Goal: Task Accomplishment & Management: Manage account settings

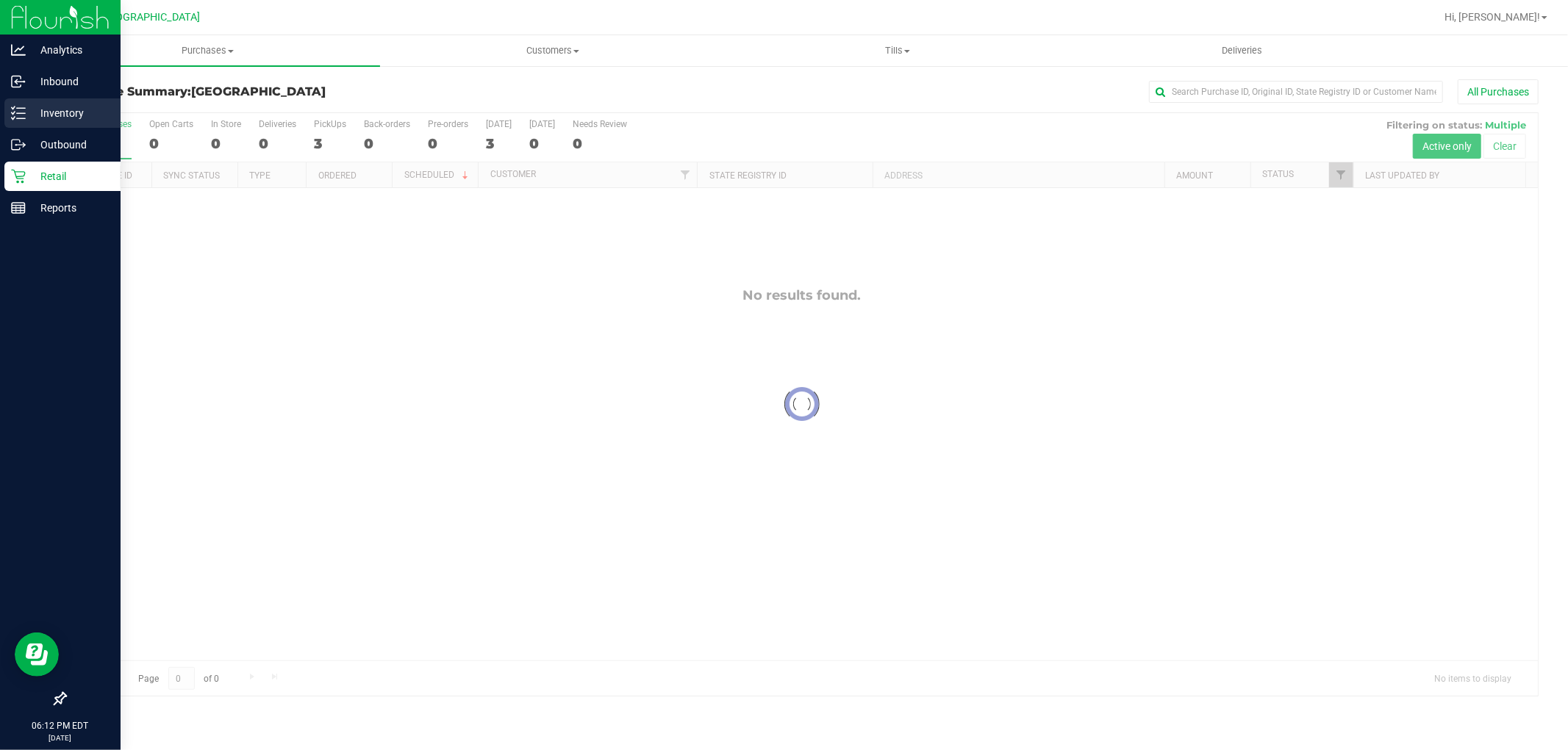
click at [32, 113] on p "Inventory" at bounding box center [70, 113] width 89 height 18
click at [61, 105] on p "Inventory" at bounding box center [70, 113] width 89 height 18
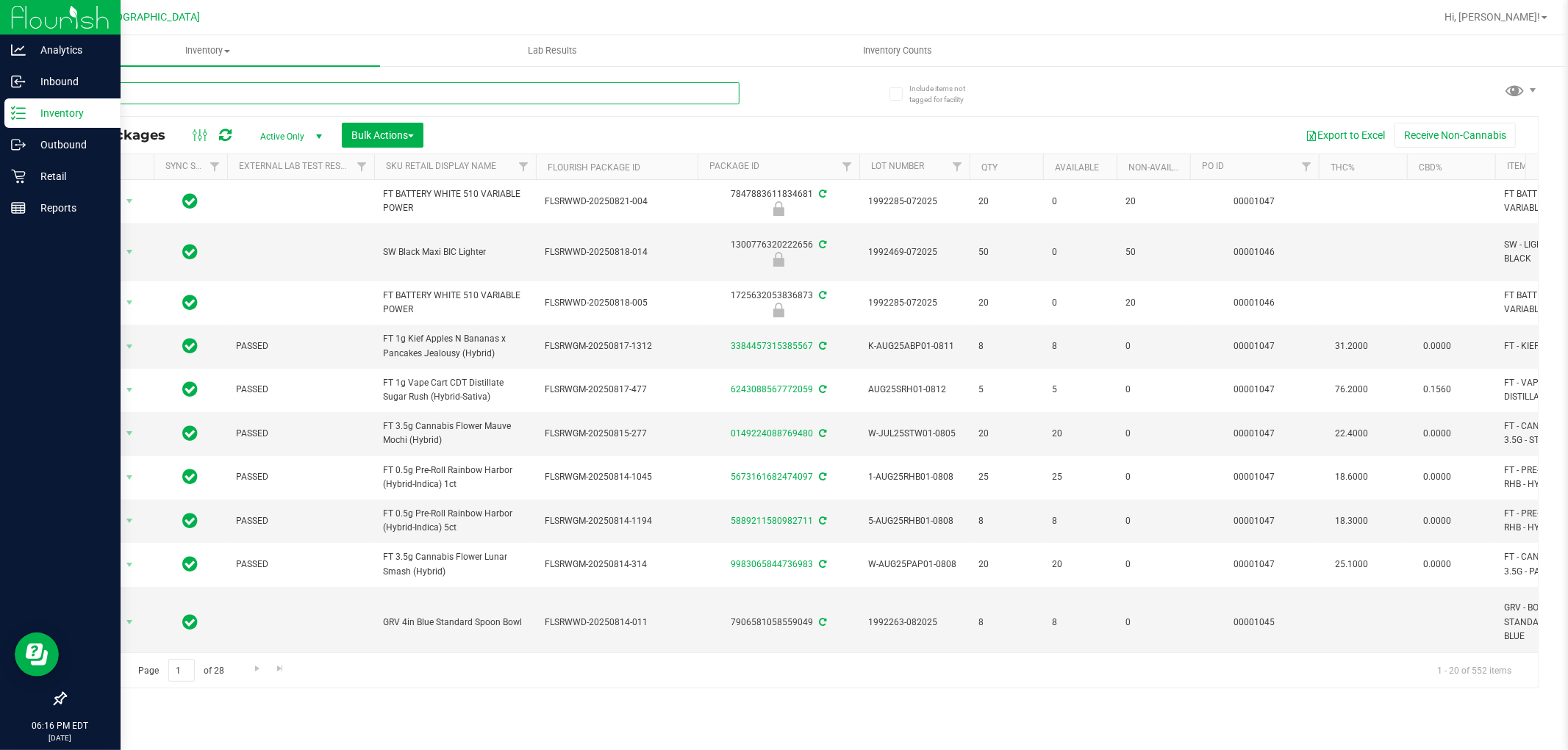
click at [244, 87] on input "text" at bounding box center [402, 94] width 675 height 22
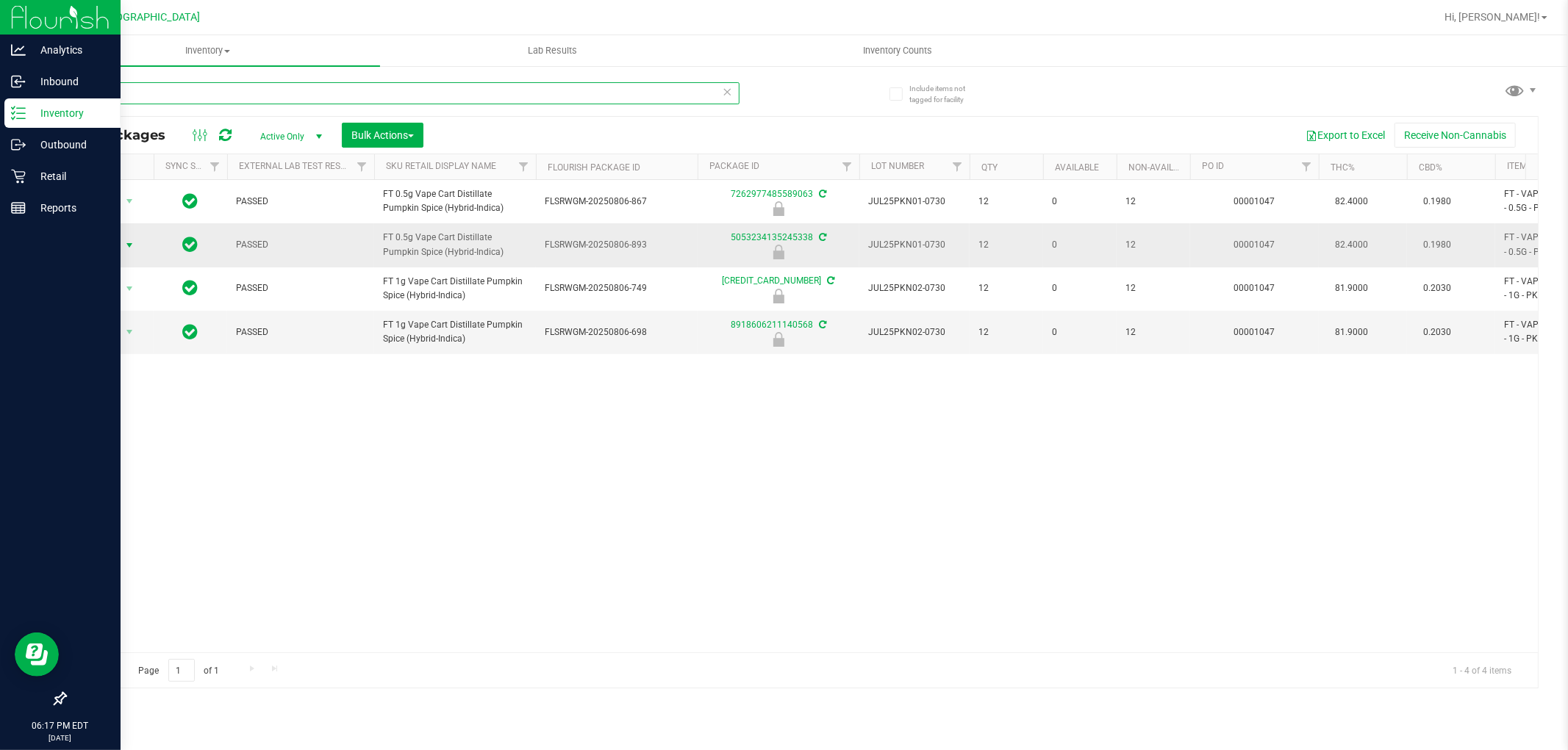
type input "PKN"
click at [111, 243] on span "Action" at bounding box center [100, 245] width 40 height 21
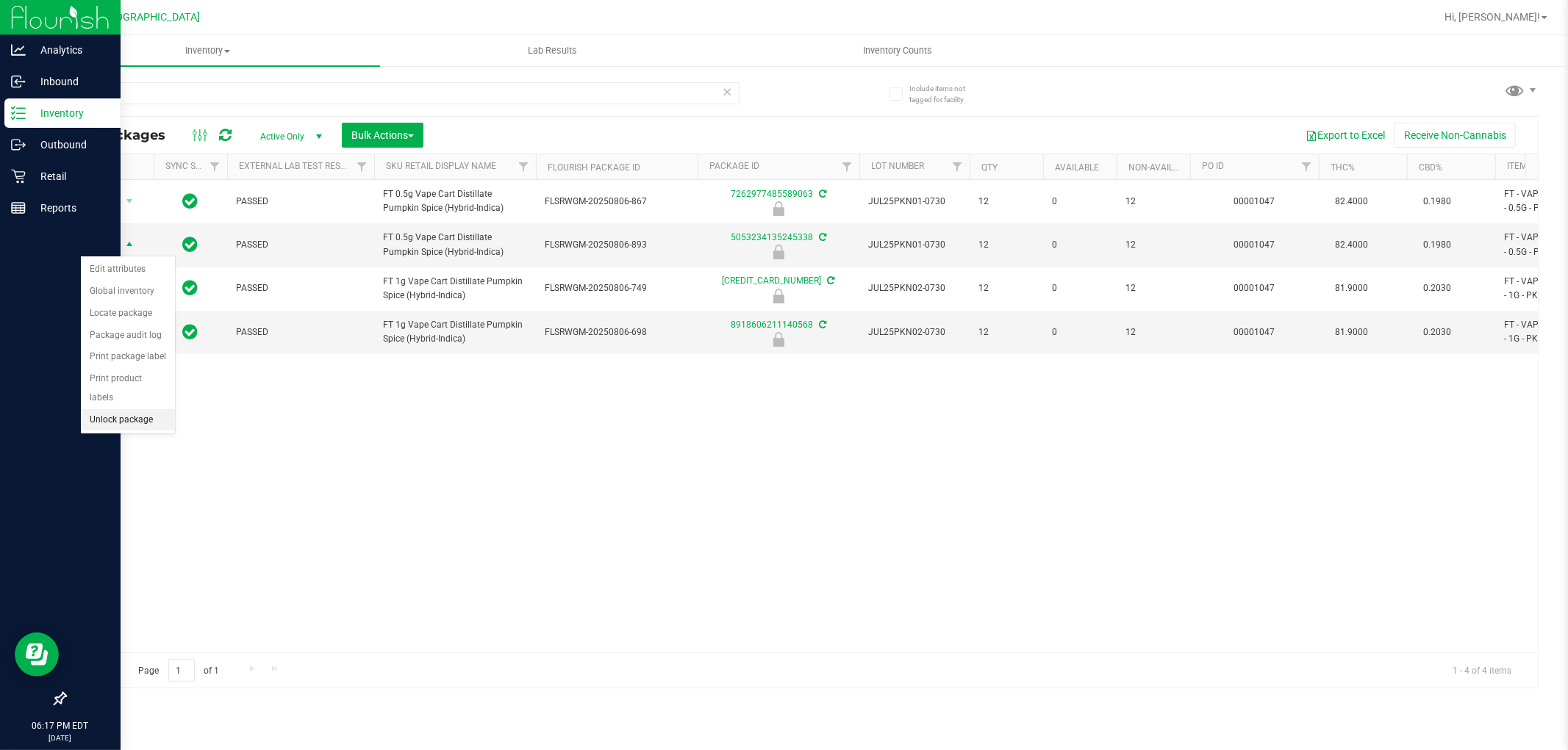
click at [118, 422] on li "Unlock package" at bounding box center [127, 420] width 95 height 22
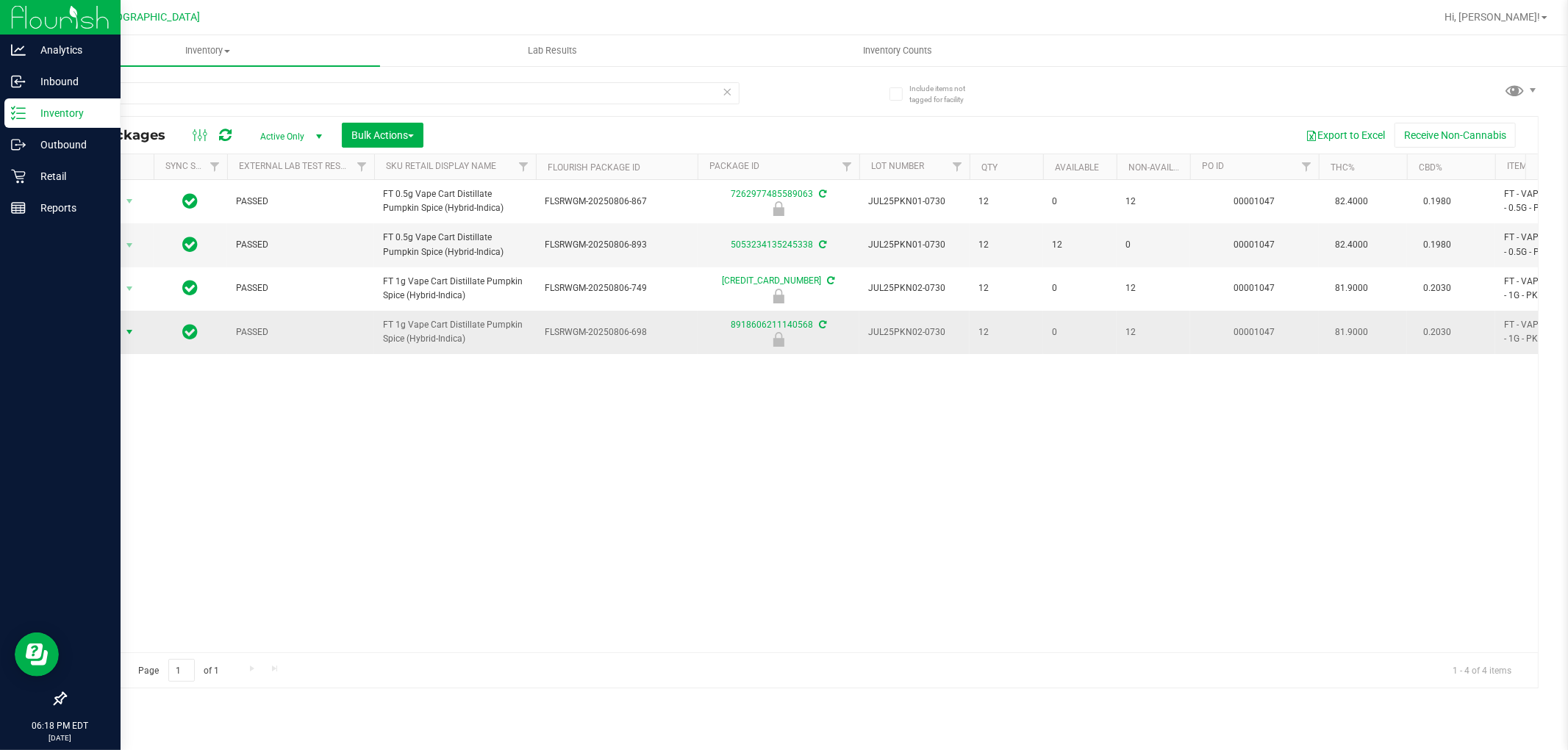
click at [133, 332] on span "select" at bounding box center [129, 332] width 12 height 12
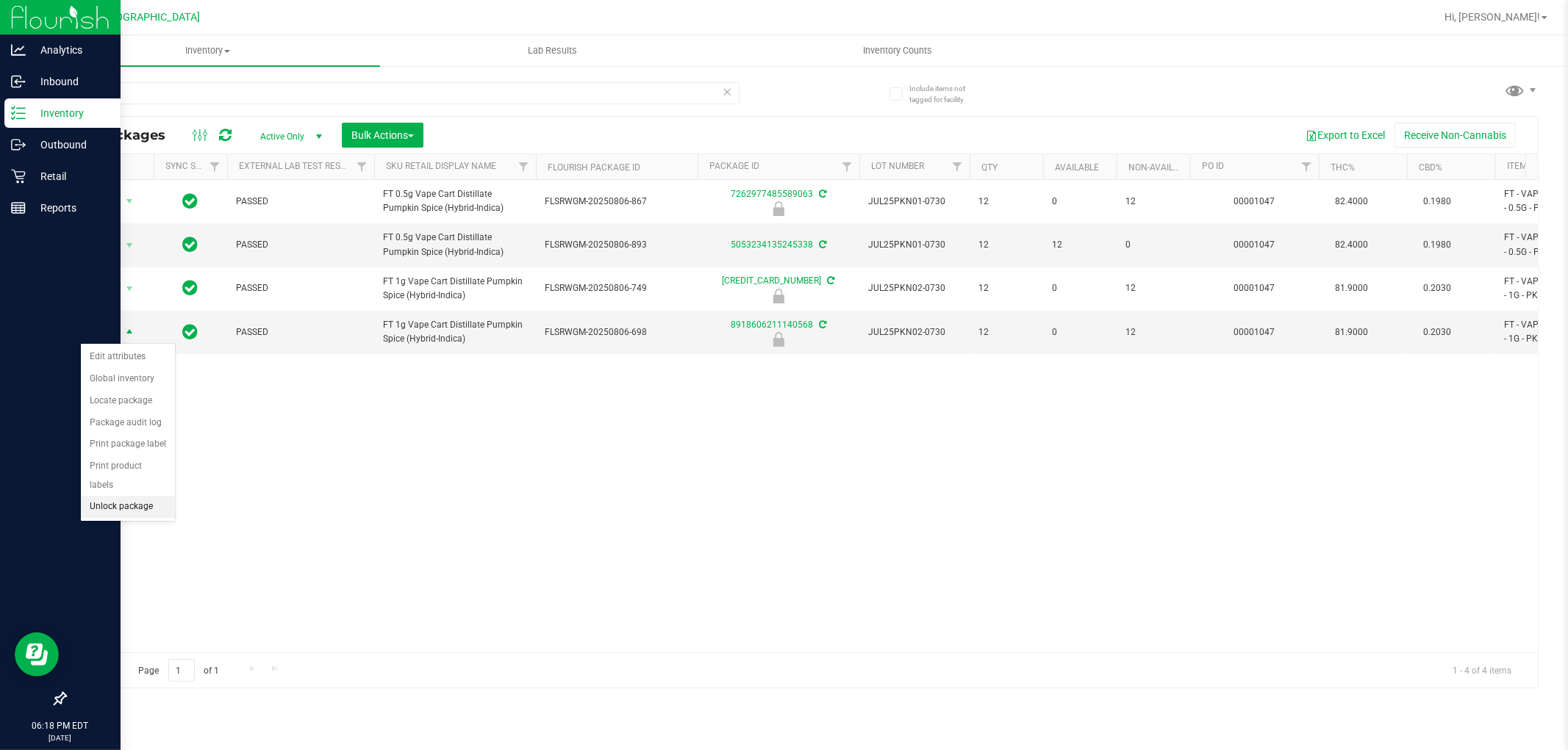
click at [128, 500] on li "Unlock package" at bounding box center [127, 507] width 95 height 22
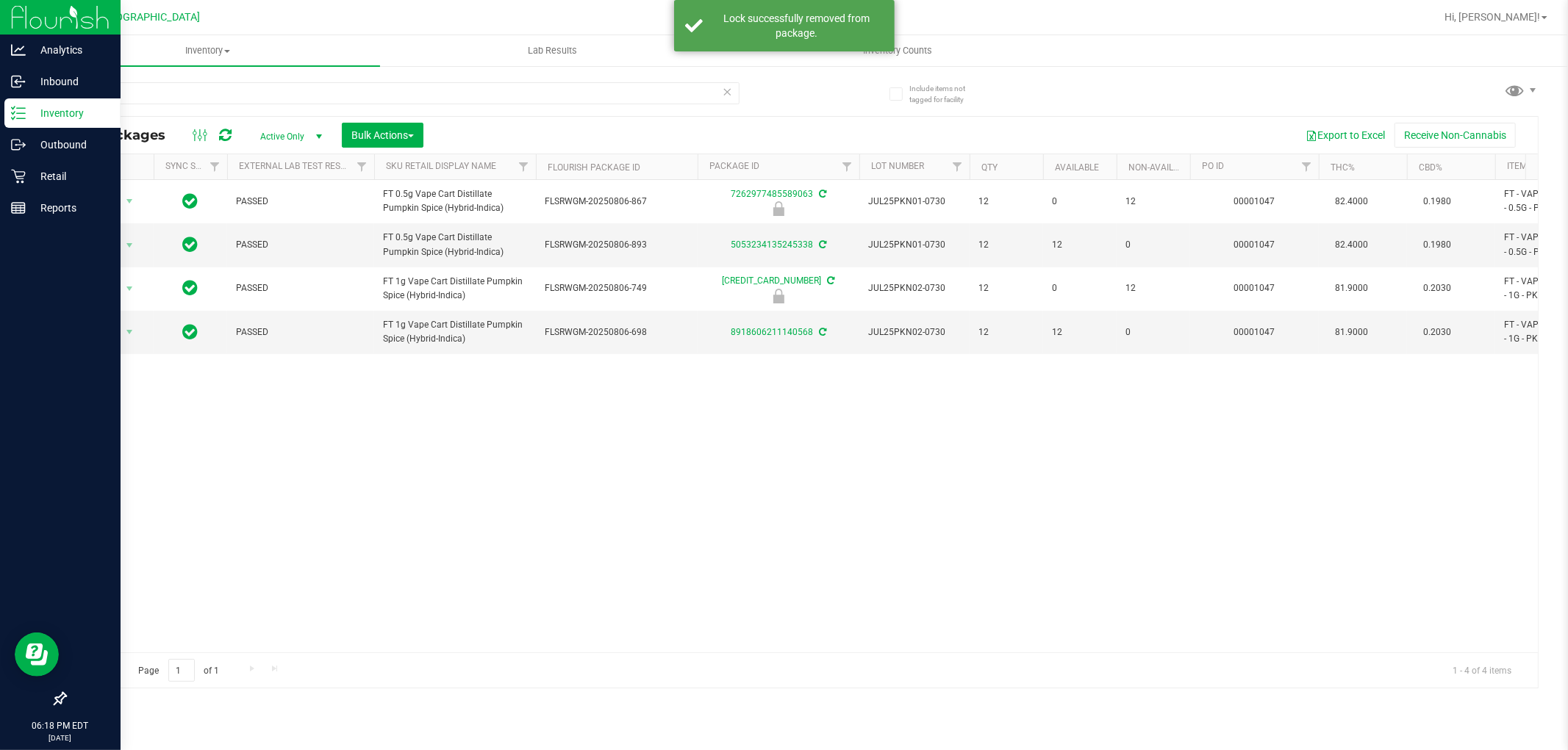
click at [727, 95] on icon at bounding box center [727, 92] width 10 height 18
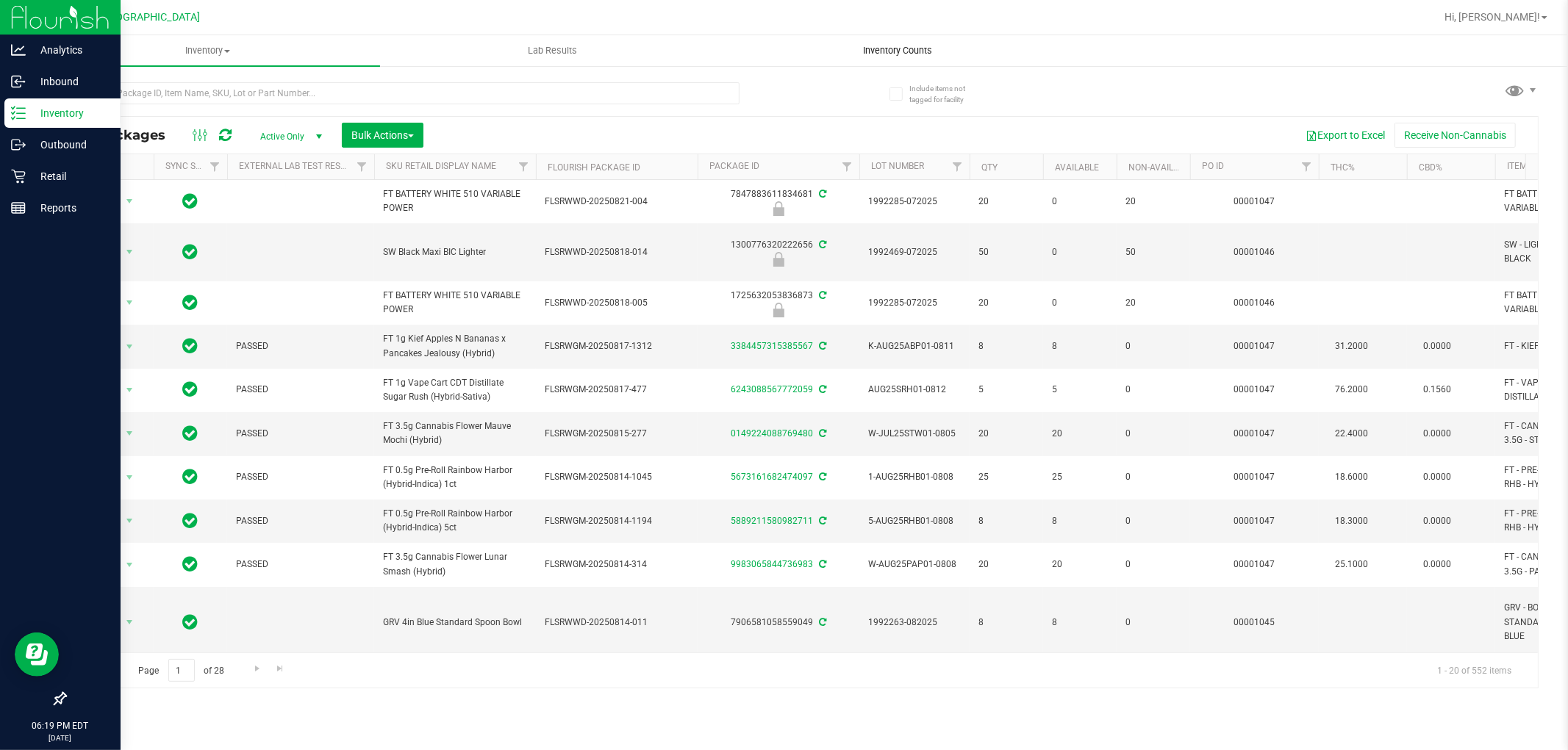
click at [884, 49] on span "Inventory Counts" at bounding box center [896, 50] width 108 height 13
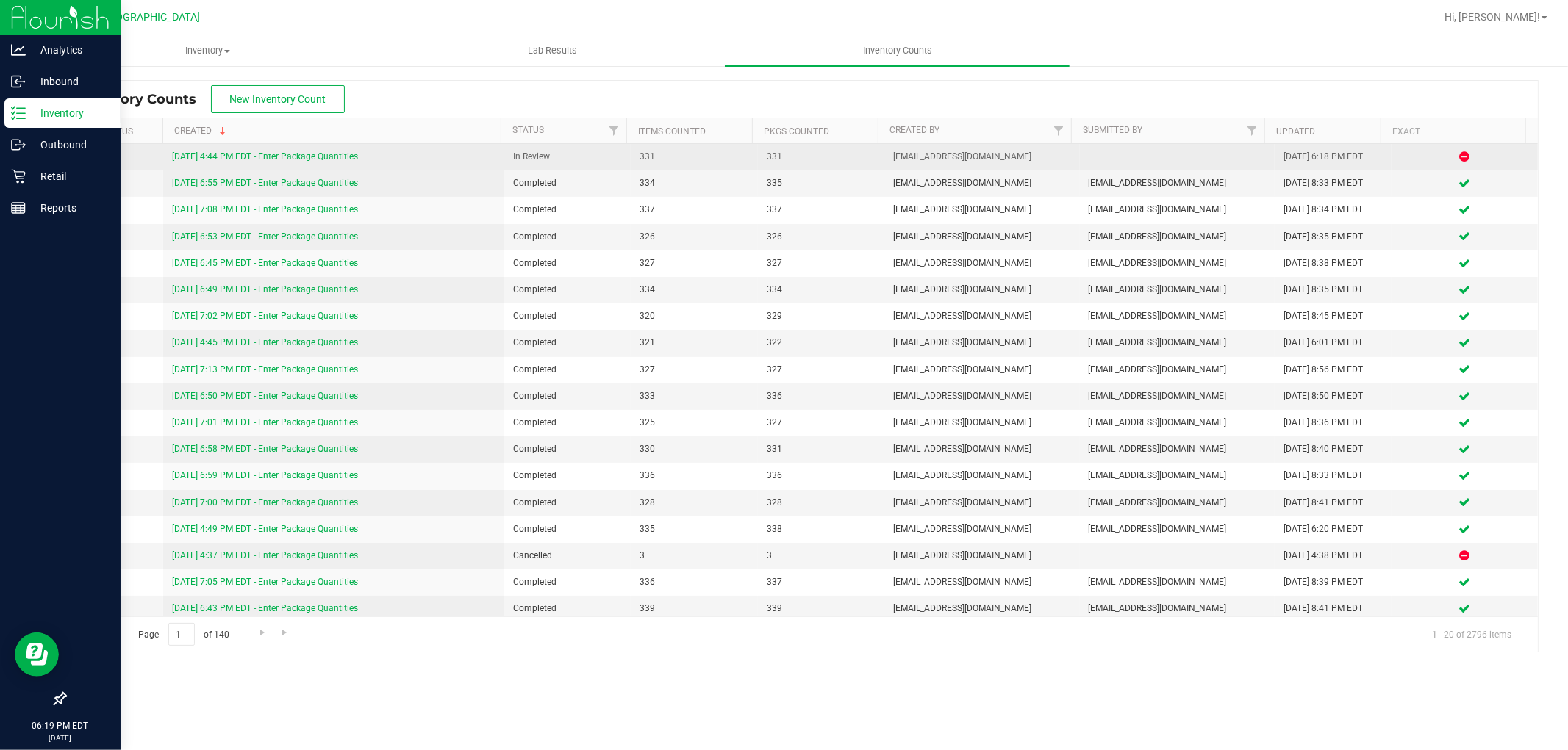
click at [342, 157] on link "[DATE] 4:44 PM EDT - Enter Package Quantities" at bounding box center [265, 156] width 186 height 10
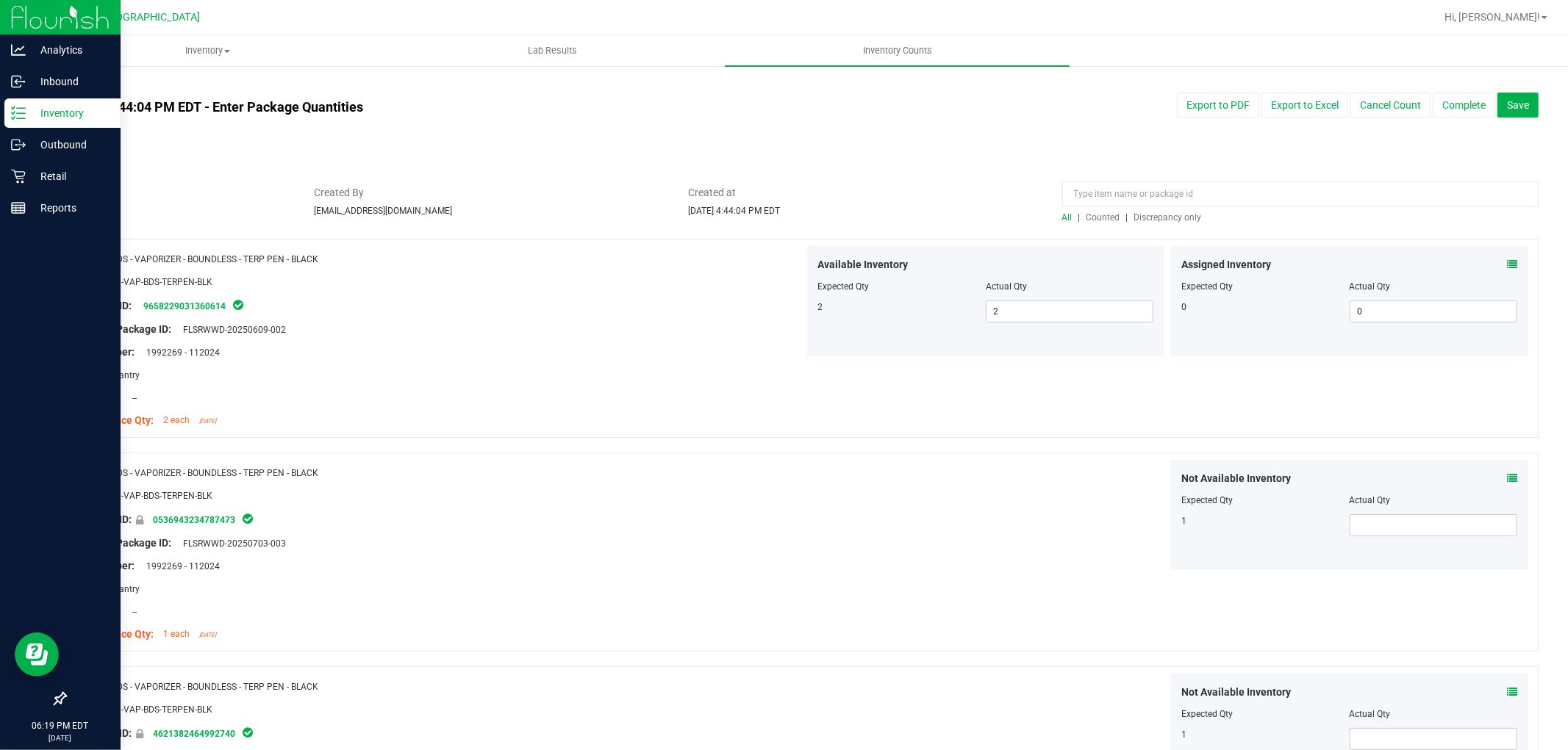
click at [1149, 212] on span "Discrepancy only" at bounding box center [1168, 217] width 68 height 10
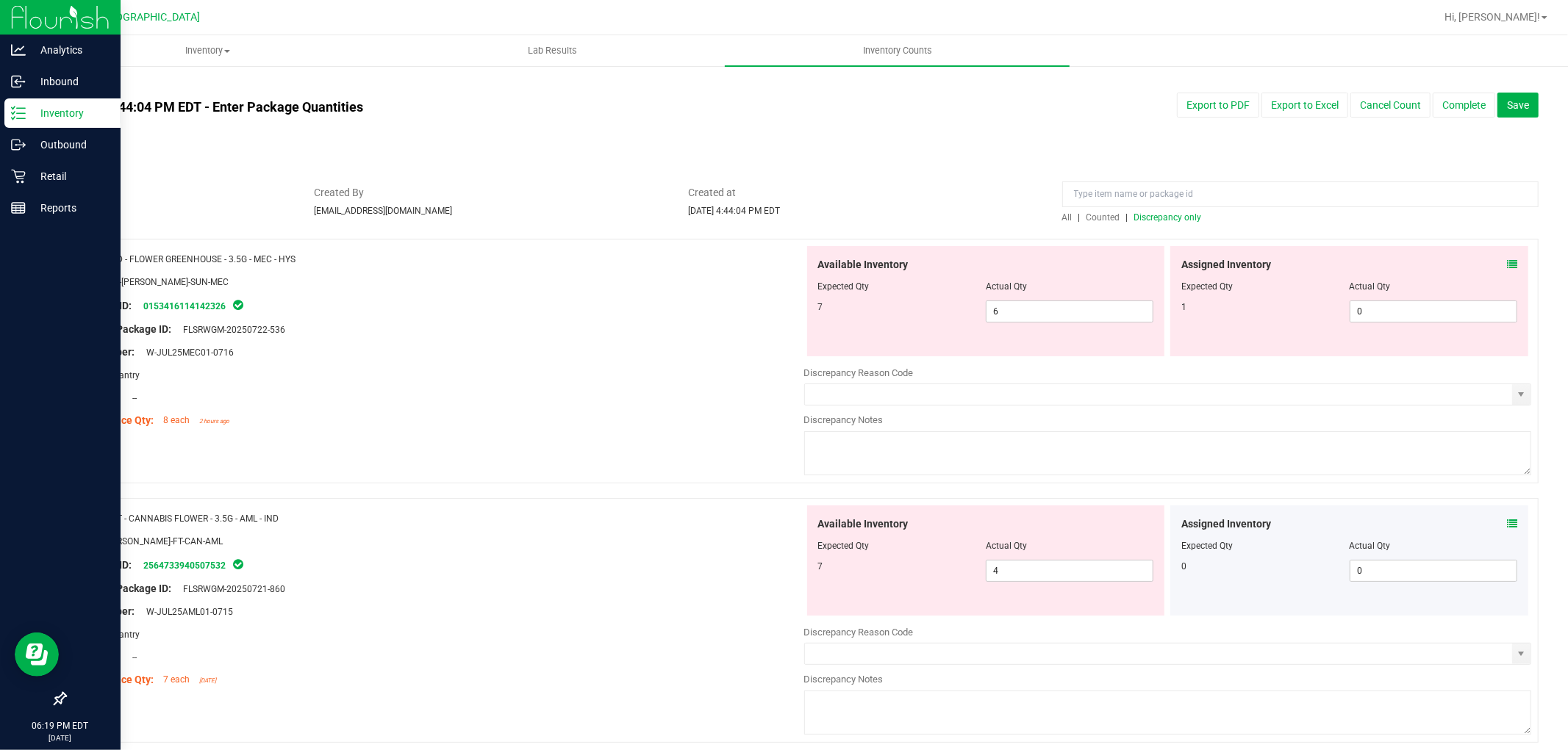
click at [1506, 263] on icon at bounding box center [1511, 265] width 10 height 10
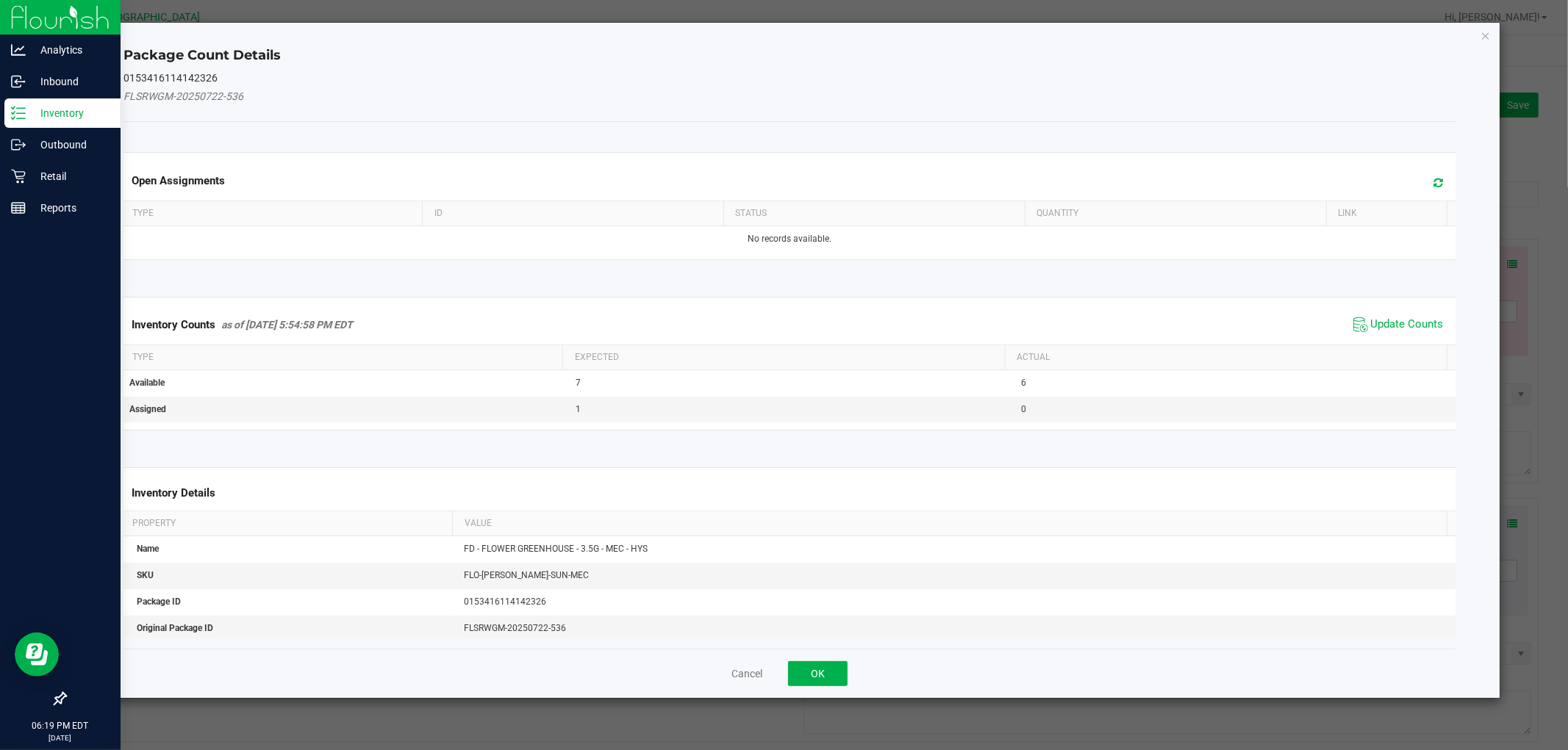
click at [1402, 316] on span "Update Counts" at bounding box center [1398, 324] width 98 height 22
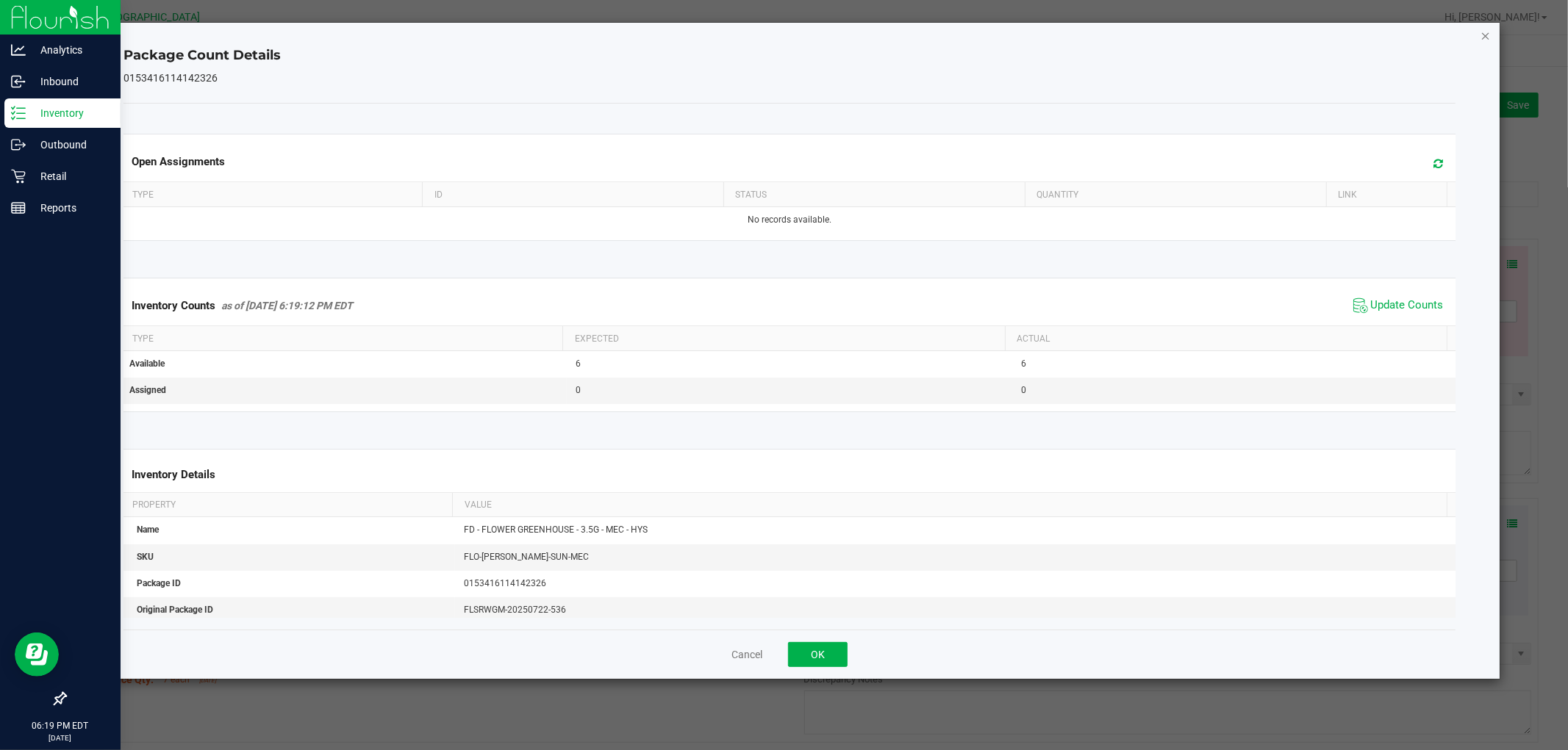
click at [1482, 33] on icon "Close" at bounding box center [1485, 36] width 10 height 18
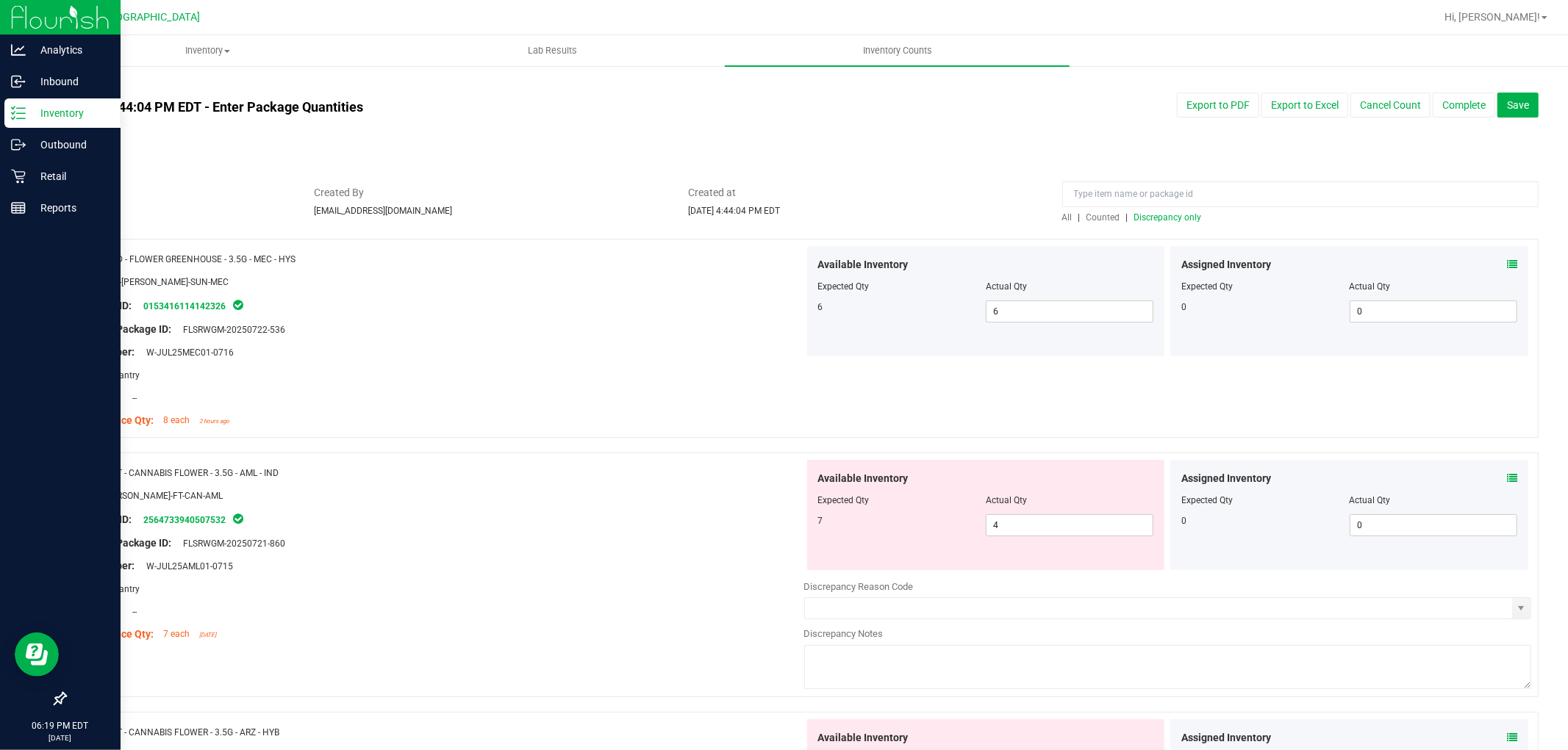
click at [1506, 485] on span at bounding box center [1511, 478] width 10 height 16
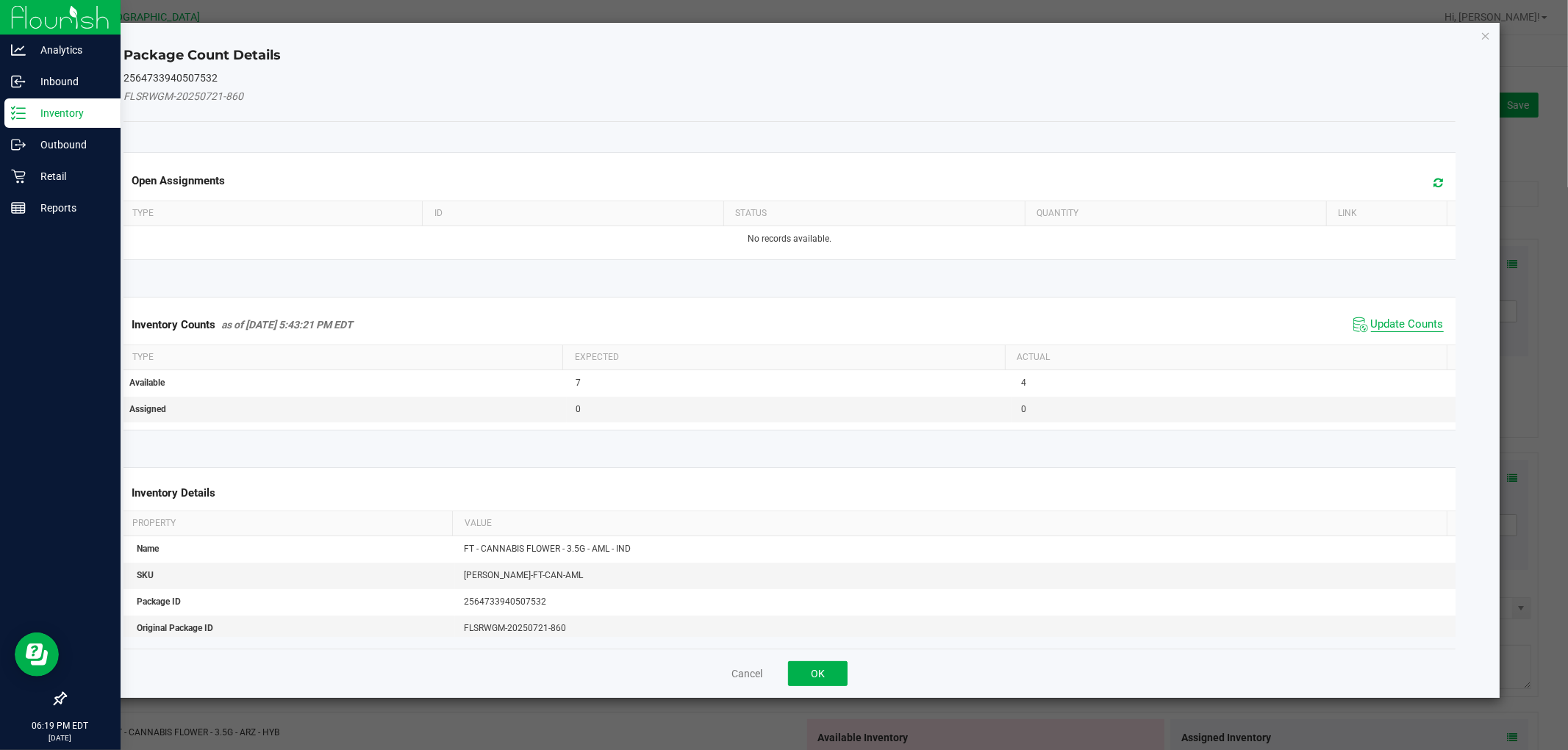
click at [1379, 325] on span "Update Counts" at bounding box center [1407, 324] width 73 height 15
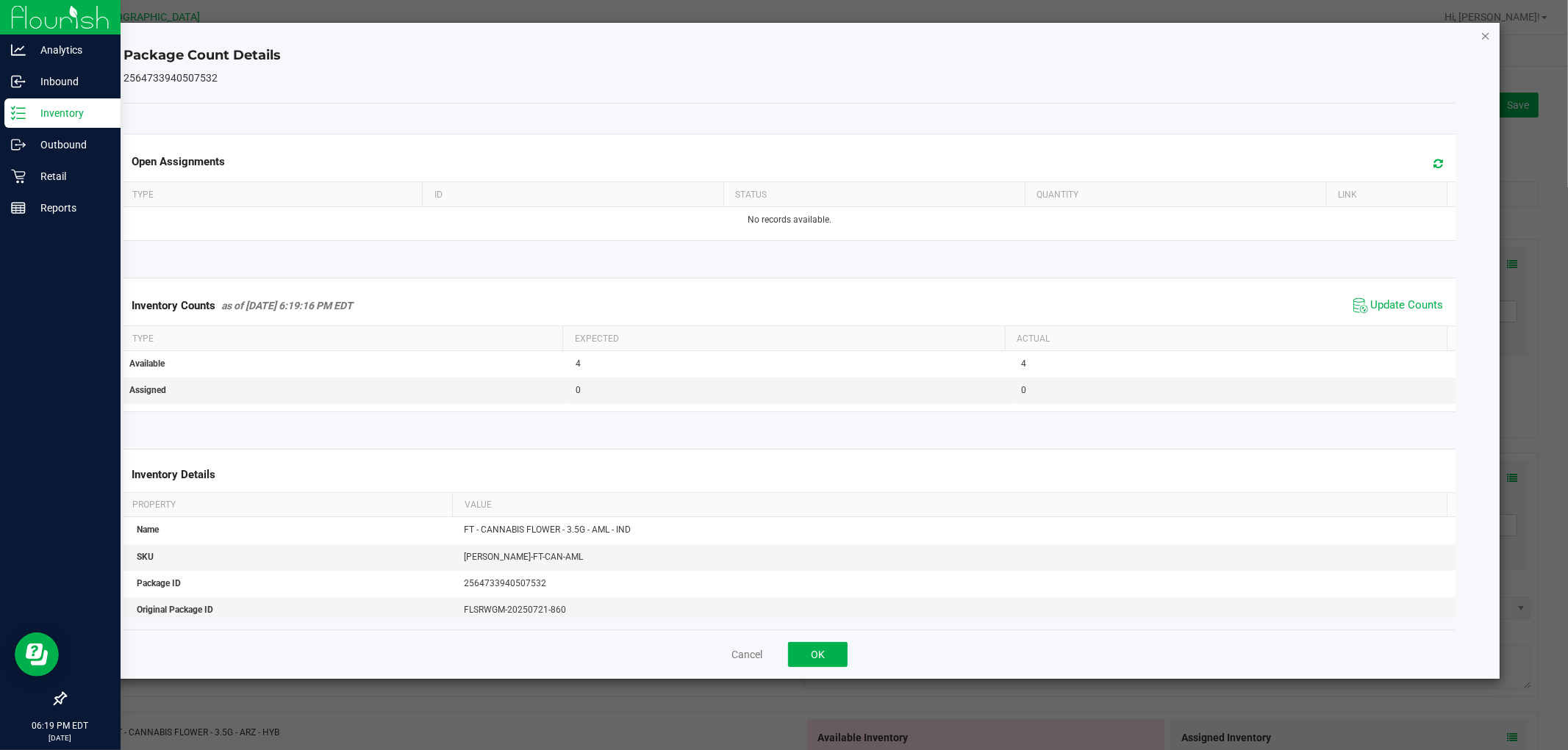
click at [1485, 34] on icon "Close" at bounding box center [1485, 36] width 10 height 18
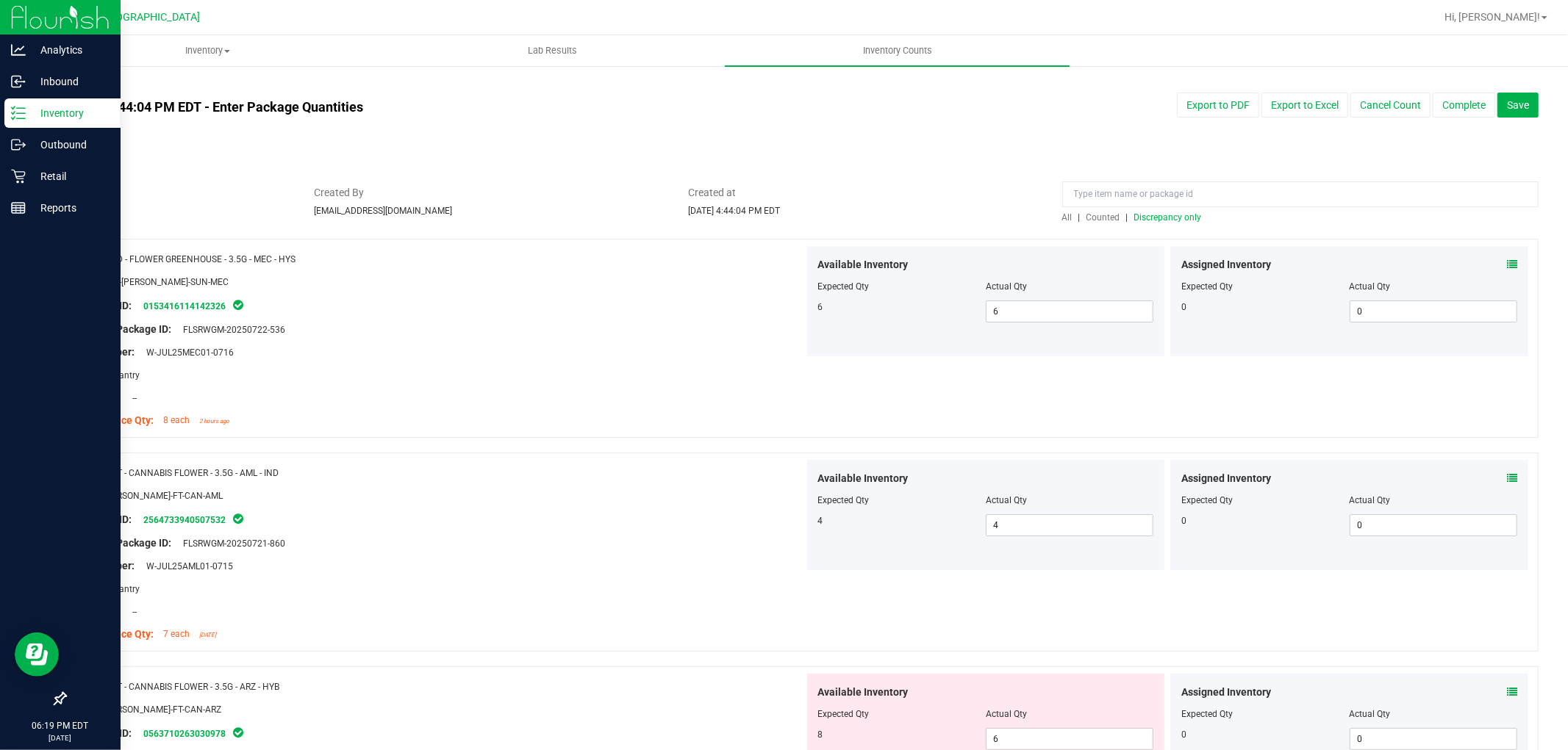
scroll to position [245, 0]
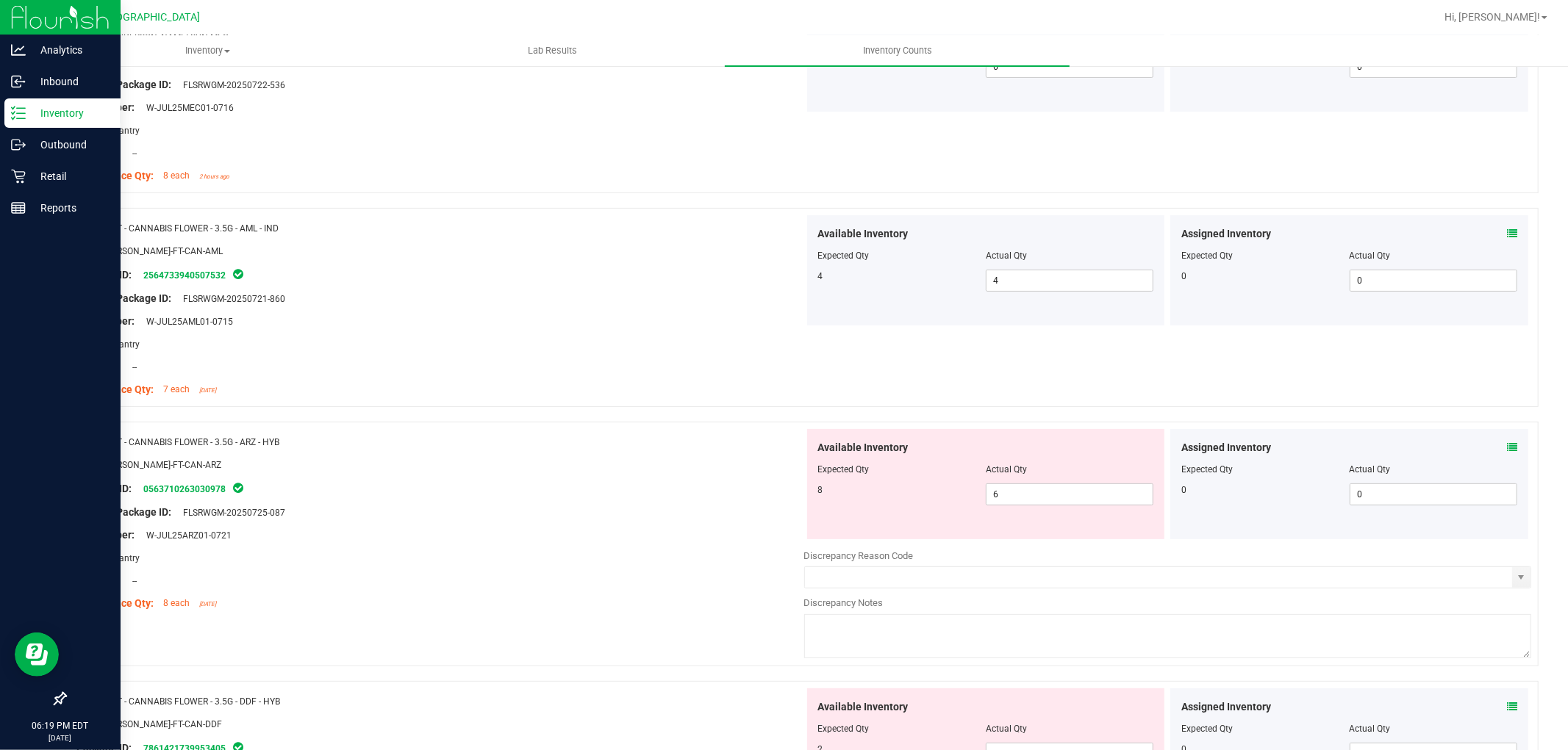
click at [1506, 443] on icon at bounding box center [1511, 448] width 10 height 10
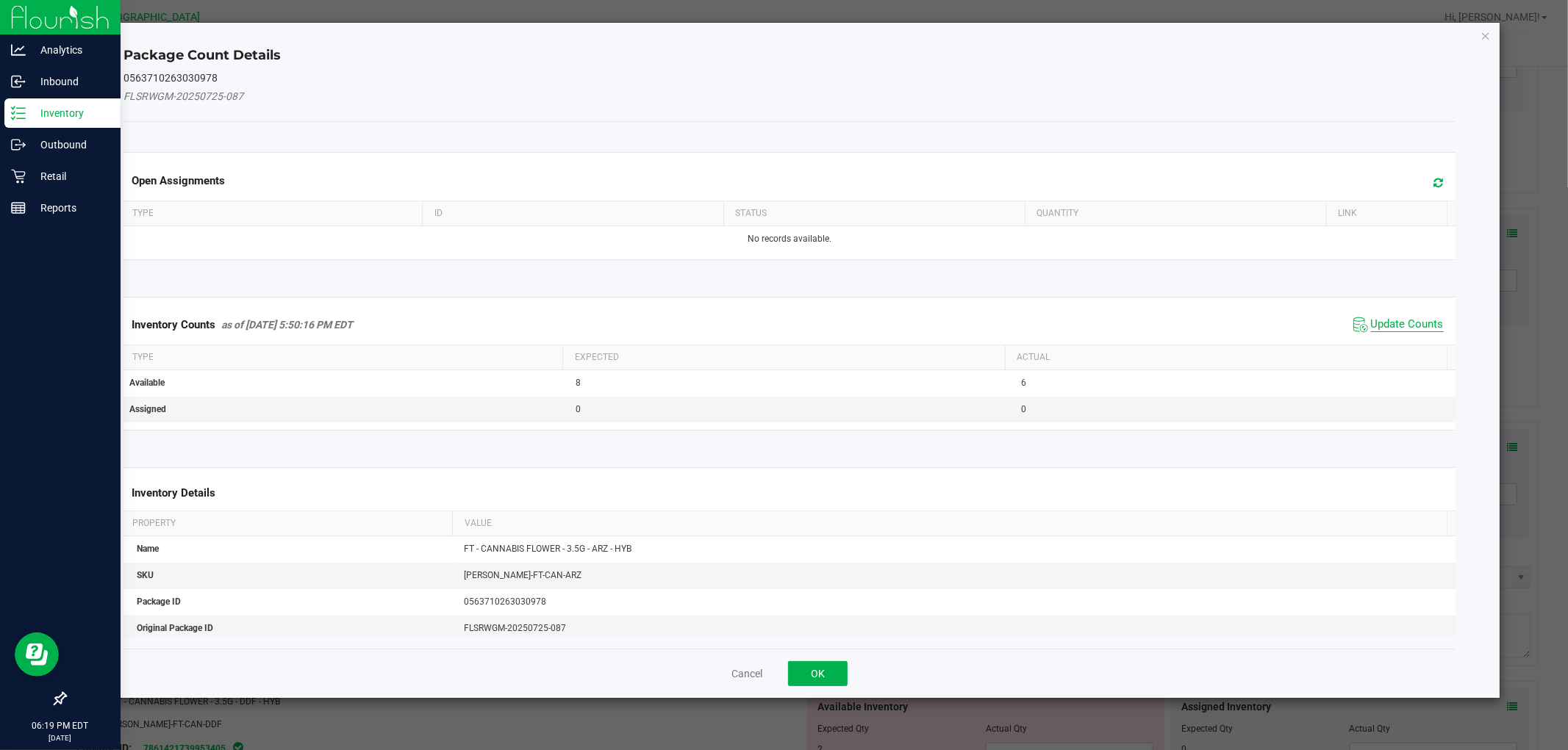
click at [1412, 330] on span "Update Counts" at bounding box center [1407, 324] width 73 height 15
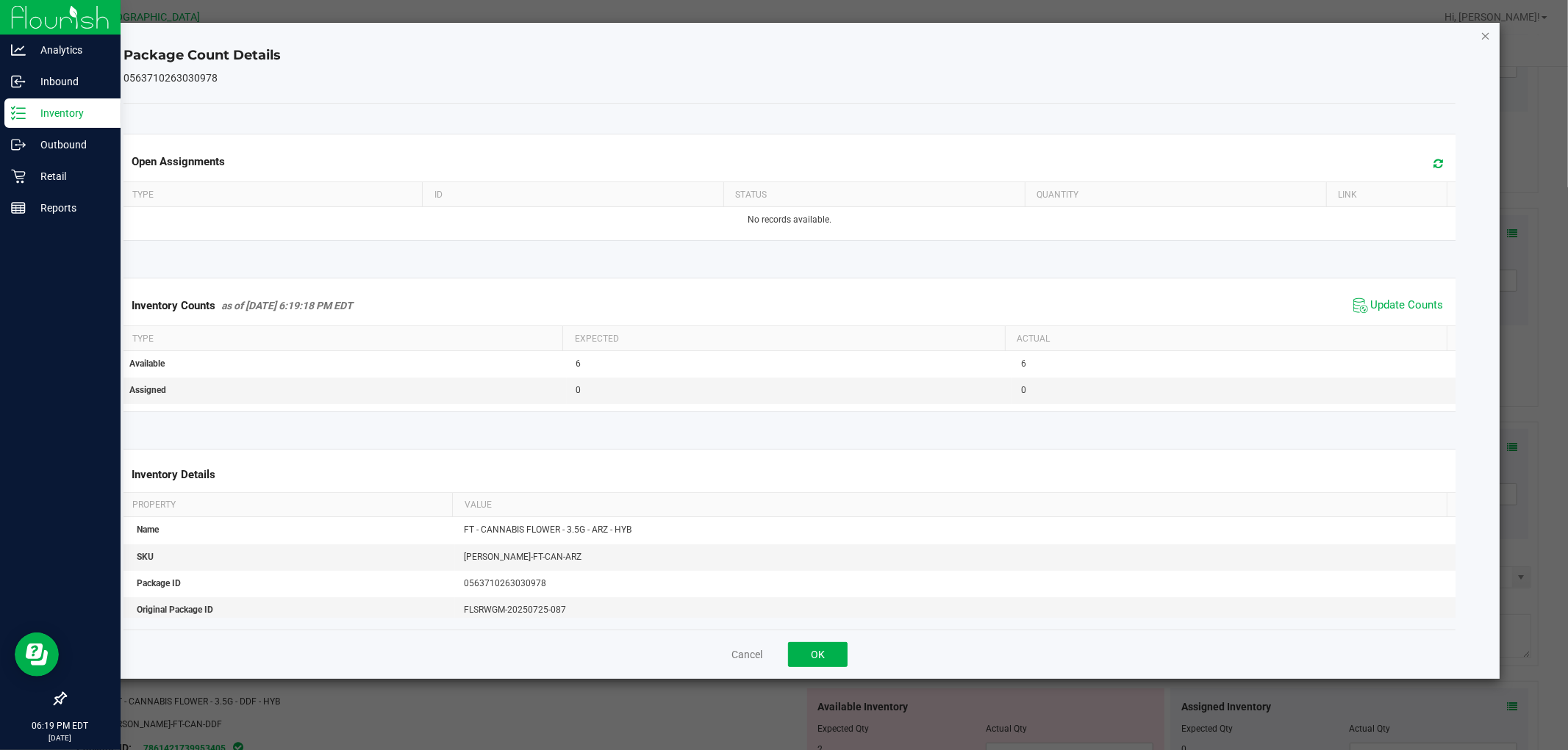
click at [1487, 37] on icon "Close" at bounding box center [1485, 36] width 10 height 18
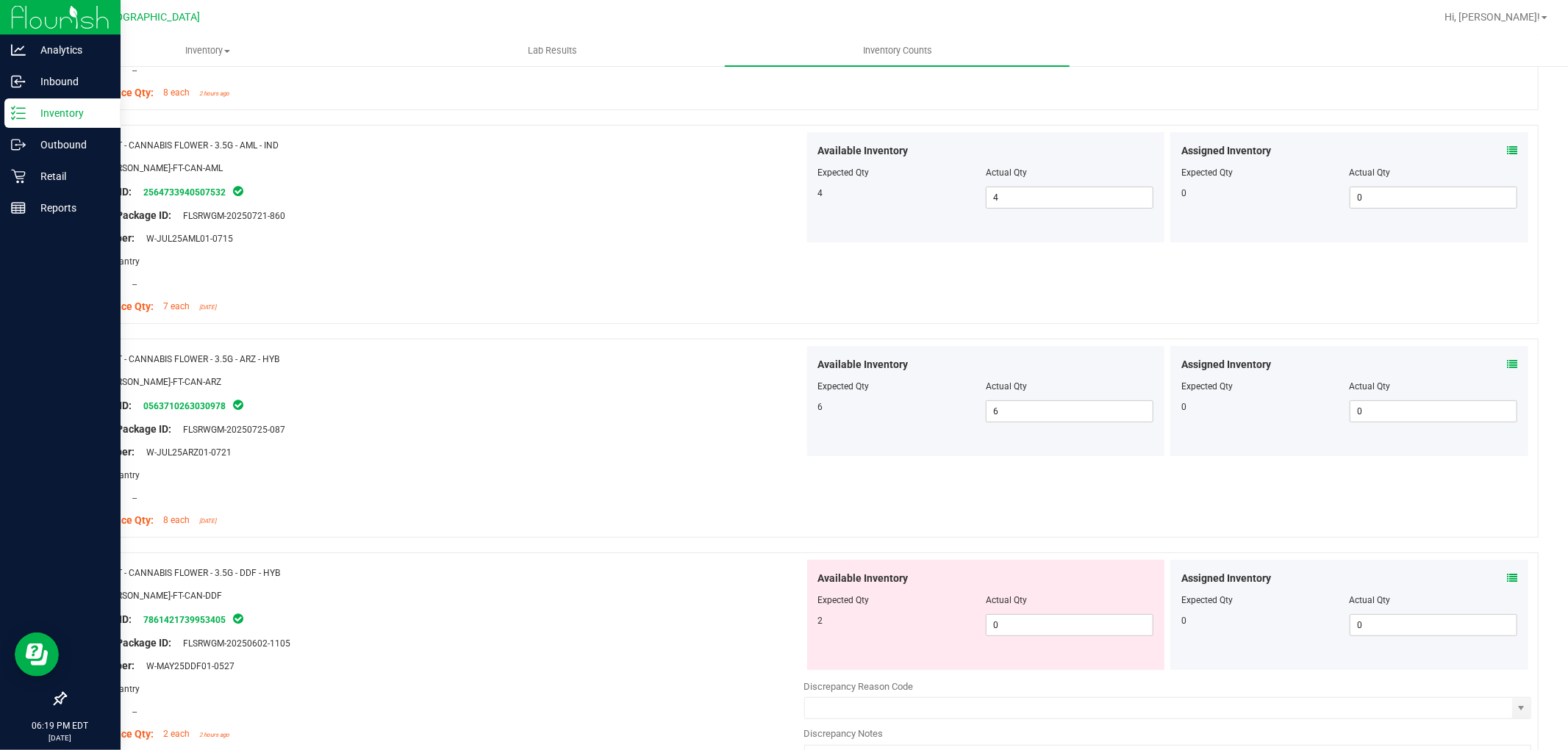
scroll to position [408, 0]
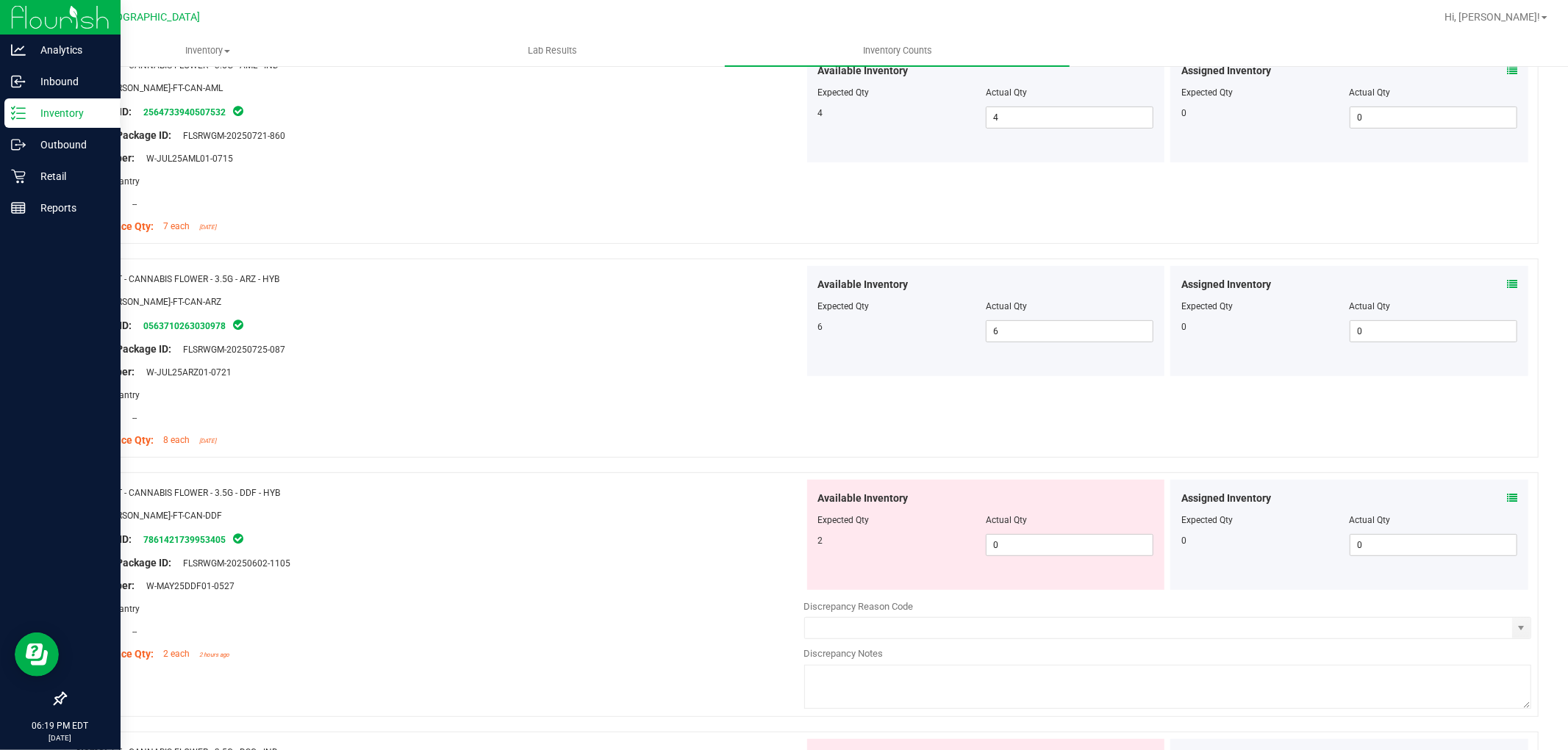
click at [1506, 499] on icon at bounding box center [1511, 498] width 10 height 10
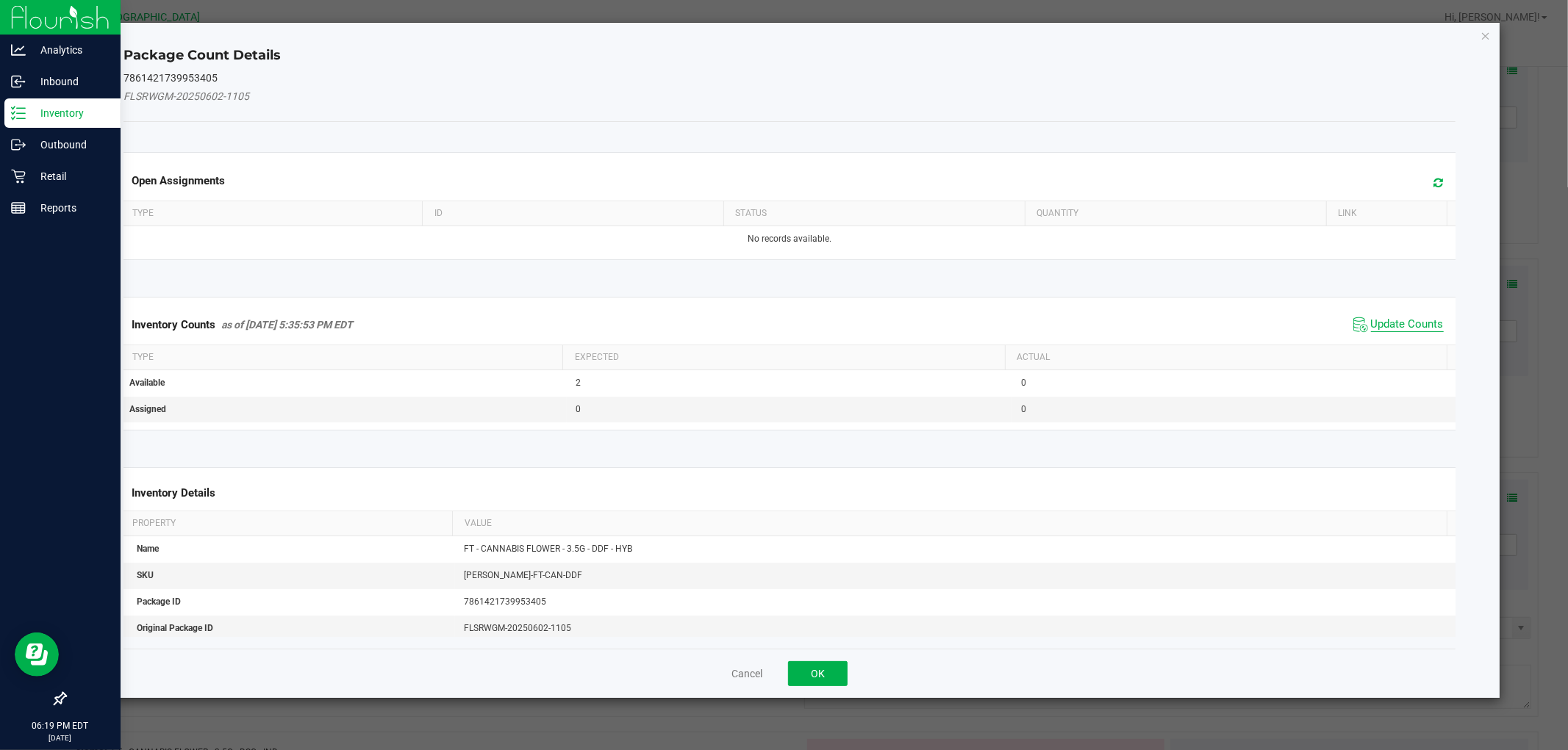
click at [1414, 326] on span "Update Counts" at bounding box center [1407, 324] width 73 height 15
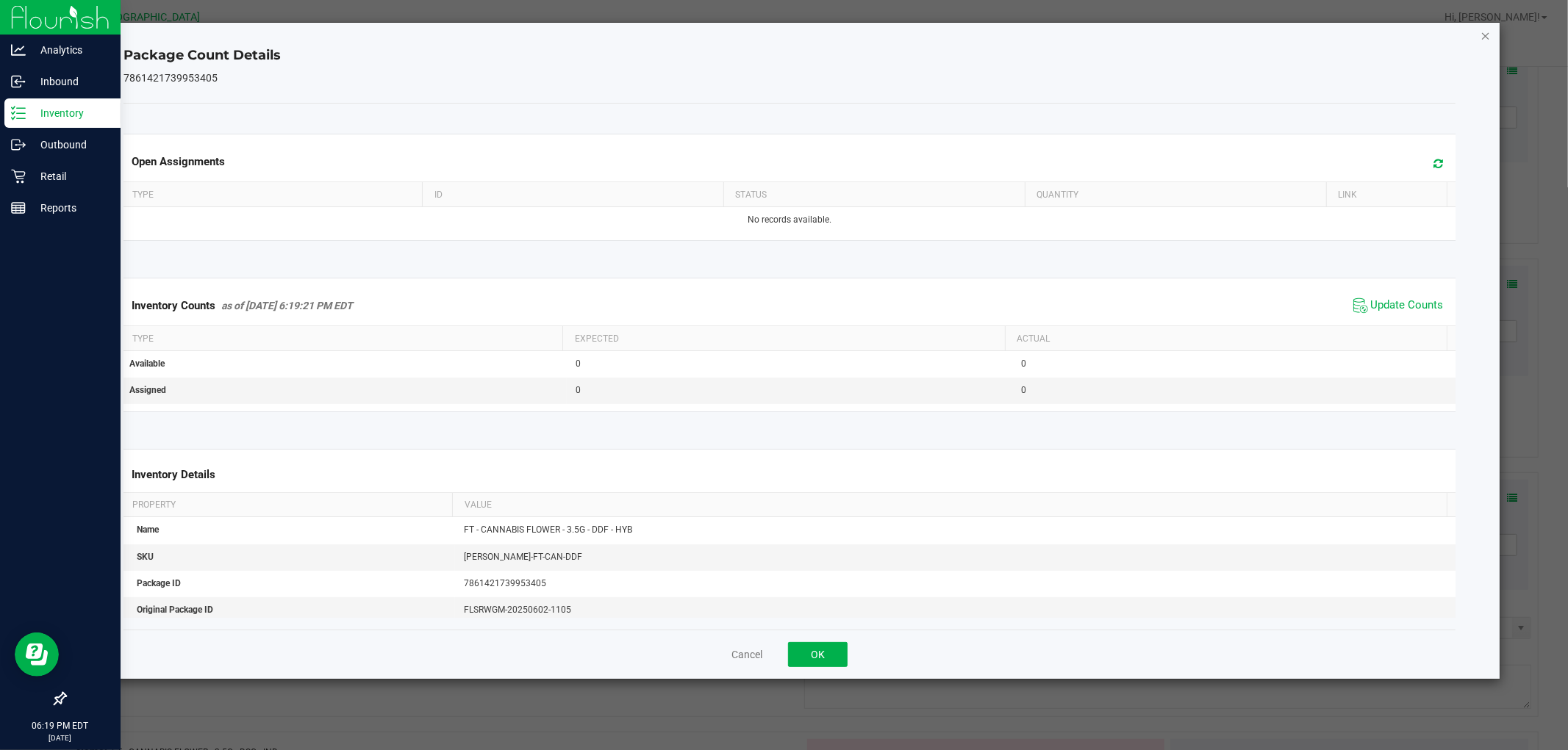
click at [1486, 38] on icon "Close" at bounding box center [1485, 36] width 10 height 18
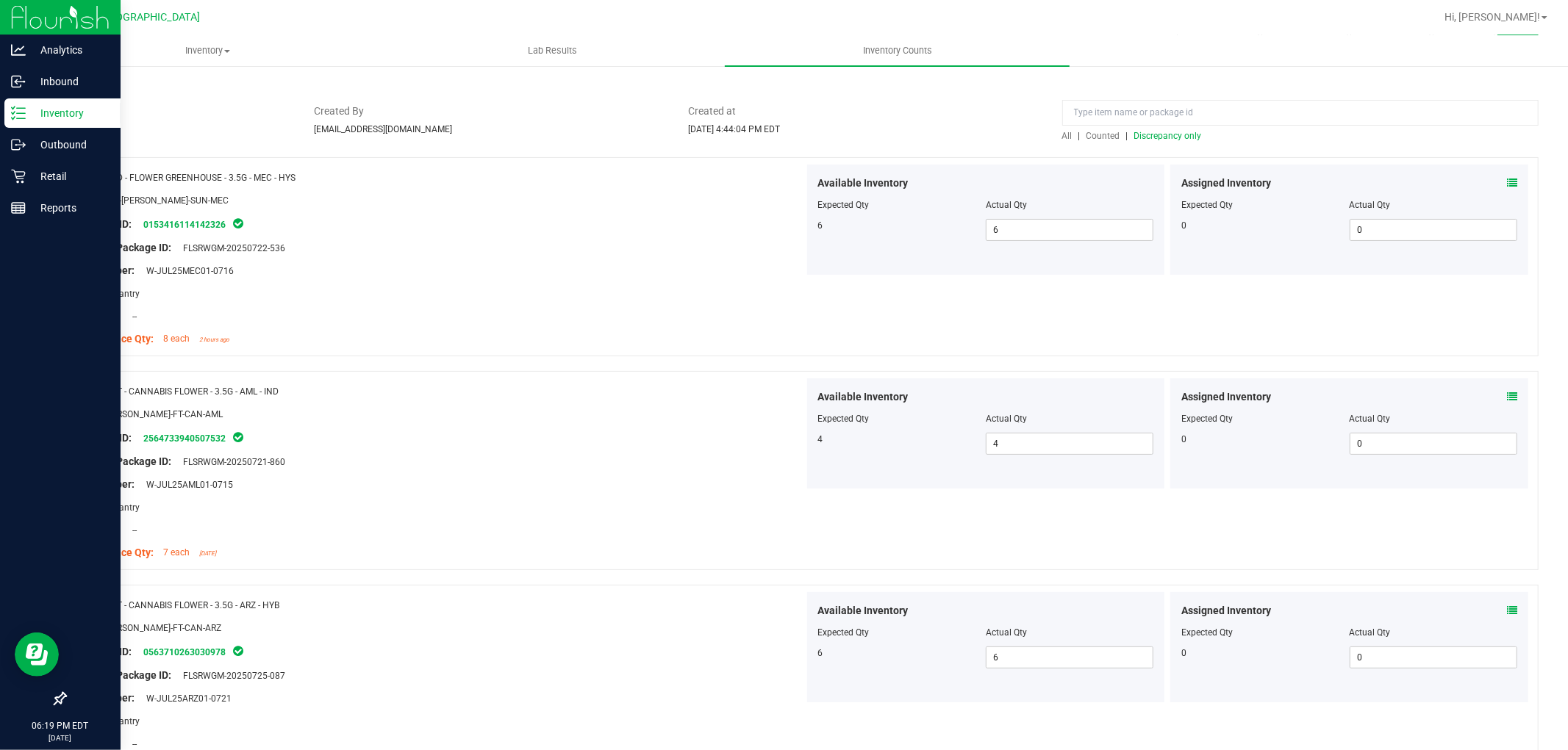
scroll to position [0, 0]
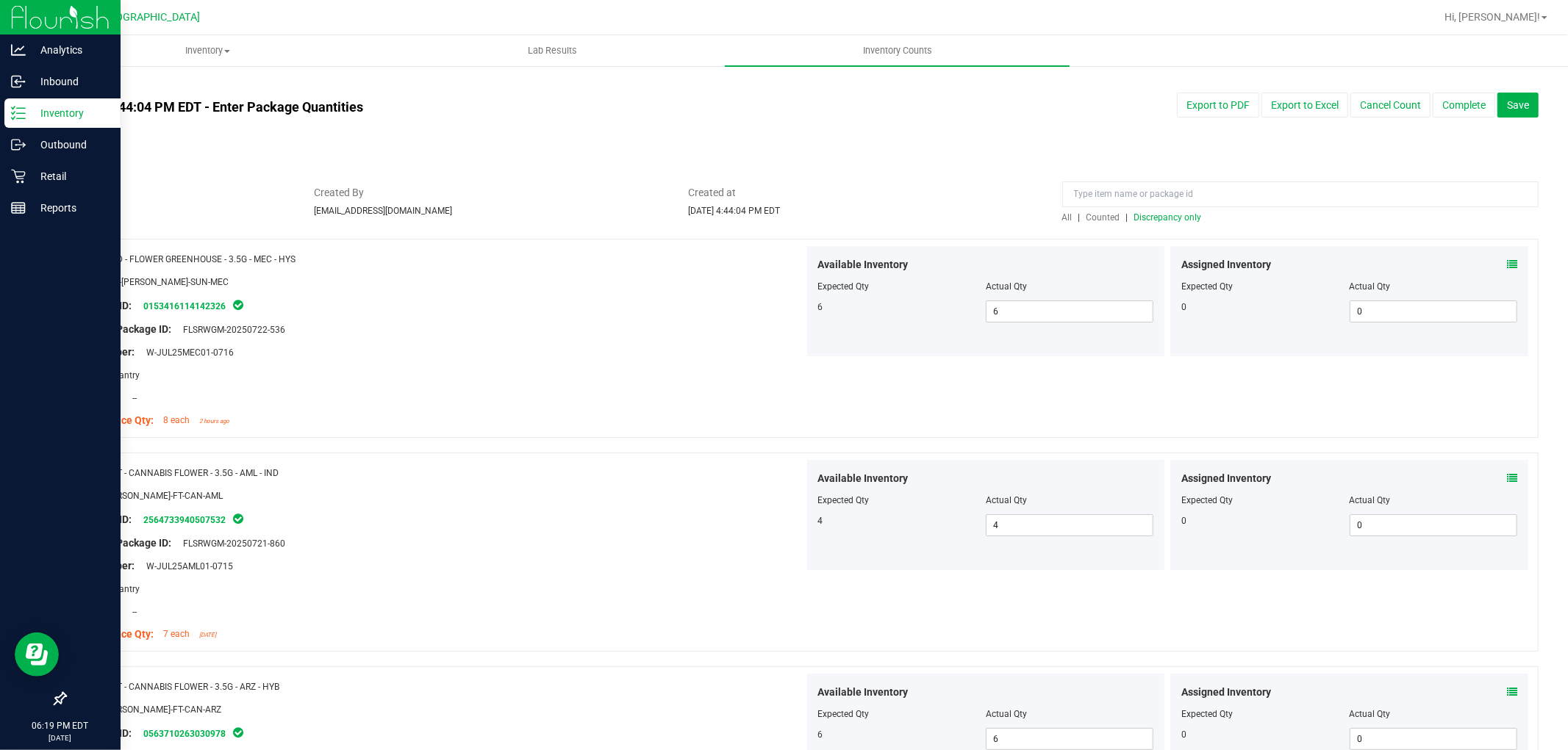
click at [1140, 217] on span "Discrepancy only" at bounding box center [1168, 217] width 68 height 10
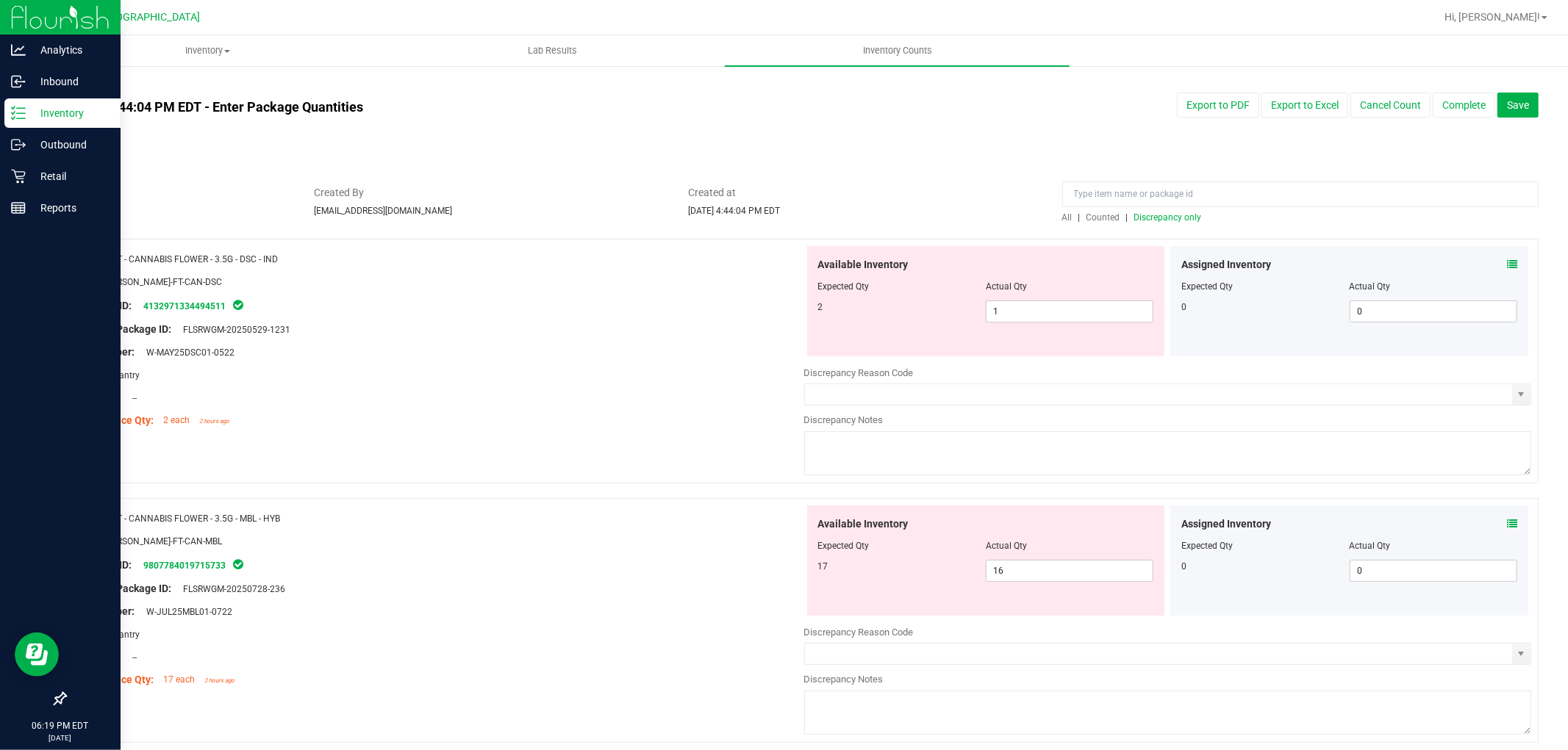
click at [1506, 265] on icon at bounding box center [1511, 265] width 10 height 10
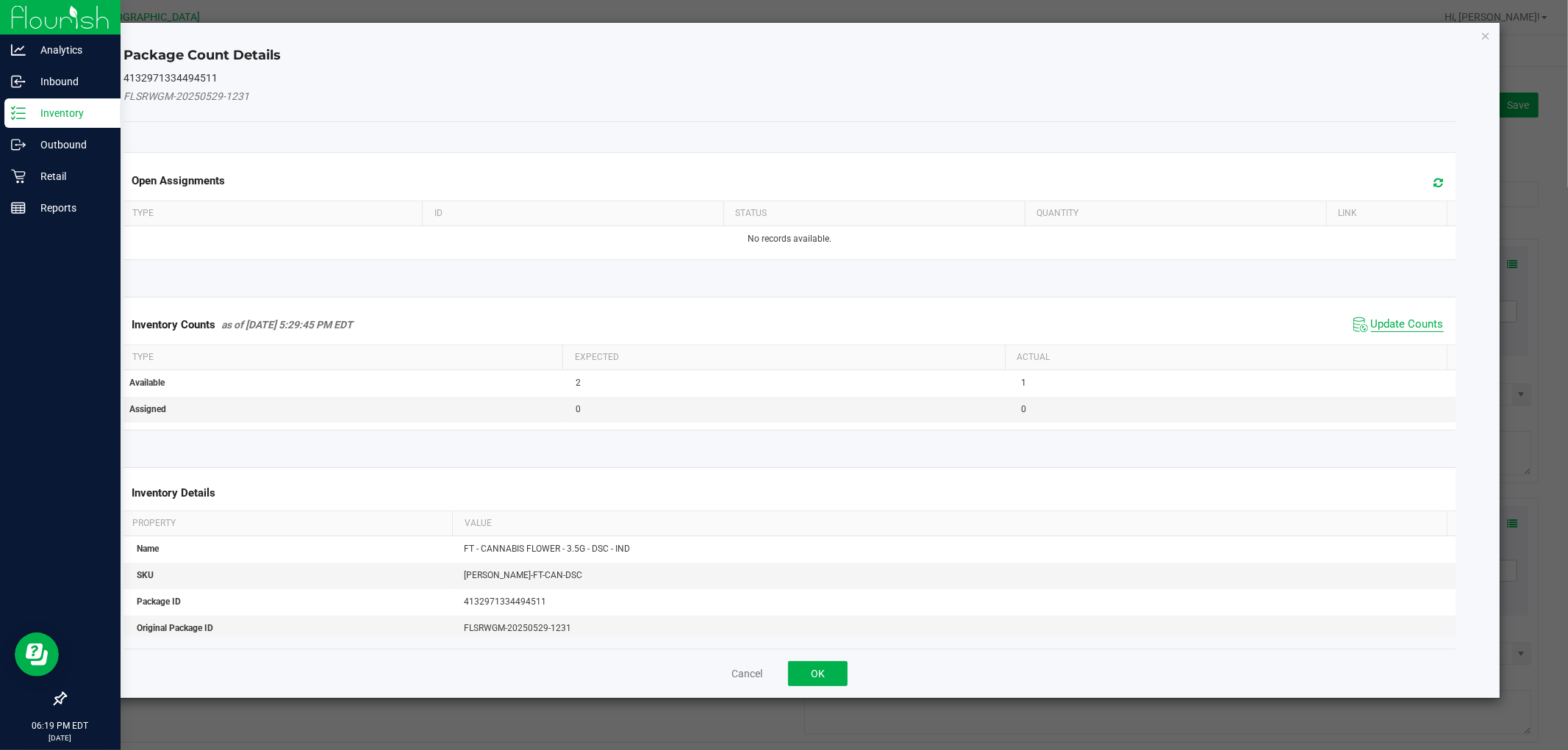
click at [1414, 323] on span "Update Counts" at bounding box center [1407, 324] width 73 height 15
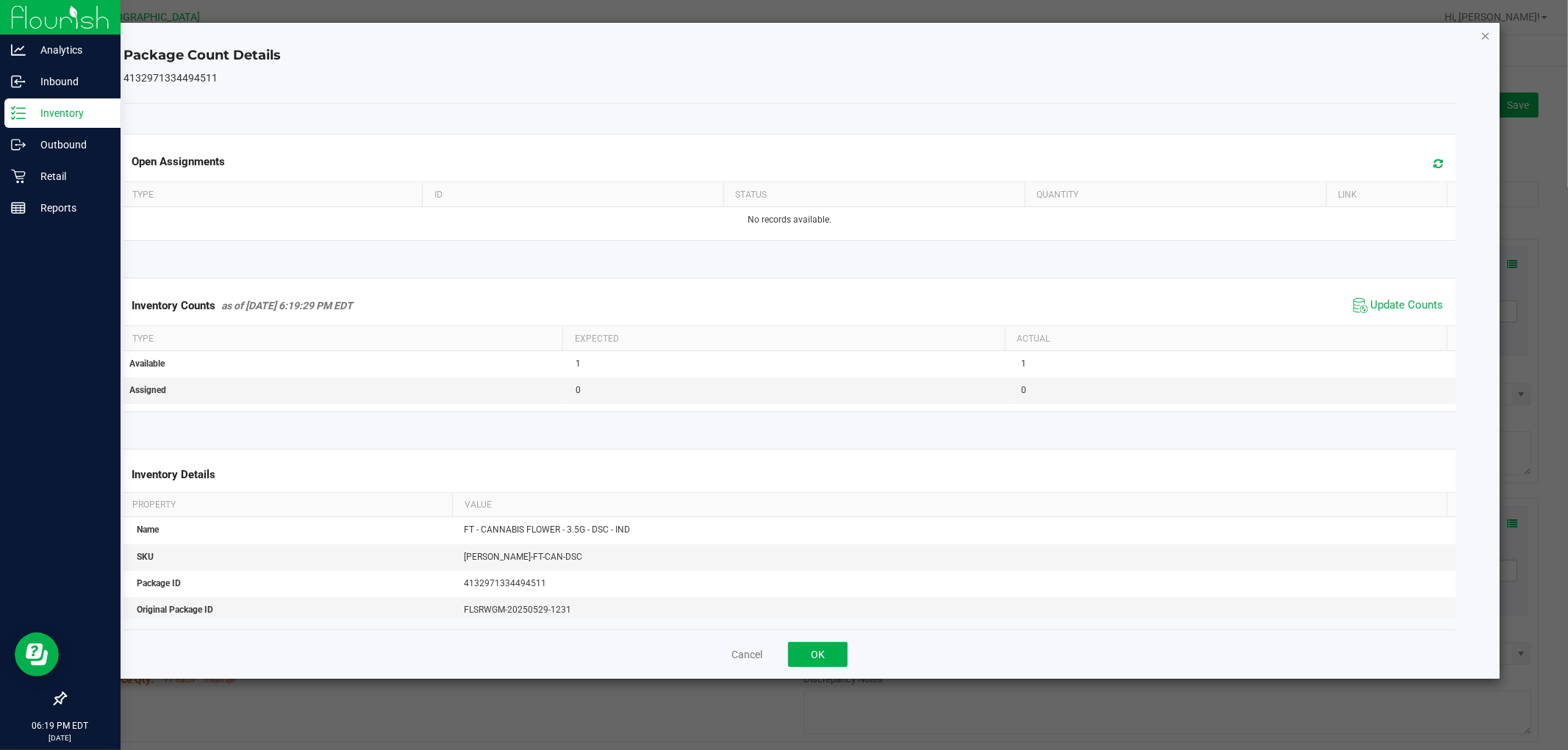
click at [1480, 35] on icon "Close" at bounding box center [1485, 36] width 10 height 18
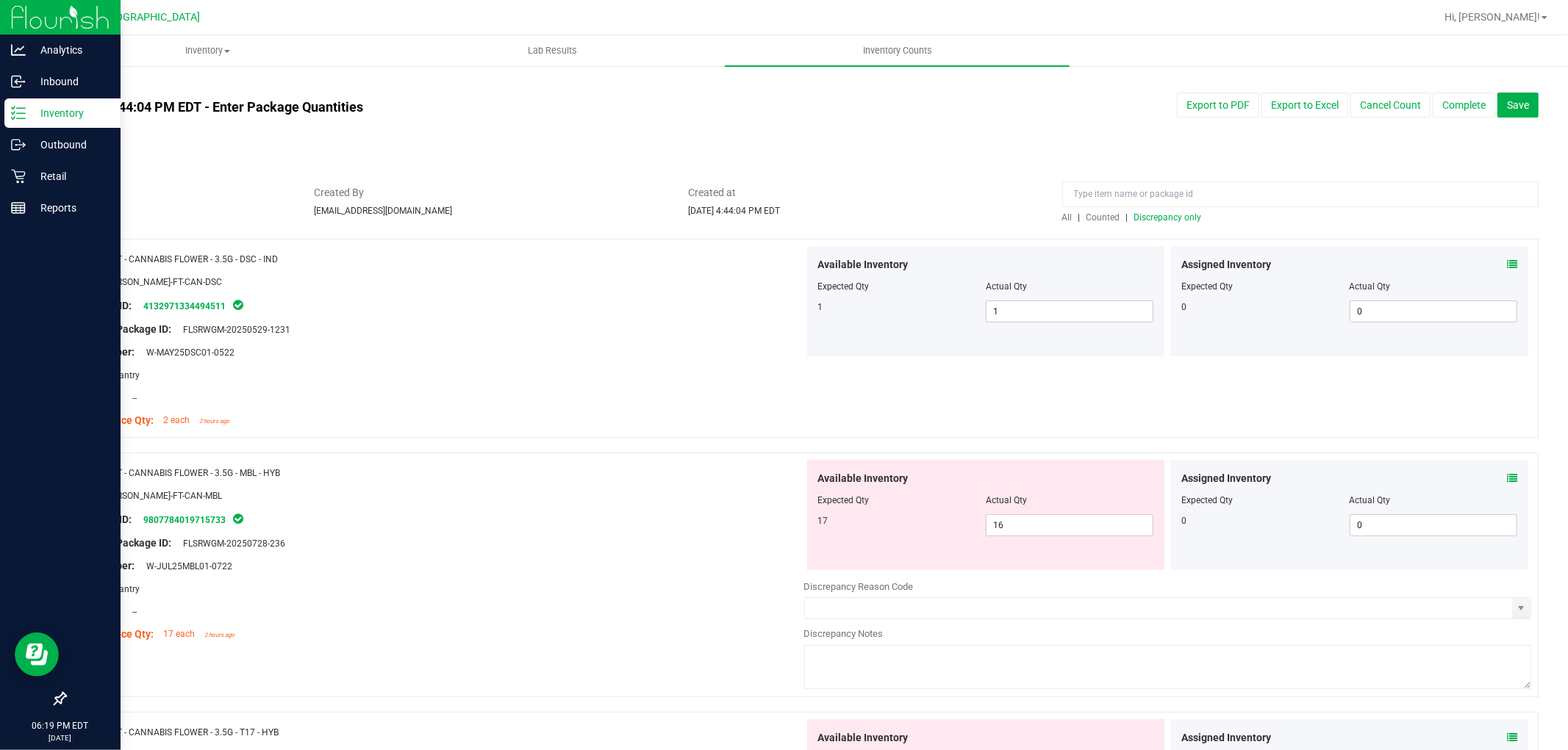
click at [1506, 476] on icon at bounding box center [1511, 478] width 10 height 10
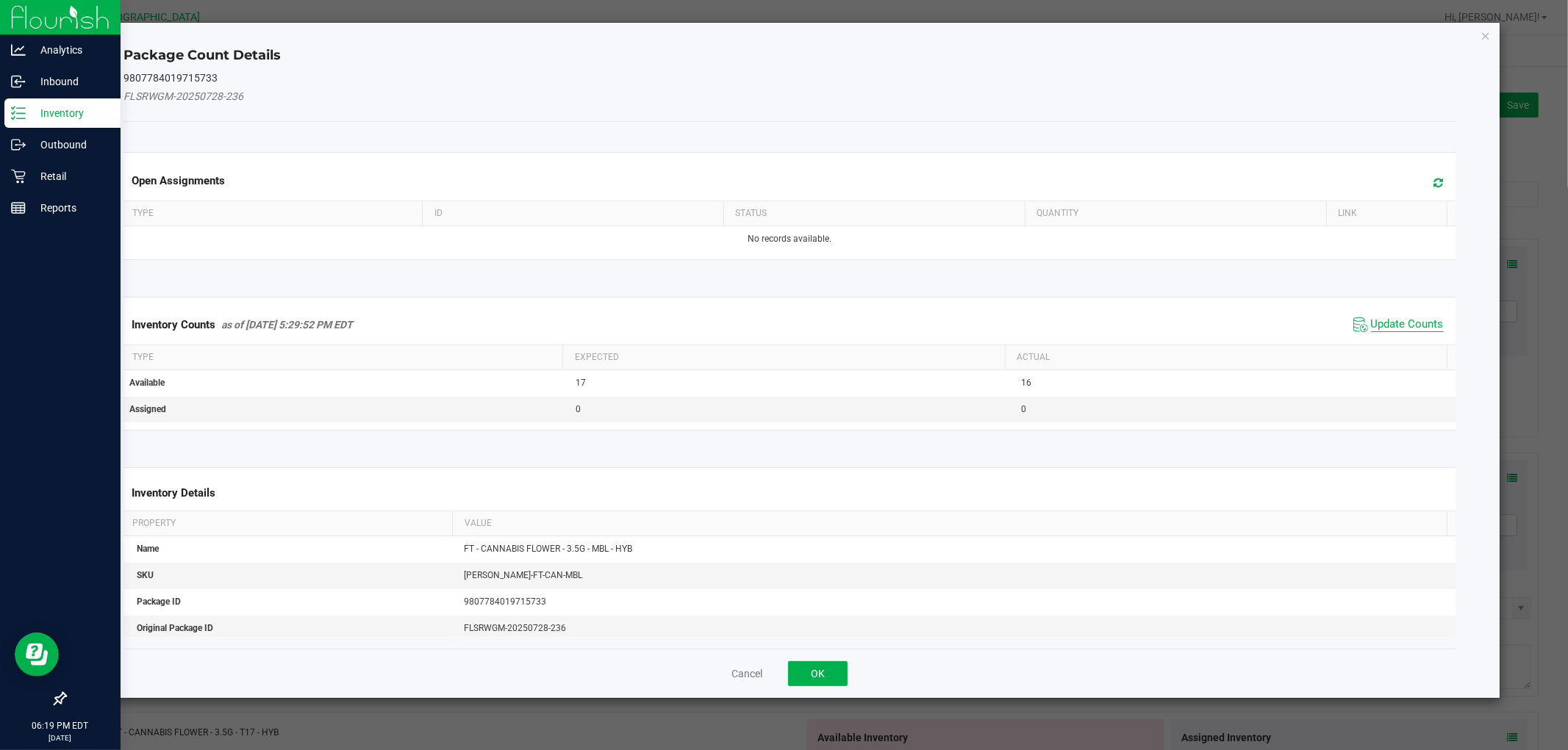
click at [1377, 326] on span "Update Counts" at bounding box center [1407, 324] width 73 height 15
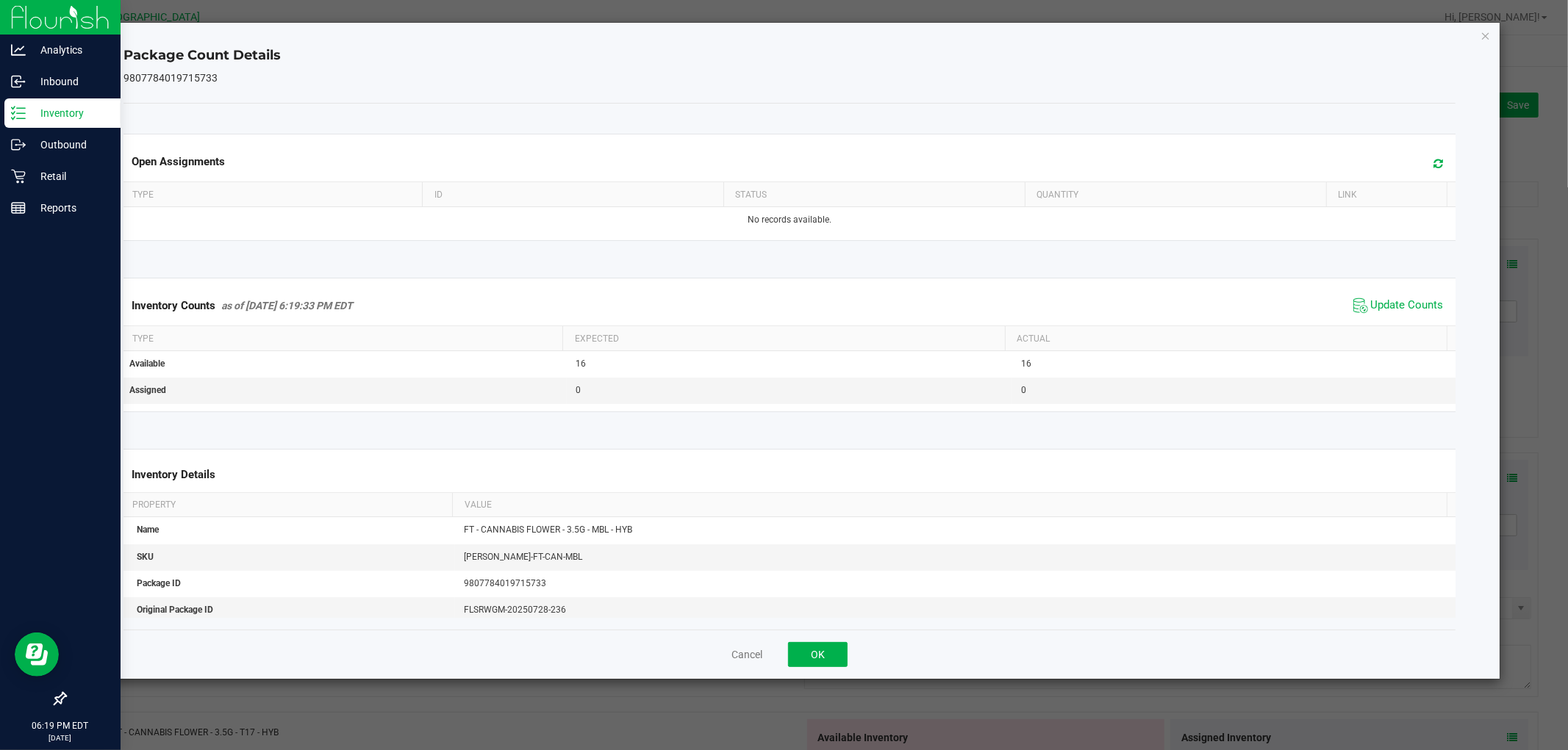
click at [1492, 30] on div "Package Count Details 9807784019715733 Open Assignments Type ID Status Quantity…" at bounding box center [789, 351] width 1419 height 656
click at [1486, 30] on icon "Close" at bounding box center [1485, 36] width 10 height 18
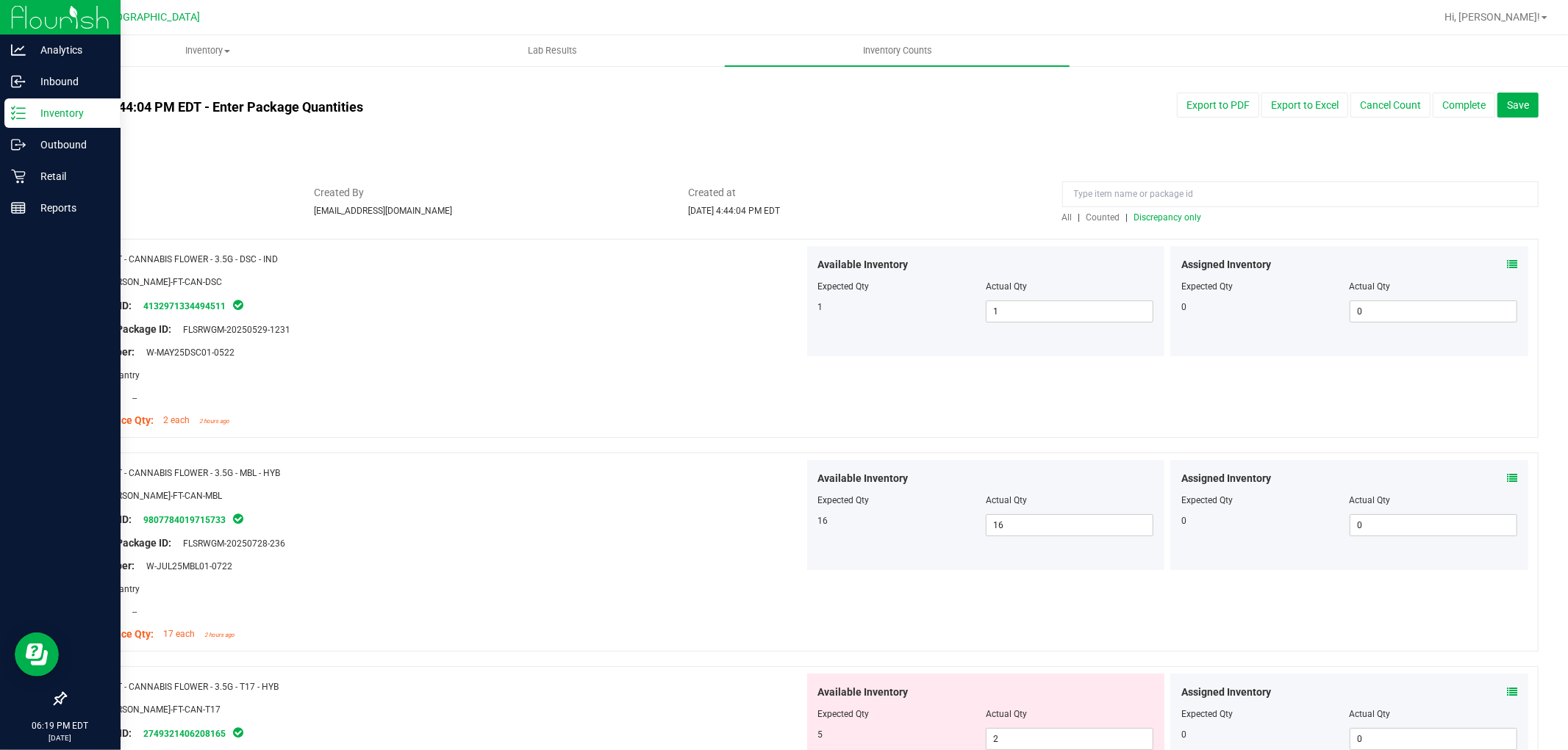
click at [1506, 684] on span at bounding box center [1511, 692] width 10 height 16
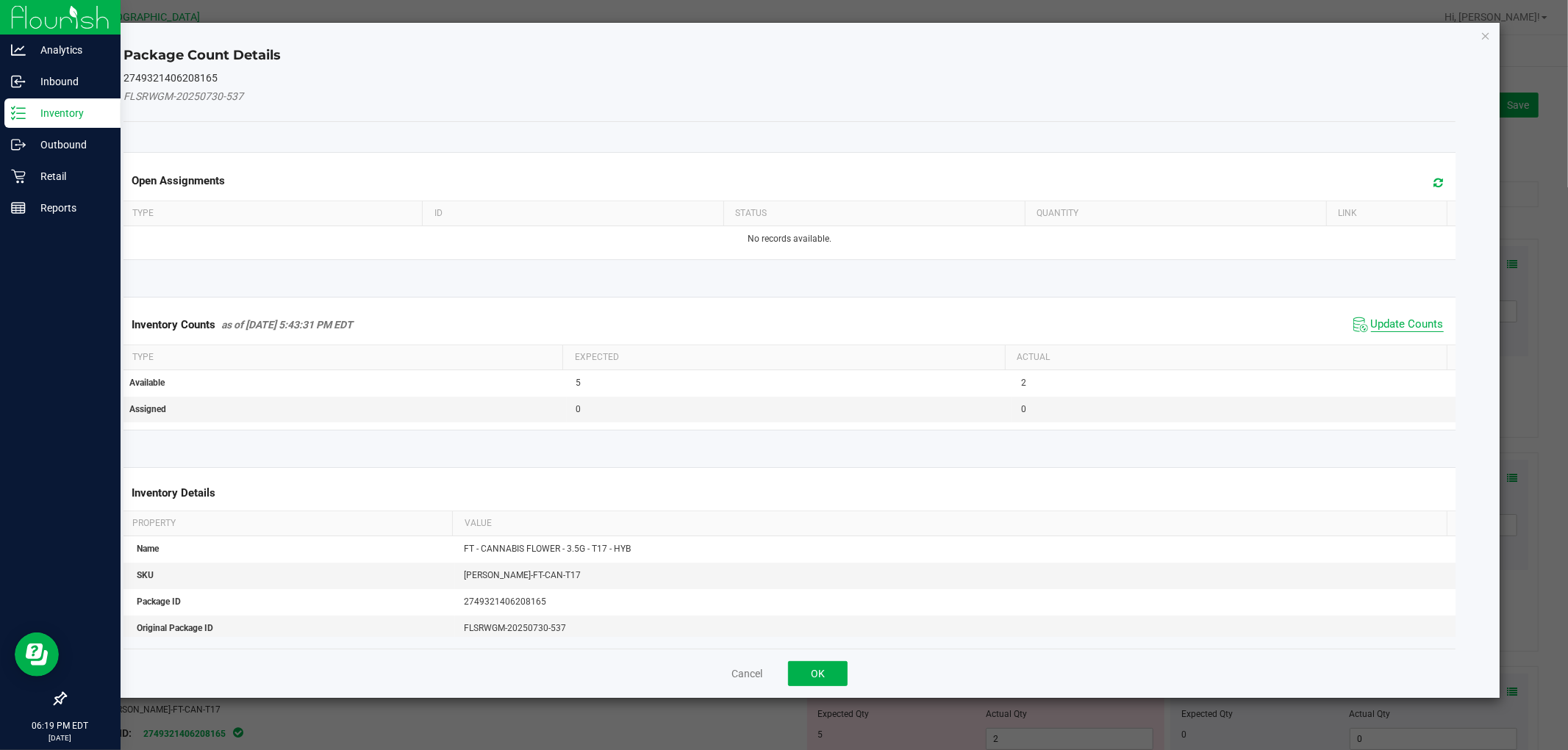
click at [1371, 319] on span "Update Counts" at bounding box center [1407, 324] width 73 height 15
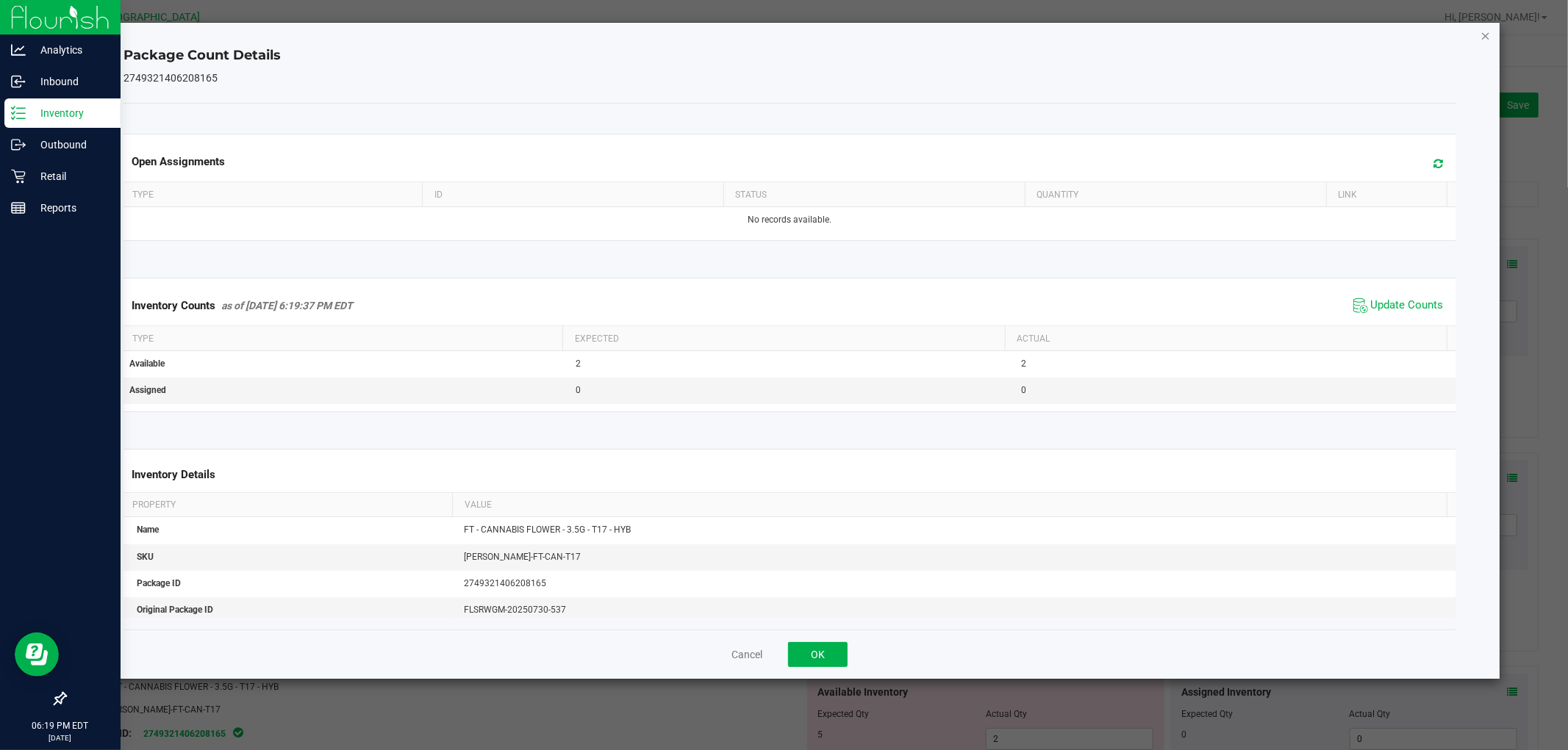
click at [1489, 35] on icon "Close" at bounding box center [1485, 36] width 10 height 18
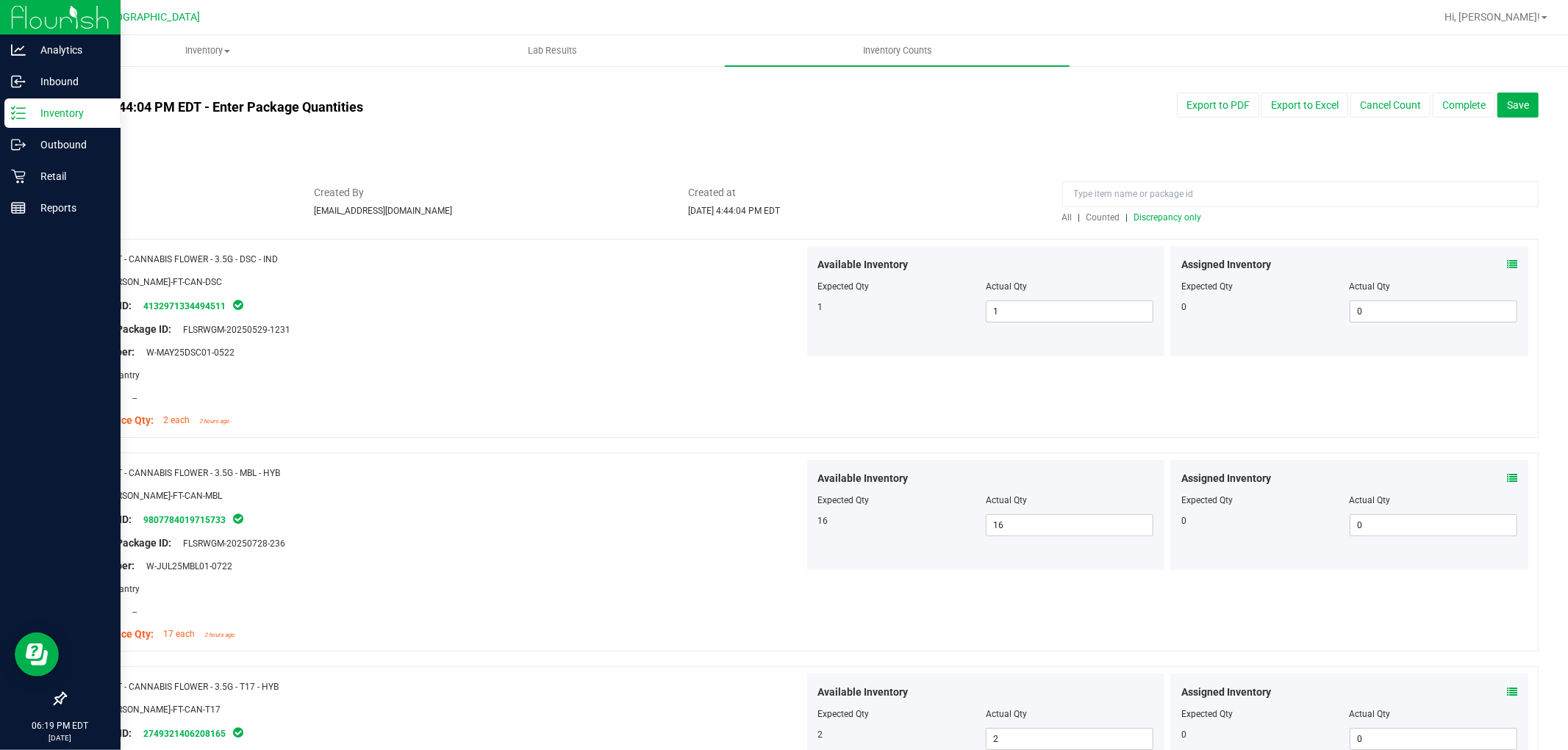
click at [1174, 214] on span "Discrepancy only" at bounding box center [1168, 217] width 68 height 10
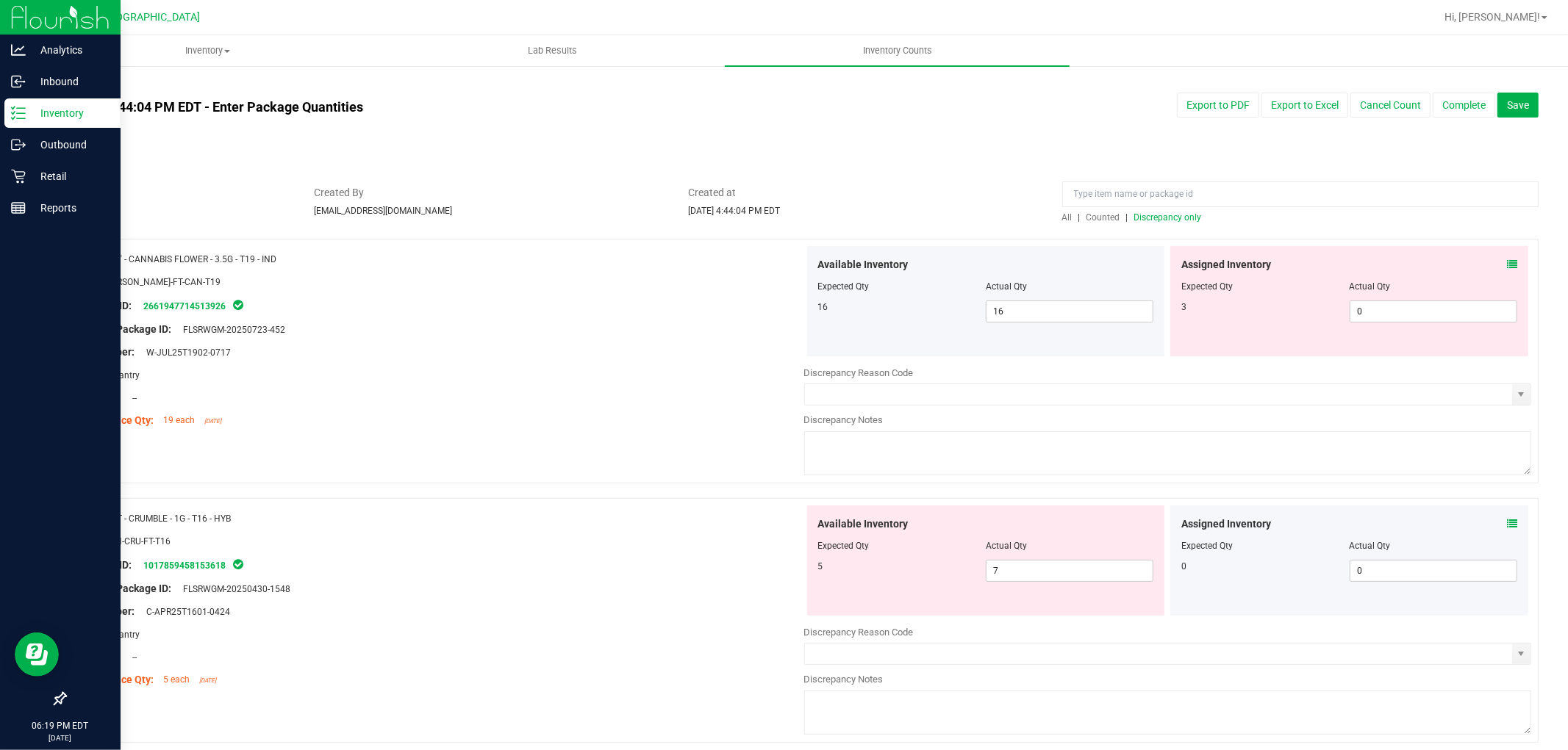
click at [1506, 262] on icon at bounding box center [1511, 265] width 10 height 10
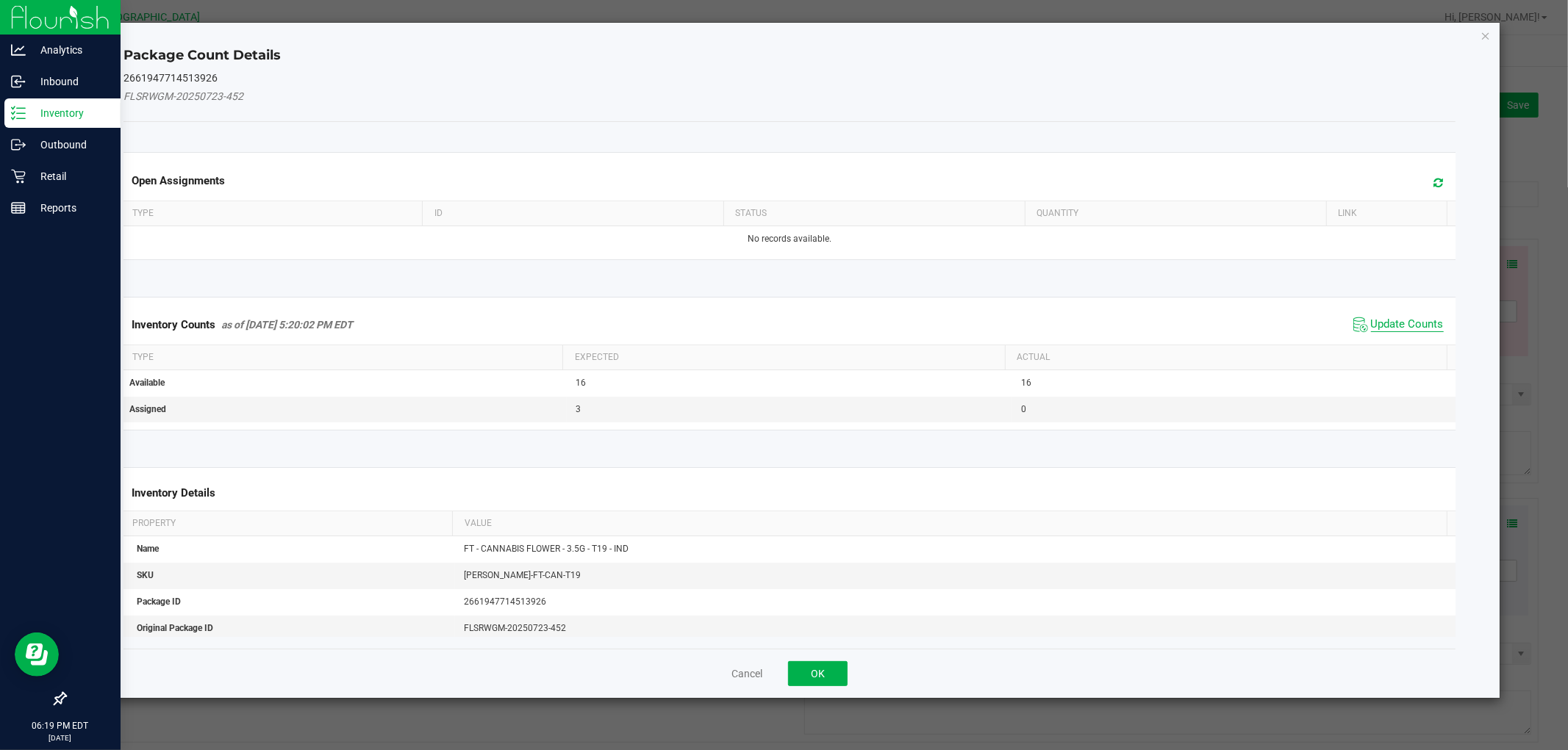
click at [1385, 326] on span "Update Counts" at bounding box center [1407, 324] width 73 height 15
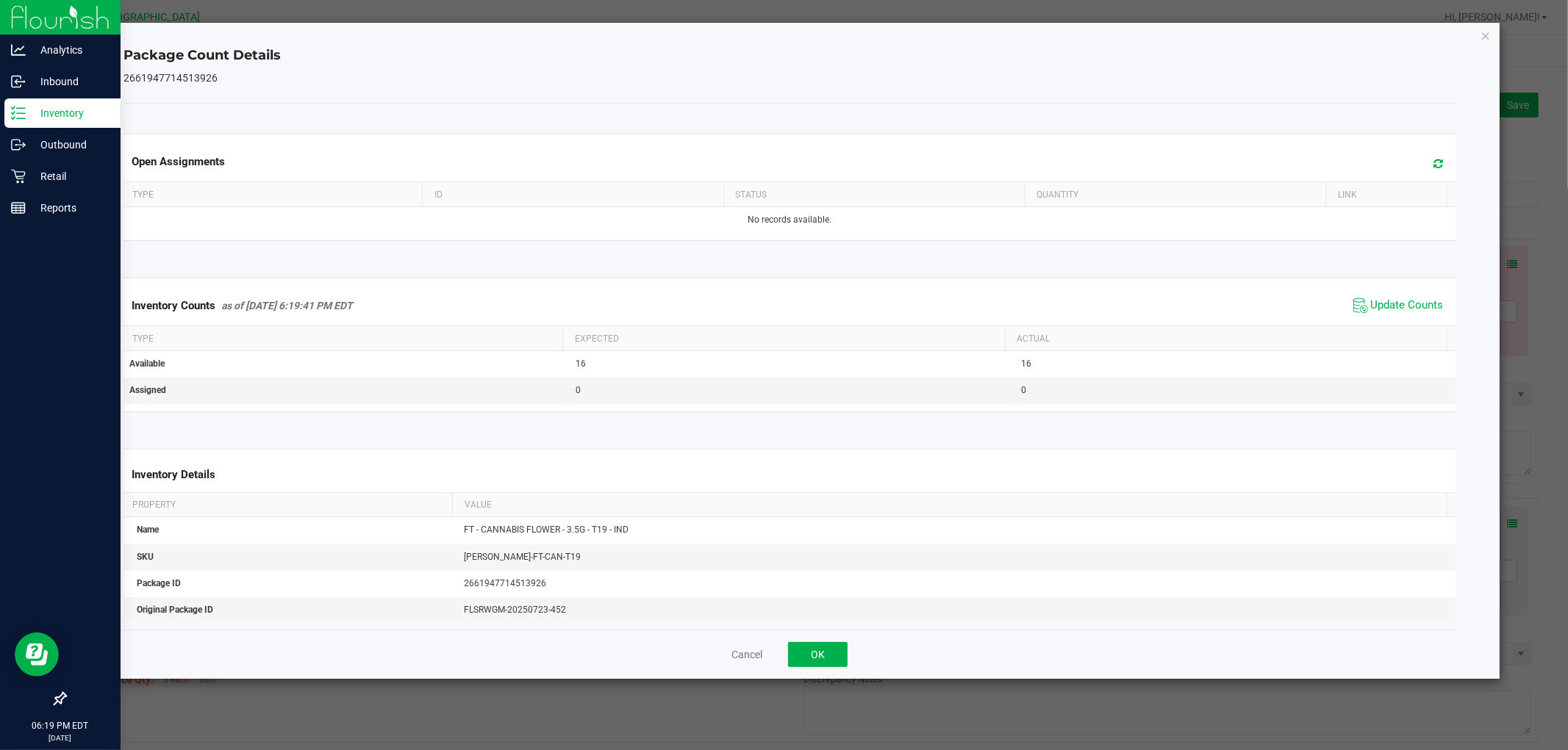
click at [1478, 34] on div "Package Count Details 2661947714513926 Open Assignments Type ID Status Quantity…" at bounding box center [789, 351] width 1419 height 656
click at [1480, 34] on icon "Close" at bounding box center [1485, 36] width 10 height 18
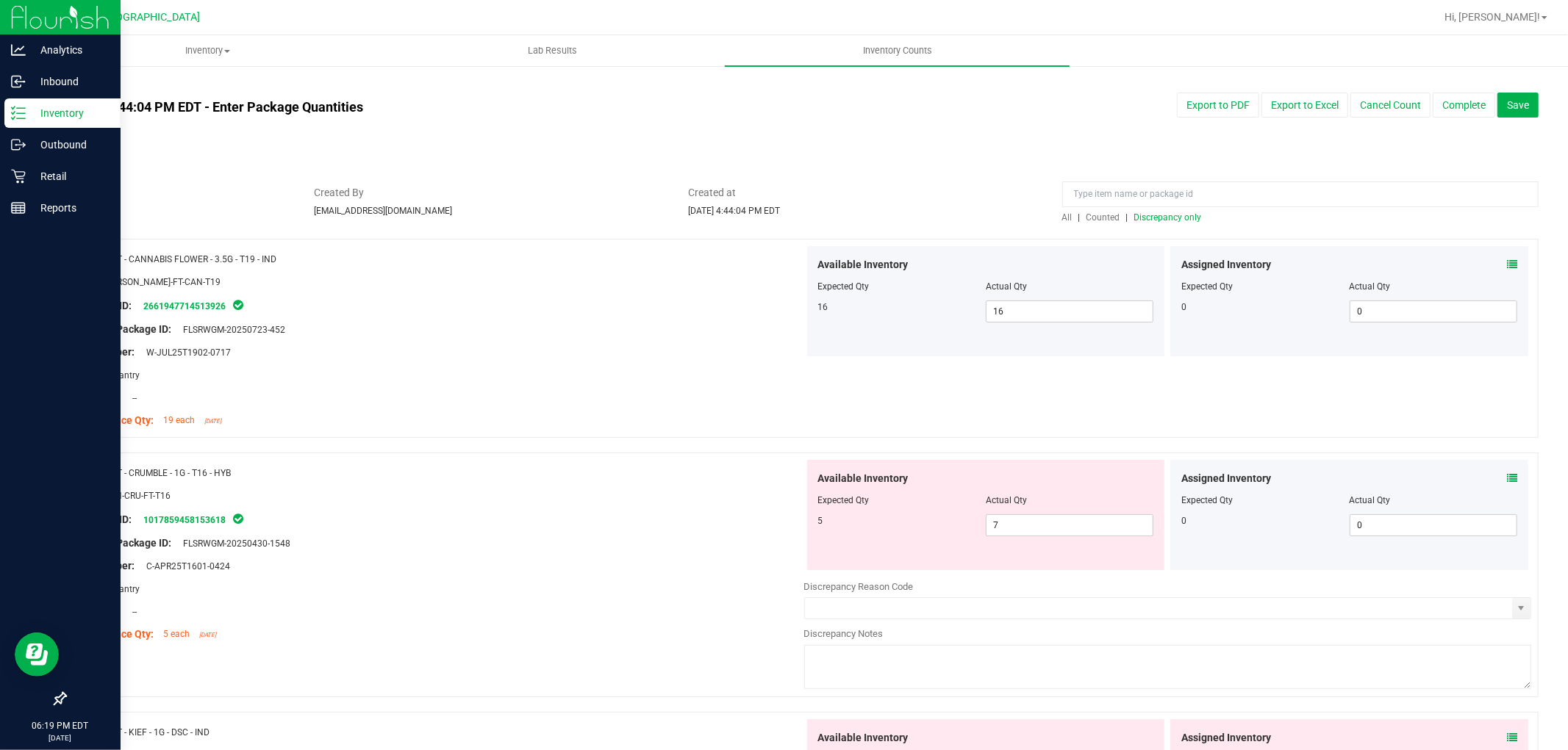
click at [1506, 475] on icon at bounding box center [1511, 478] width 10 height 10
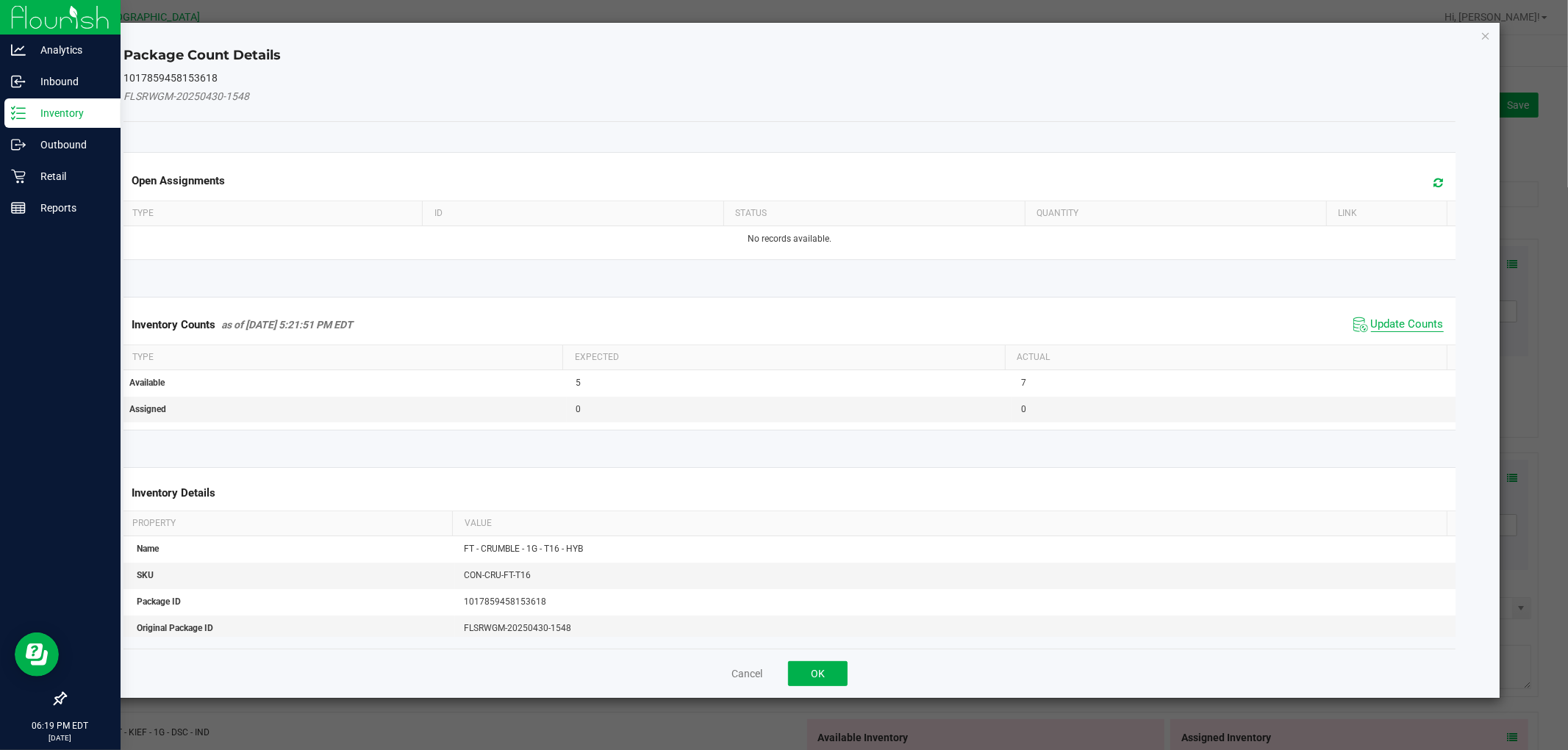
drag, startPoint x: 1405, startPoint y: 325, endPoint x: 1432, endPoint y: 276, distance: 55.9
click at [1405, 325] on span "Update Counts" at bounding box center [1407, 324] width 73 height 15
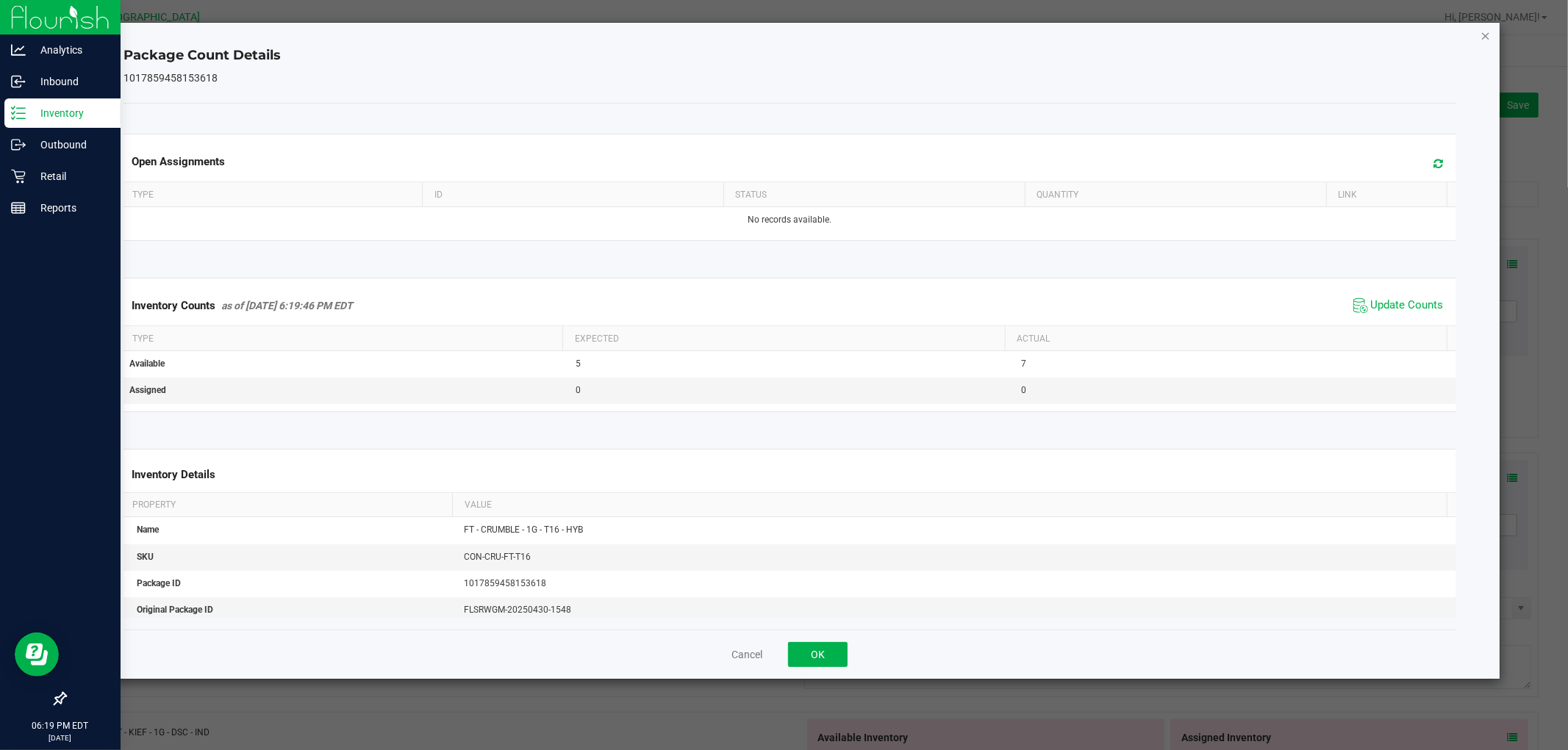
click at [1480, 34] on icon "Close" at bounding box center [1485, 36] width 10 height 18
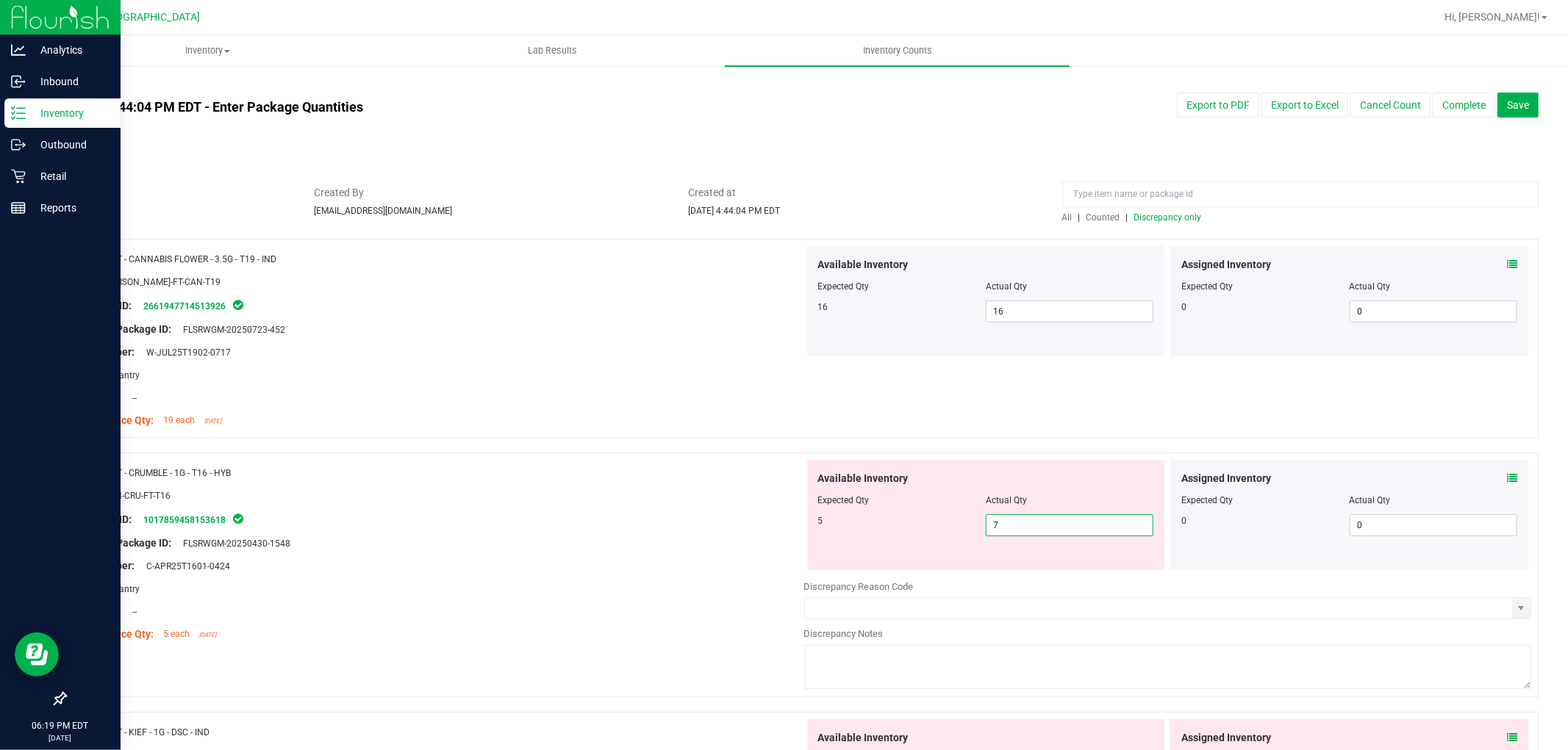
drag, startPoint x: 1092, startPoint y: 524, endPoint x: 564, endPoint y: 513, distance: 528.1
click at [552, 516] on div "Name: FT - CRUMBLE - 1G - T16 - HYB SKU: CON-CRU-FT-T16 Package ID: 10178594581…" at bounding box center [801, 575] width 1473 height 245
type input "5"
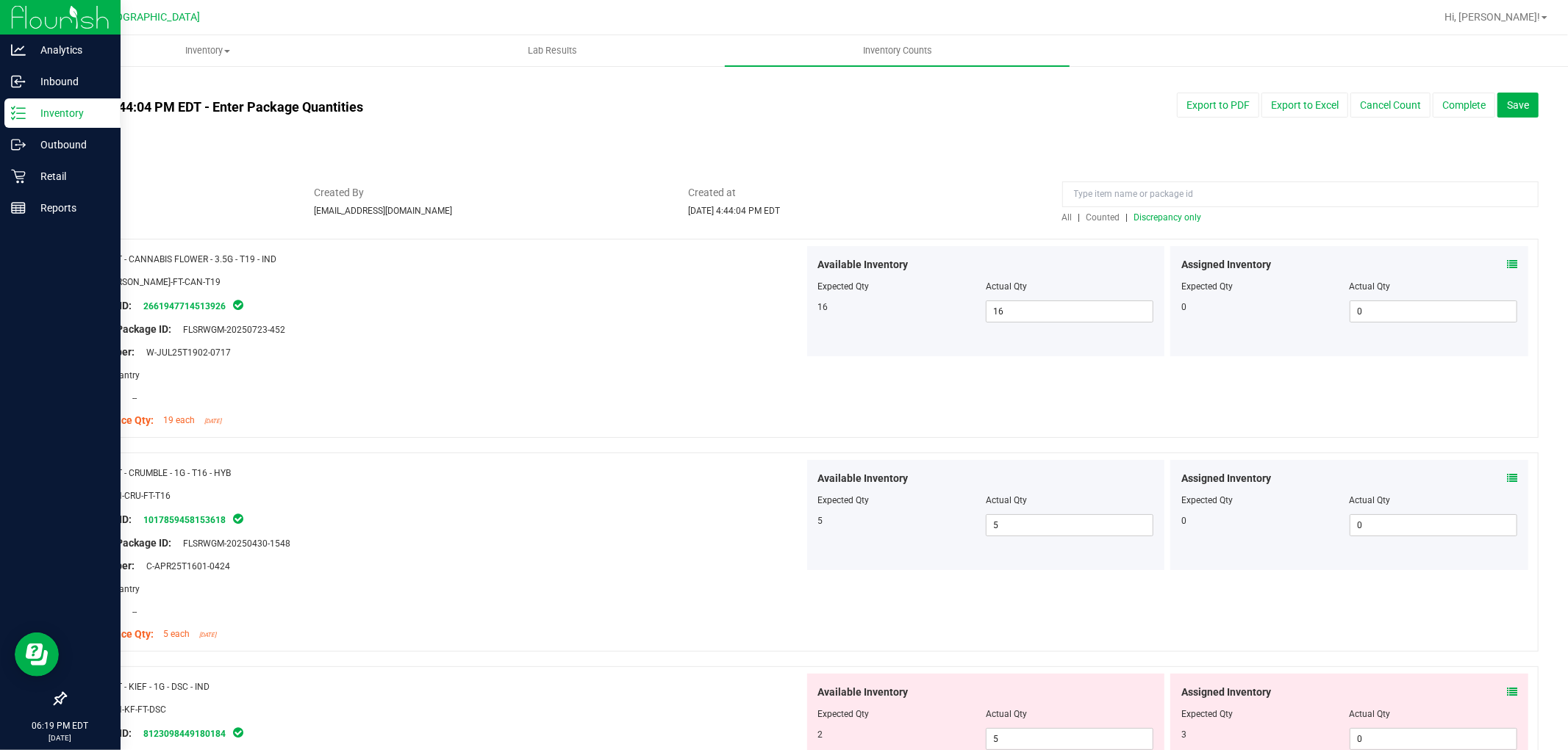
click at [1162, 223] on div "All | Counted | Discrepancy only" at bounding box center [1299, 217] width 477 height 13
click at [1163, 216] on span "Discrepancy only" at bounding box center [1168, 217] width 68 height 10
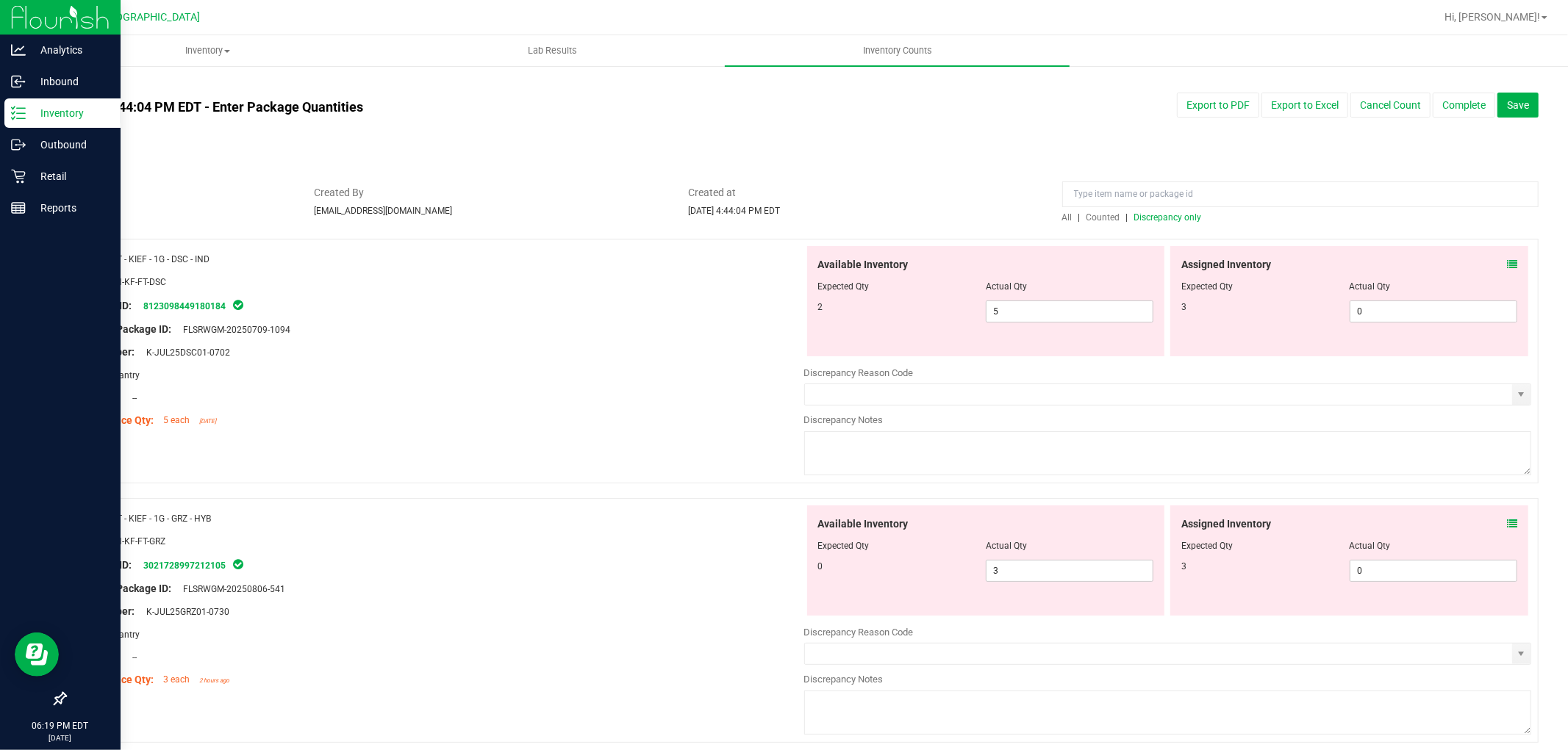
click at [1506, 258] on span at bounding box center [1511, 266] width 10 height 16
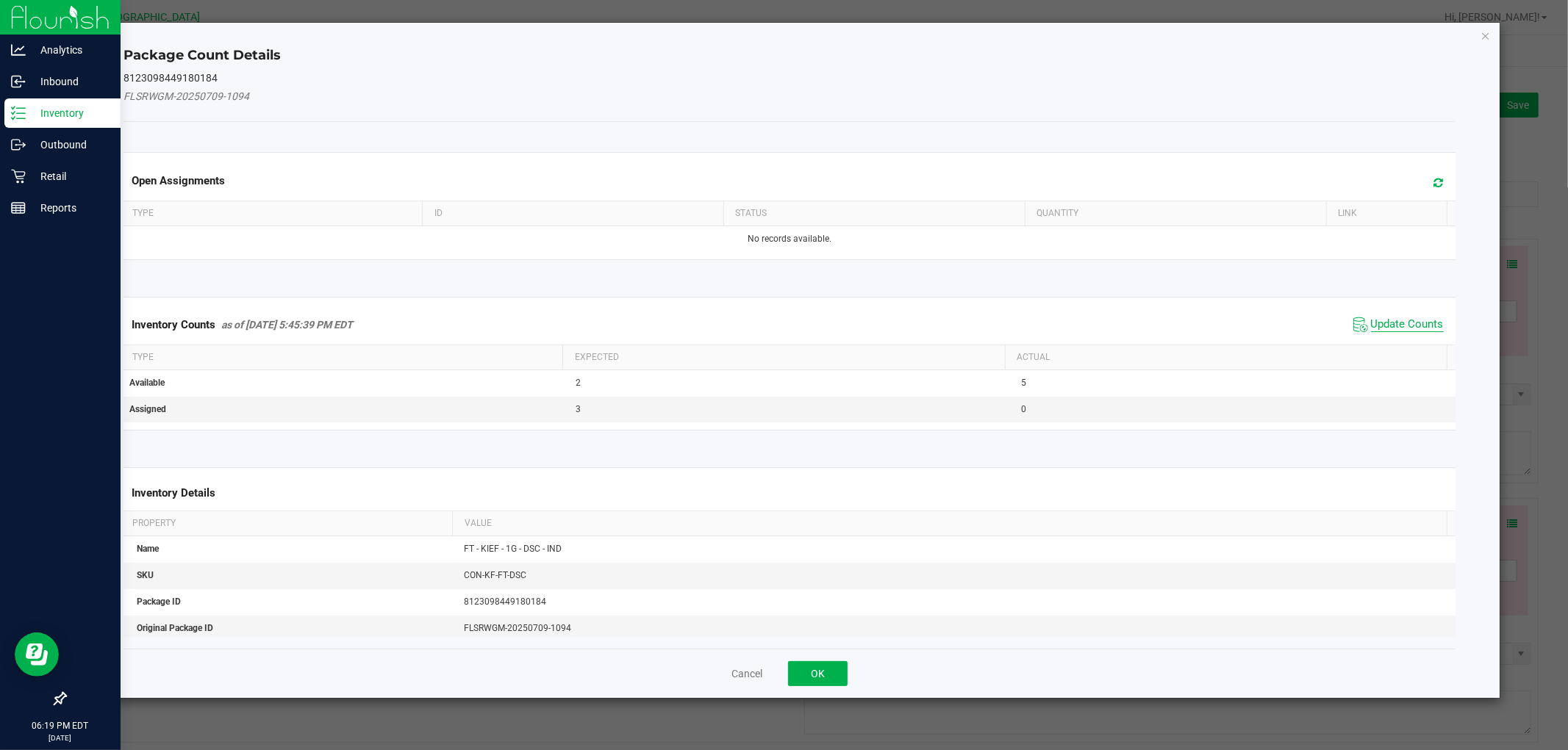
drag, startPoint x: 1402, startPoint y: 323, endPoint x: 1557, endPoint y: 142, distance: 238.3
click at [1402, 322] on span "Update Counts" at bounding box center [1407, 324] width 73 height 15
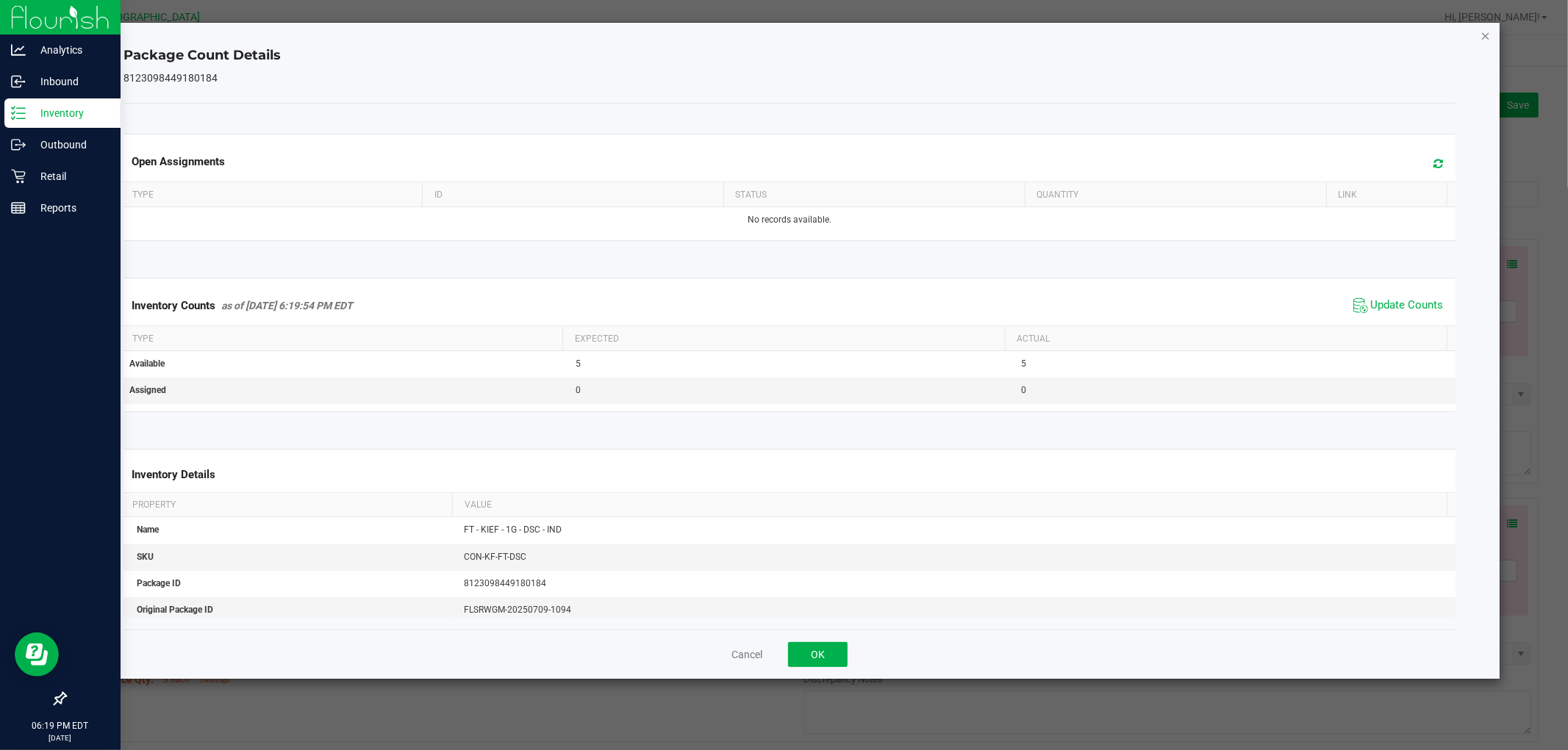
click at [1483, 33] on icon "Close" at bounding box center [1485, 36] width 10 height 18
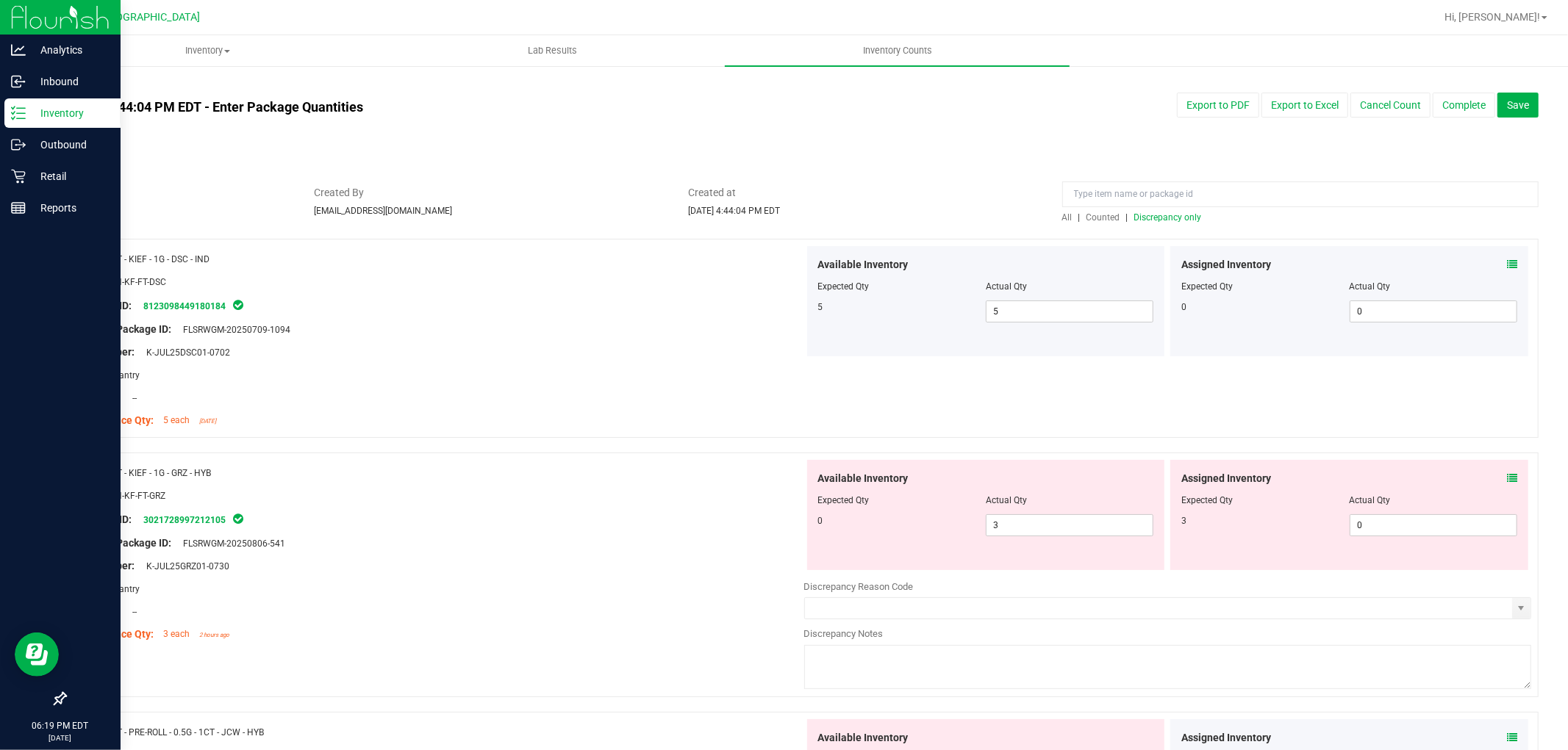
click at [1504, 473] on div "Assigned Inventory Expected Qty Actual Qty 3 0 0" at bounding box center [1349, 514] width 358 height 110
click at [1506, 475] on icon at bounding box center [1511, 478] width 10 height 10
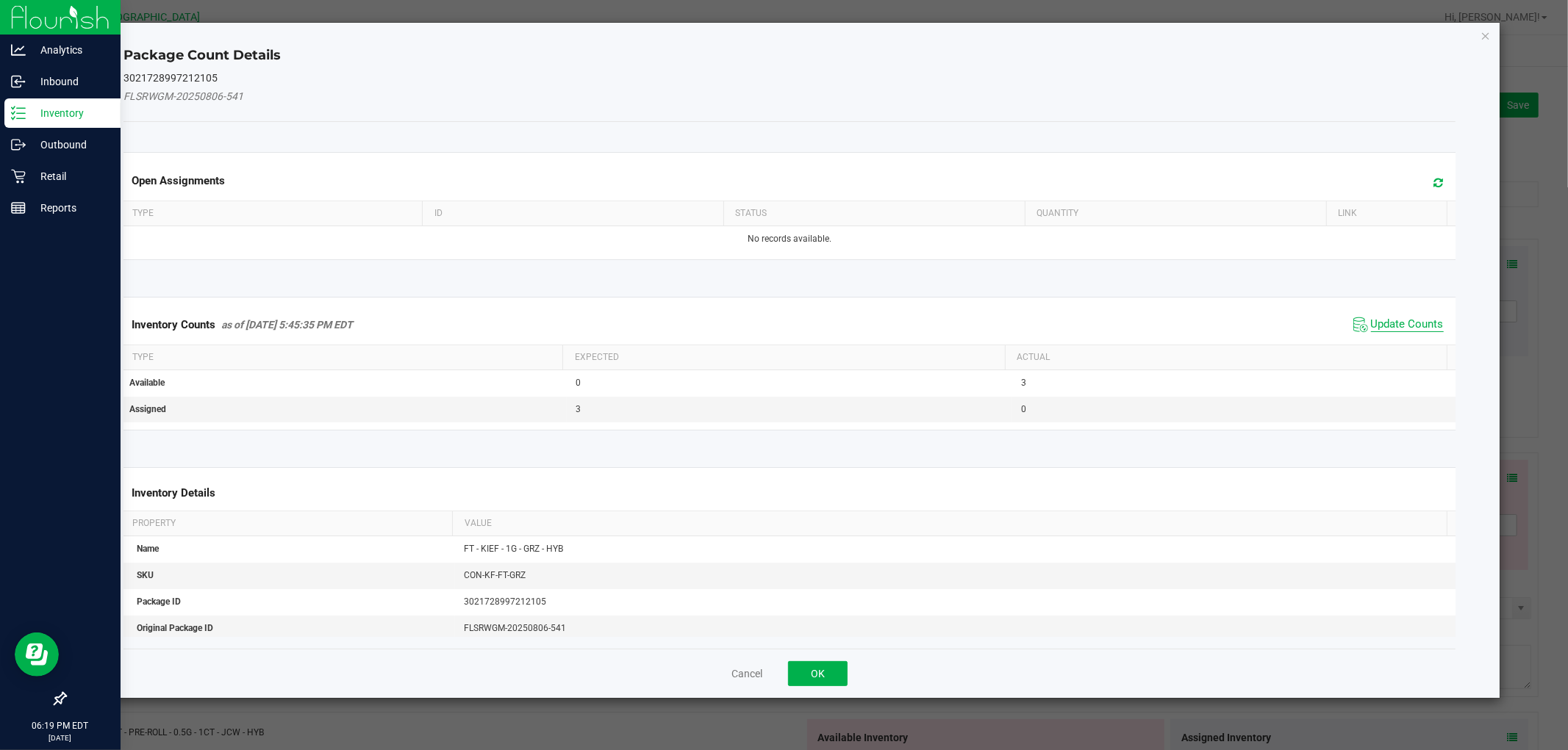
click at [1409, 321] on span "Update Counts" at bounding box center [1407, 324] width 73 height 15
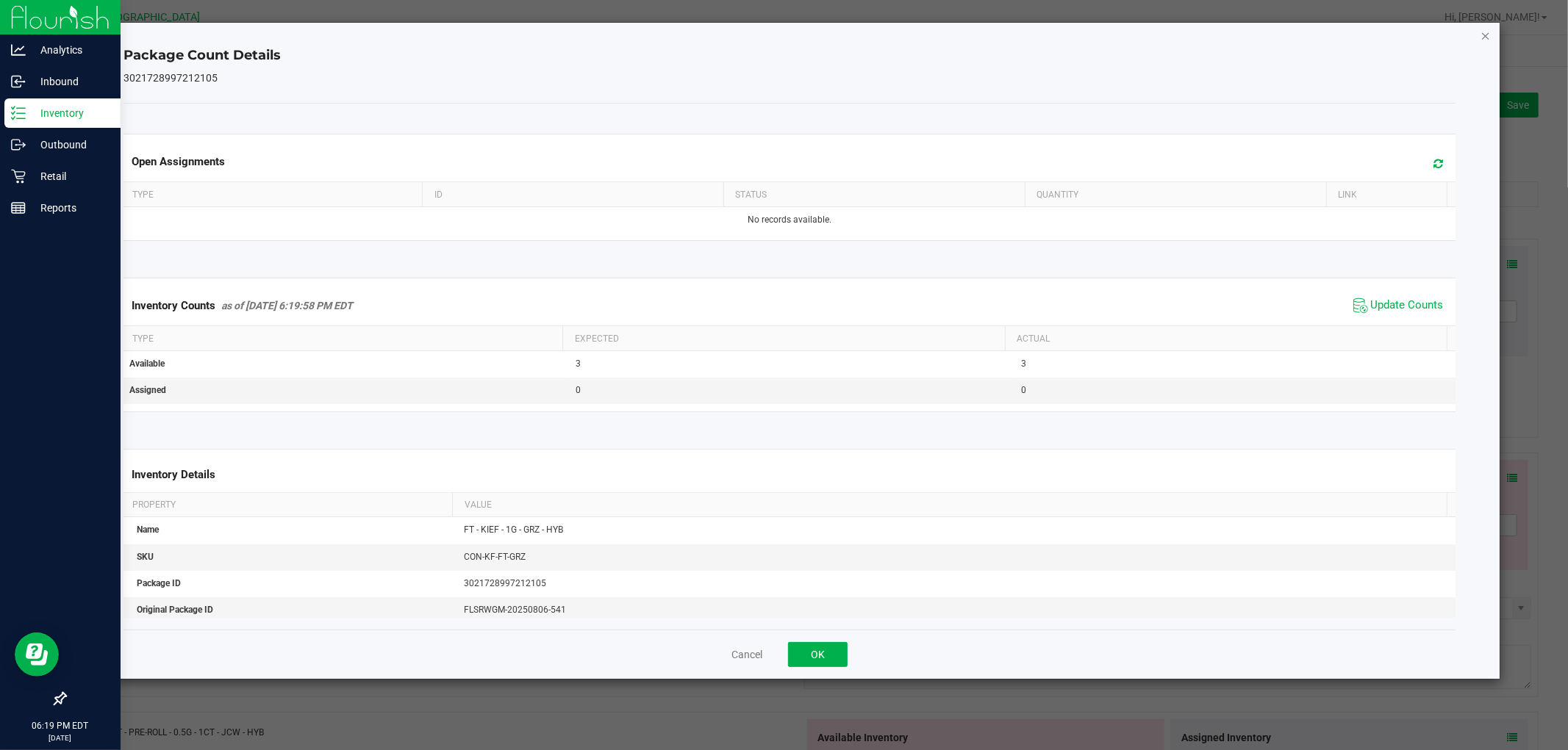
click at [1486, 37] on icon "Close" at bounding box center [1485, 36] width 10 height 18
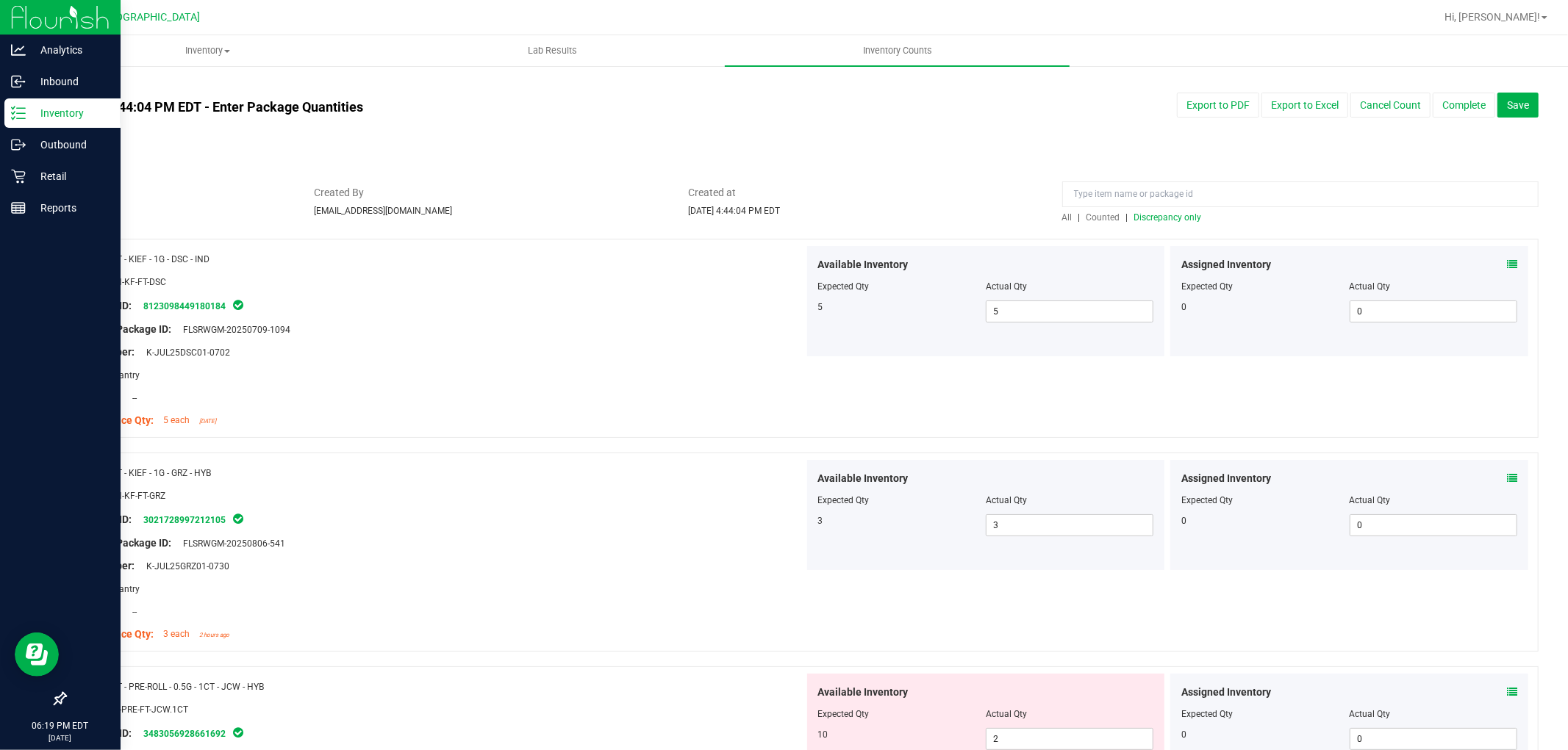
click at [1506, 693] on icon at bounding box center [1511, 692] width 10 height 10
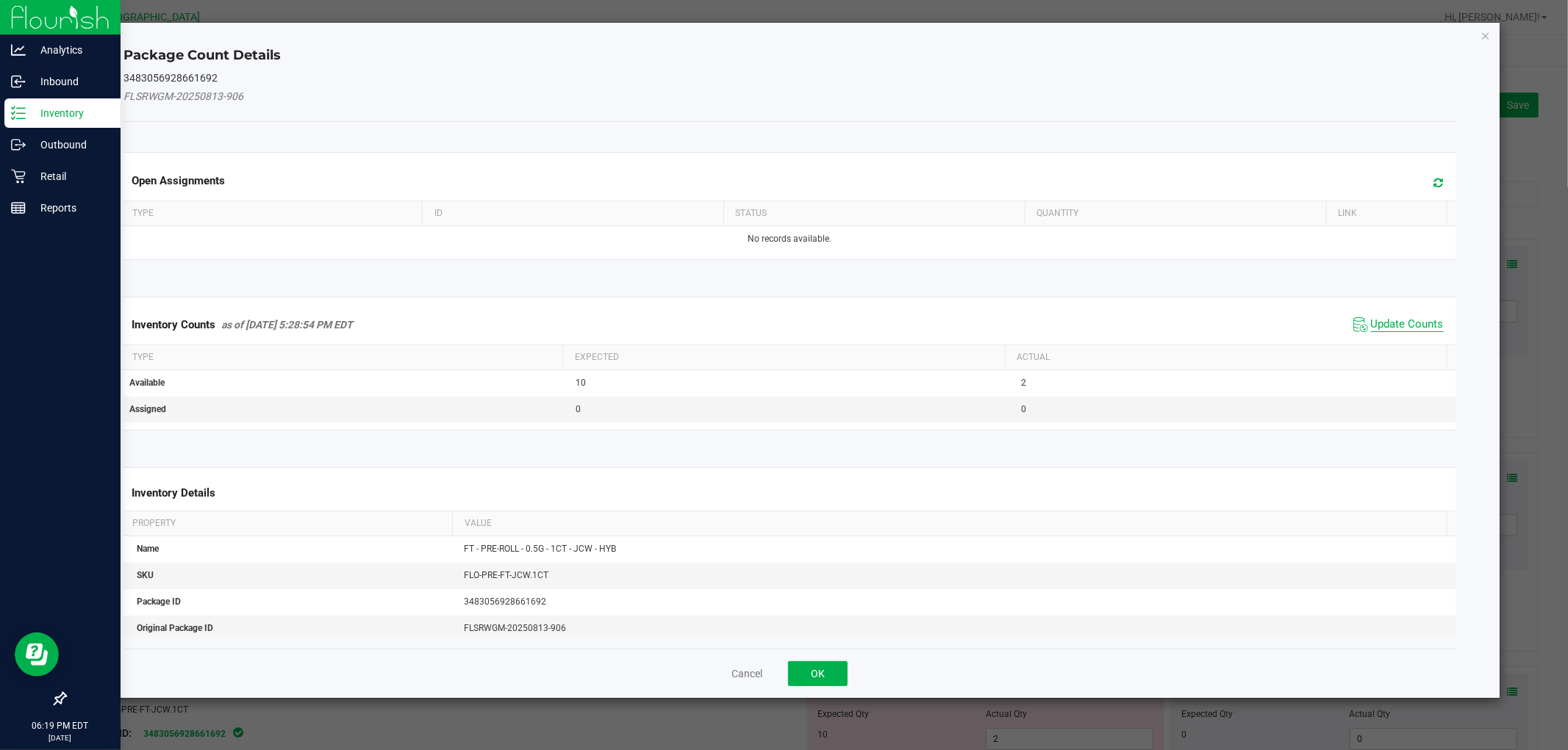
click at [1426, 317] on span "Update Counts" at bounding box center [1407, 324] width 73 height 15
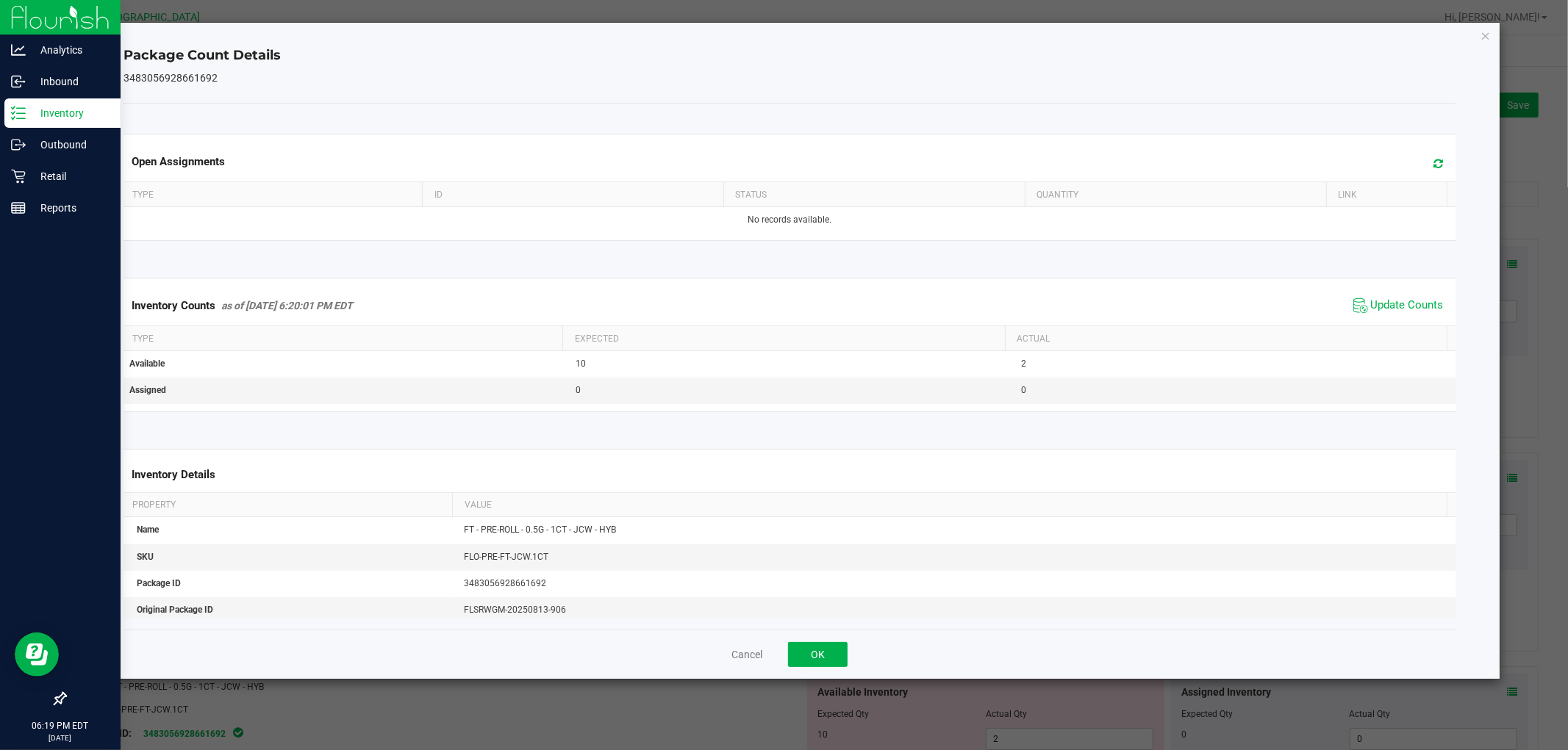
click at [1483, 32] on icon "Close" at bounding box center [1485, 36] width 10 height 18
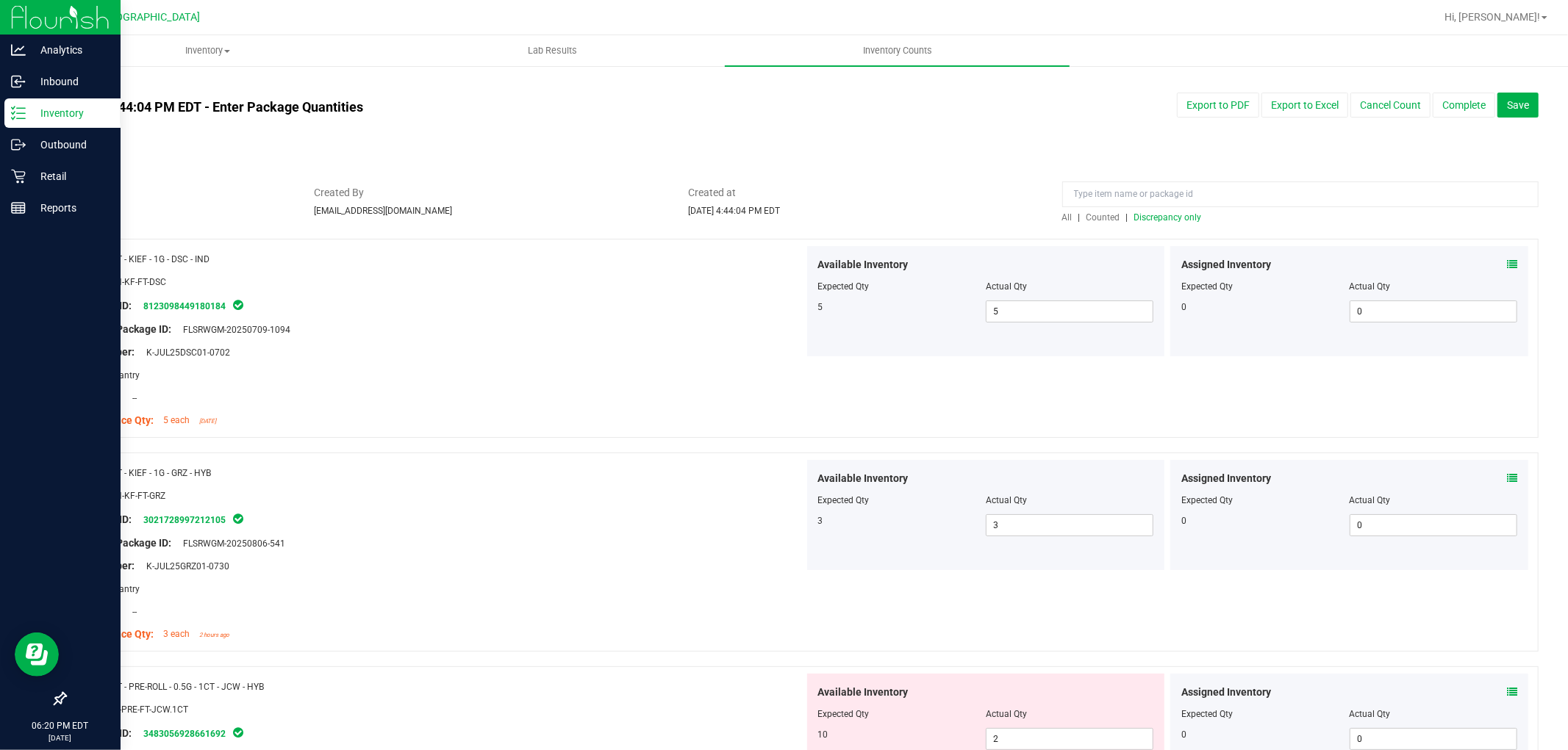
click at [1180, 208] on div at bounding box center [1299, 198] width 477 height 26
click at [1179, 215] on span "Discrepancy only" at bounding box center [1168, 217] width 68 height 10
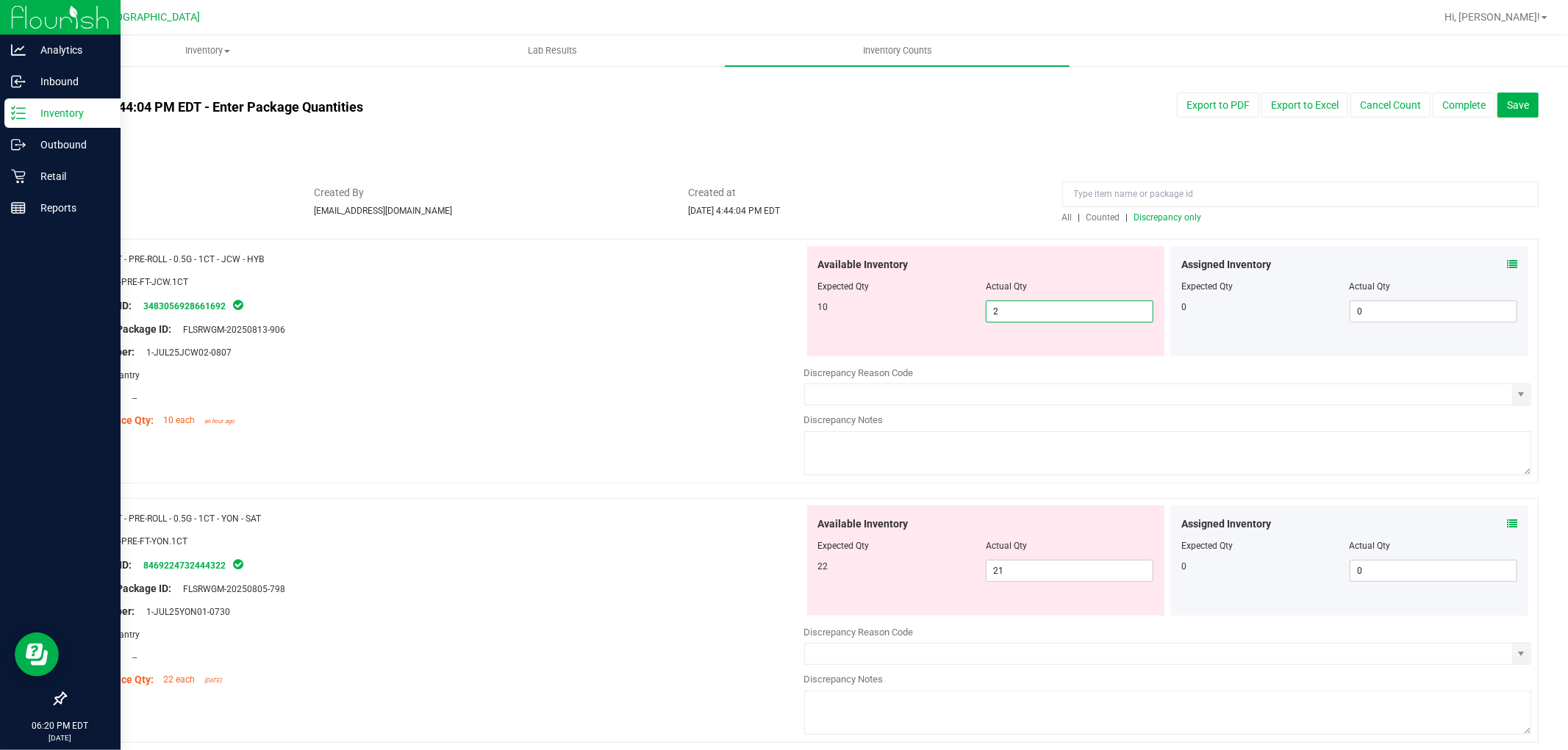
drag, startPoint x: 1106, startPoint y: 305, endPoint x: 863, endPoint y: 302, distance: 243.0
click at [869, 304] on div "10 2 2" at bounding box center [986, 311] width 336 height 22
type input "10"
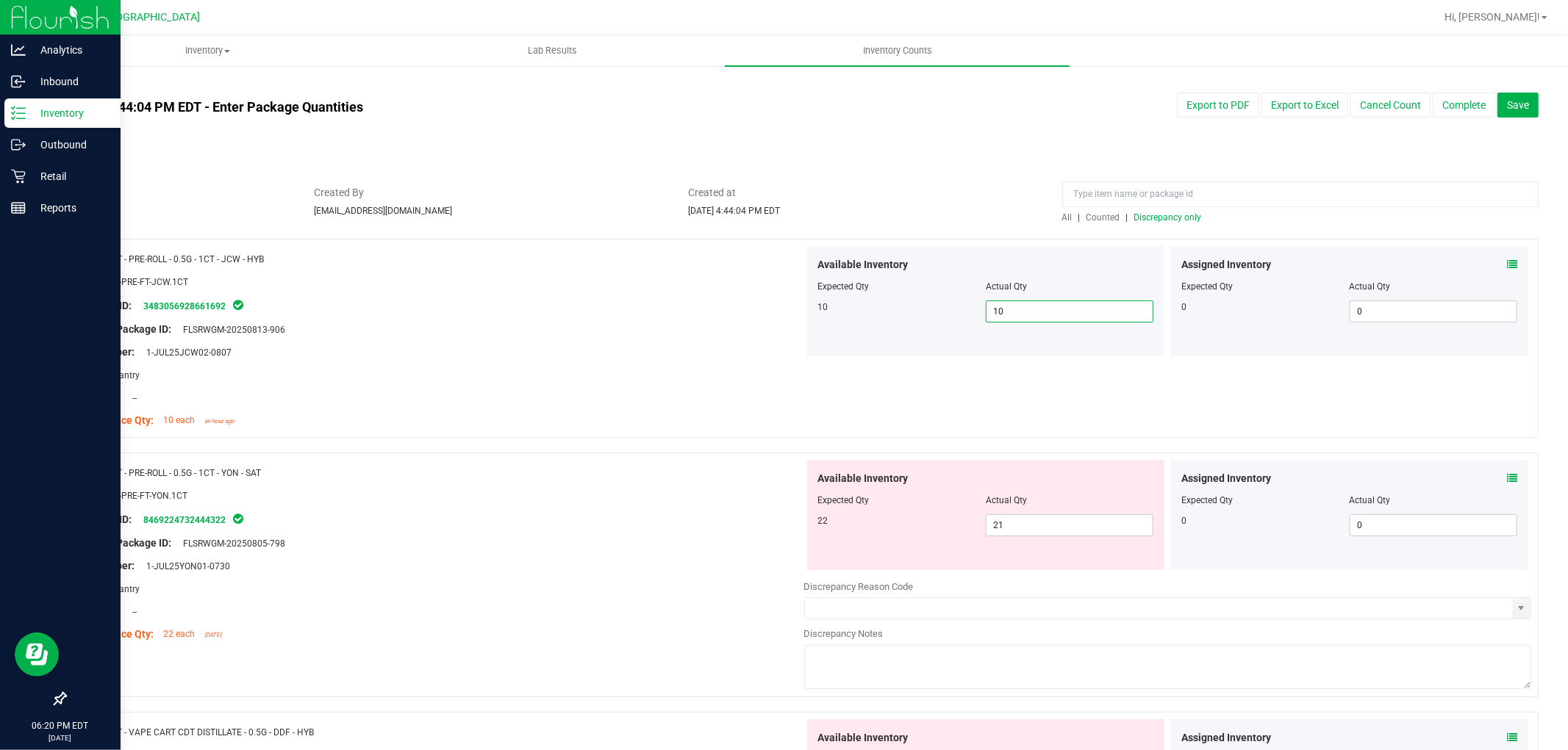
click at [1154, 218] on span "Discrepancy only" at bounding box center [1168, 217] width 68 height 10
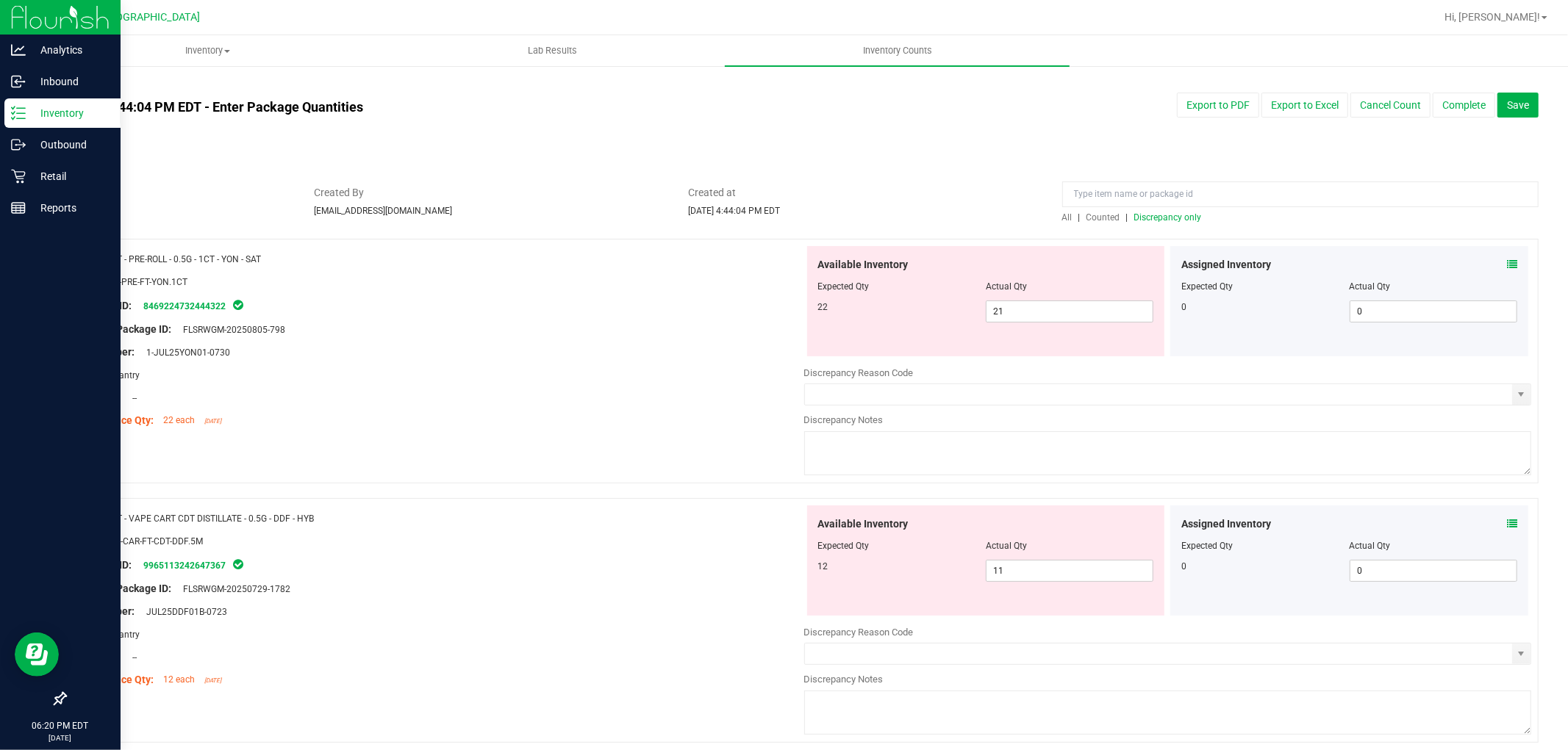
click at [1506, 261] on icon at bounding box center [1511, 265] width 10 height 10
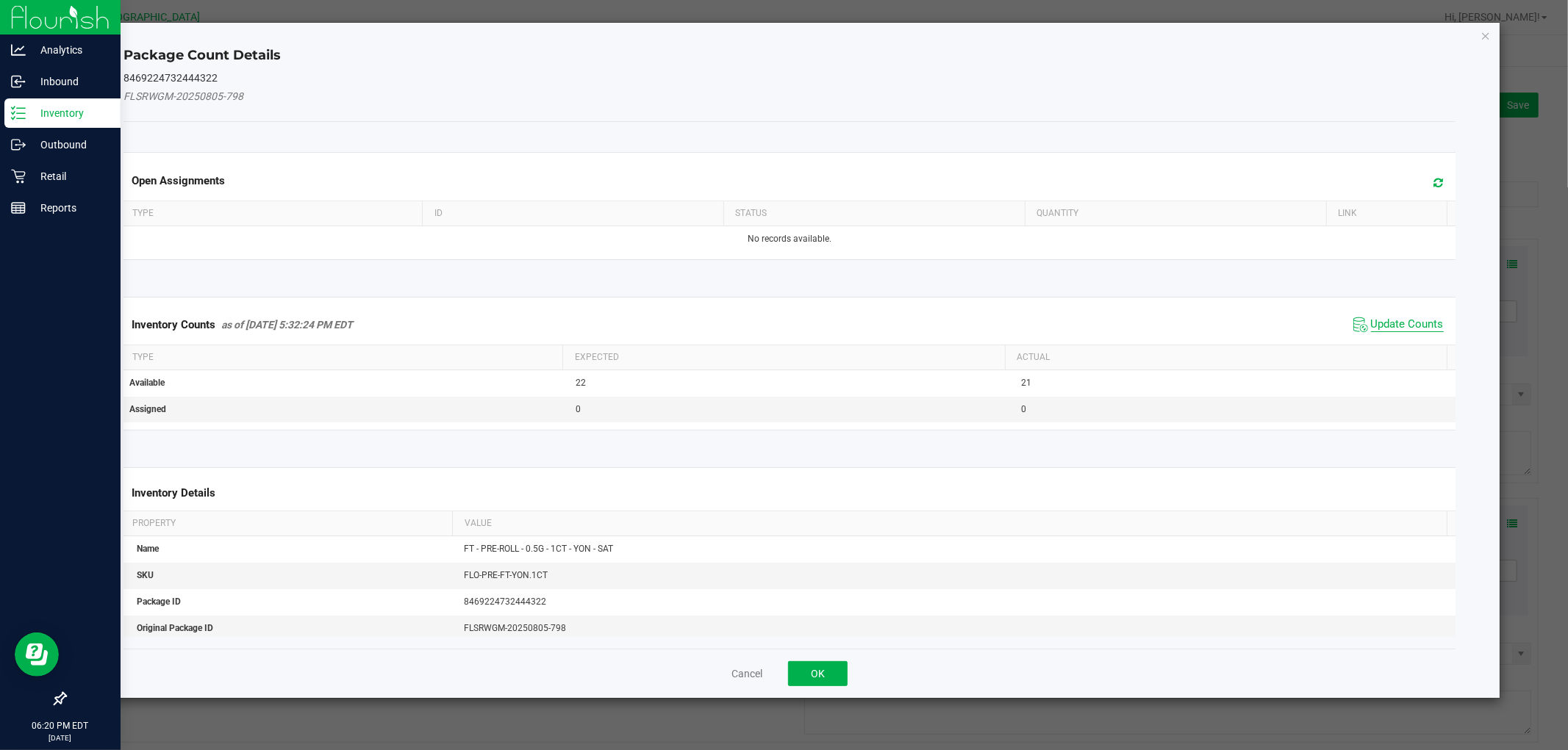
click at [1402, 328] on span "Update Counts" at bounding box center [1407, 324] width 73 height 15
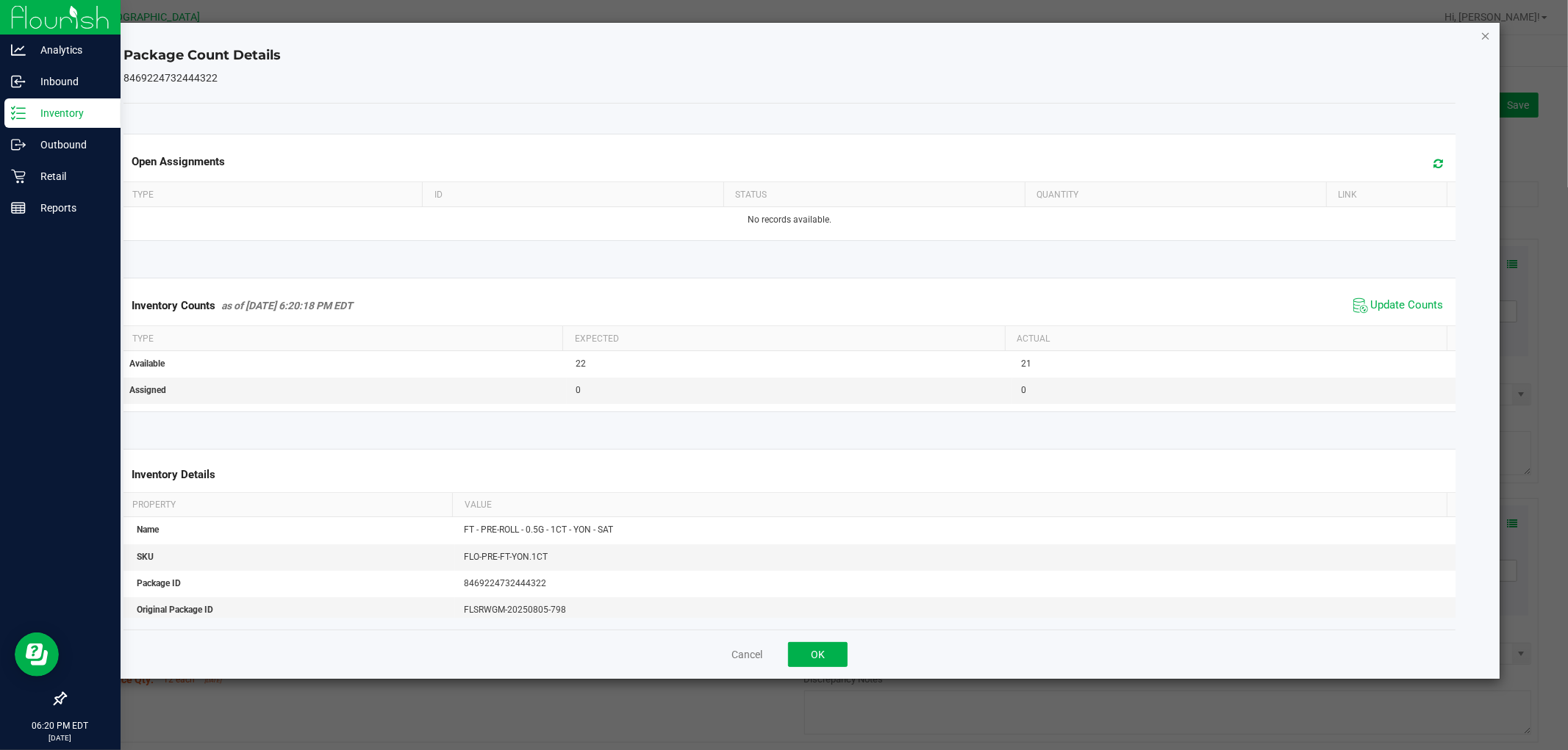
click at [1485, 35] on icon "Close" at bounding box center [1485, 36] width 10 height 18
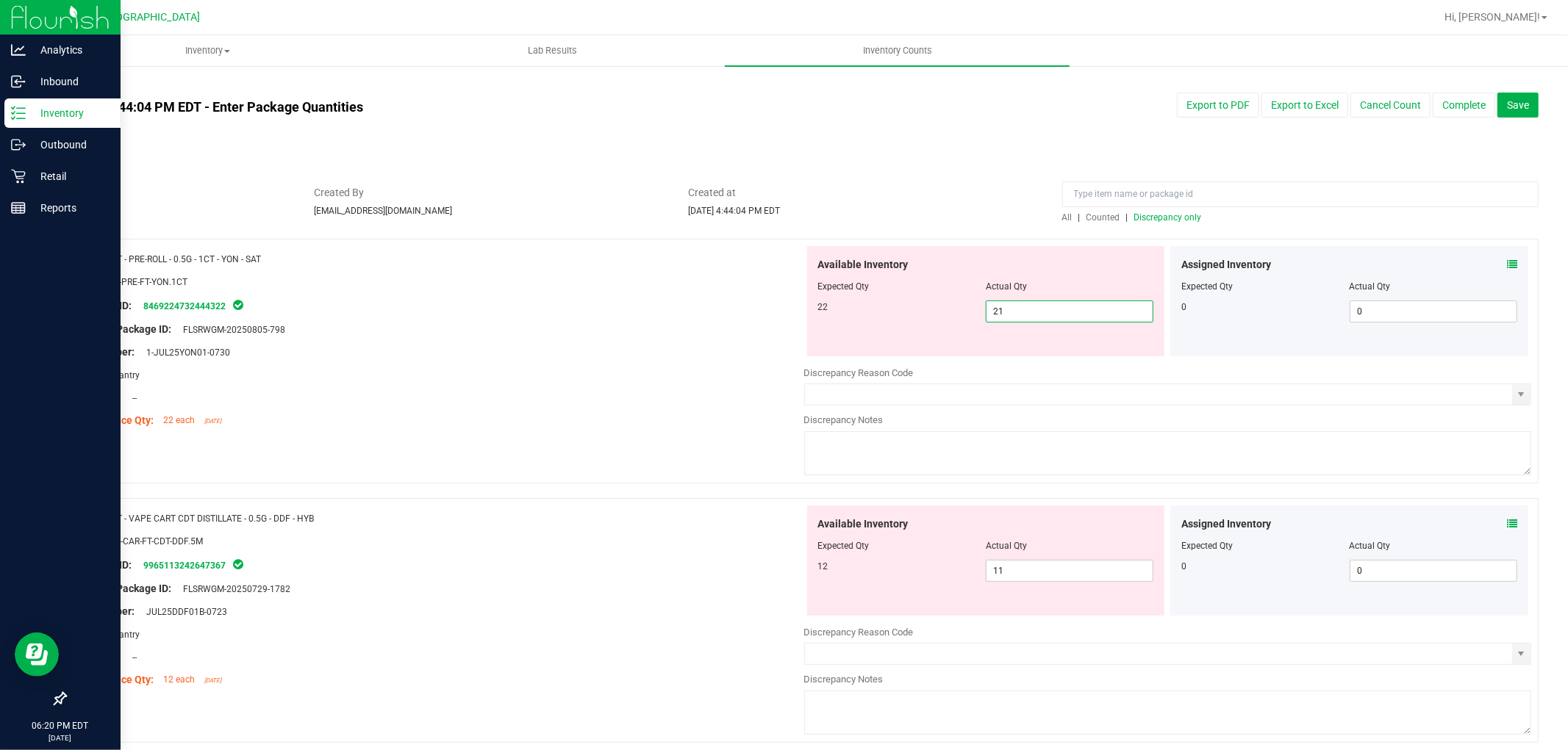
drag, startPoint x: 1041, startPoint y: 307, endPoint x: 747, endPoint y: 258, distance: 298.1
click at [752, 263] on div "Name: FT - PRE-ROLL - 0.5G - 1CT - YON - SAT SKU: FLO-PRE-FT-YON.1CT Package ID…" at bounding box center [801, 361] width 1473 height 245
type input "22"
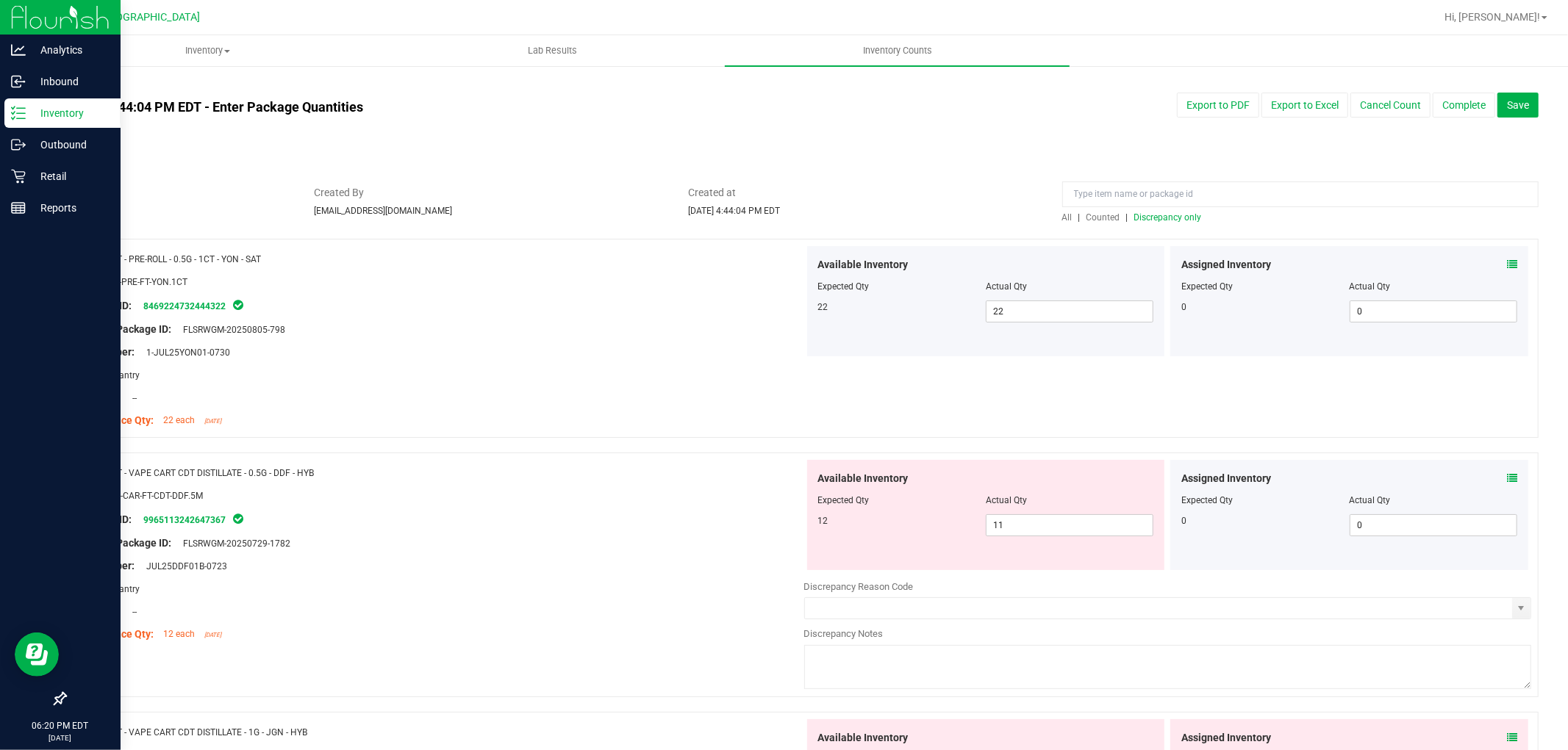
click at [1506, 478] on icon at bounding box center [1511, 478] width 10 height 10
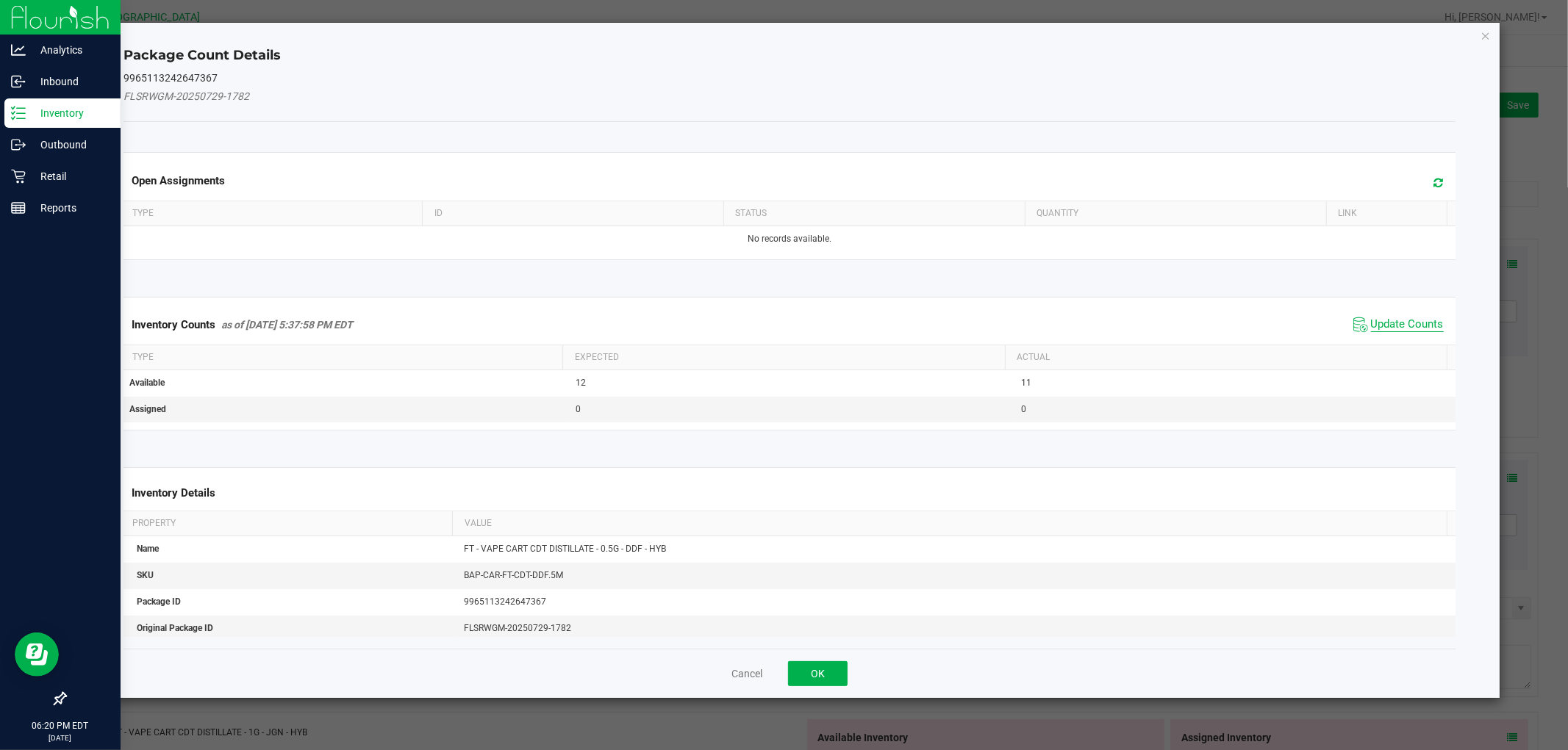
click at [1392, 327] on span "Update Counts" at bounding box center [1407, 324] width 73 height 15
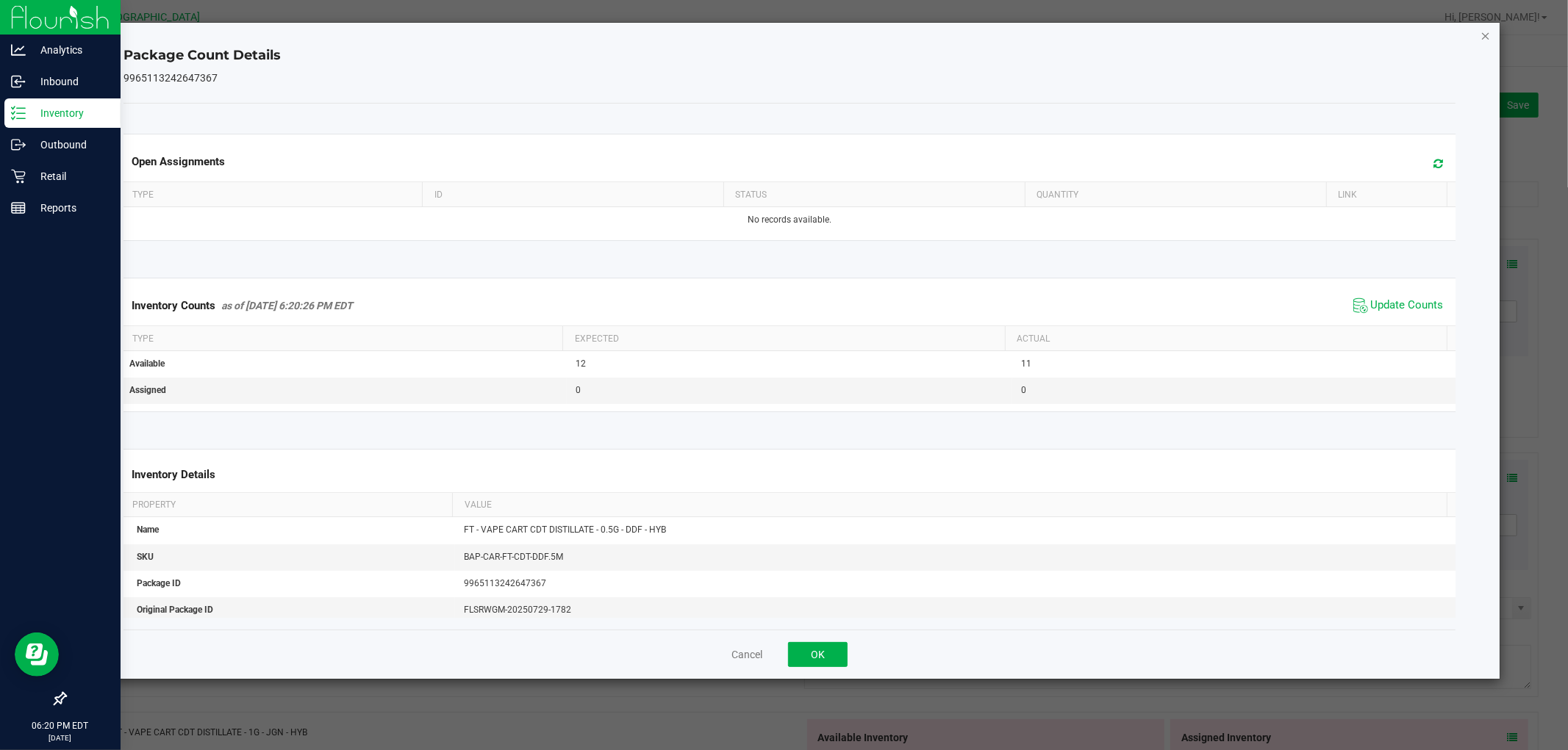
click at [1483, 38] on icon "Close" at bounding box center [1485, 36] width 10 height 18
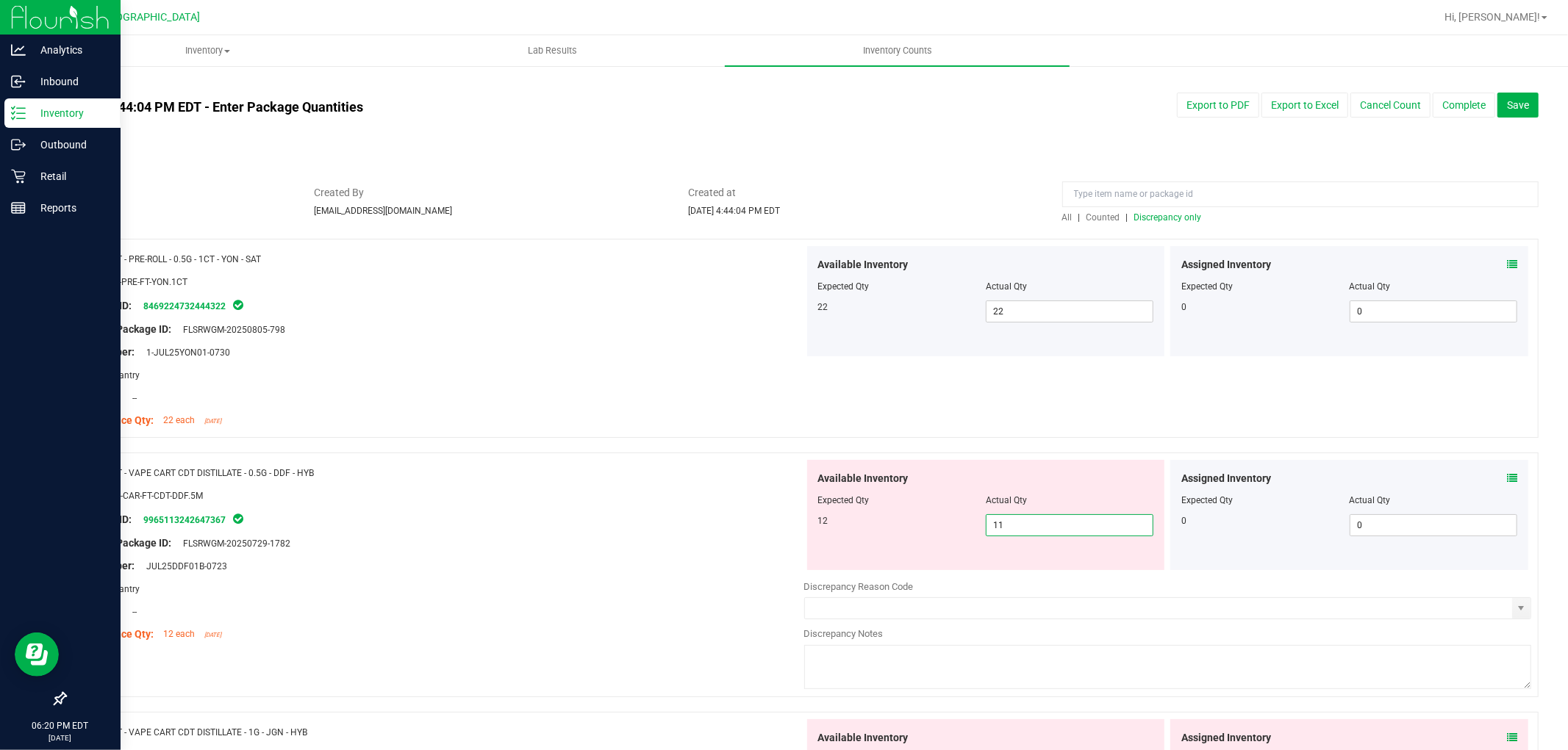
drag, startPoint x: 1066, startPoint y: 517, endPoint x: 655, endPoint y: 435, distance: 419.1
click at [631, 464] on div "Name: FT - VAPE CART CDT DISTILLATE - 0.5G - DDF - HYB SKU: BAP-CAR-FT-CDT-DDF.…" at bounding box center [801, 575] width 1473 height 245
type input "12"
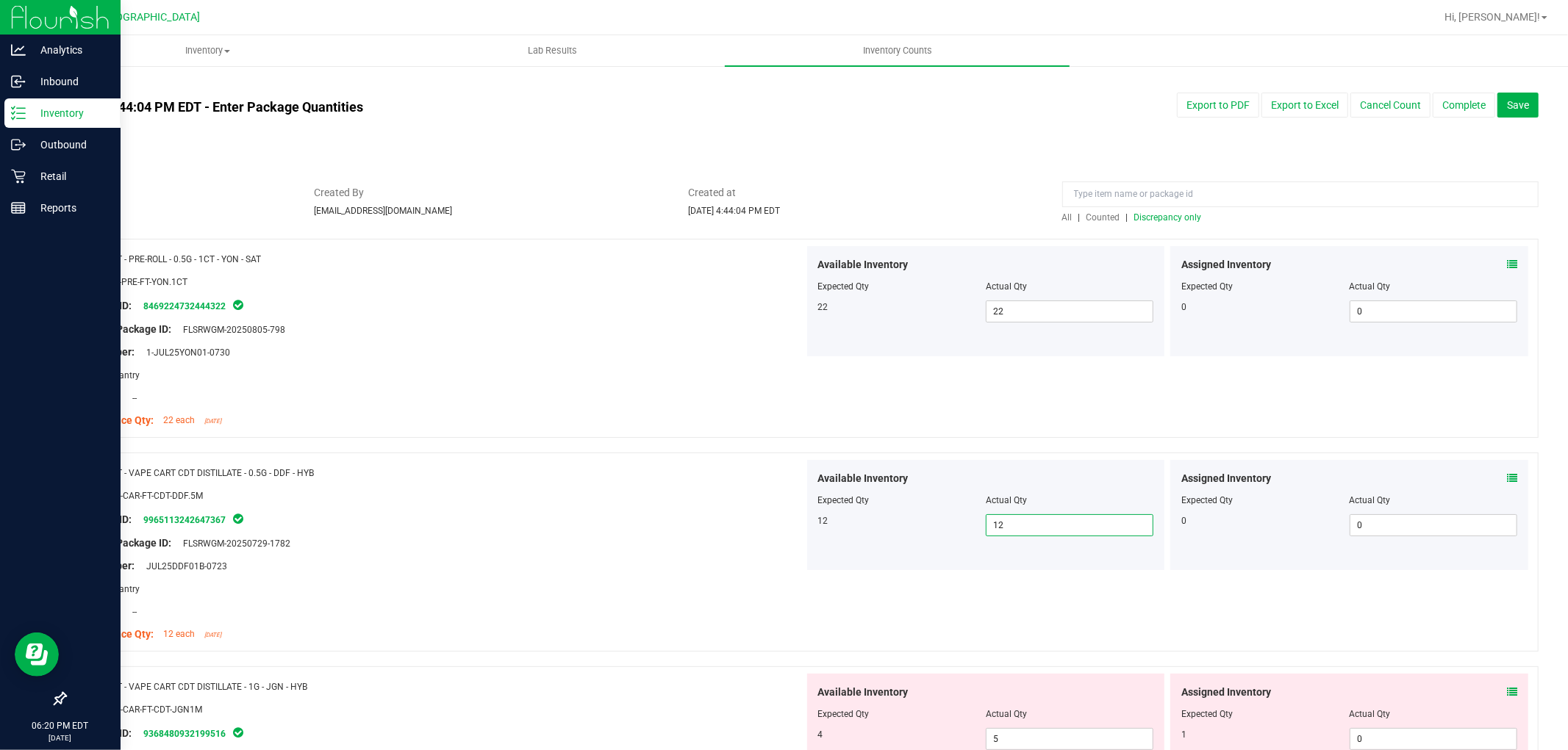
click at [1158, 217] on span "Discrepancy only" at bounding box center [1168, 217] width 68 height 10
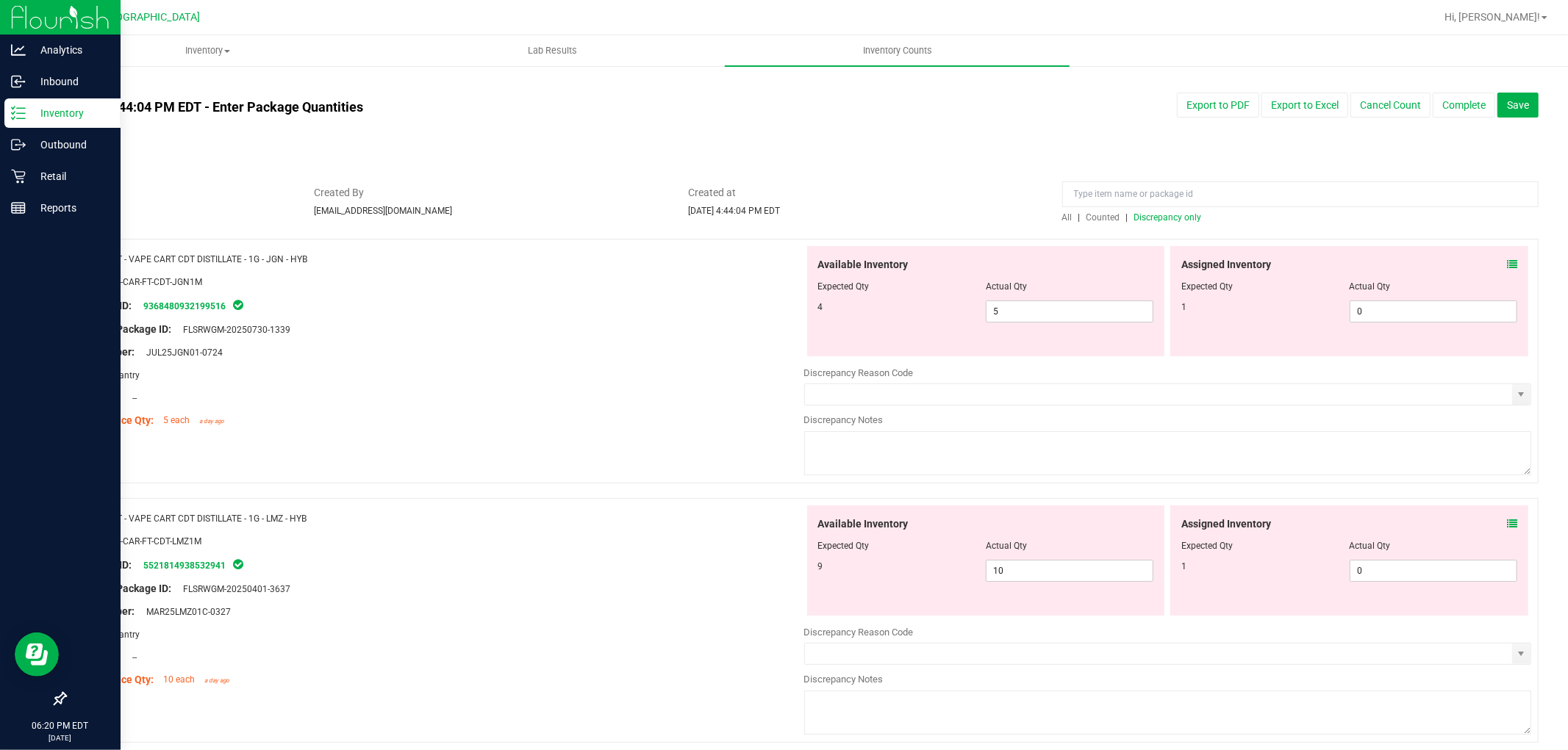
click at [1506, 266] on icon at bounding box center [1511, 265] width 10 height 10
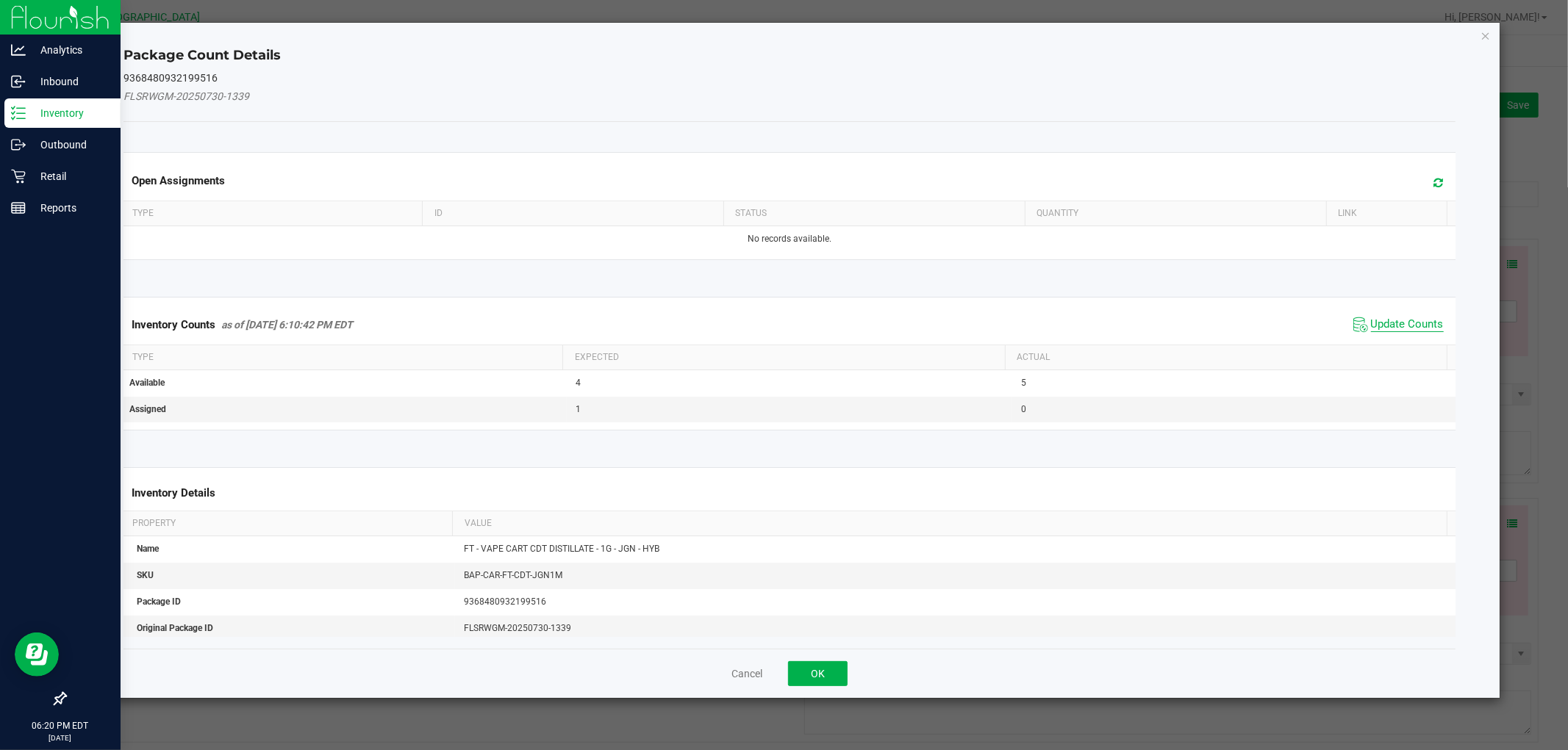
click at [1387, 318] on span "Update Counts" at bounding box center [1407, 324] width 73 height 15
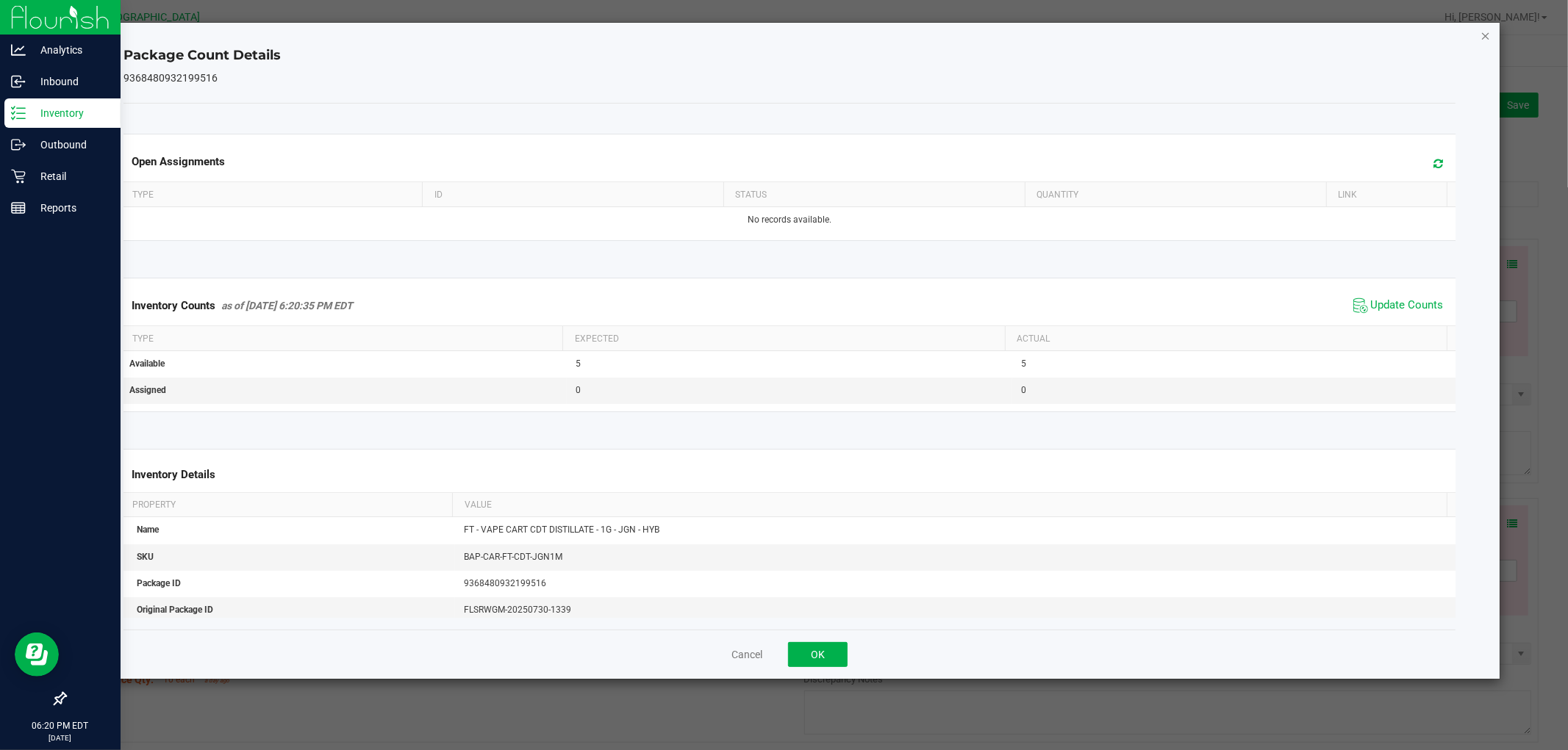
click at [1480, 30] on icon "Close" at bounding box center [1485, 36] width 10 height 18
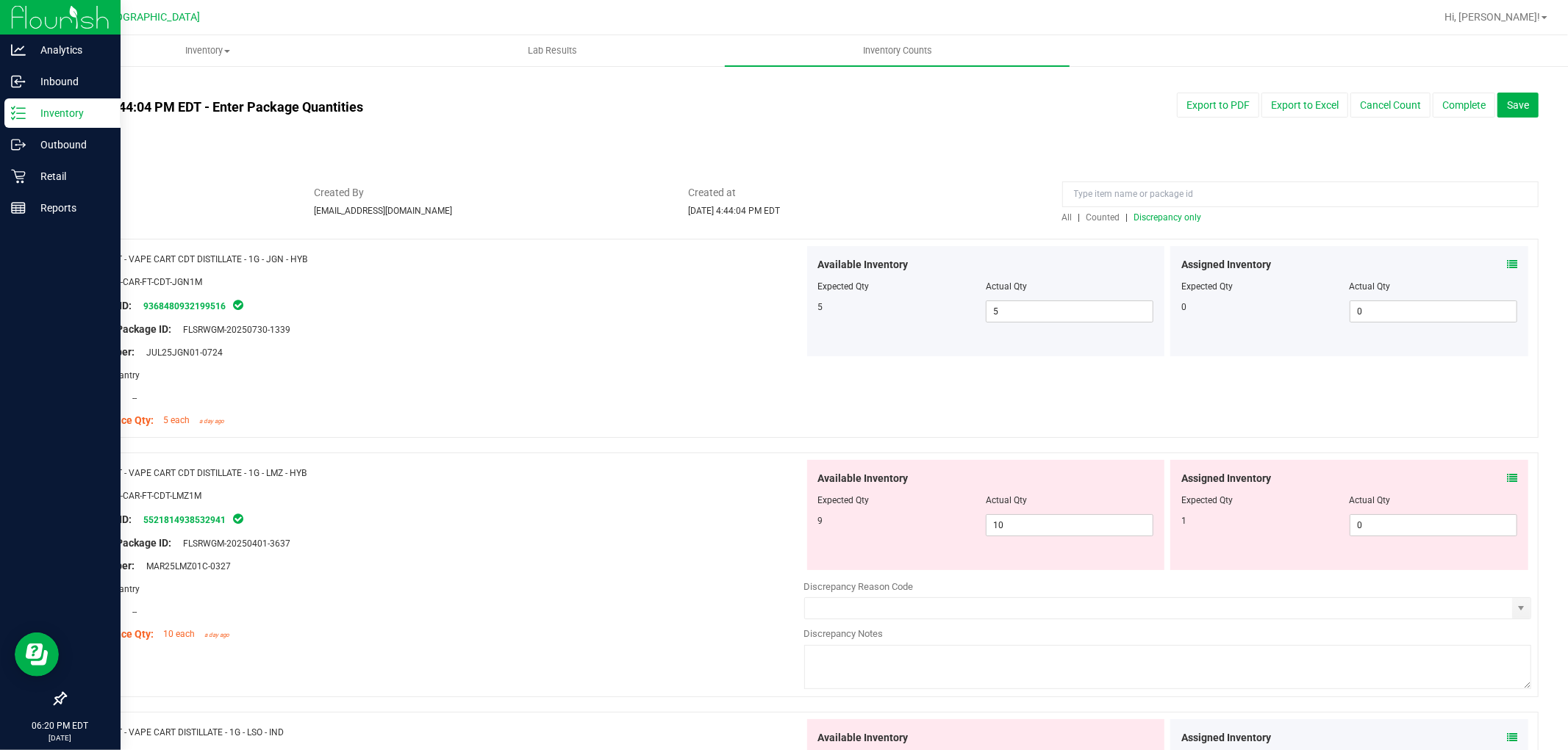
click at [1506, 478] on icon at bounding box center [1511, 478] width 10 height 10
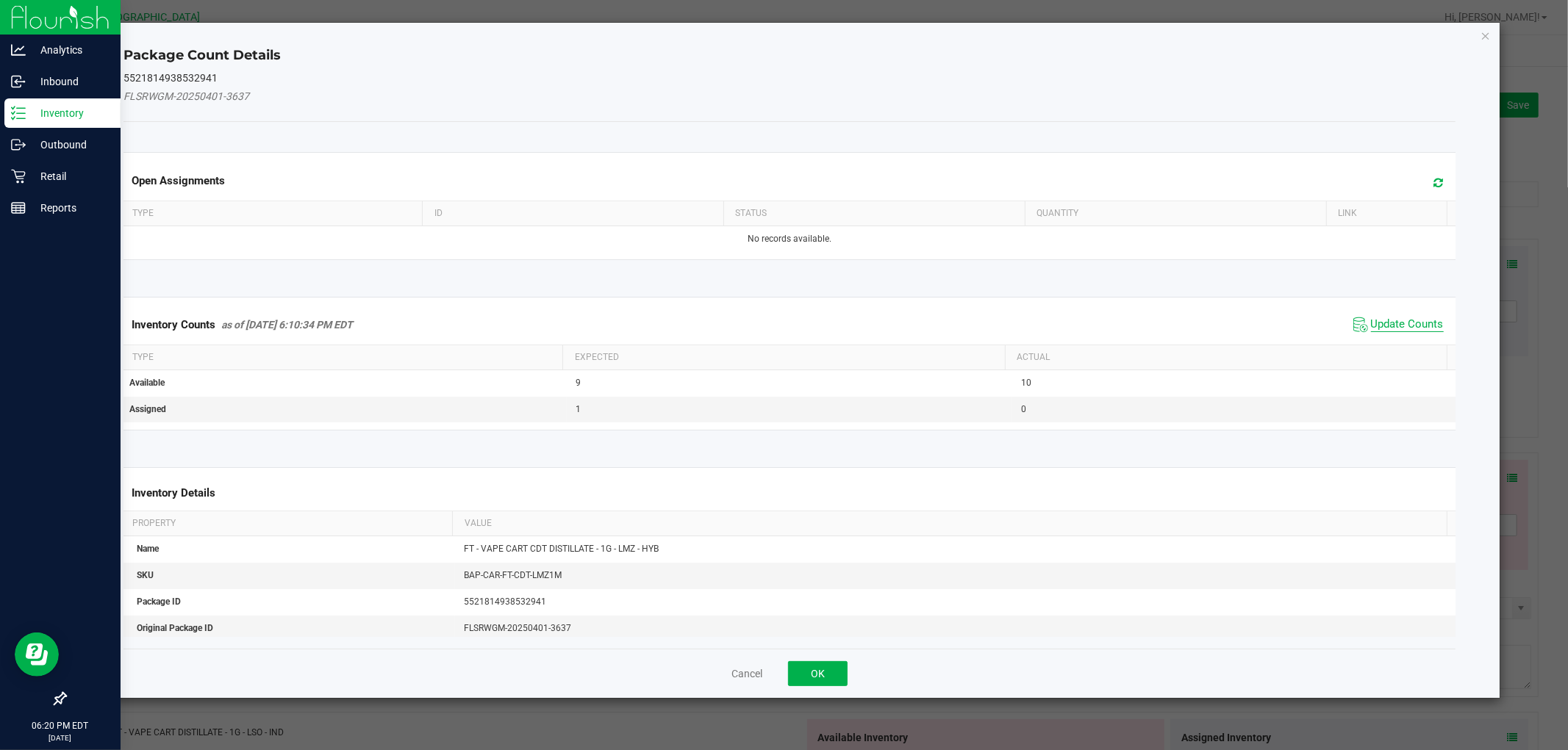
click at [1413, 319] on span "Update Counts" at bounding box center [1407, 324] width 73 height 15
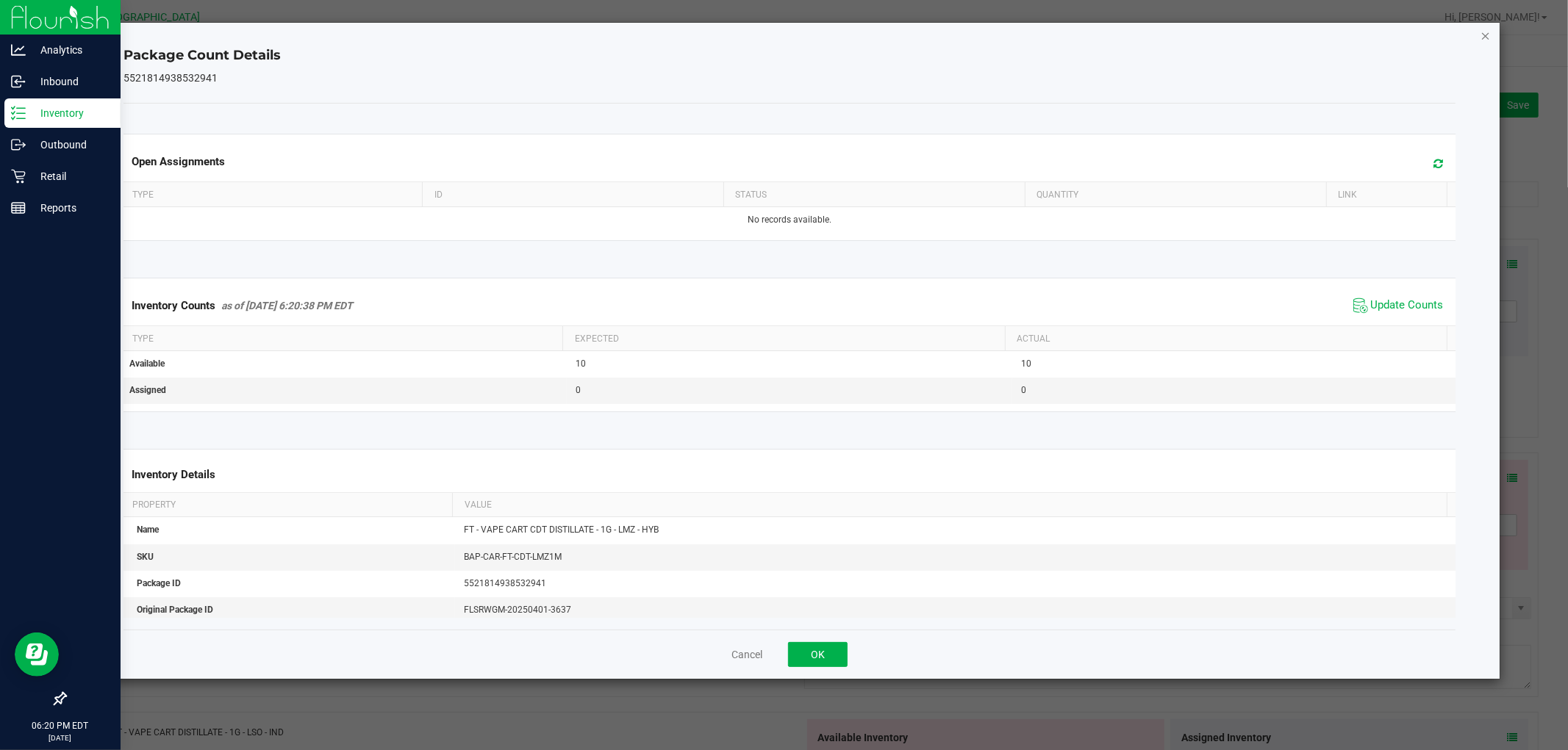
click at [1484, 33] on icon "Close" at bounding box center [1485, 36] width 10 height 18
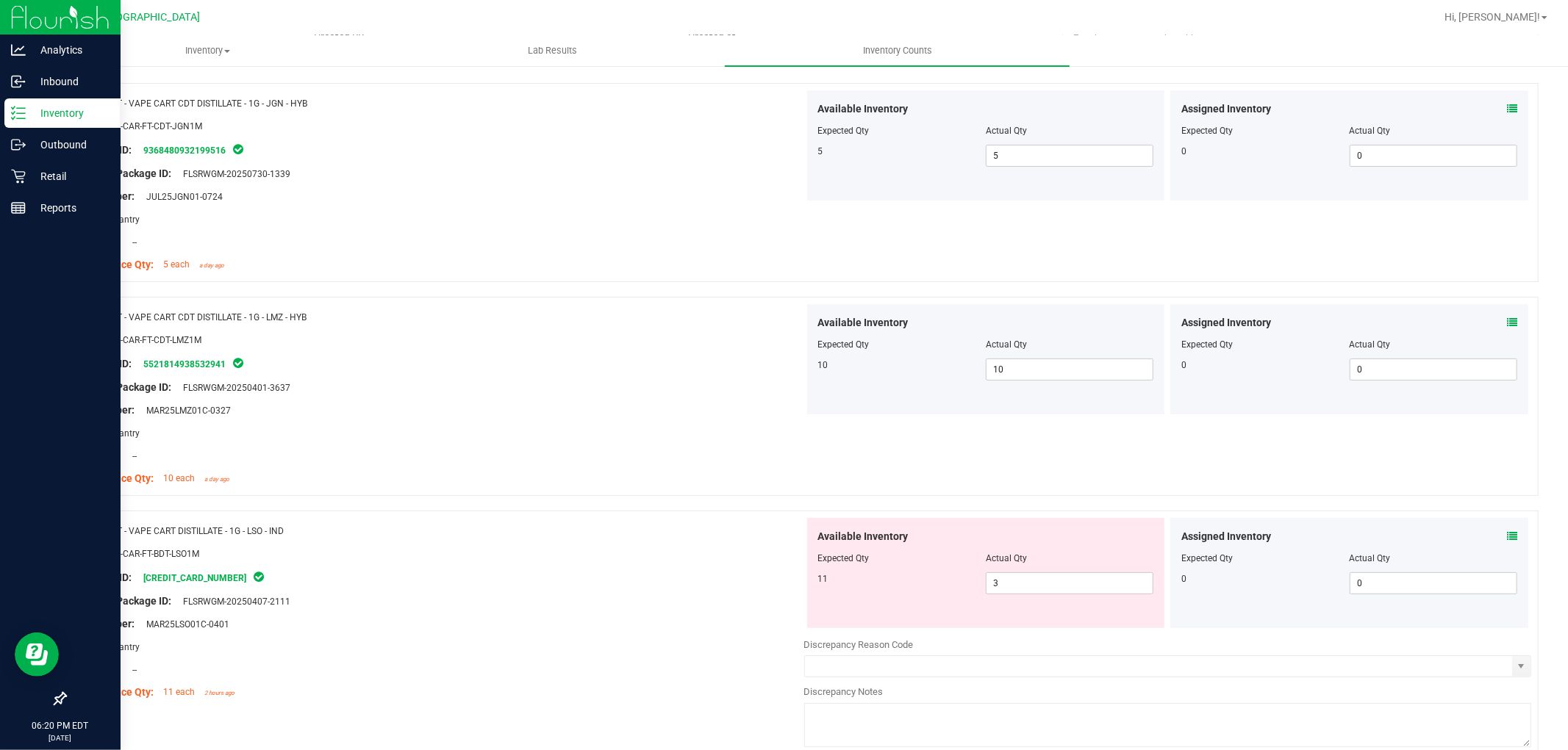
scroll to position [163, 0]
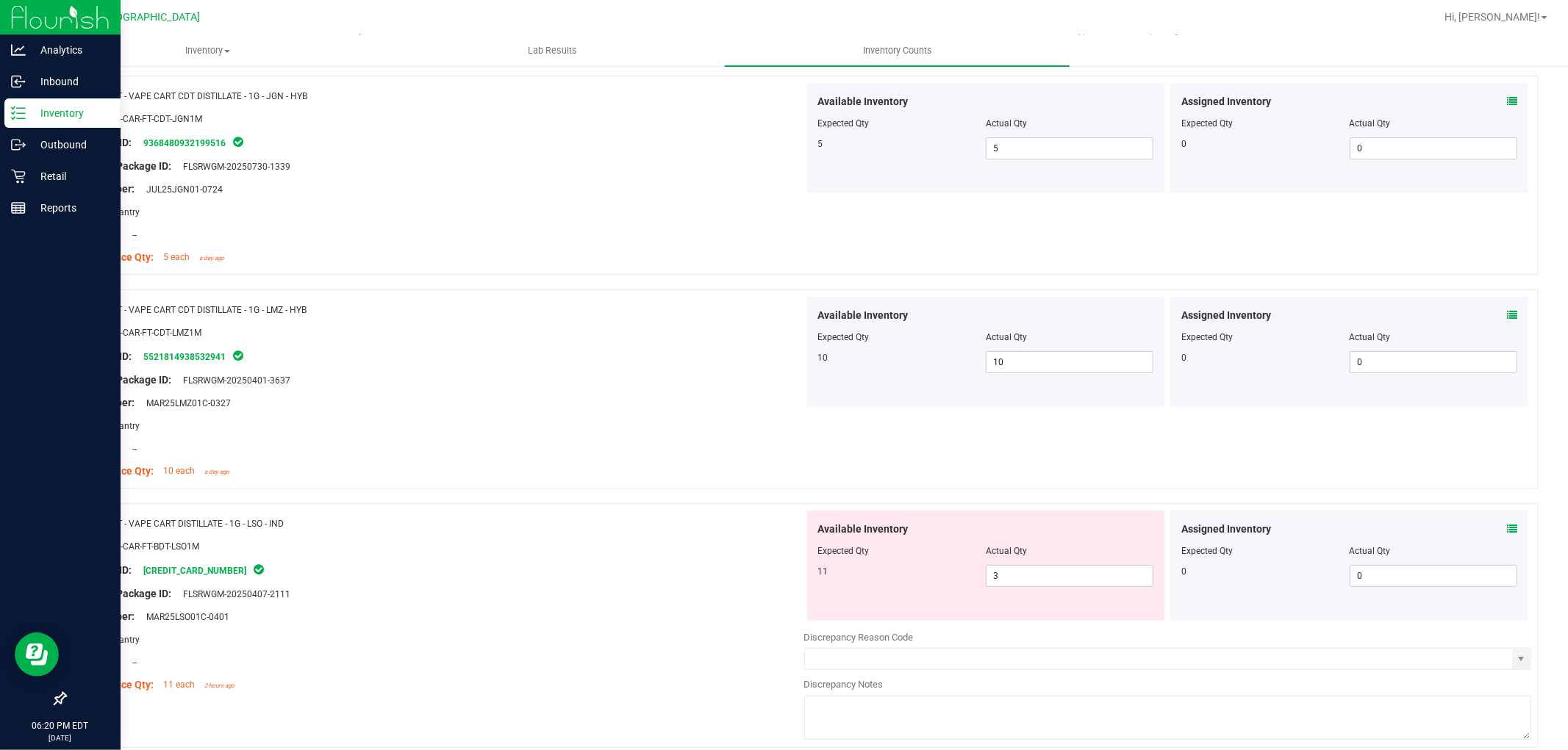
click at [1506, 530] on icon at bounding box center [1511, 529] width 10 height 10
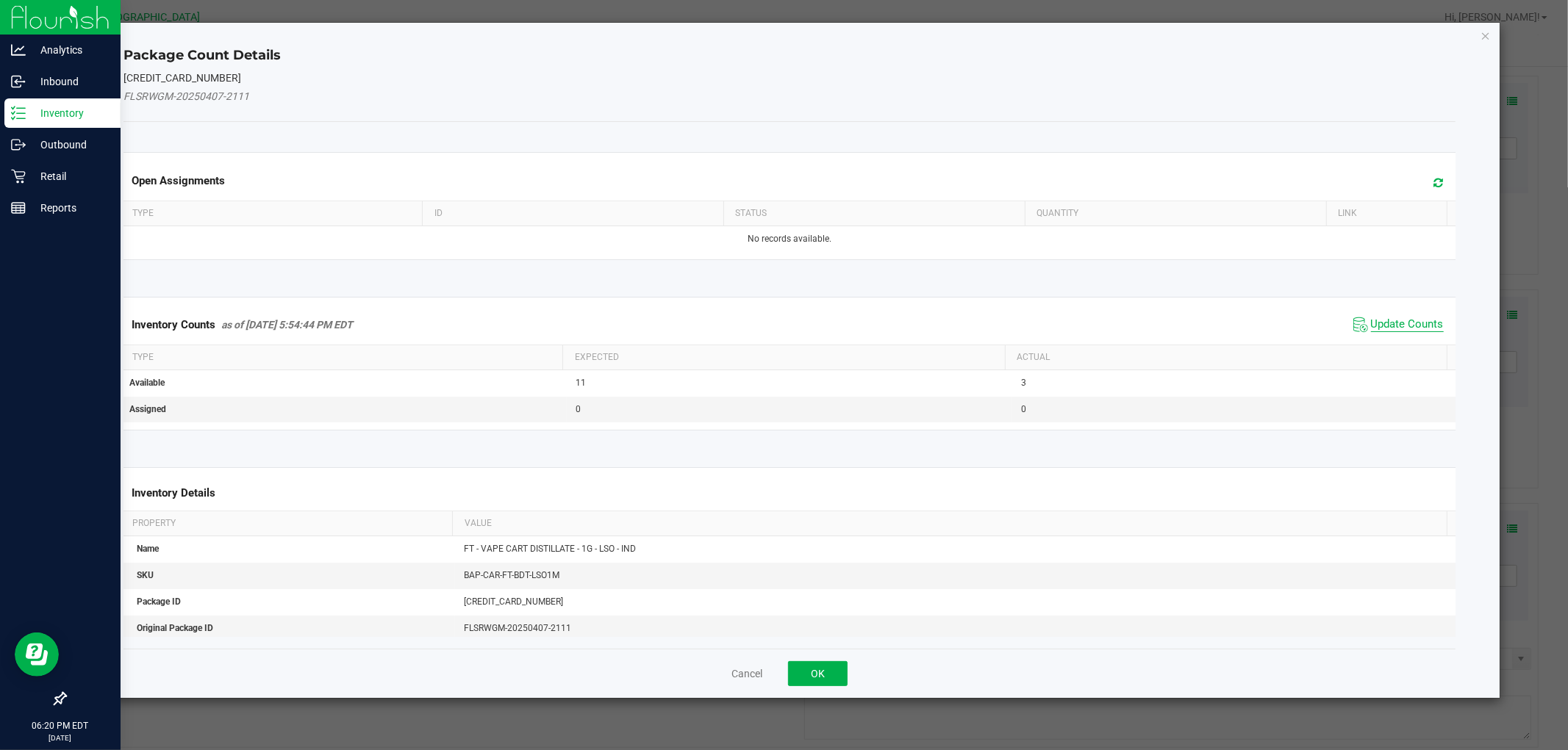
click at [1424, 327] on span "Update Counts" at bounding box center [1407, 324] width 73 height 15
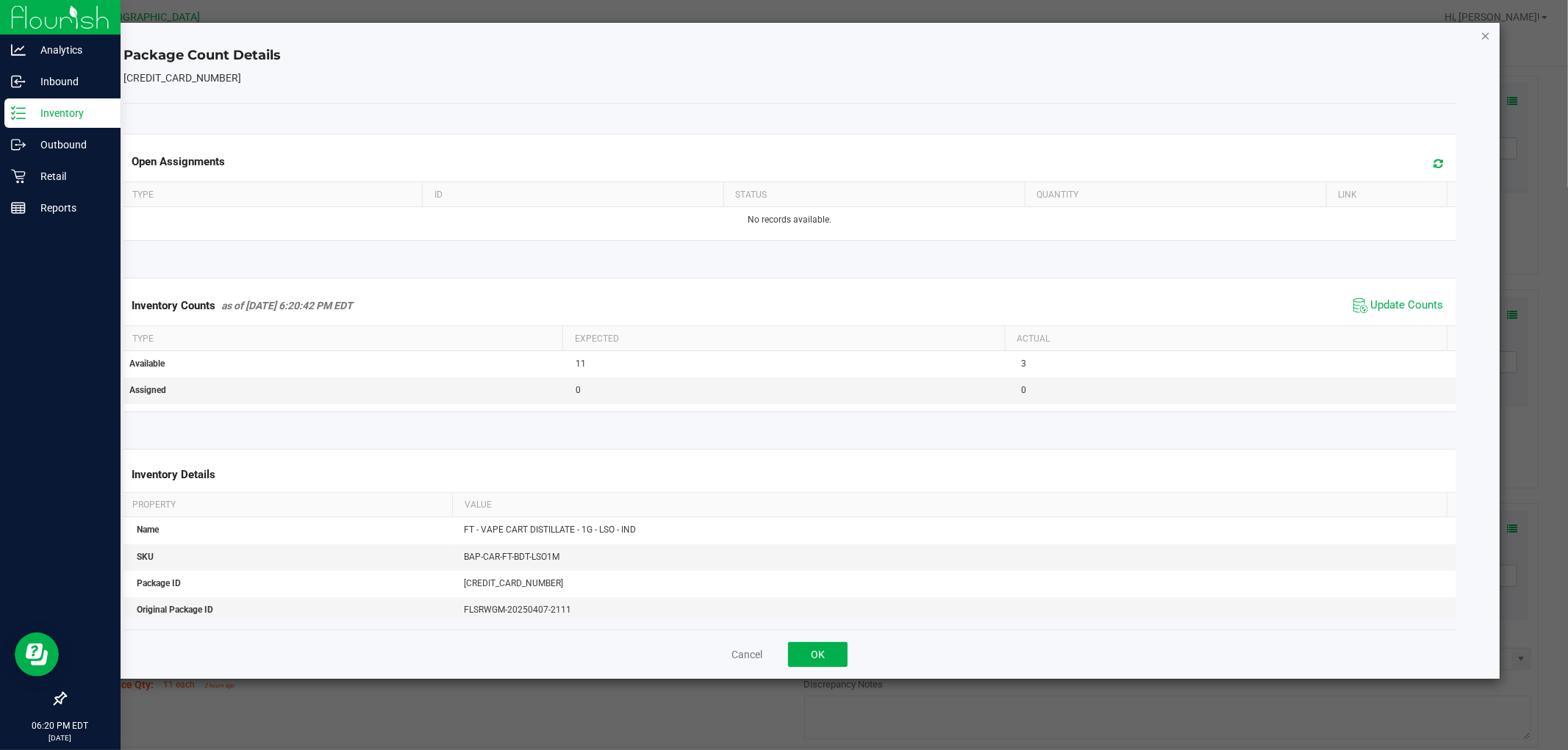
click at [1480, 30] on icon "Close" at bounding box center [1485, 36] width 10 height 18
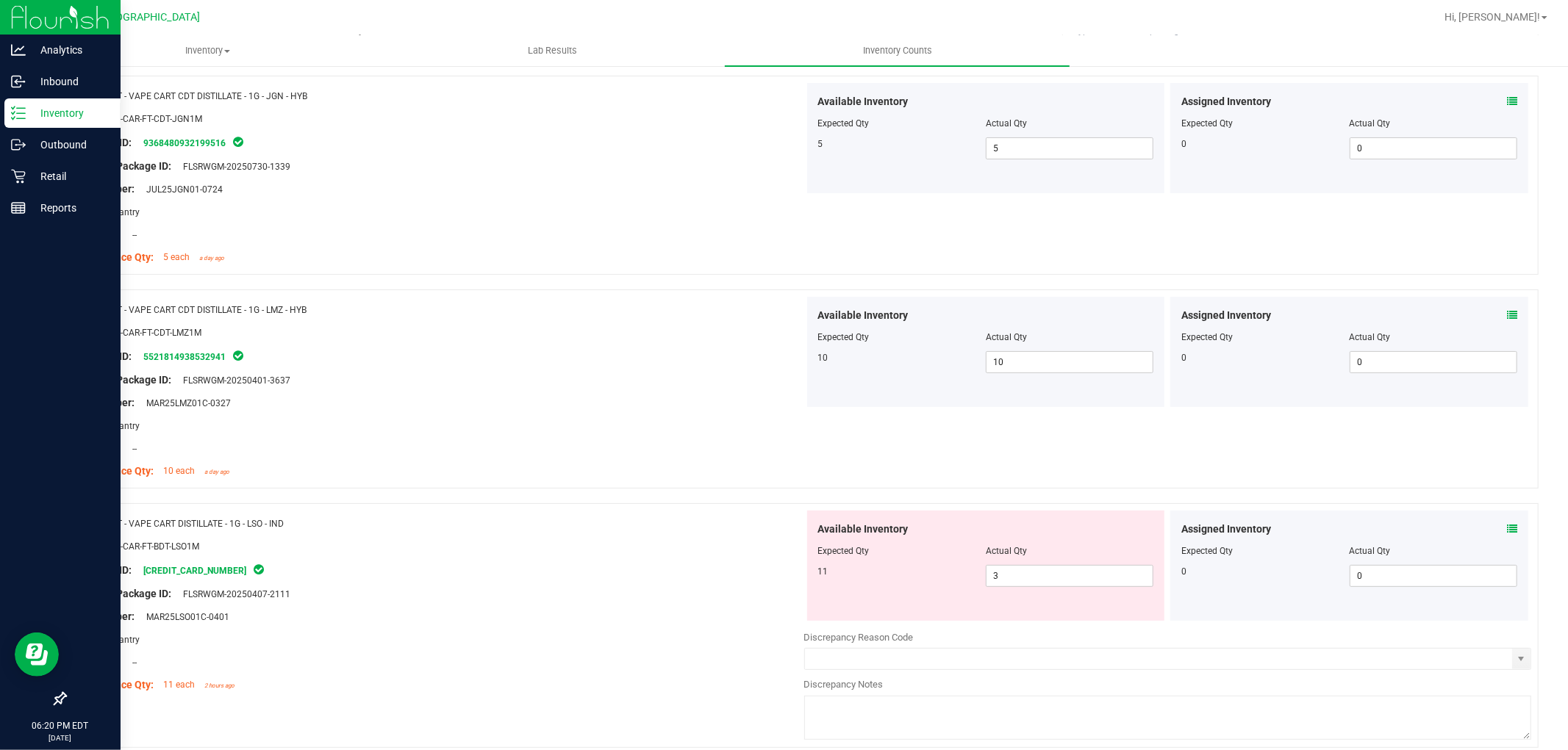
scroll to position [0, 0]
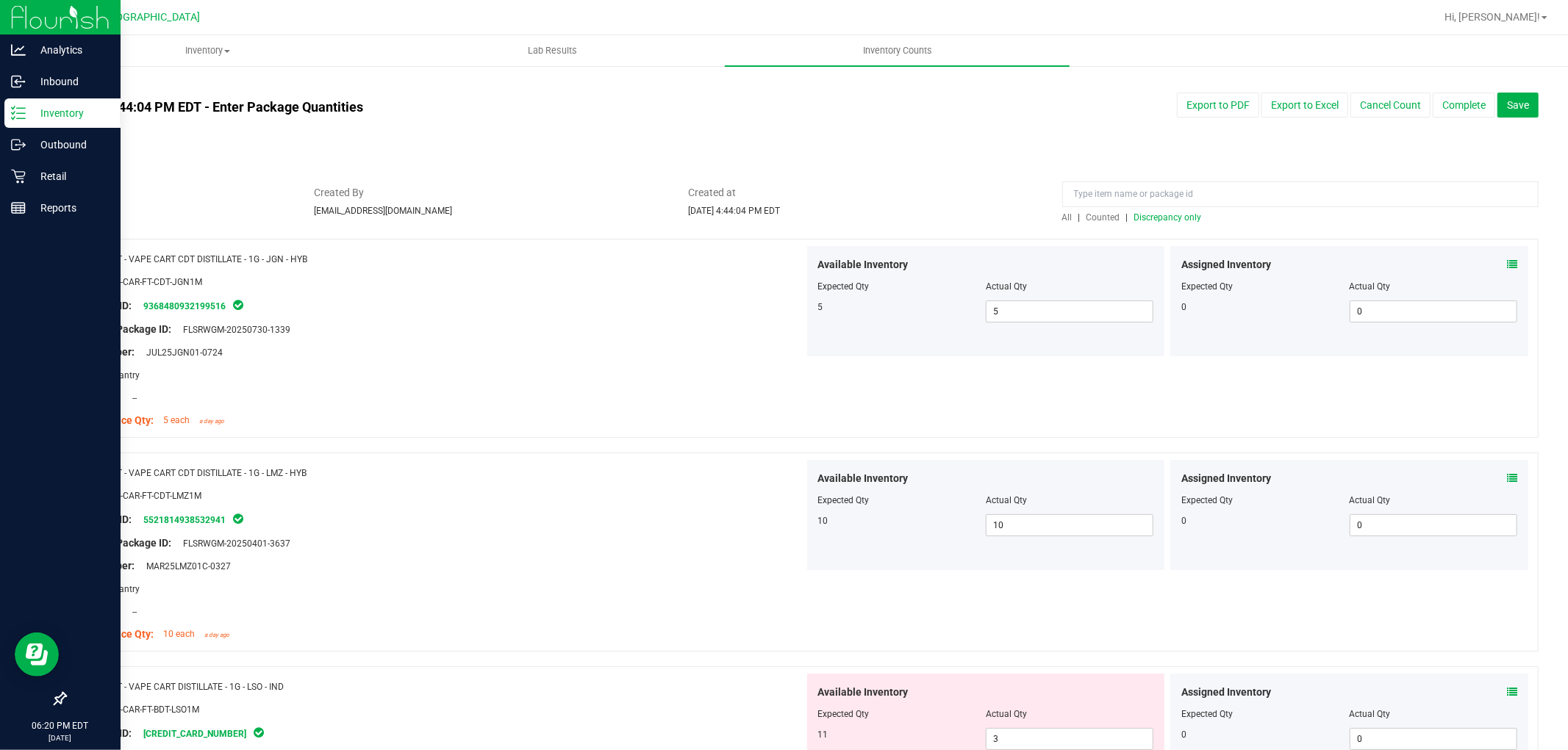
click at [1182, 213] on span "Discrepancy only" at bounding box center [1168, 217] width 68 height 10
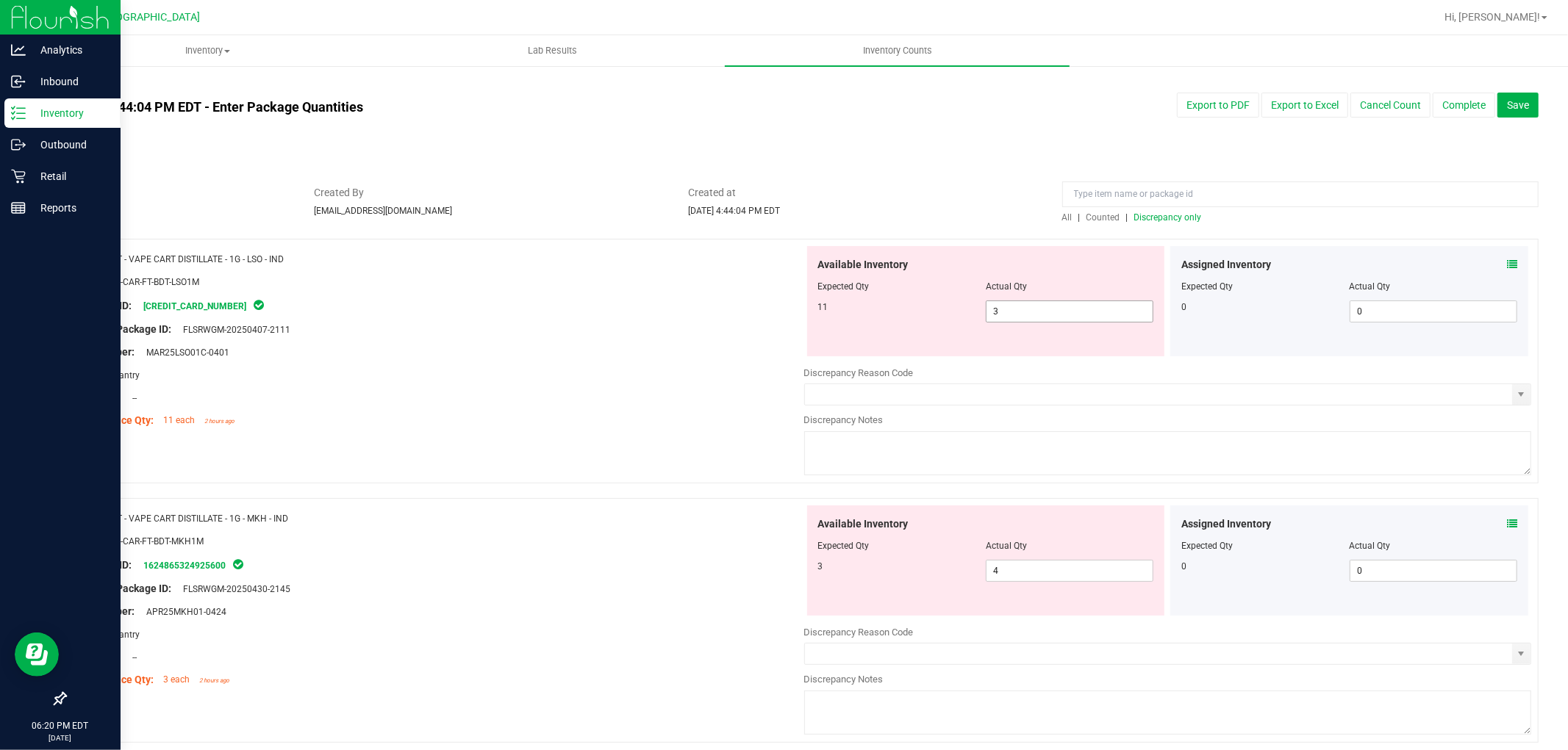
drag, startPoint x: 1078, startPoint y: 312, endPoint x: 585, endPoint y: 247, distance: 497.3
click at [597, 269] on div "Name: FT - VAPE CART DISTILLATE - 1G - LSO - IND SKU: BAP-CAR-FT-BDT-LSO1M Pack…" at bounding box center [801, 361] width 1473 height 245
type input "11"
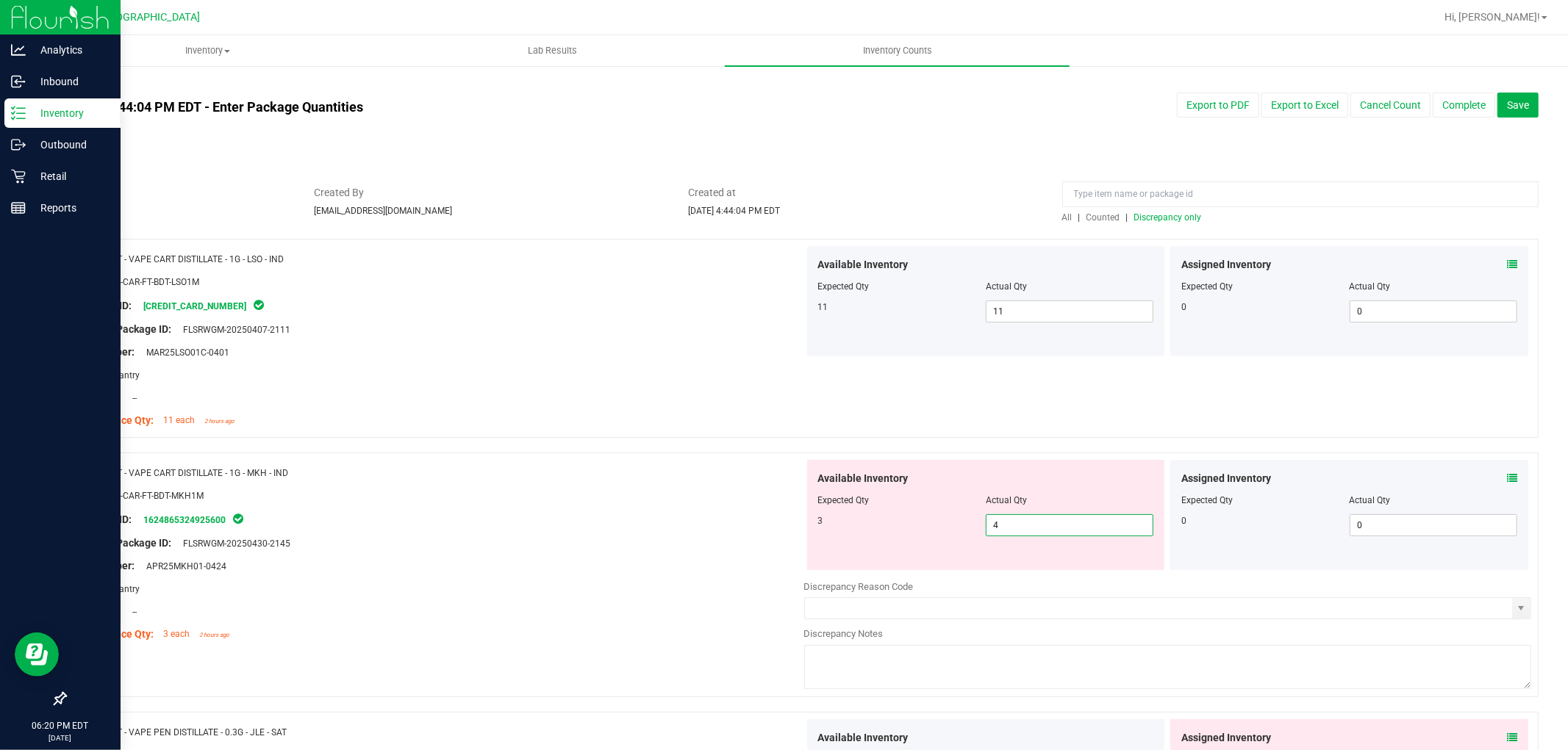
click at [1017, 527] on span "4 4" at bounding box center [1070, 525] width 167 height 22
click at [1185, 221] on span "Discrepancy only" at bounding box center [1168, 217] width 68 height 10
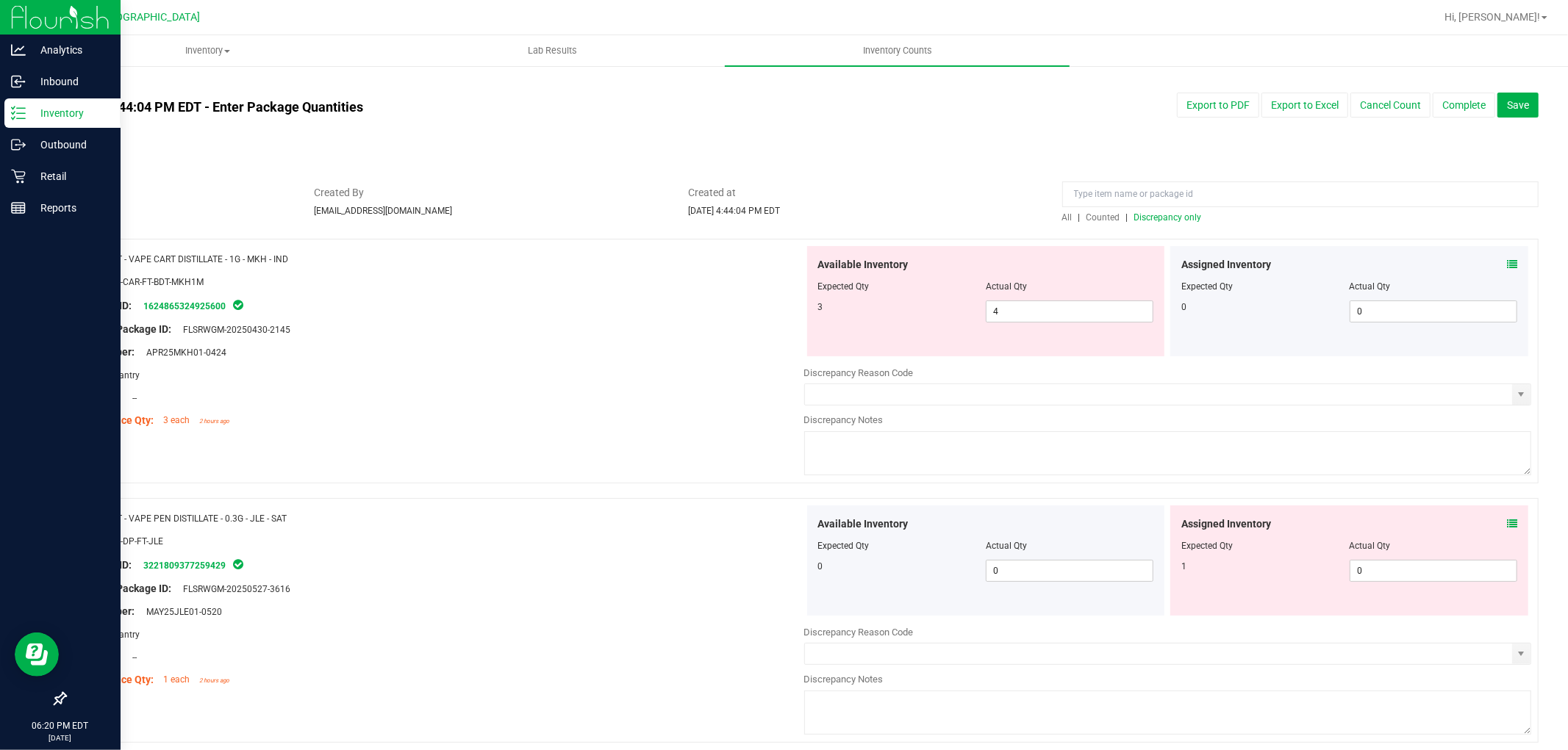
click at [1506, 266] on icon at bounding box center [1511, 265] width 10 height 10
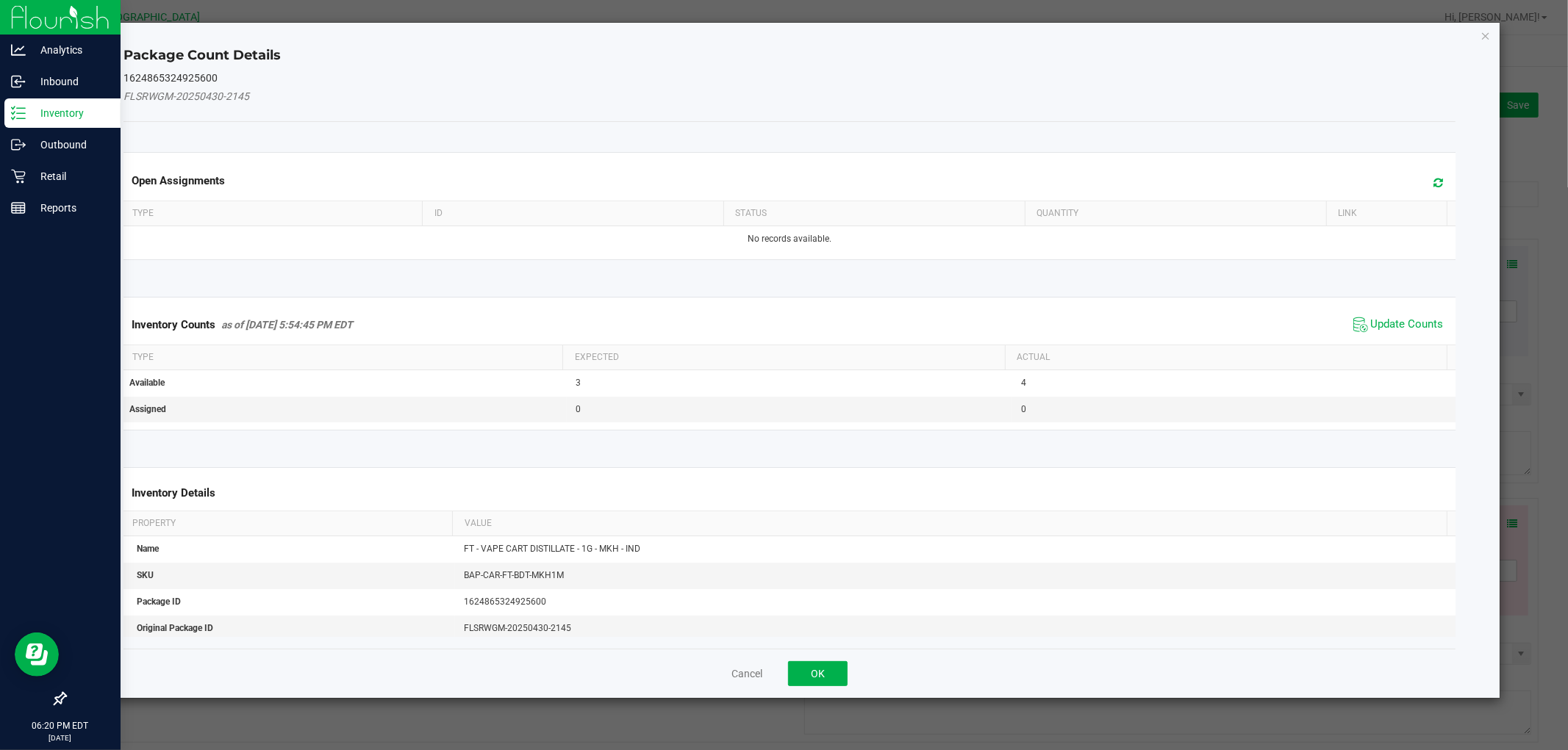
click at [1388, 305] on div "Inventory Counts as of [DATE] 5:54:45 PM EDT Update Counts" at bounding box center [789, 325] width 1337 height 40
click at [1397, 318] on span "Update Counts" at bounding box center [1407, 324] width 73 height 15
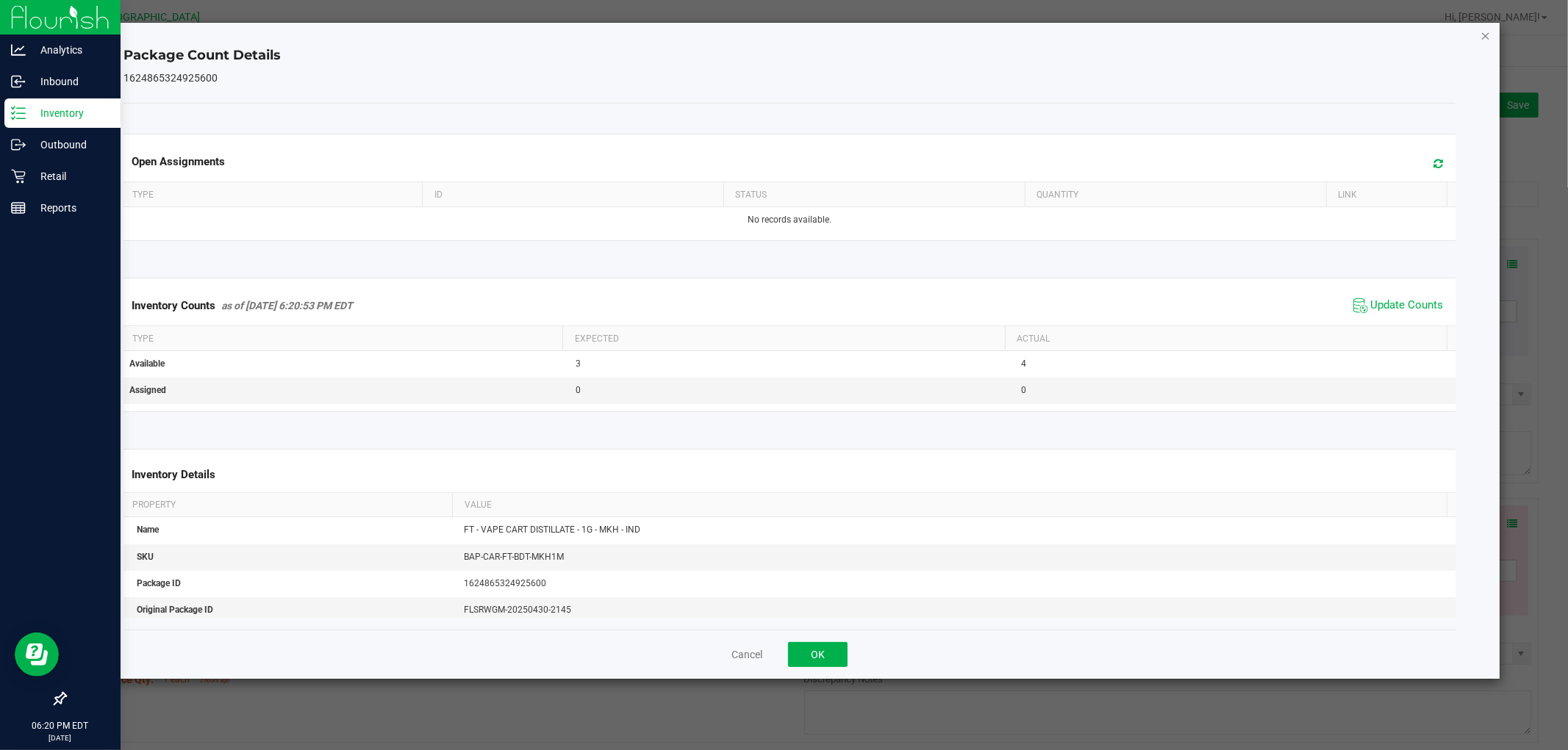
click at [1482, 38] on icon "Close" at bounding box center [1485, 36] width 10 height 18
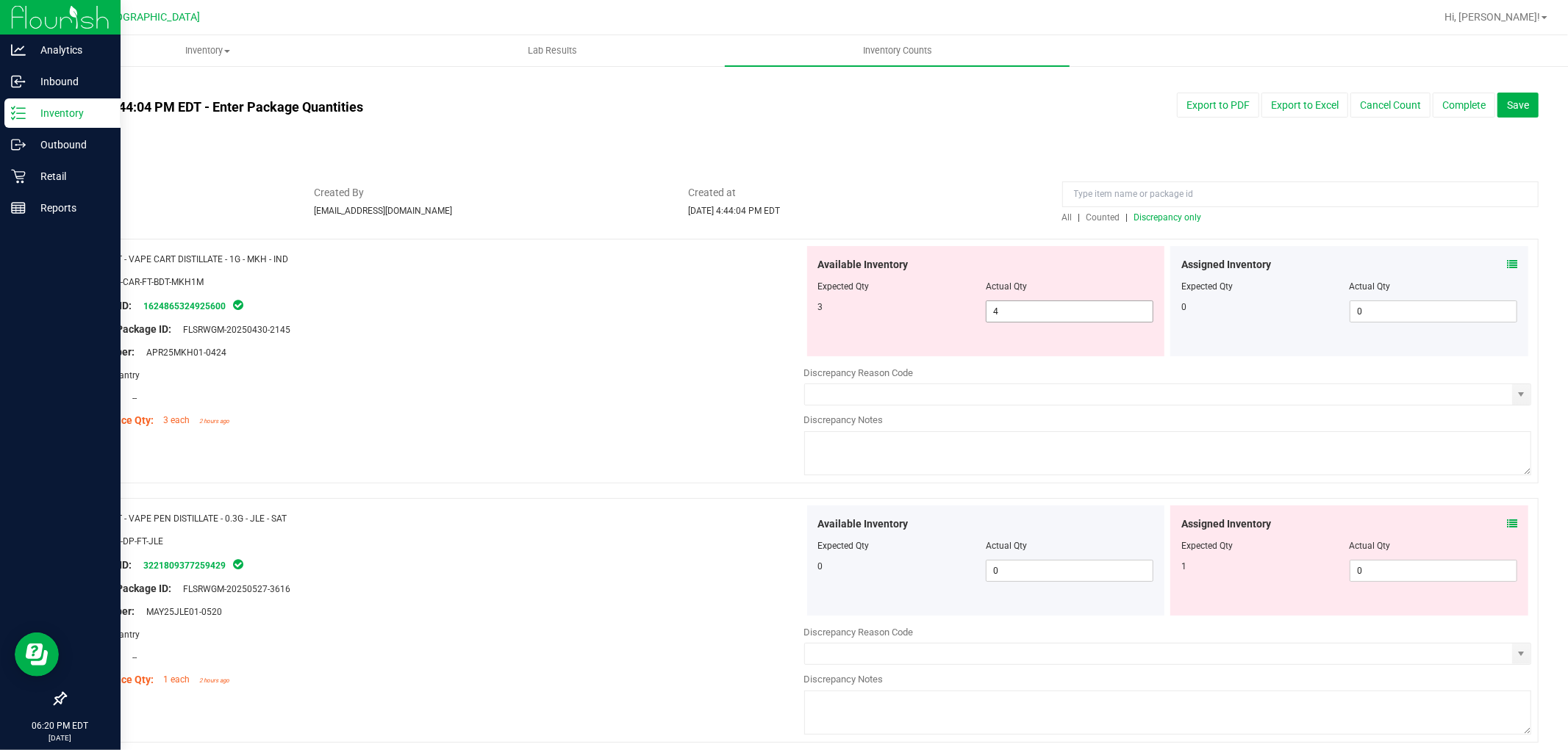
drag, startPoint x: 1022, startPoint y: 312, endPoint x: 401, endPoint y: 213, distance: 628.8
click at [759, 294] on div "Name: FT - VAPE CART DISTILLATE - 1G - MKH - IND SKU: BAP-CAR-FT-BDT-MKH1M Pack…" at bounding box center [801, 361] width 1473 height 245
type input "3"
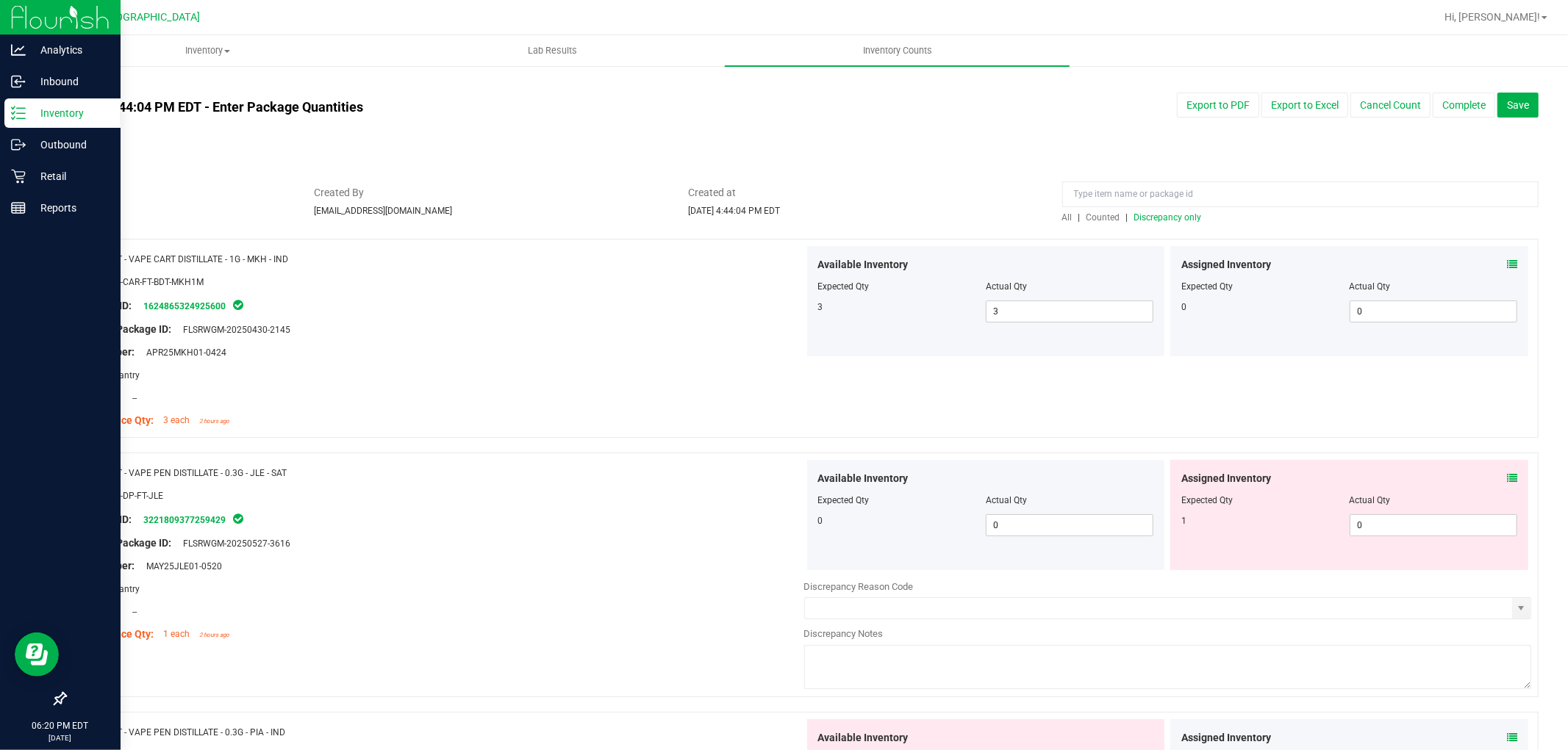
click at [1511, 472] on div "Assigned Inventory Expected Qty Actual Qty 1 0 0" at bounding box center [1349, 514] width 358 height 110
click at [1492, 480] on div "Assigned Inventory" at bounding box center [1349, 478] width 336 height 16
click at [1506, 476] on icon at bounding box center [1511, 478] width 10 height 10
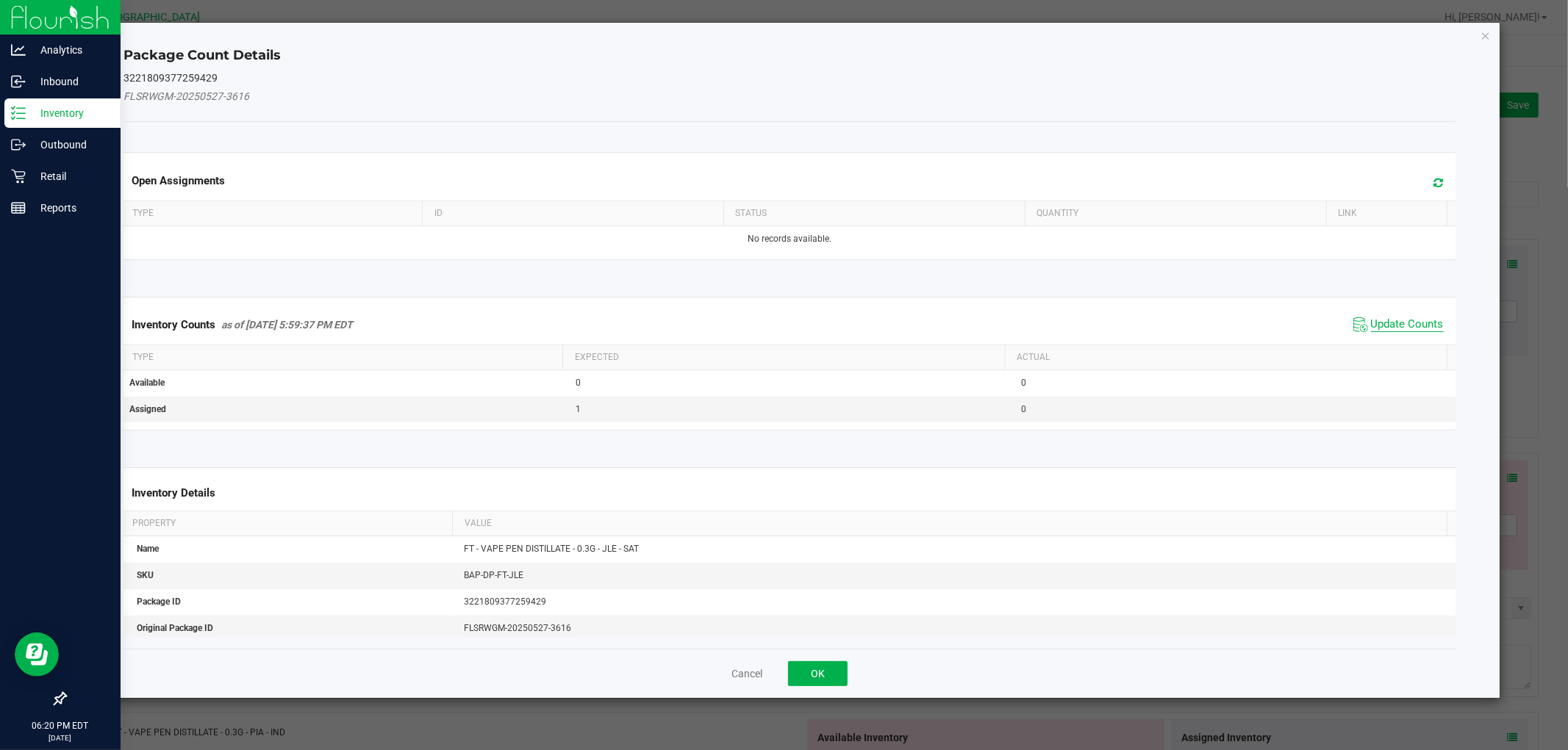
click at [1398, 319] on span "Update Counts" at bounding box center [1407, 324] width 73 height 15
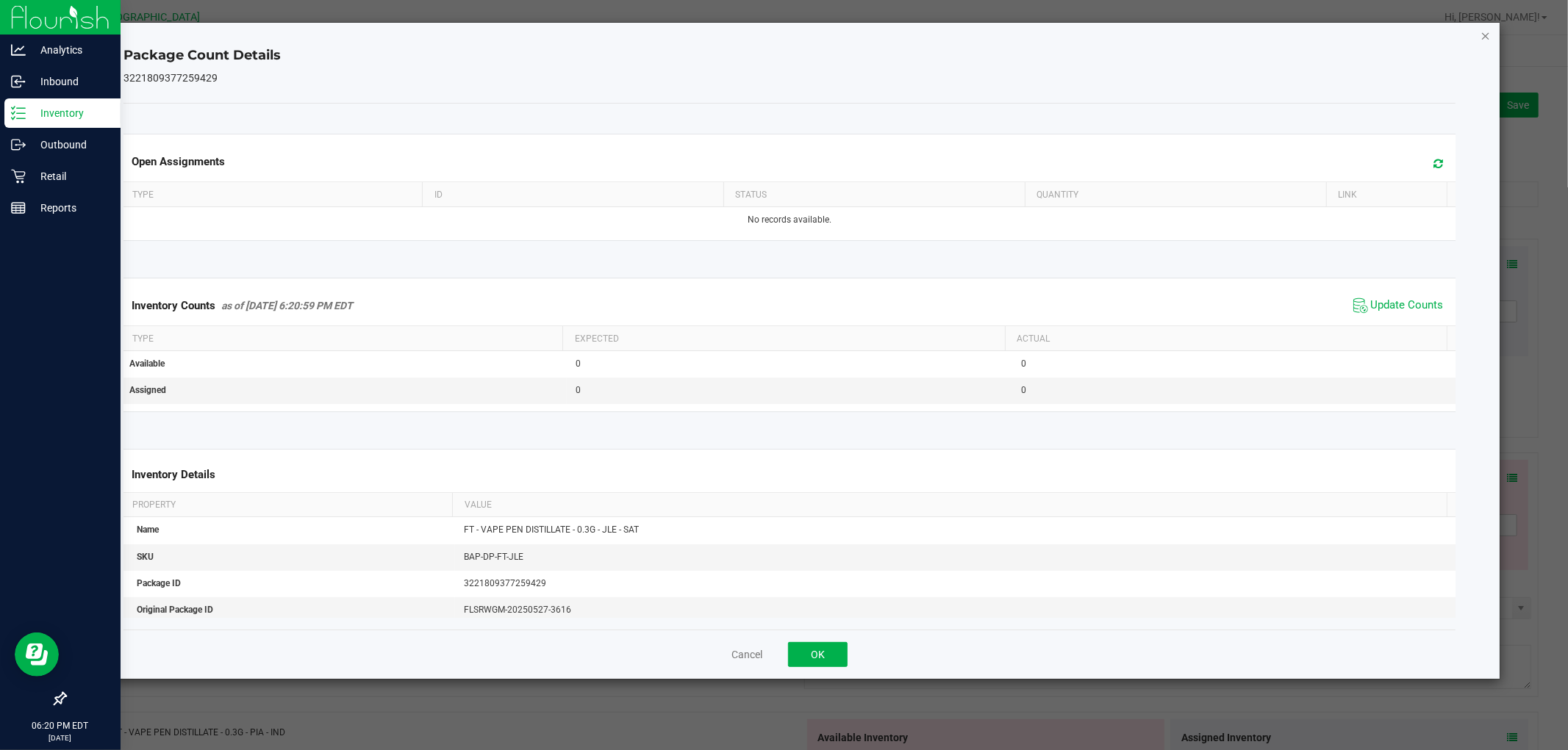
click at [1481, 30] on icon "Close" at bounding box center [1485, 36] width 10 height 18
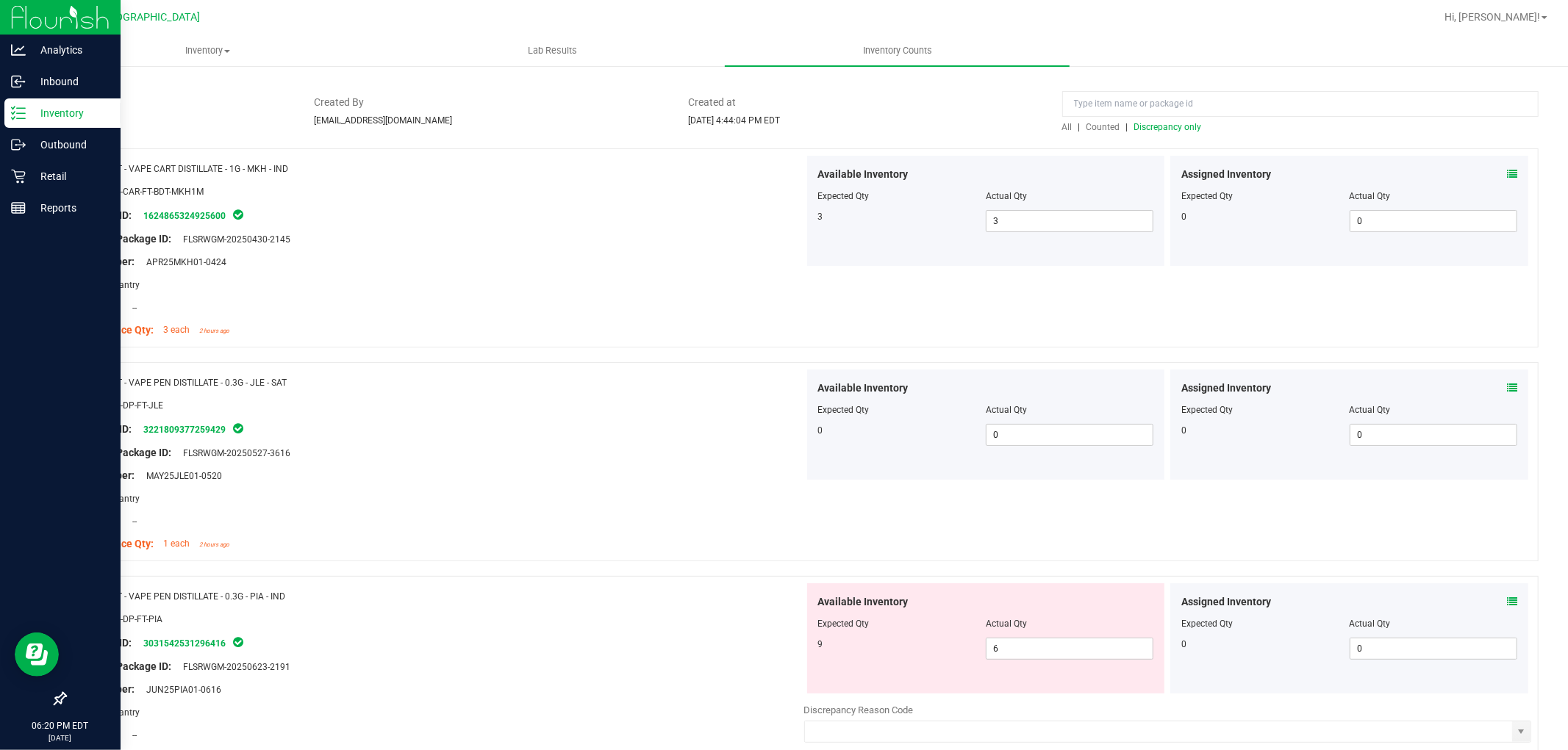
scroll to position [163, 0]
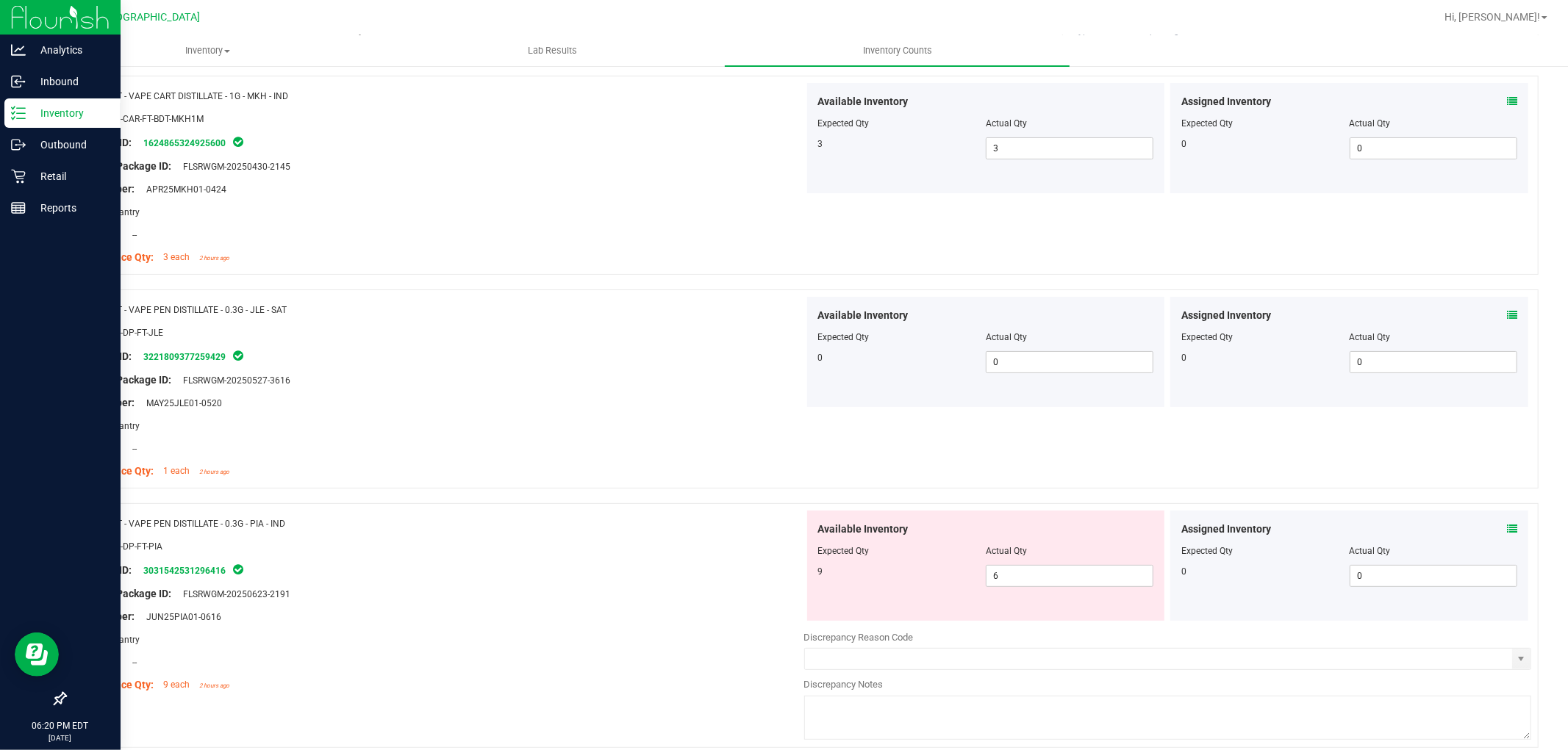
click at [1506, 527] on icon at bounding box center [1511, 529] width 10 height 10
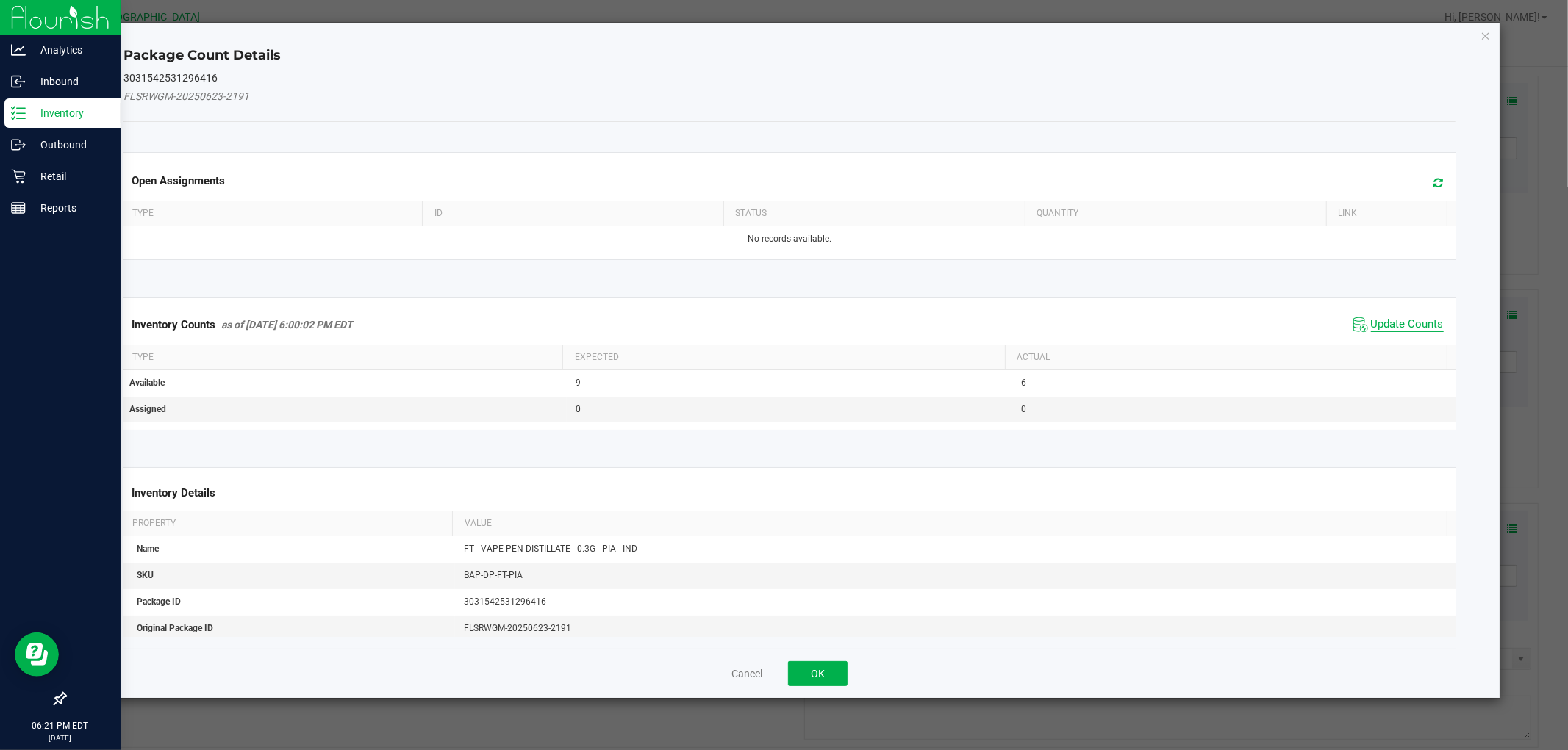
click at [1404, 327] on span "Update Counts" at bounding box center [1407, 324] width 73 height 15
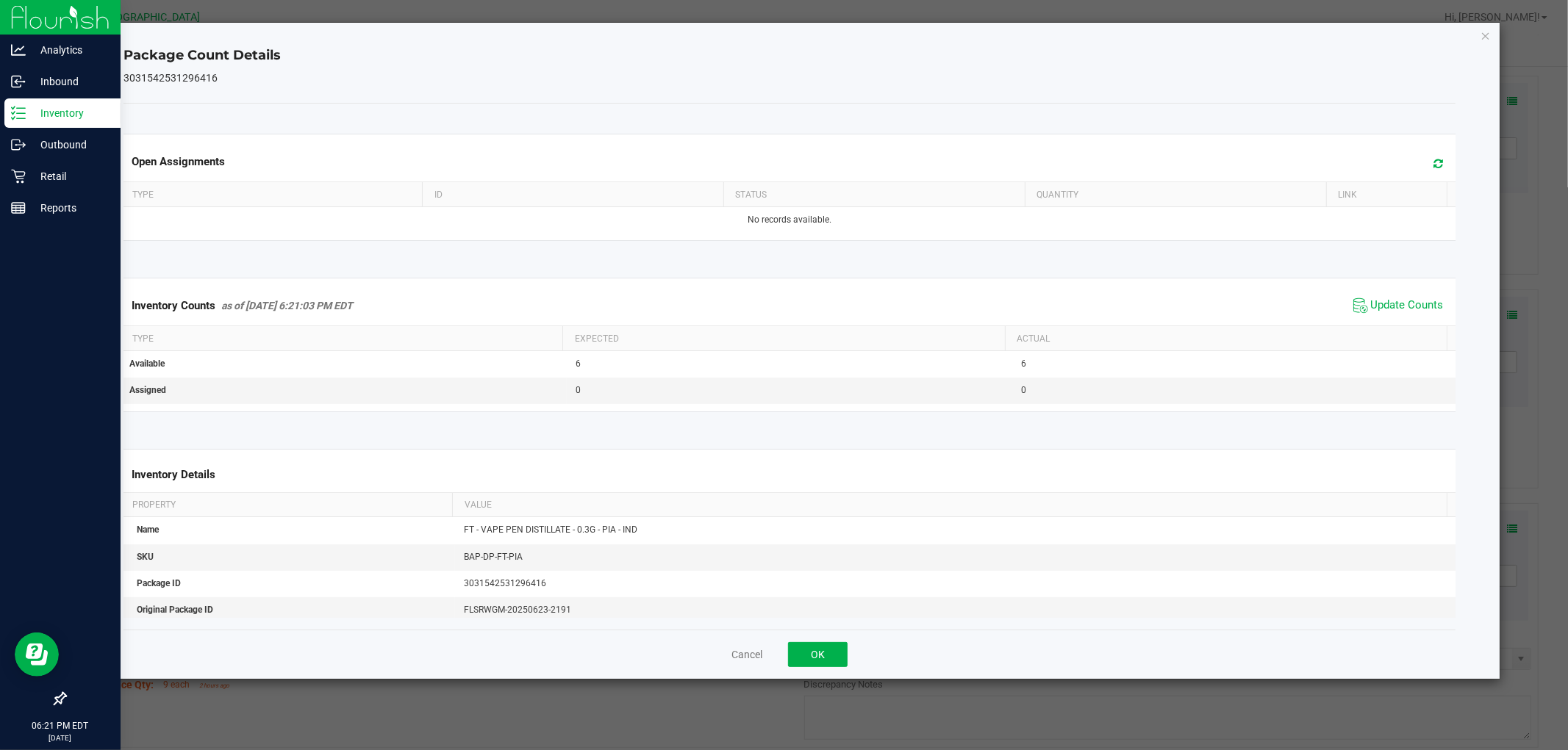
click at [1486, 35] on icon "Close" at bounding box center [1485, 36] width 10 height 18
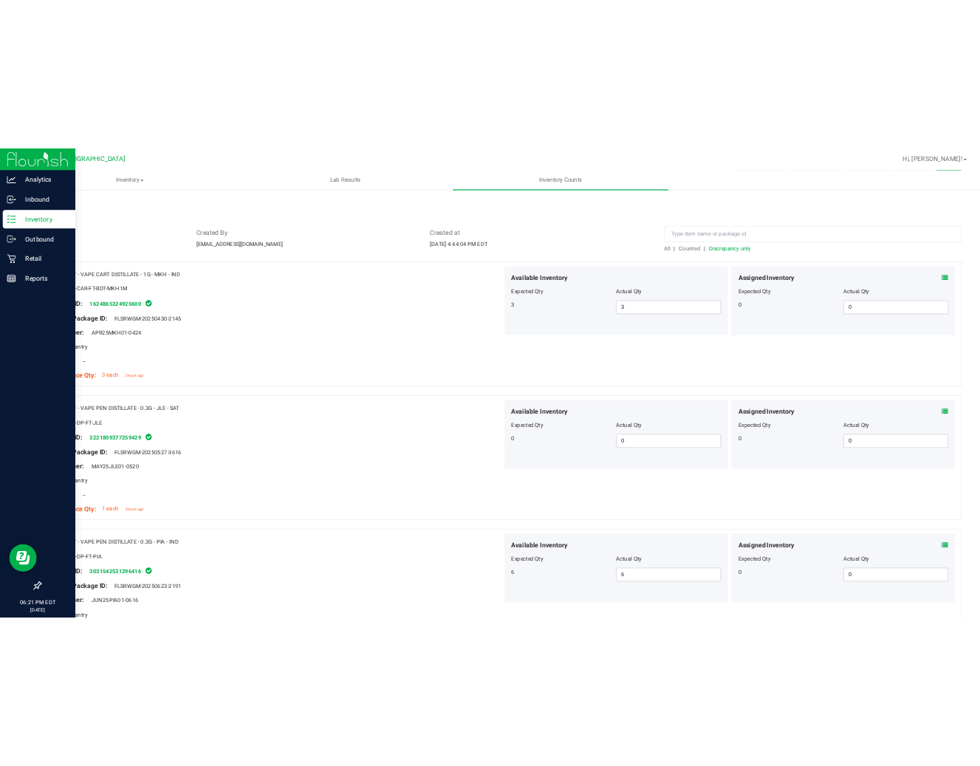
scroll to position [0, 0]
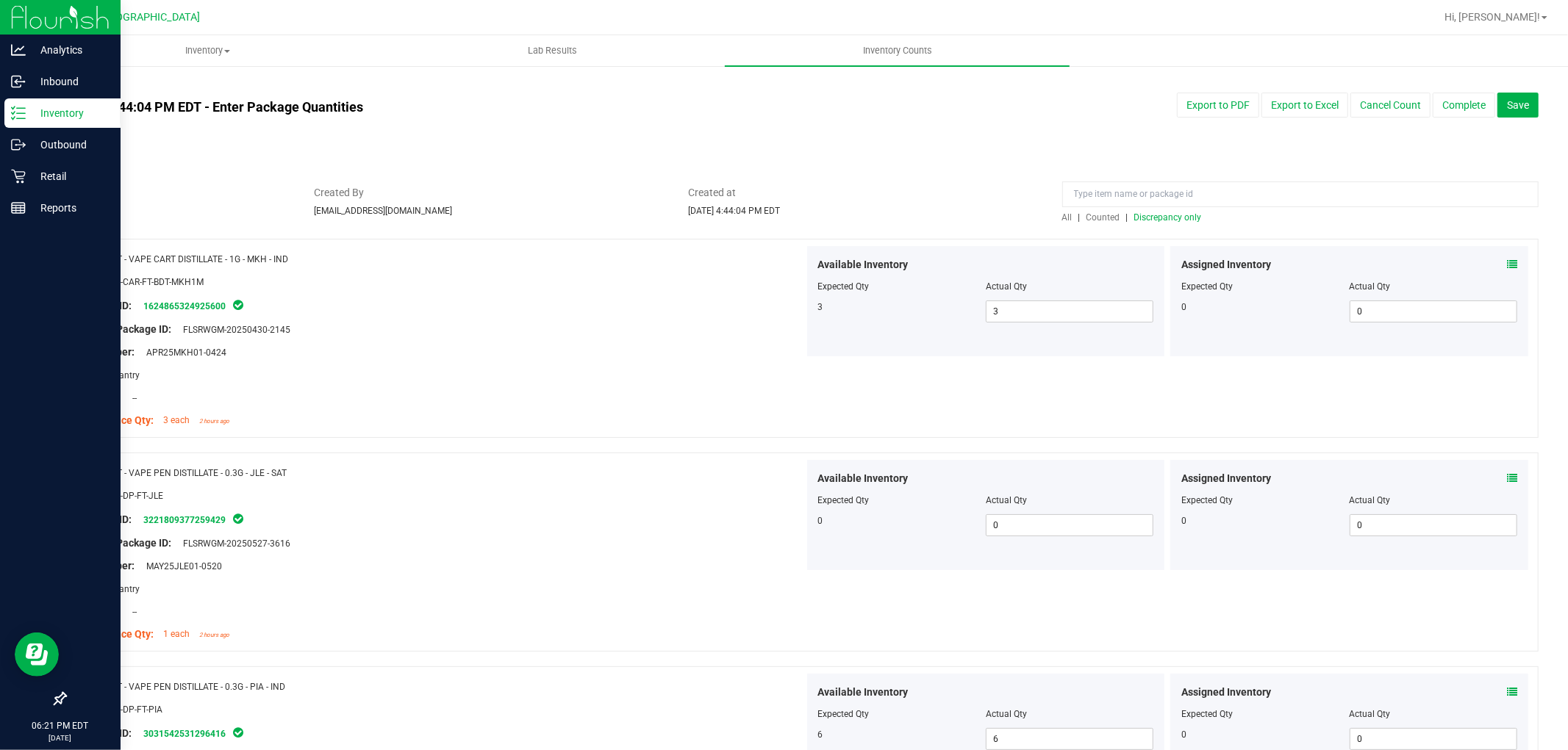
click at [1173, 222] on span "Discrepancy only" at bounding box center [1168, 217] width 68 height 10
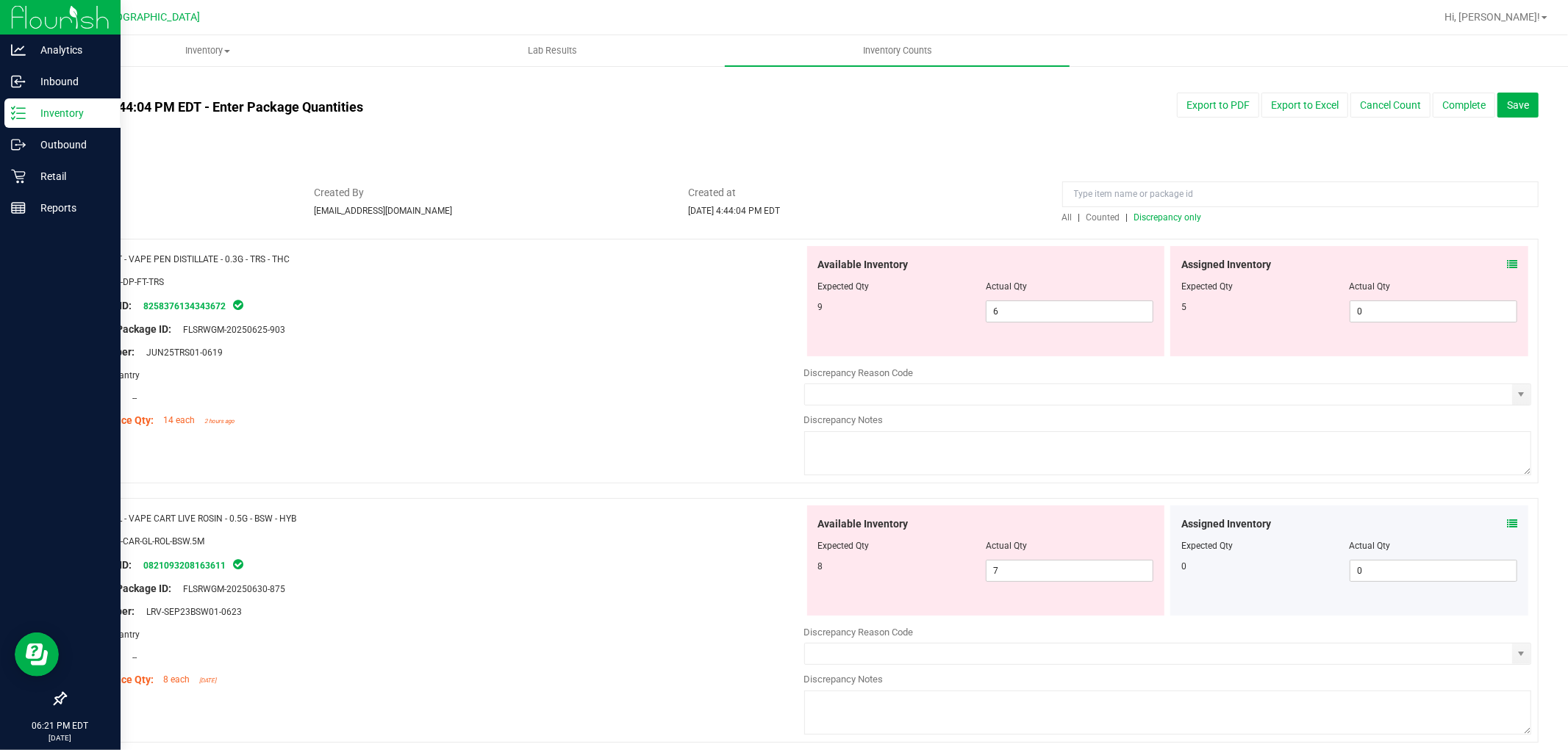
click at [1506, 265] on icon at bounding box center [1511, 265] width 10 height 10
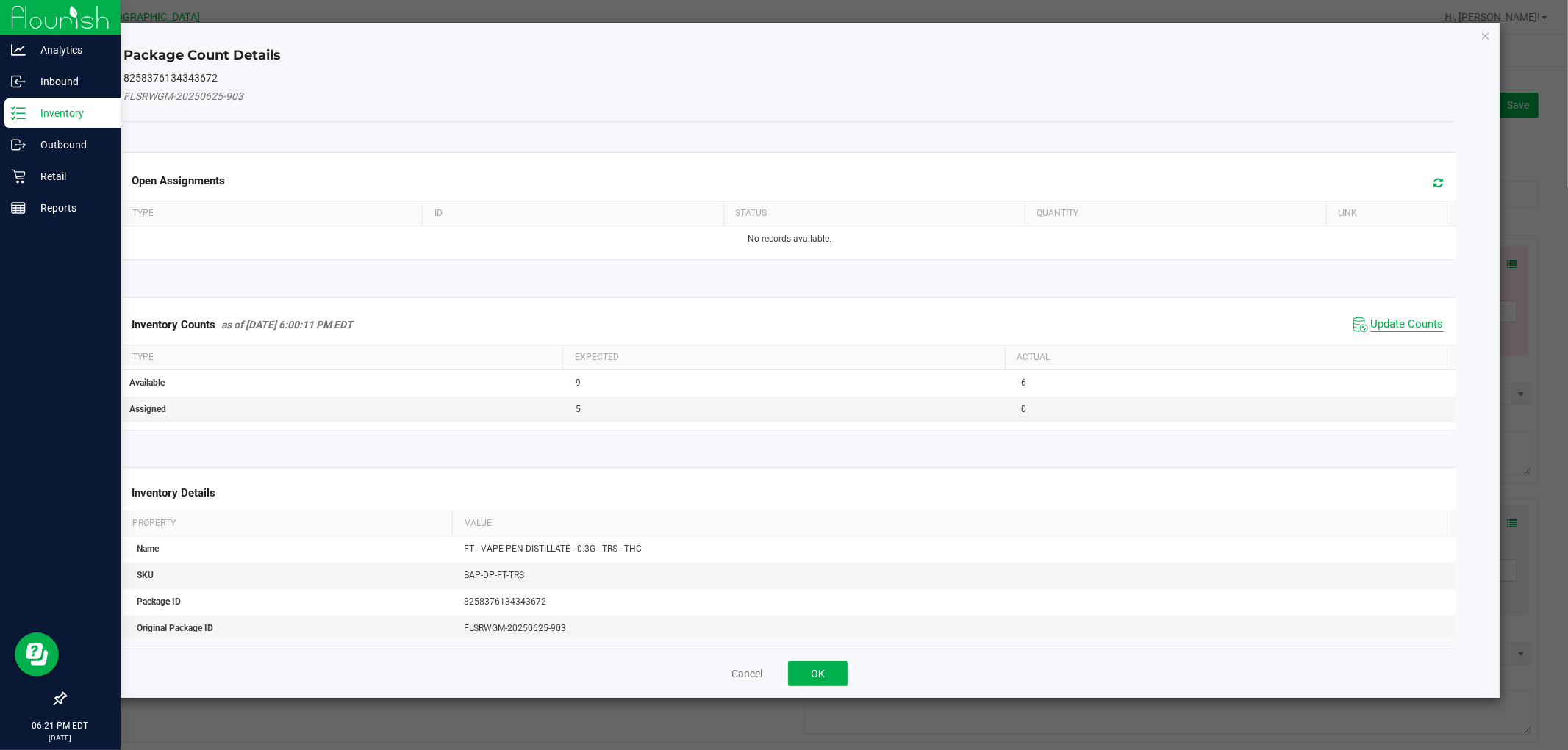
click at [1388, 325] on span "Update Counts" at bounding box center [1407, 324] width 73 height 15
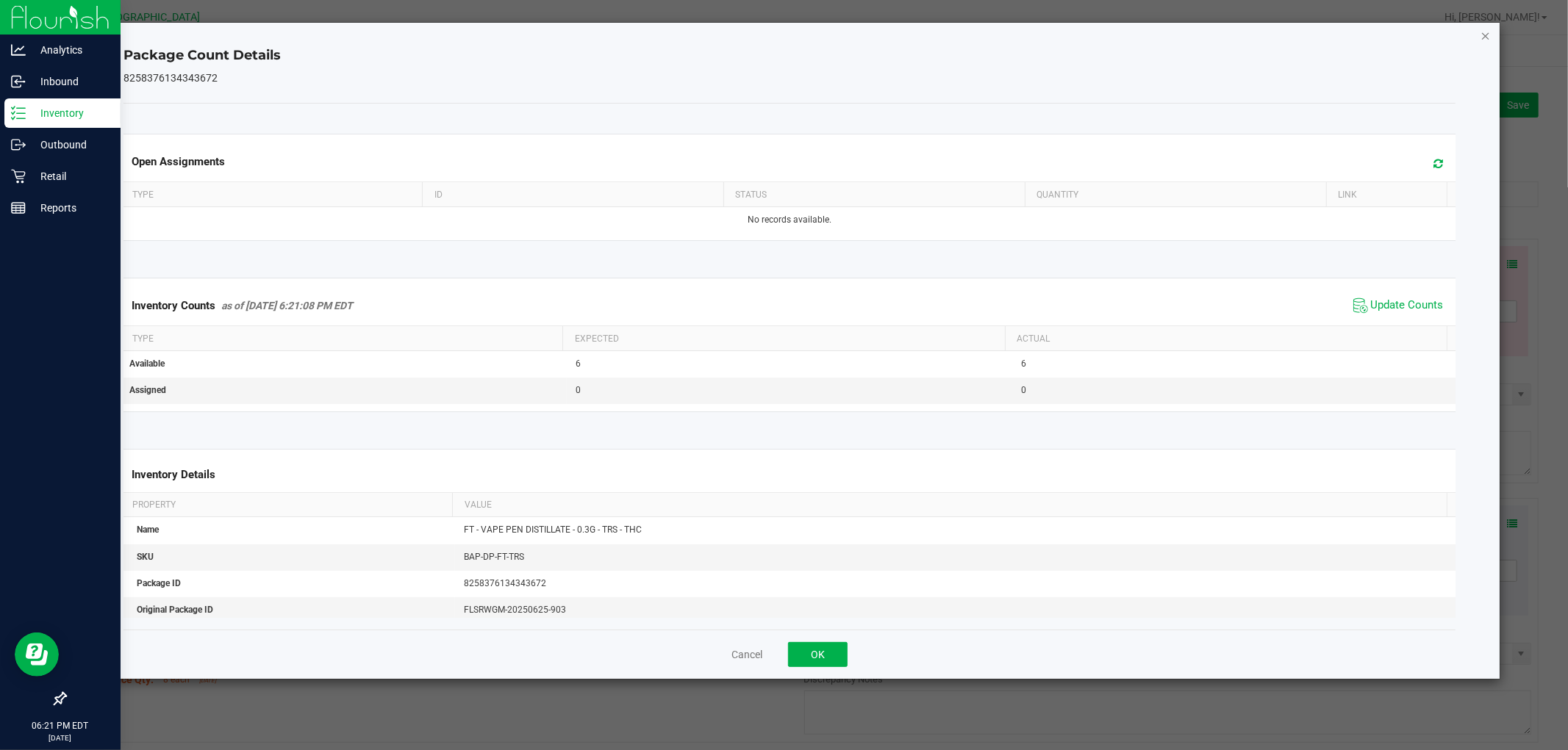
click at [1487, 34] on icon "Close" at bounding box center [1485, 36] width 10 height 18
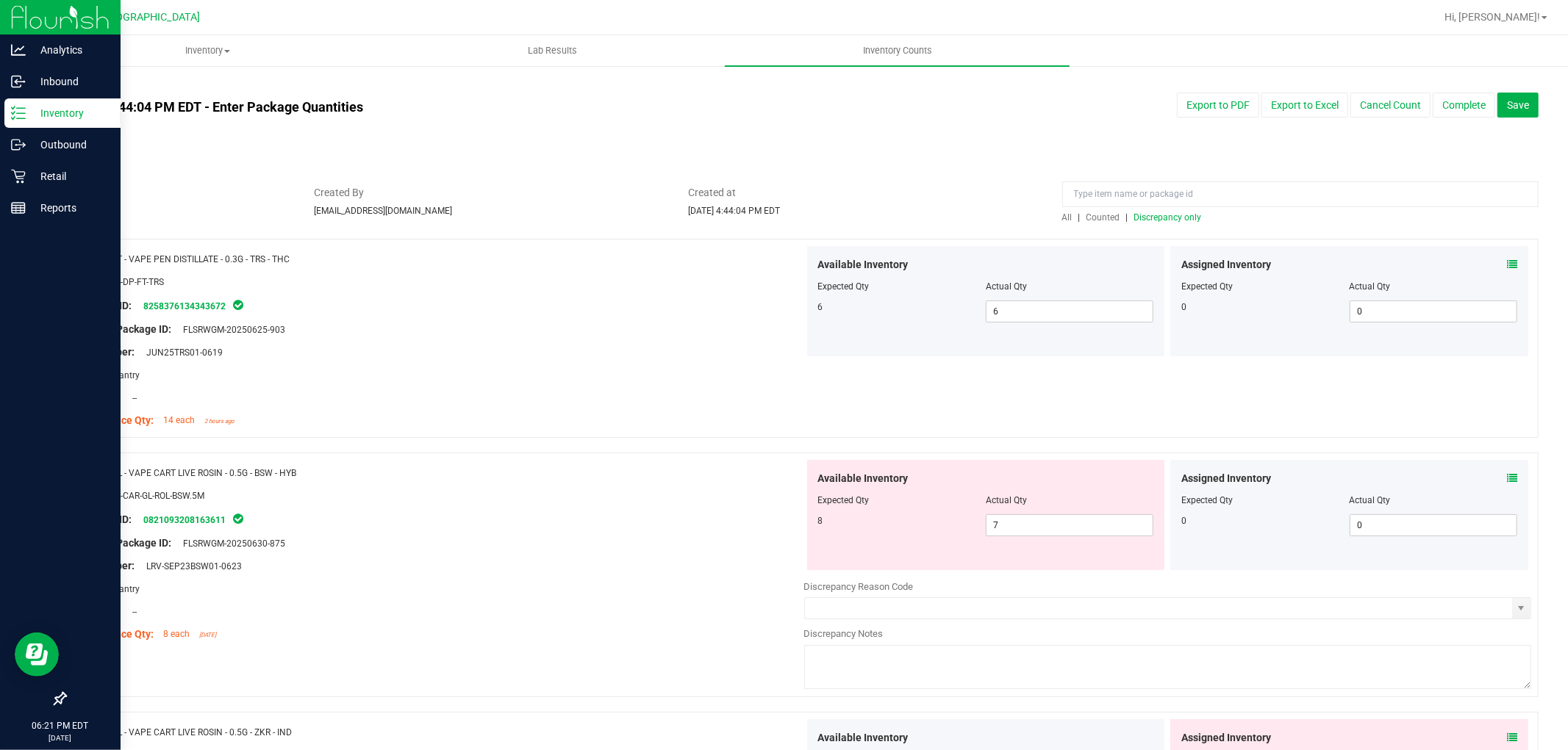
click at [1506, 477] on icon at bounding box center [1511, 478] width 10 height 10
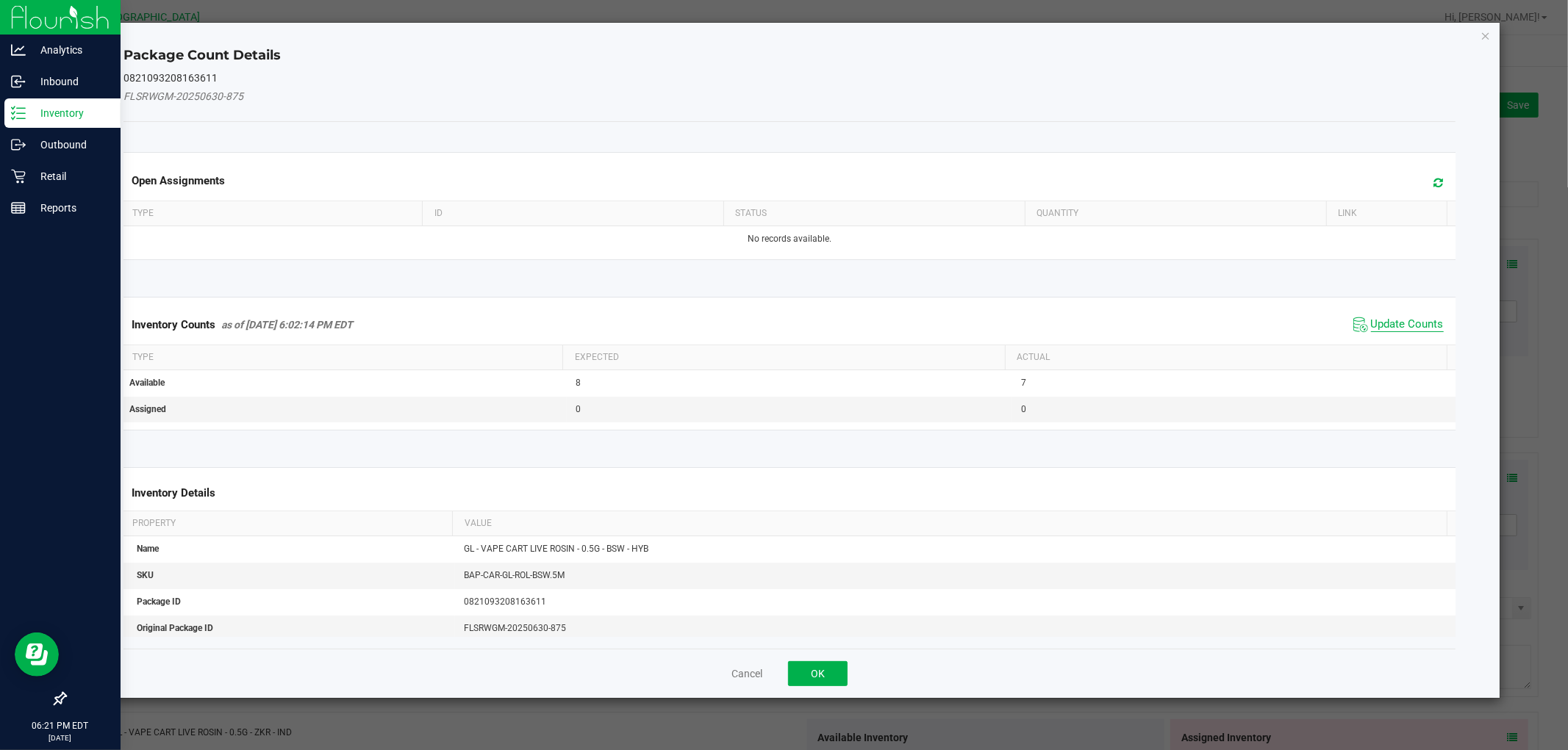
click at [1400, 325] on span "Update Counts" at bounding box center [1407, 324] width 73 height 15
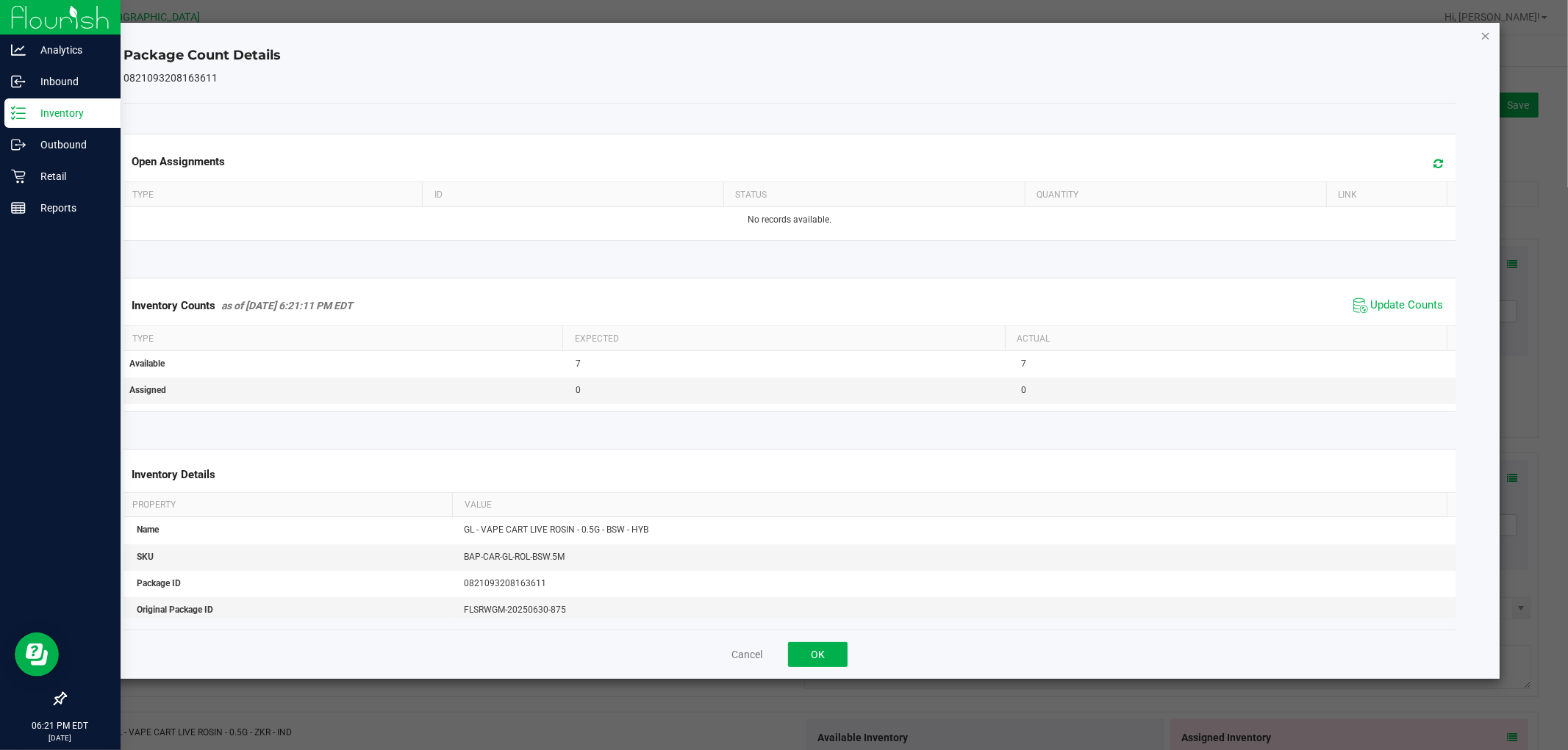
click at [1480, 37] on icon "Close" at bounding box center [1485, 36] width 10 height 18
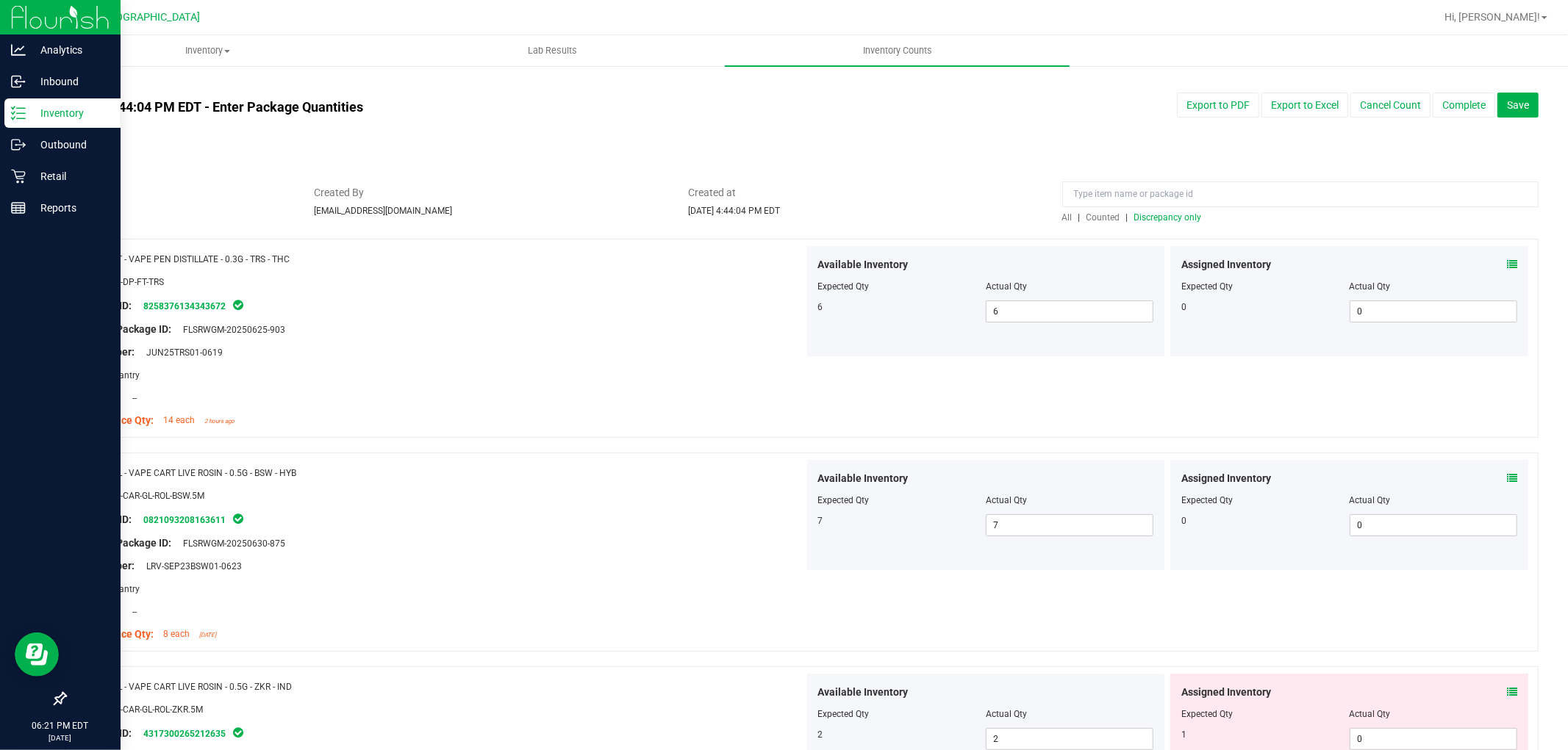
click at [1506, 687] on icon at bounding box center [1511, 692] width 10 height 10
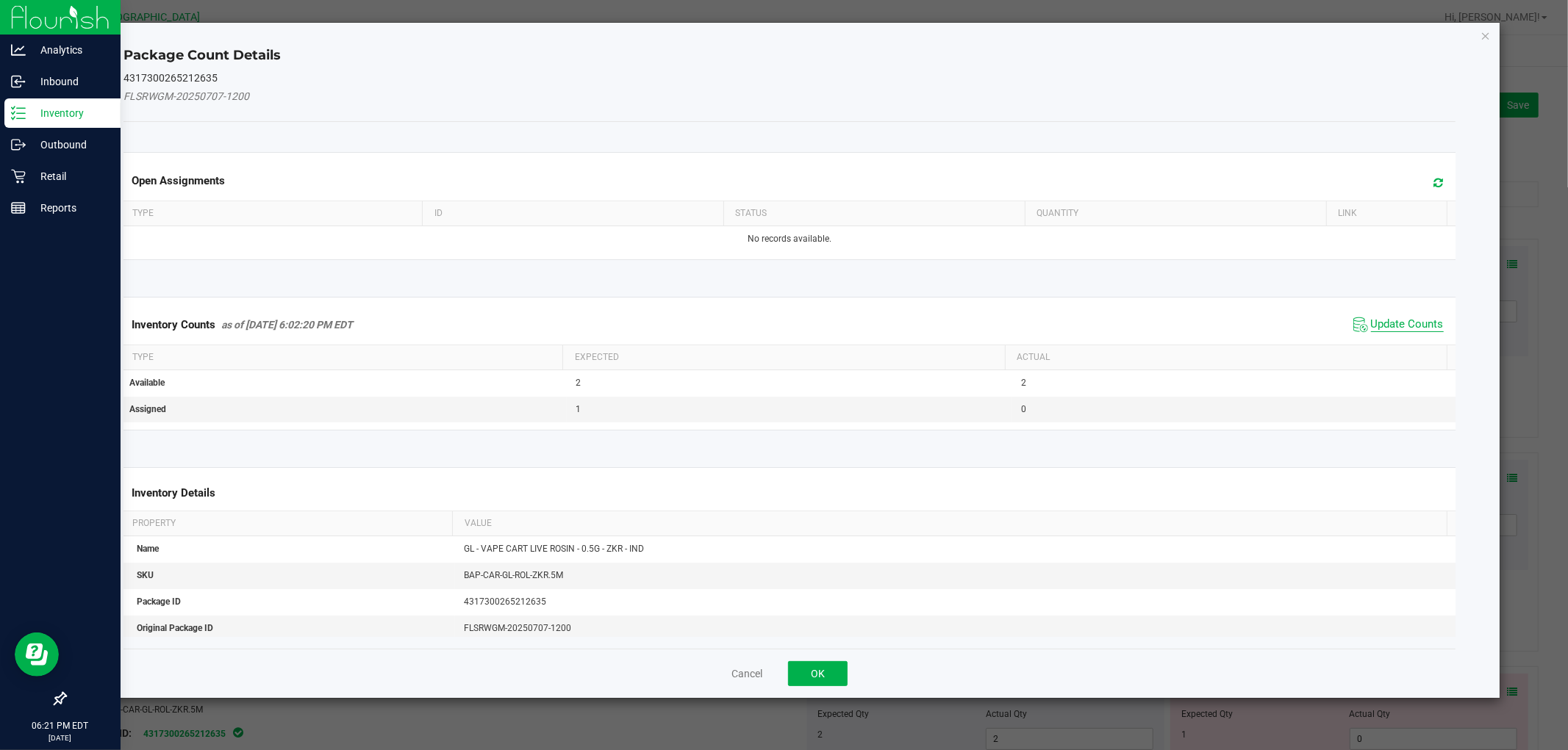
click at [1428, 331] on span "Update Counts" at bounding box center [1407, 324] width 73 height 15
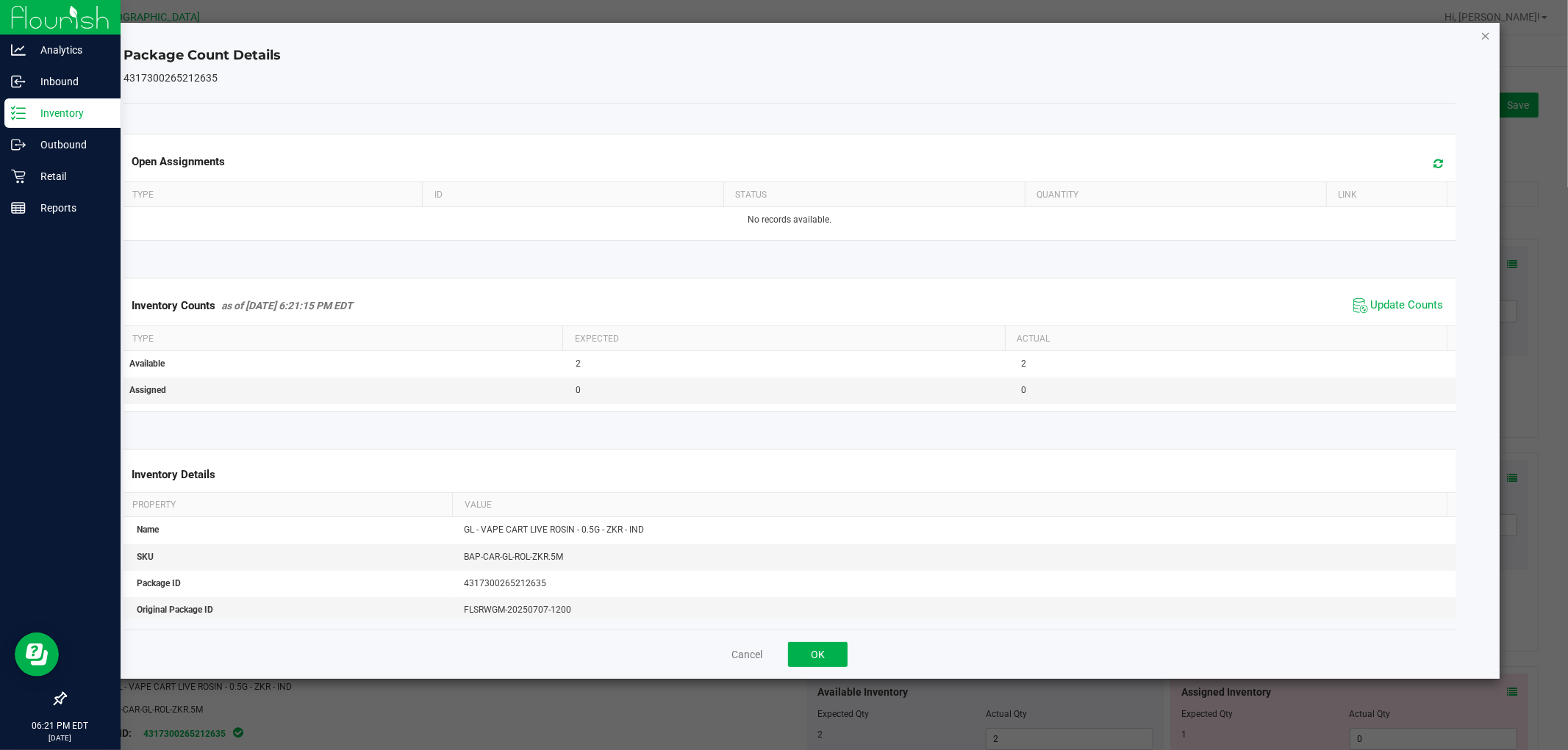
click at [1487, 38] on icon "Close" at bounding box center [1485, 36] width 10 height 18
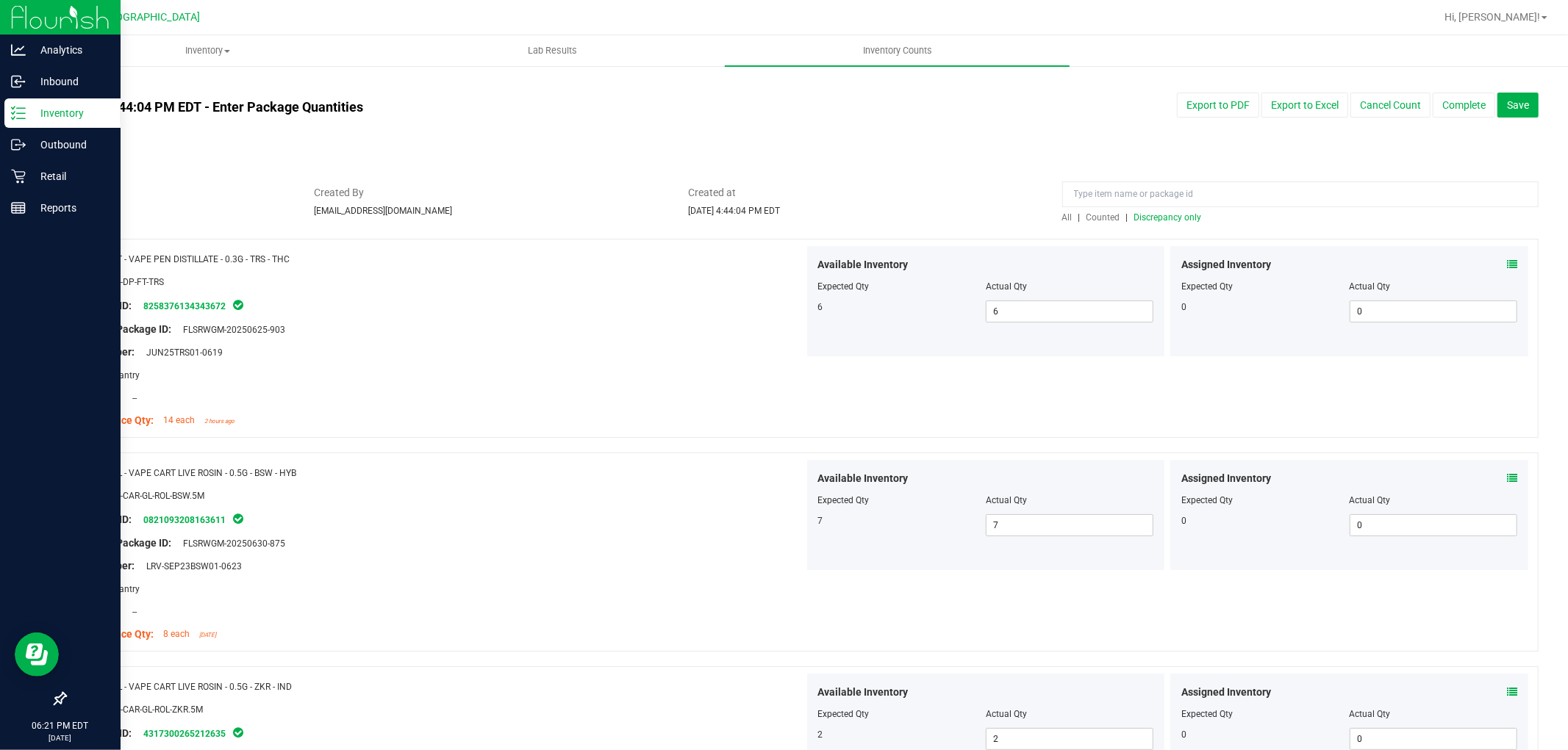
click at [1148, 218] on span "Discrepancy only" at bounding box center [1168, 217] width 68 height 10
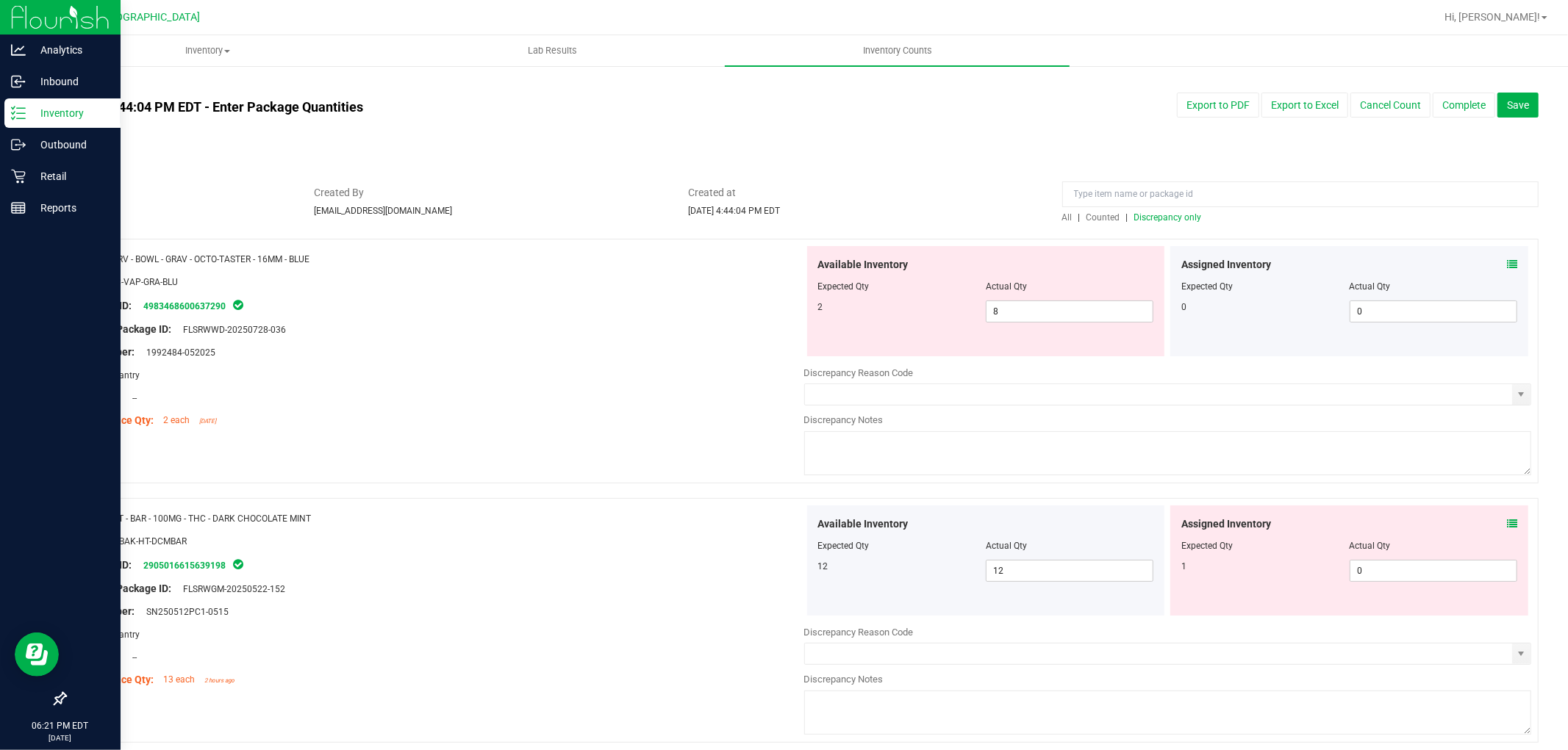
click at [1506, 261] on icon at bounding box center [1511, 265] width 10 height 10
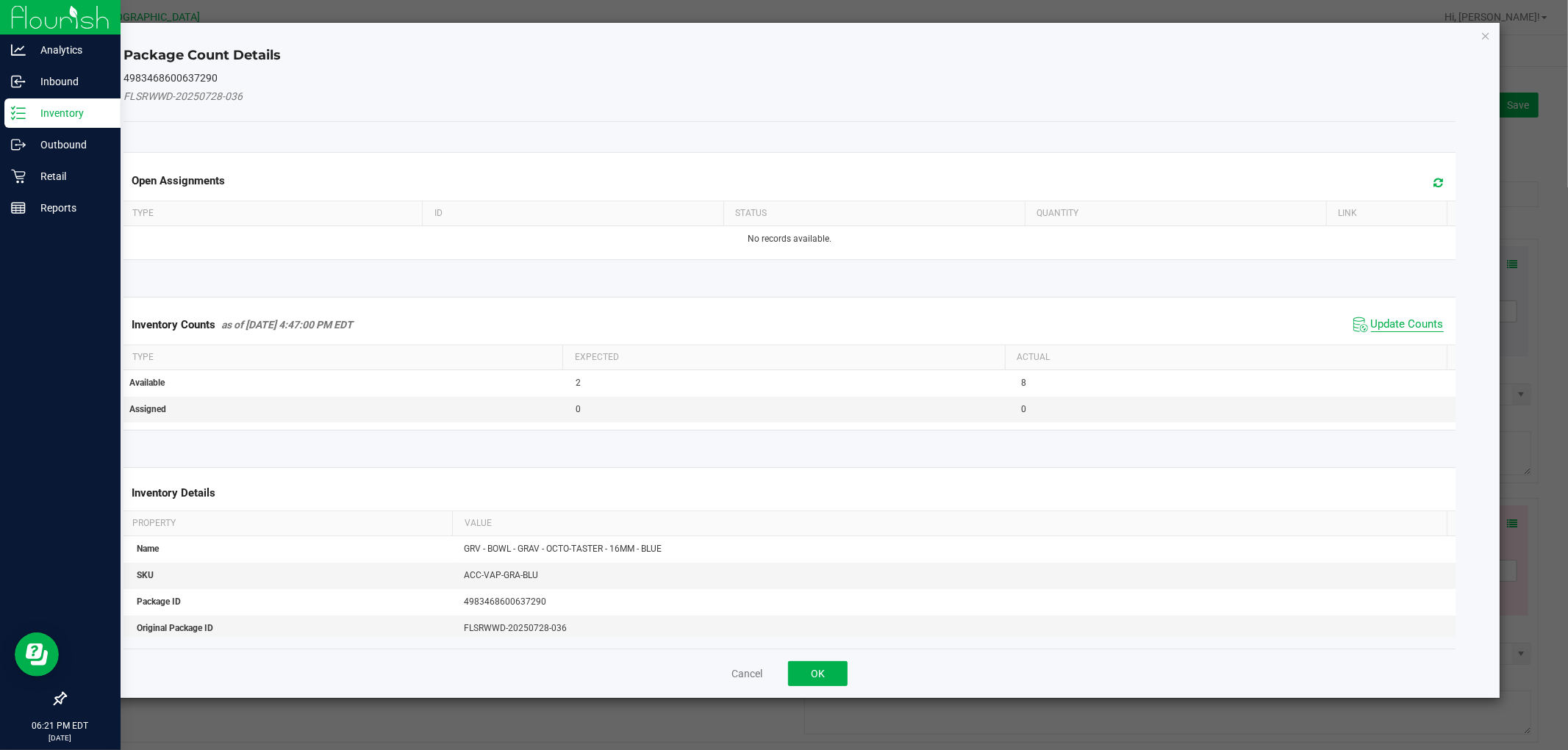
click at [1371, 325] on span "Update Counts" at bounding box center [1407, 324] width 73 height 15
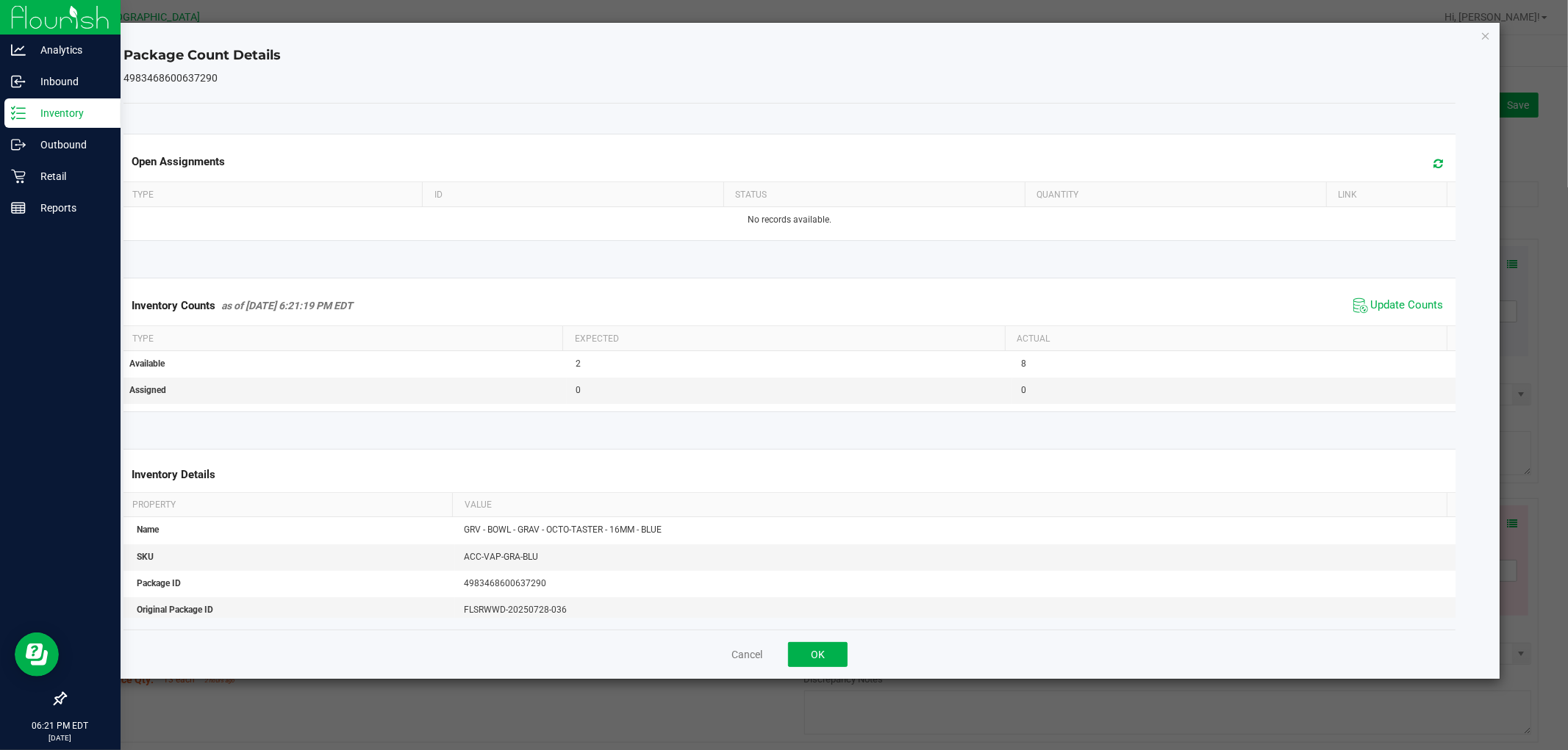
drag, startPoint x: 1483, startPoint y: 32, endPoint x: 1480, endPoint y: 43, distance: 11.4
click at [1483, 34] on icon "Close" at bounding box center [1485, 36] width 10 height 18
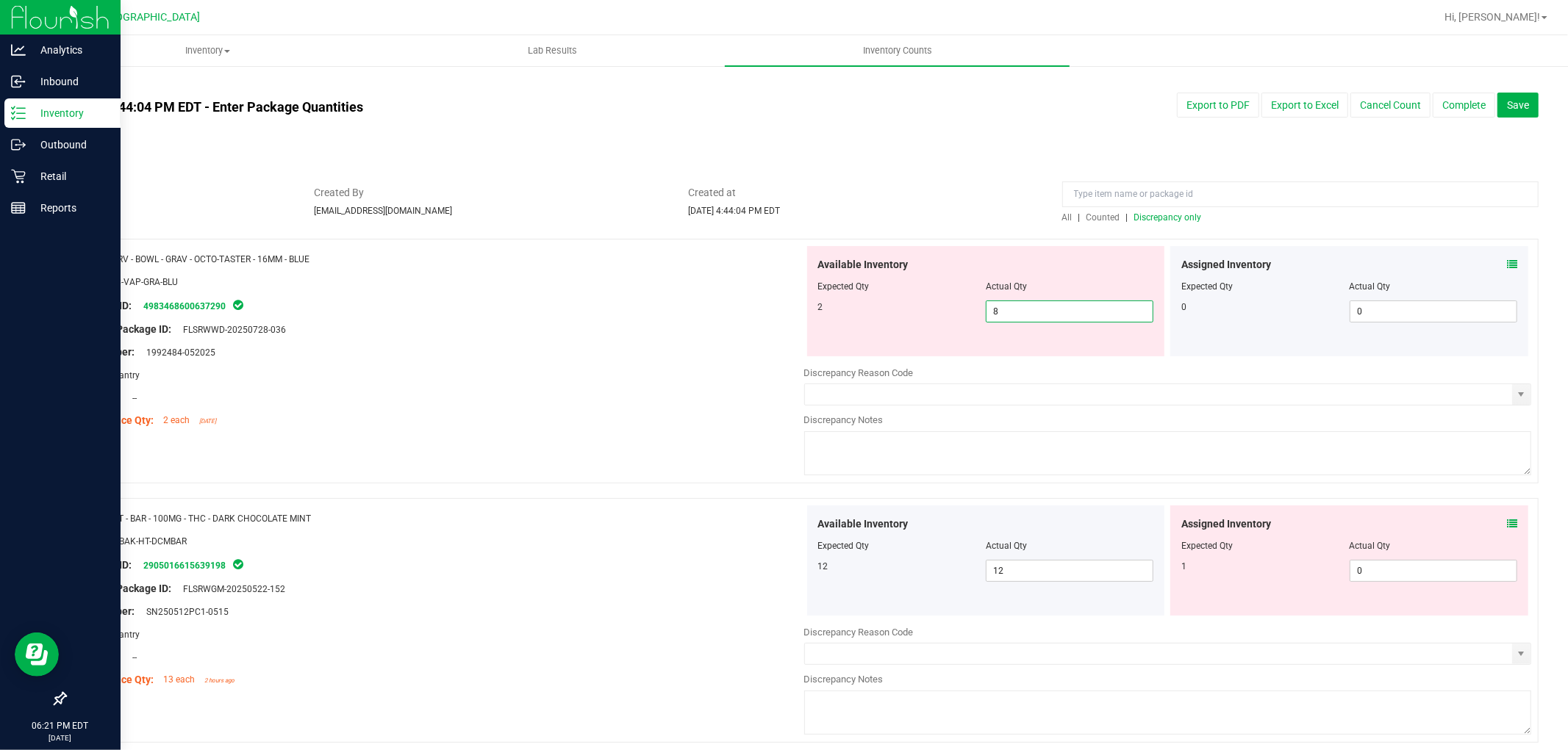
drag, startPoint x: 1056, startPoint y: 312, endPoint x: 915, endPoint y: 276, distance: 145.5
click at [638, 298] on div "Name: GRV - BOWL - GRAV - OCTO-TASTER - 16MM - BLUE SKU: ACC-VAP-GRA-BLU Packag…" at bounding box center [801, 361] width 1473 height 245
type input "2"
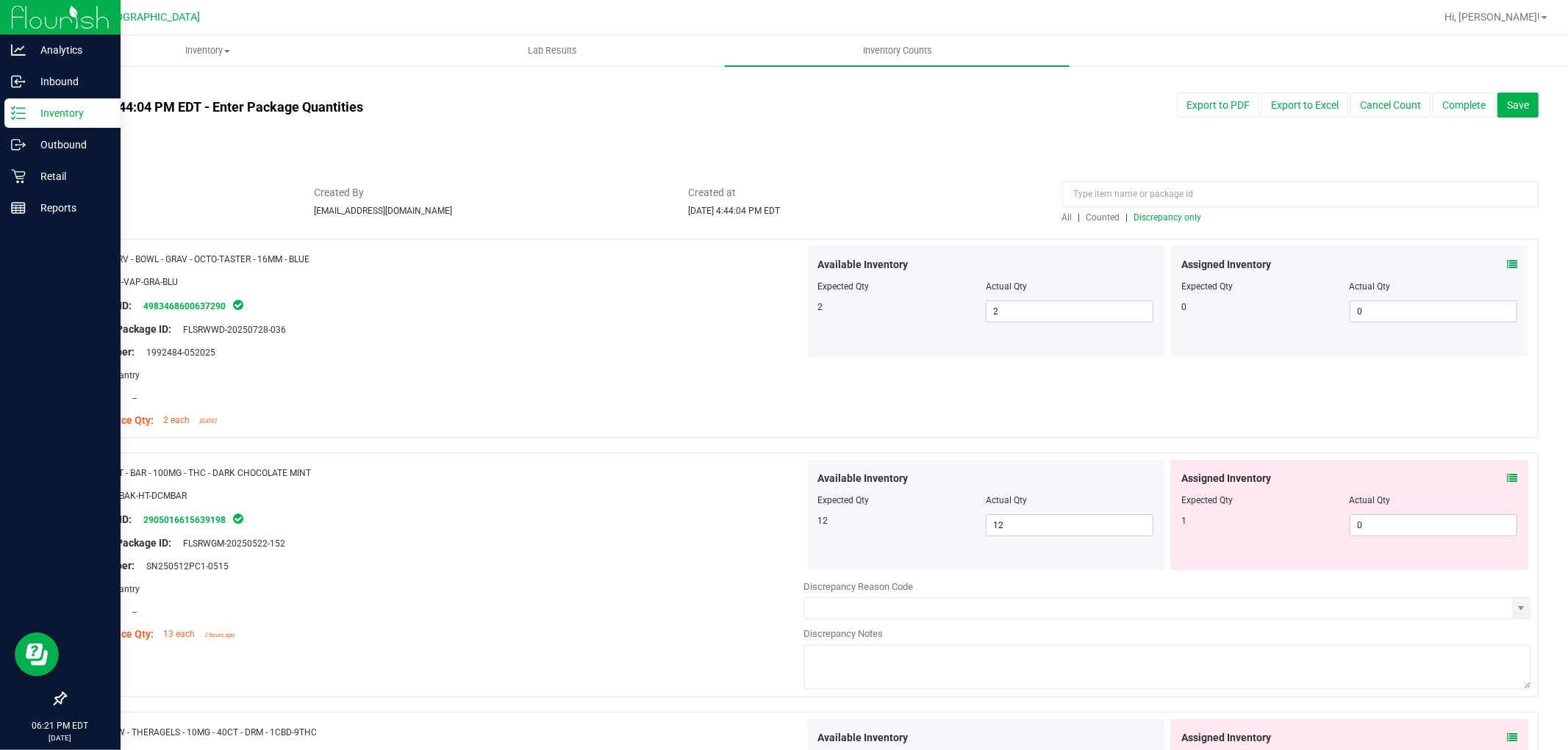
click at [1490, 478] on div "Assigned Inventory" at bounding box center [1349, 478] width 336 height 16
click at [1506, 475] on icon at bounding box center [1511, 478] width 10 height 10
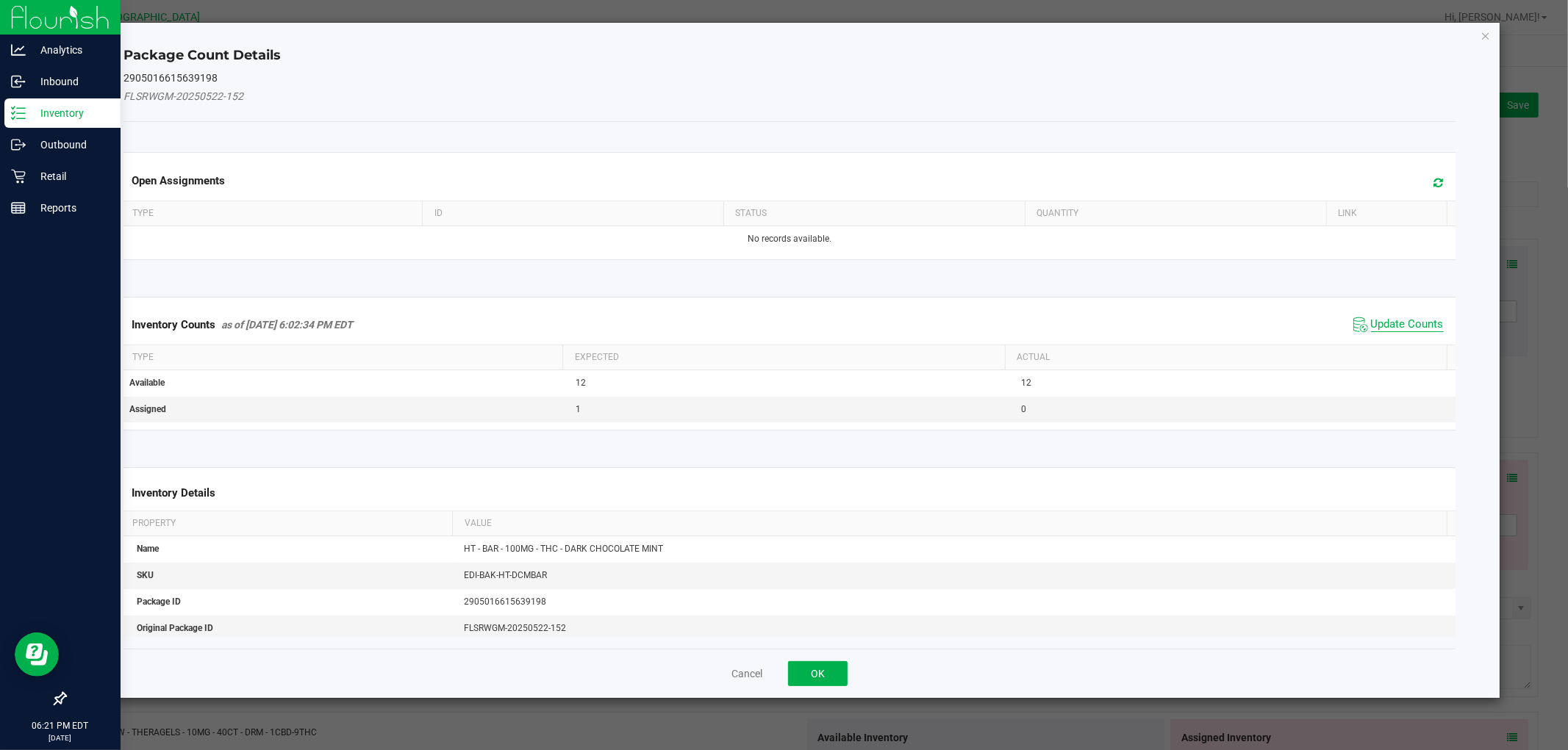
click at [1402, 326] on span "Update Counts" at bounding box center [1407, 324] width 73 height 15
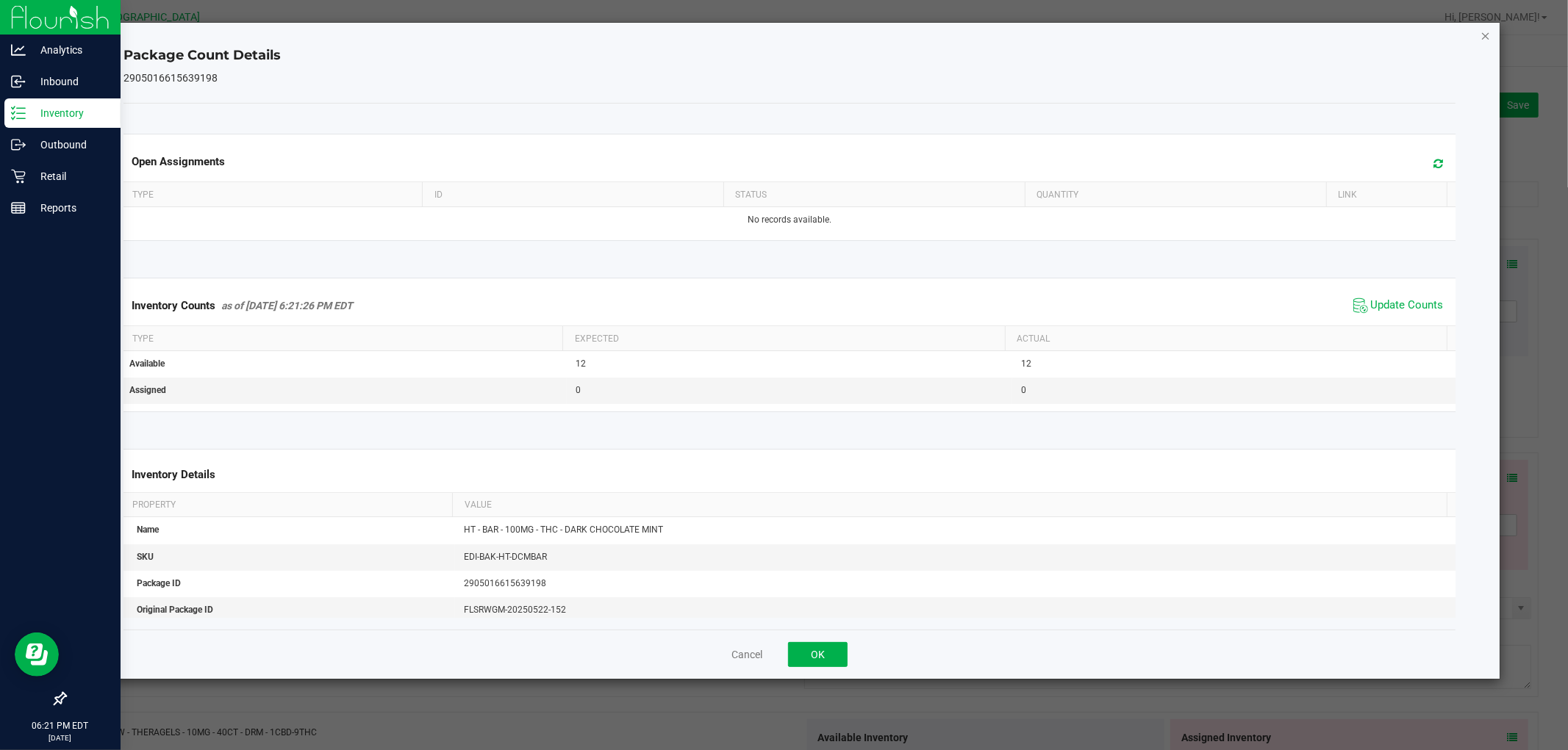
click at [1480, 32] on icon "Close" at bounding box center [1485, 36] width 10 height 18
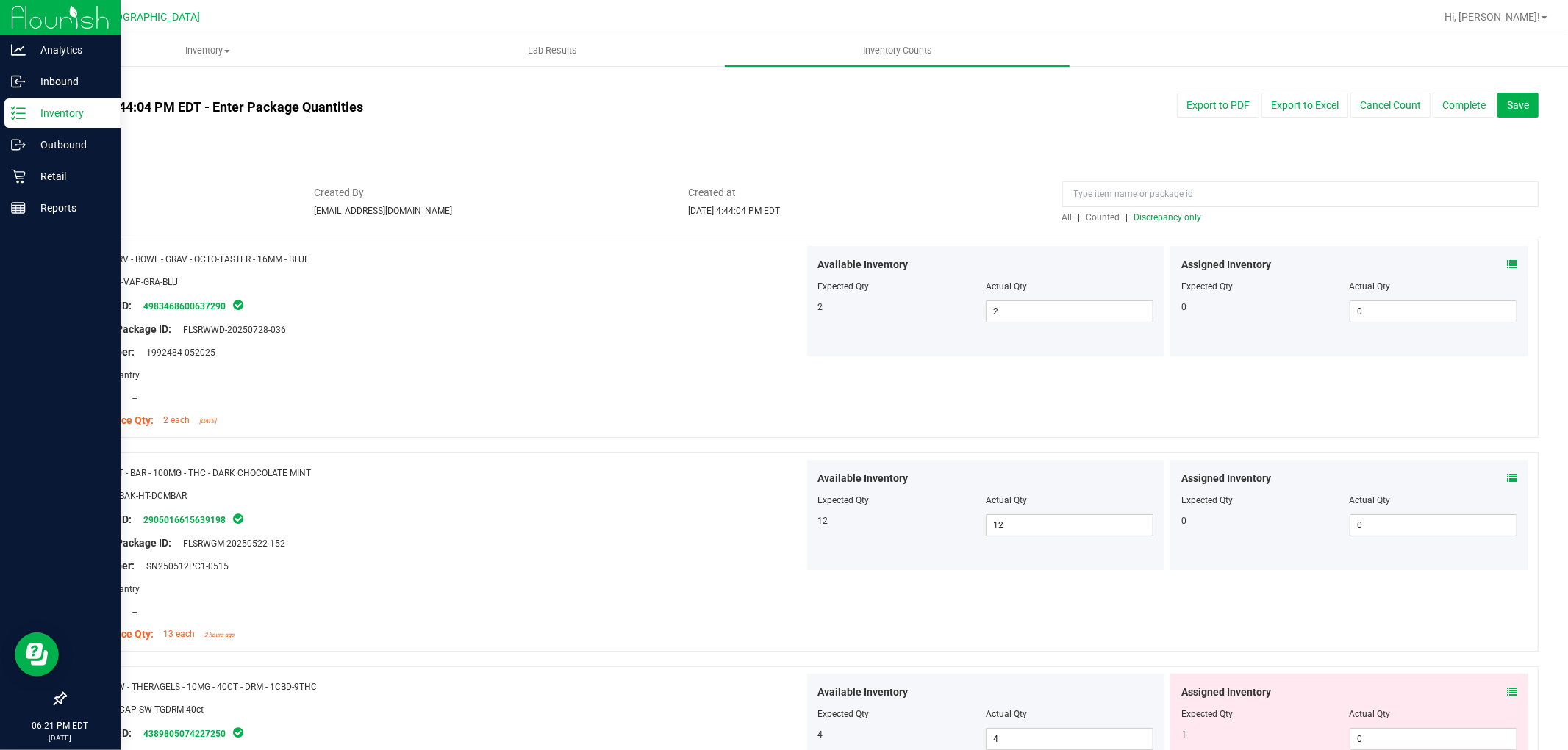
click at [1165, 213] on span "Discrepancy only" at bounding box center [1168, 217] width 68 height 10
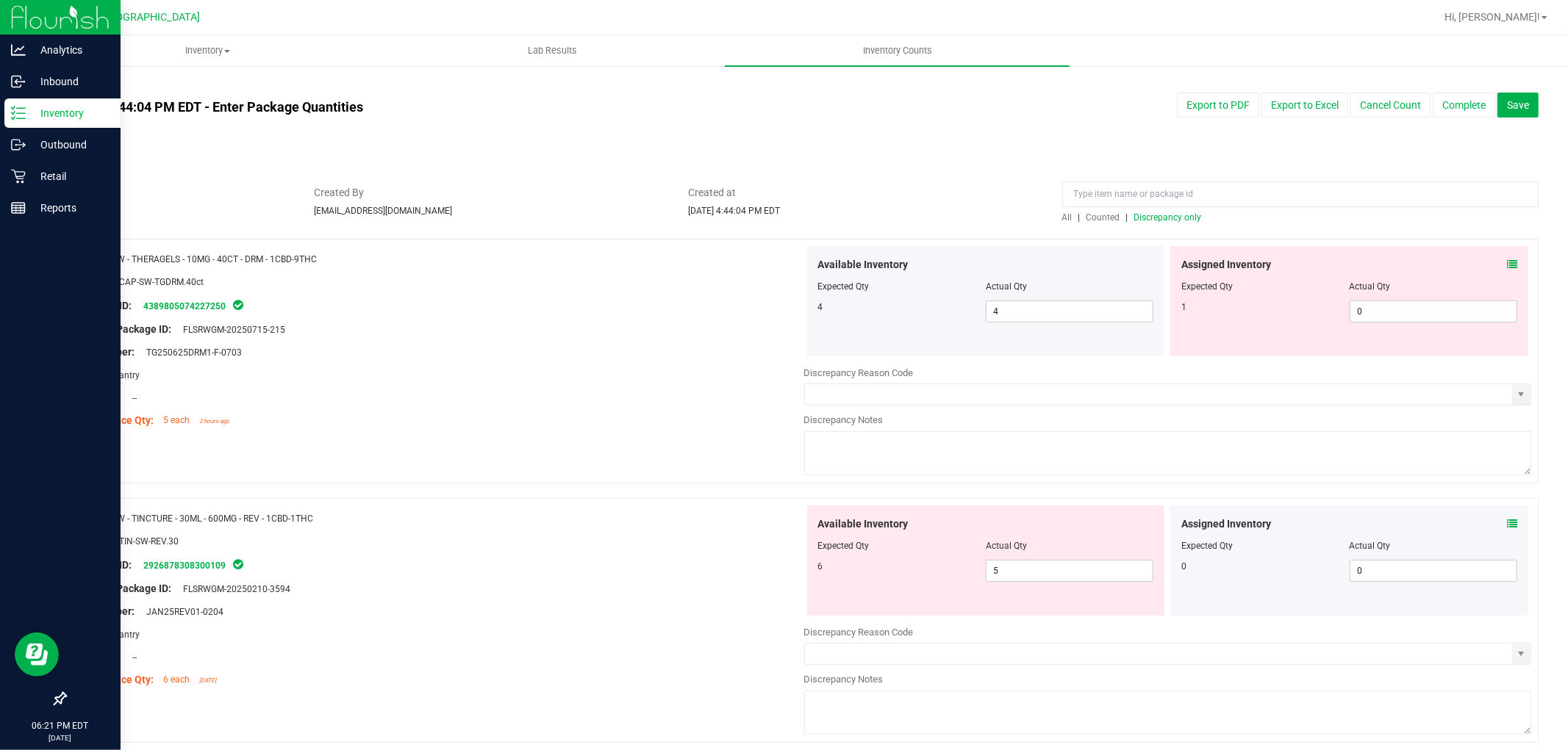
click at [1506, 261] on icon at bounding box center [1511, 265] width 10 height 10
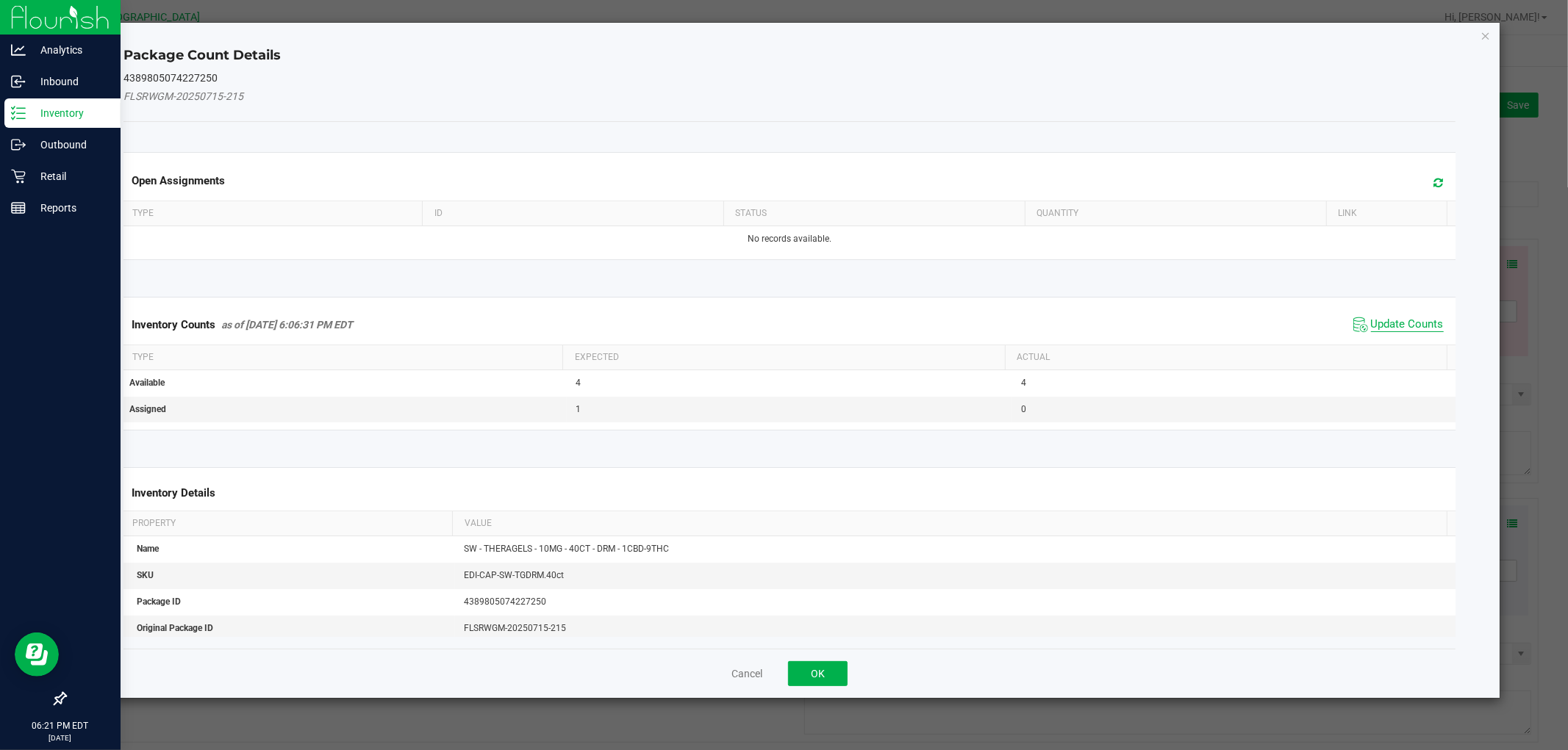
click at [1377, 322] on span "Update Counts" at bounding box center [1407, 324] width 73 height 15
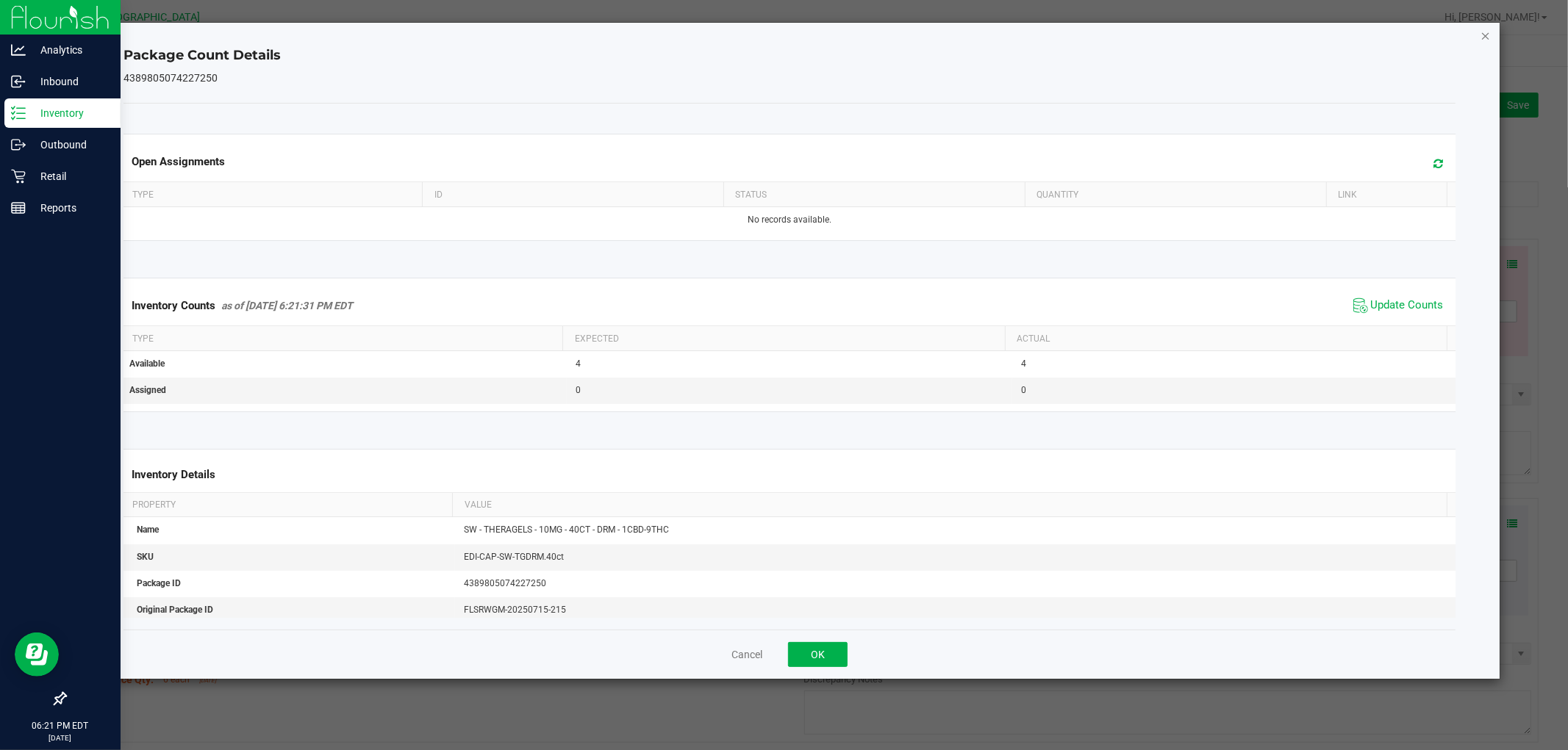
click at [1488, 34] on icon "Close" at bounding box center [1485, 36] width 10 height 18
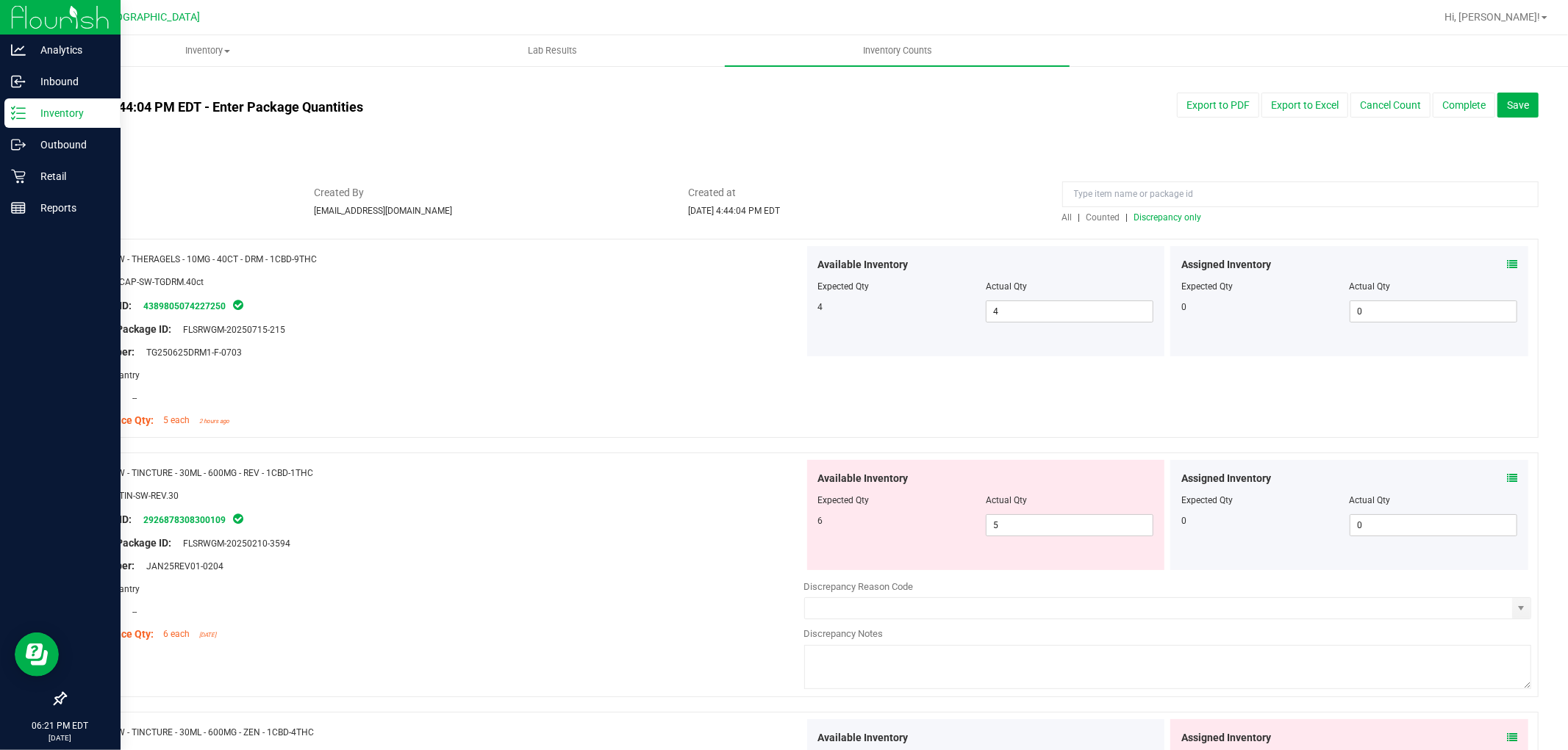
click at [1506, 477] on icon at bounding box center [1511, 478] width 10 height 10
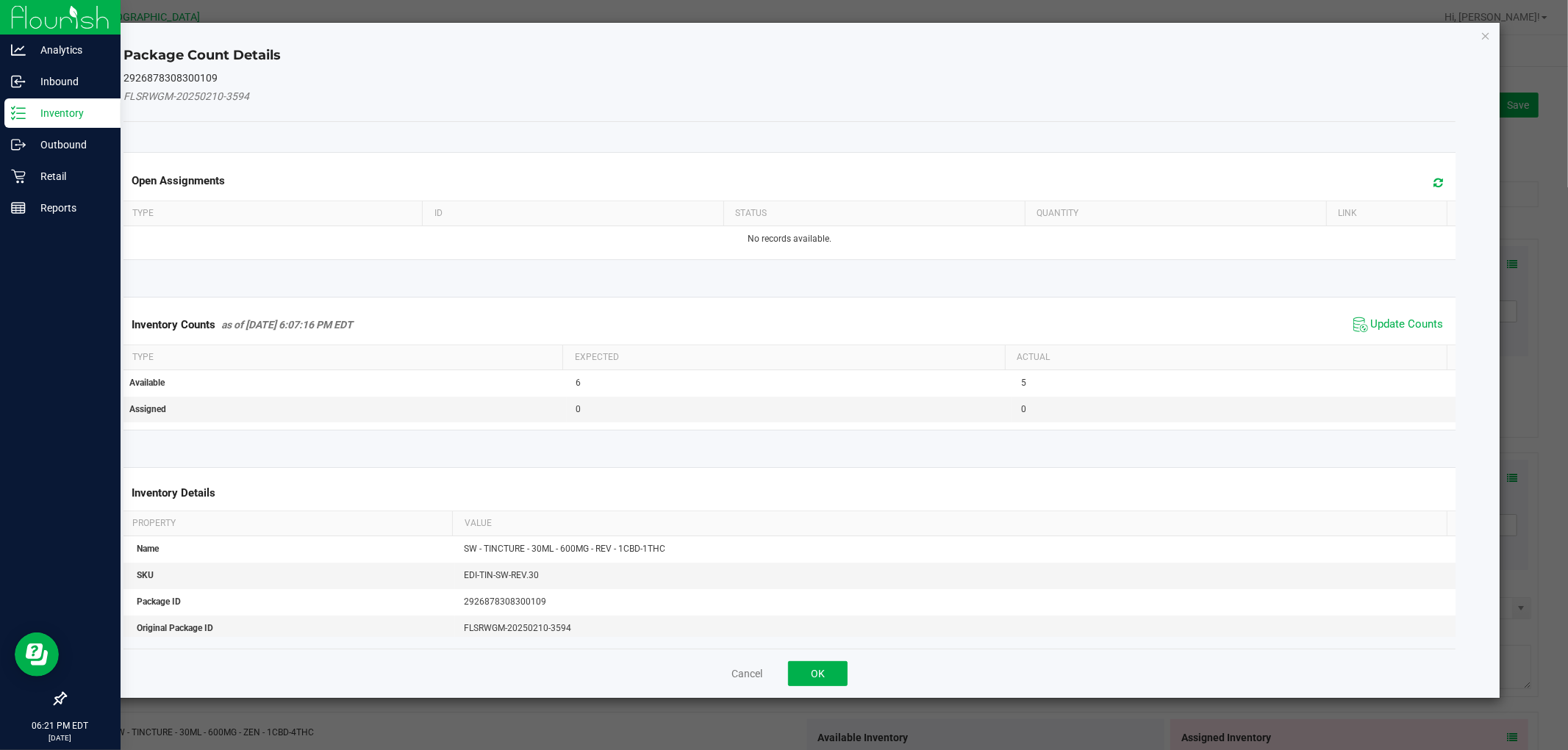
click at [1410, 314] on span "Update Counts" at bounding box center [1398, 324] width 98 height 22
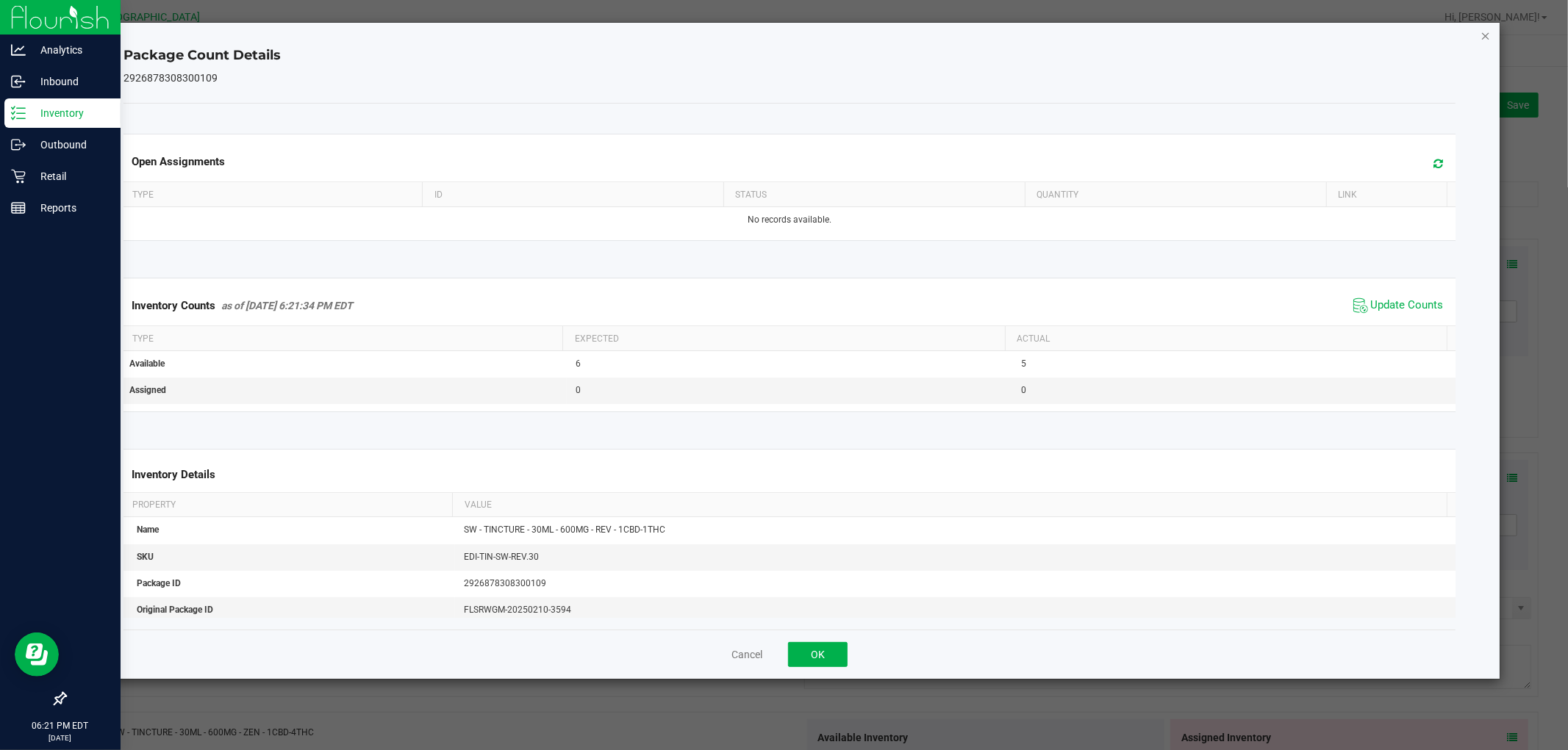
click at [1483, 34] on icon "Close" at bounding box center [1485, 36] width 10 height 18
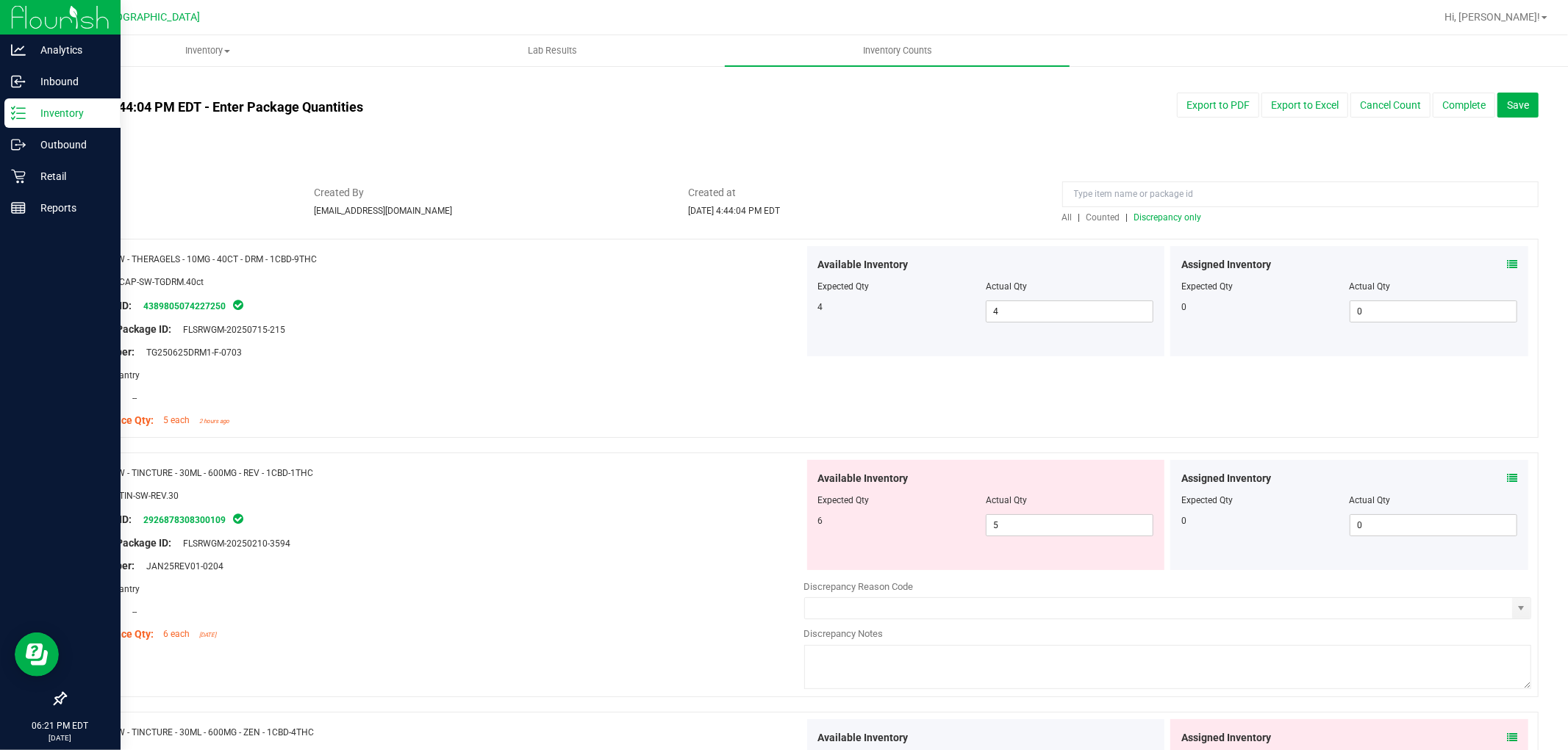
click at [1506, 474] on icon at bounding box center [1511, 478] width 10 height 10
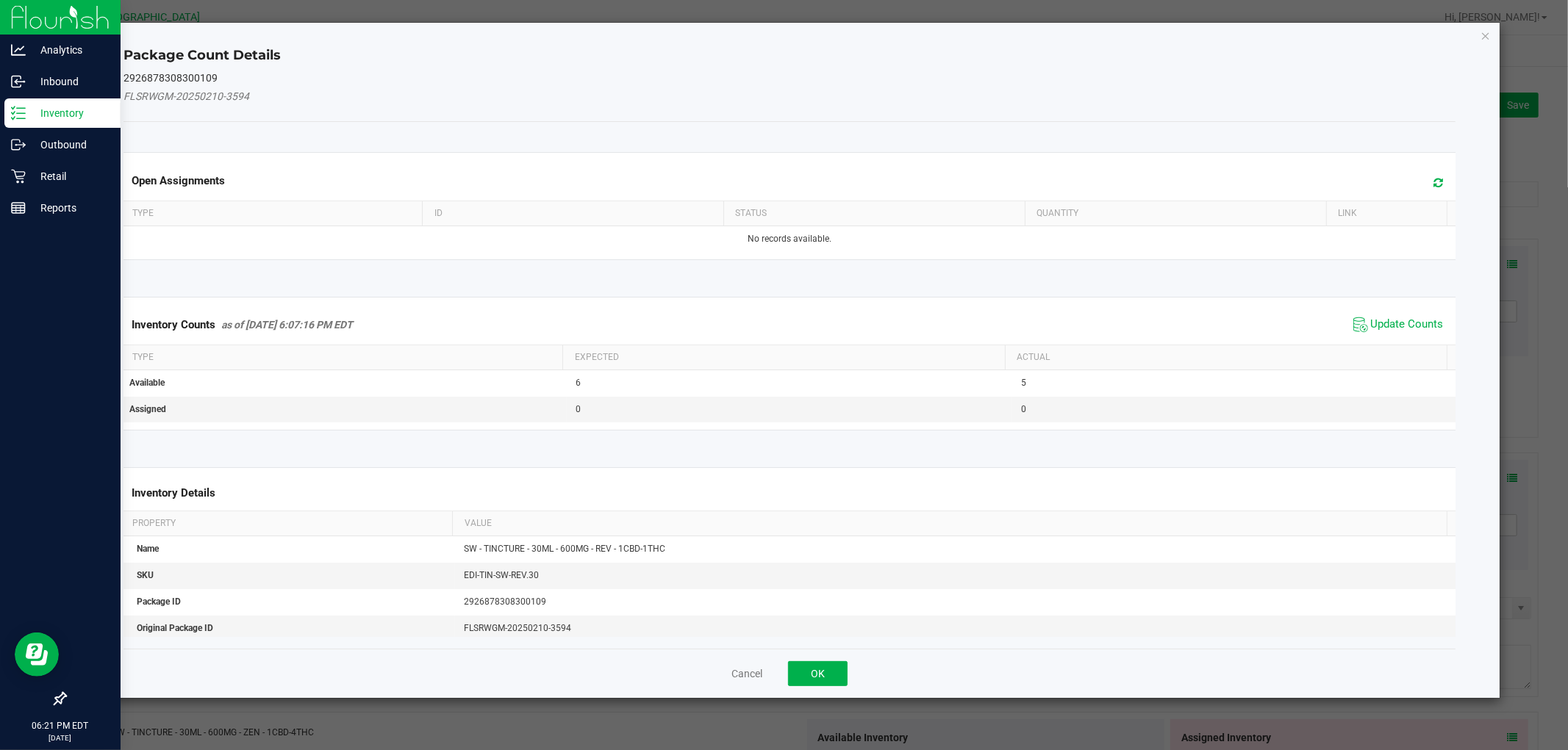
drag, startPoint x: 1393, startPoint y: 321, endPoint x: 1499, endPoint y: 127, distance: 221.1
click at [1393, 318] on span "Update Counts" at bounding box center [1407, 324] width 73 height 15
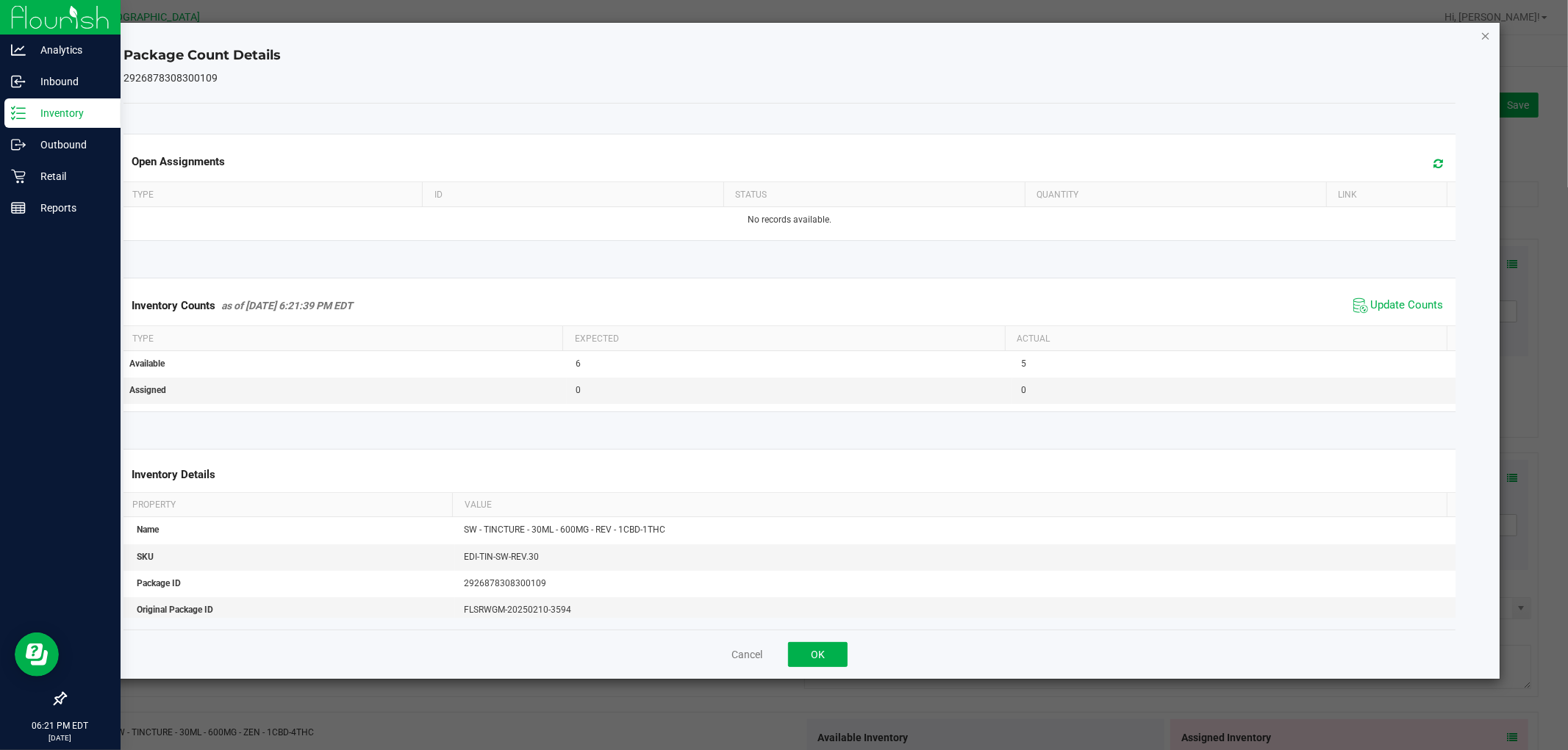
click at [1483, 34] on icon "Close" at bounding box center [1485, 36] width 10 height 18
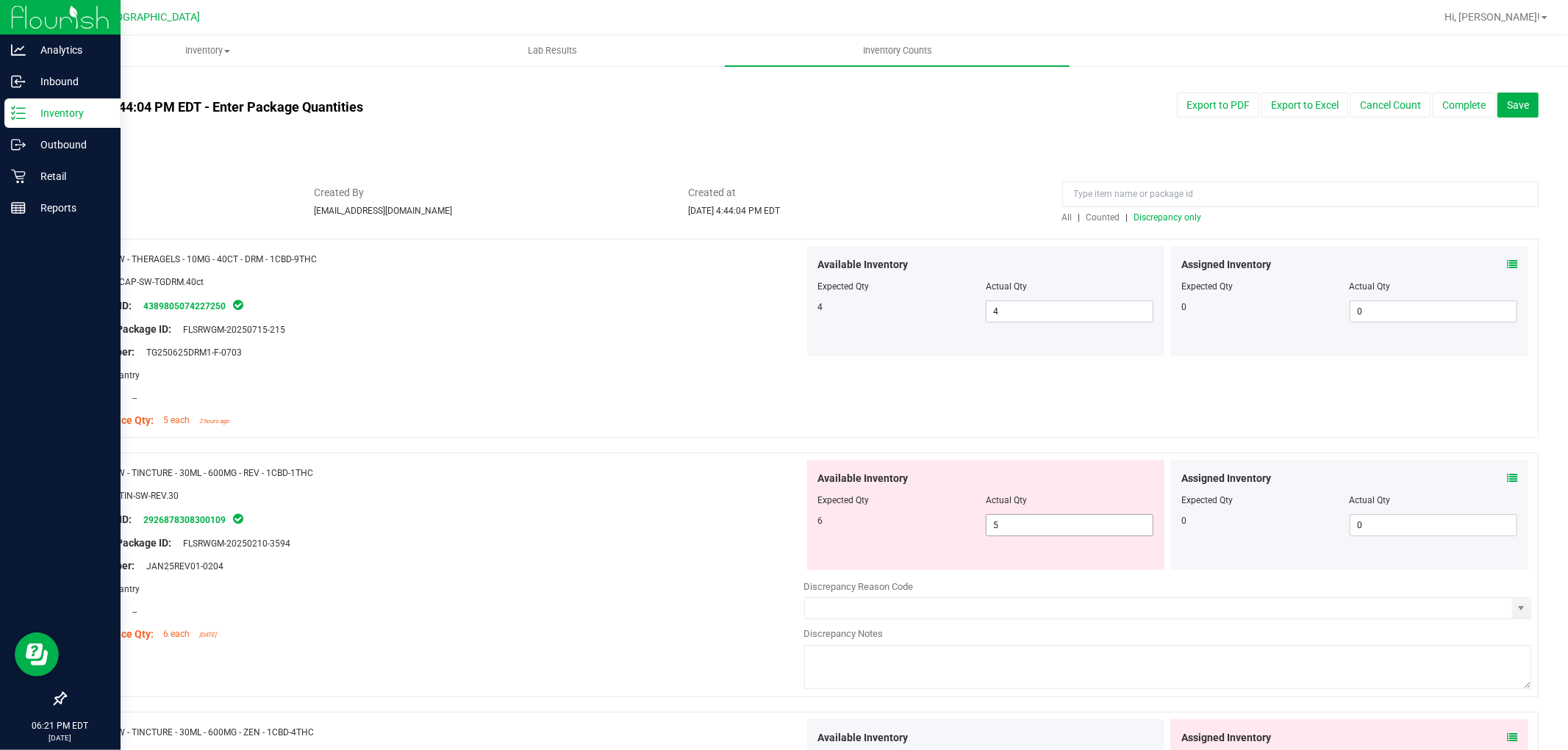
drag, startPoint x: 1062, startPoint y: 524, endPoint x: 578, endPoint y: 466, distance: 487.5
click at [423, 512] on div "Name: SW - TINCTURE - 30ML - 600MG - REV - 1CBD-1THC SKU: EDI-TIN-SW-REV.30 Pac…" at bounding box center [801, 575] width 1473 height 245
type input "6"
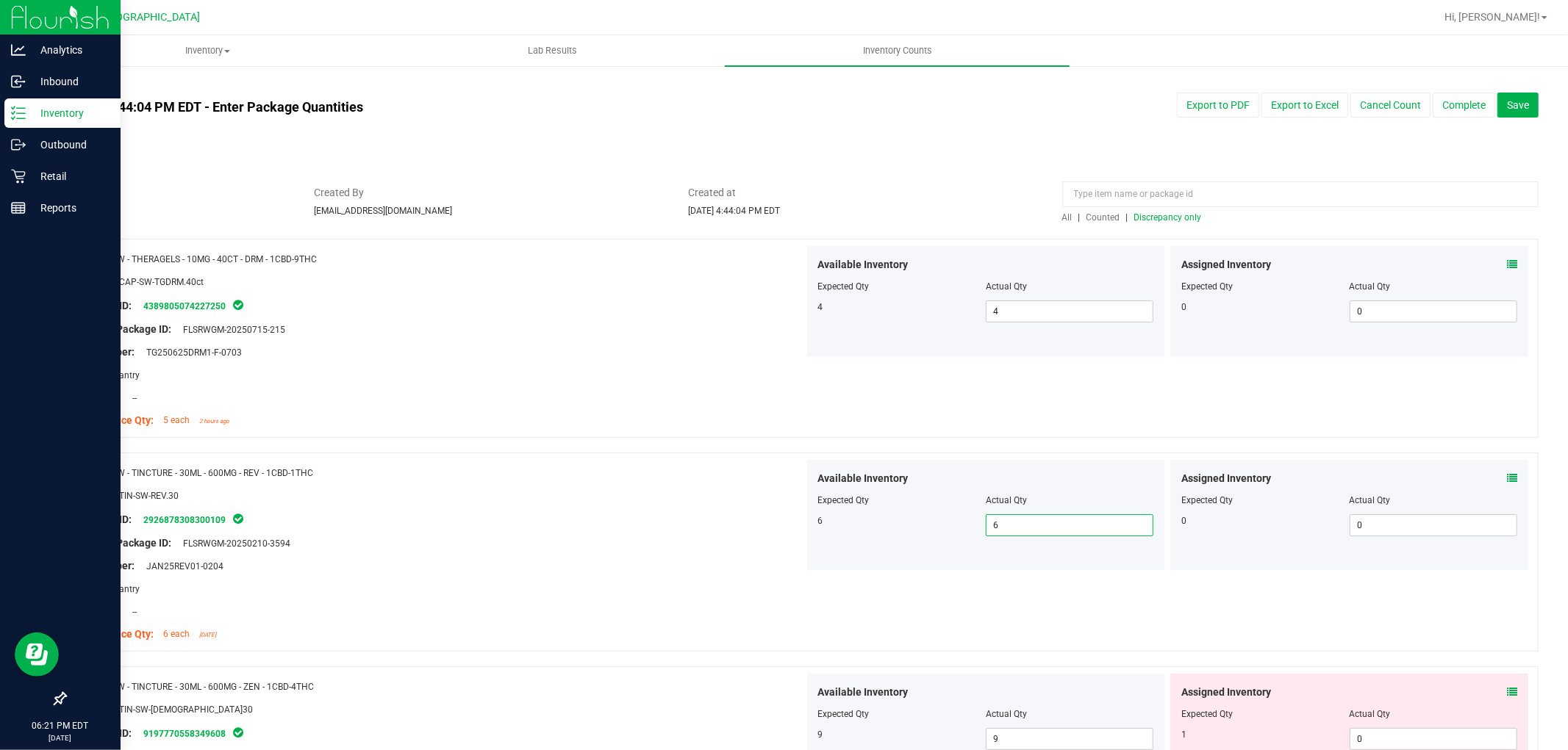
click at [1174, 216] on span "Discrepancy only" at bounding box center [1168, 217] width 68 height 10
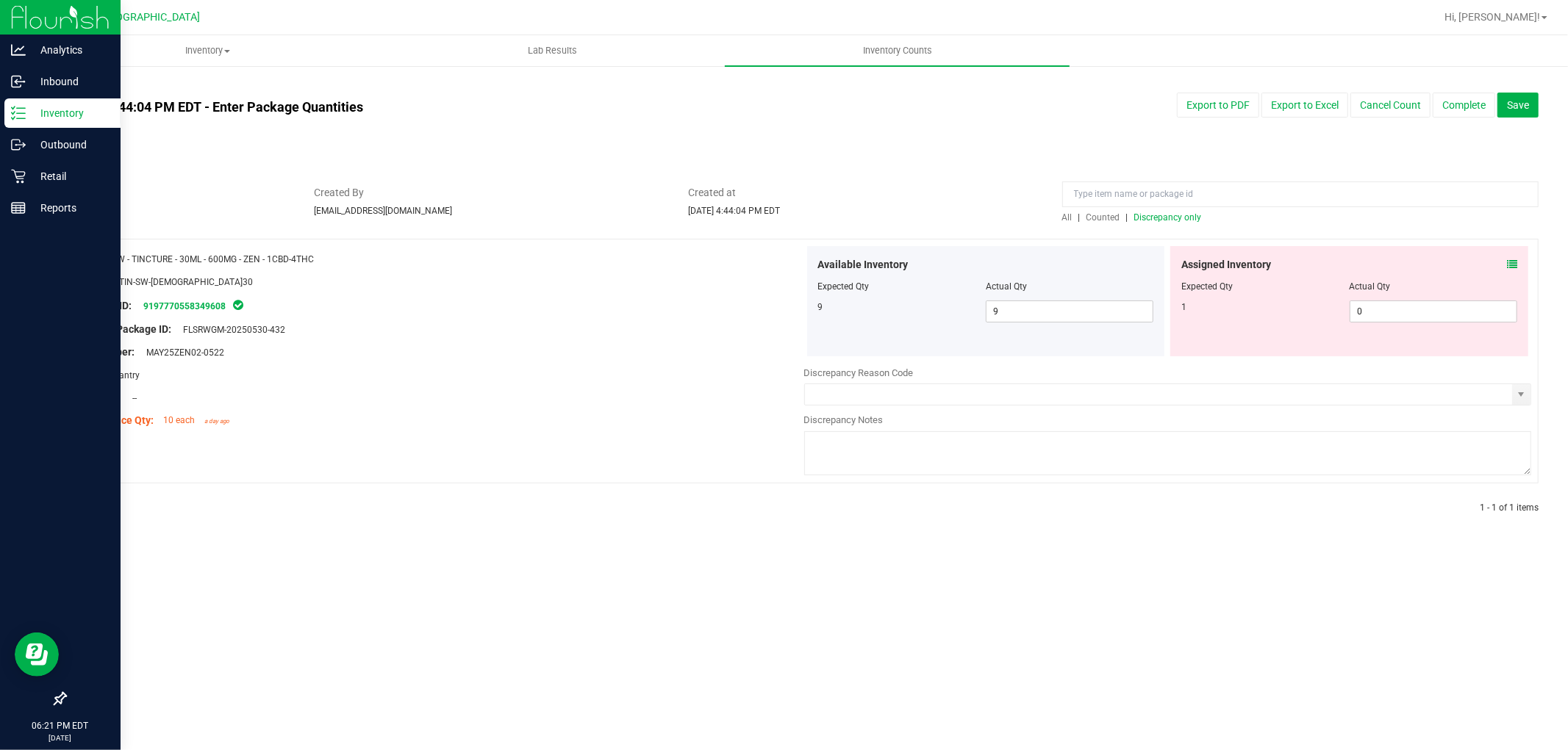
click at [1515, 263] on icon at bounding box center [1511, 265] width 10 height 10
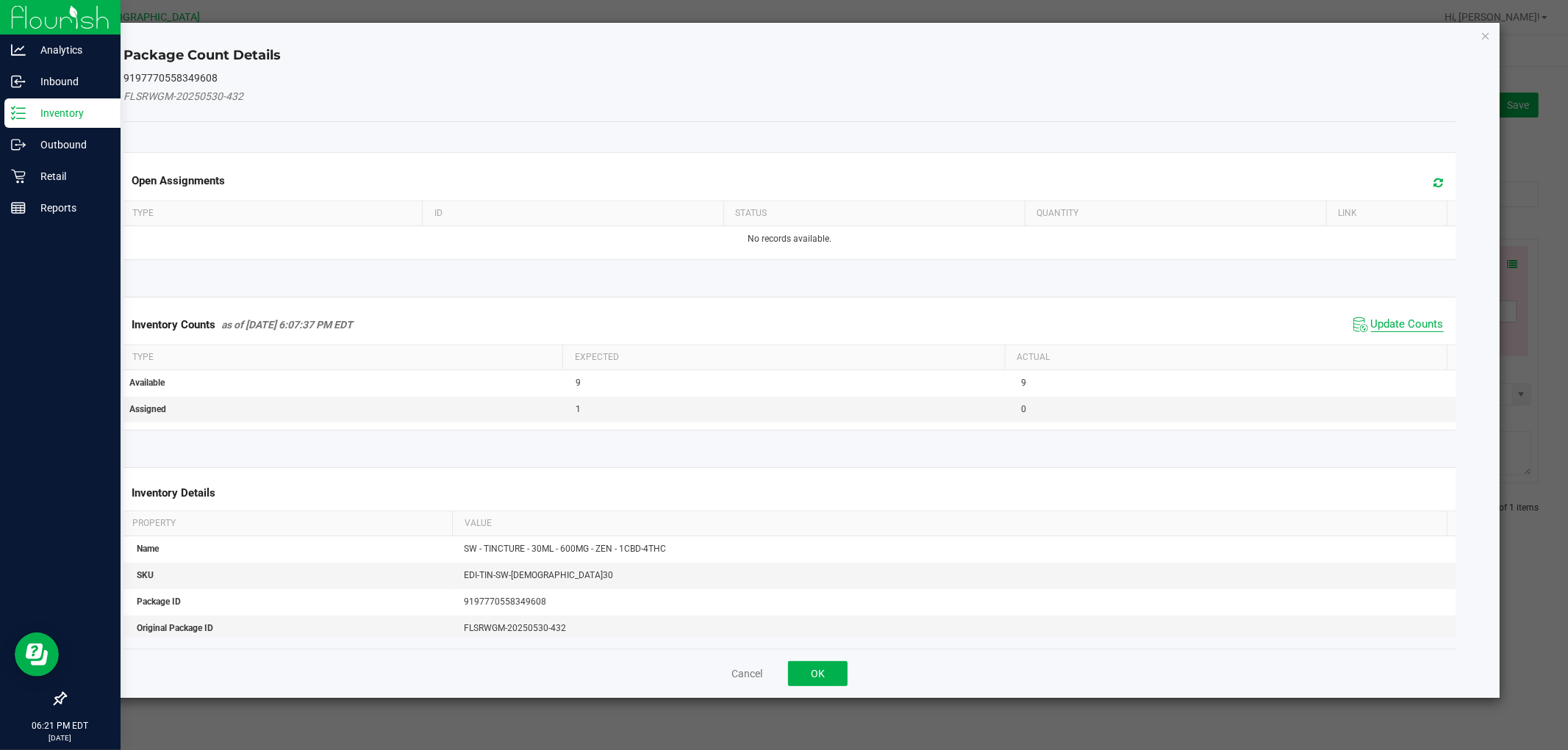
click at [1383, 319] on span "Update Counts" at bounding box center [1407, 324] width 73 height 15
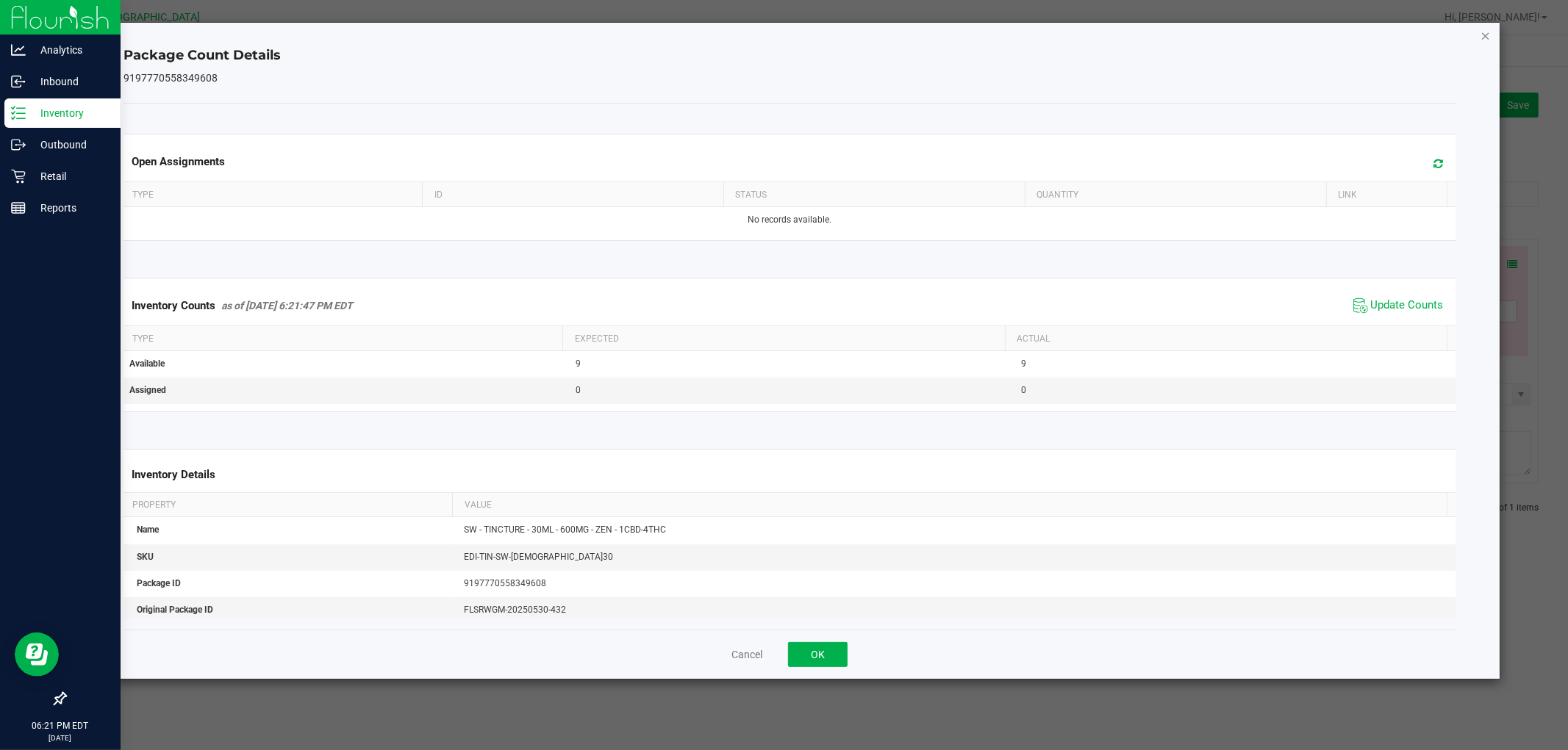
click at [1482, 35] on icon "Close" at bounding box center [1485, 36] width 10 height 18
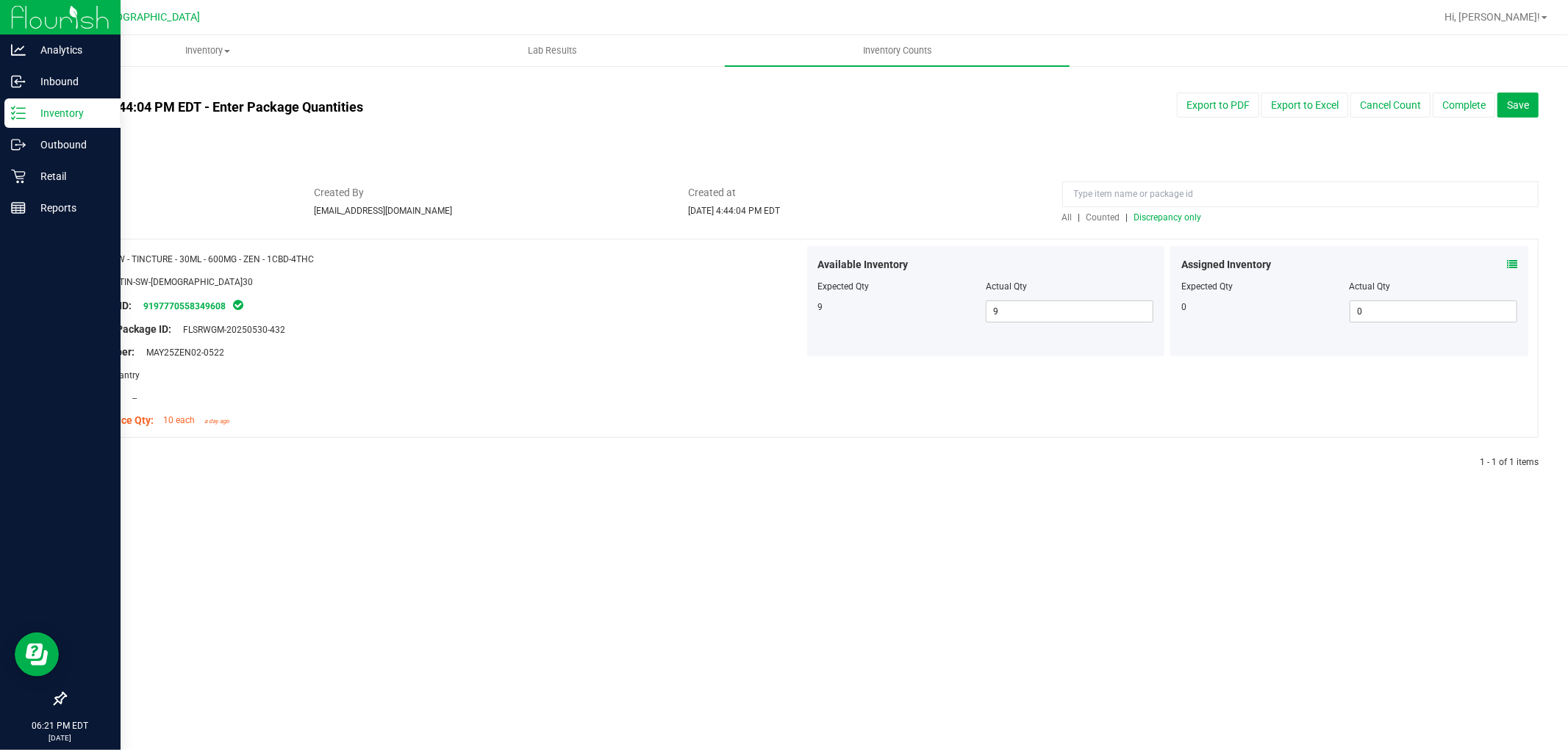
click at [1174, 219] on span "Discrepancy only" at bounding box center [1168, 217] width 68 height 10
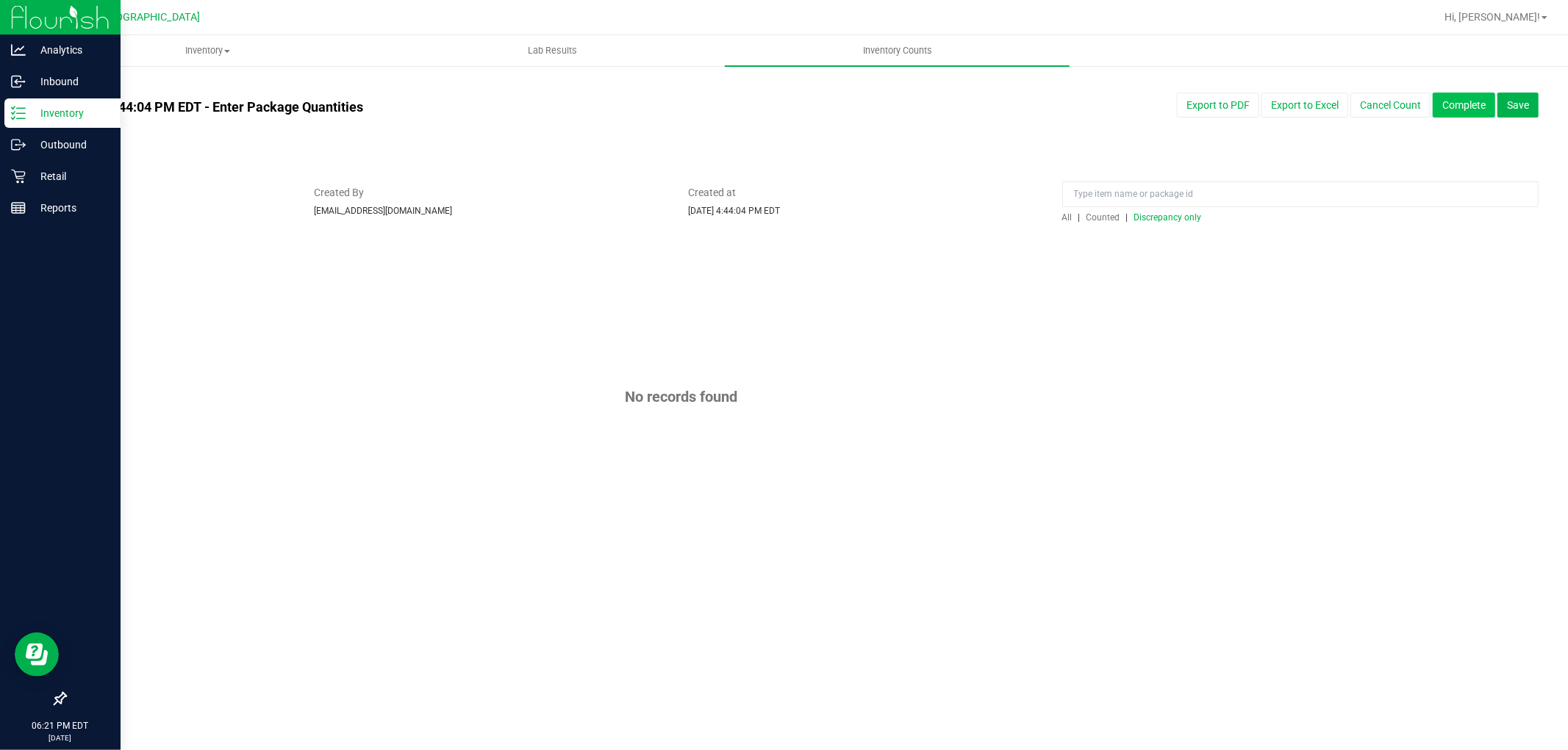
click at [1457, 113] on button "Complete" at bounding box center [1464, 104] width 63 height 25
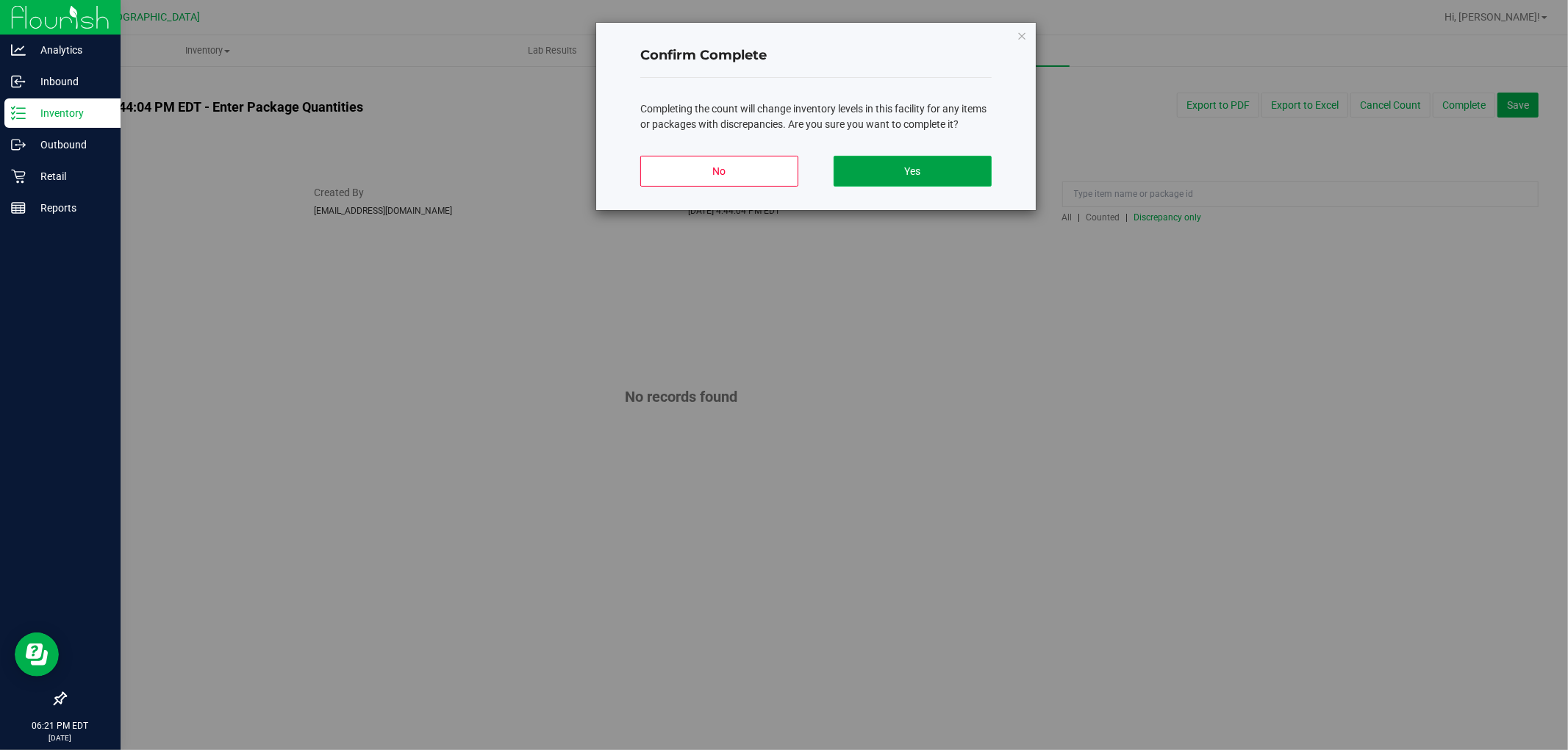
click at [927, 172] on button "Yes" at bounding box center [912, 171] width 158 height 31
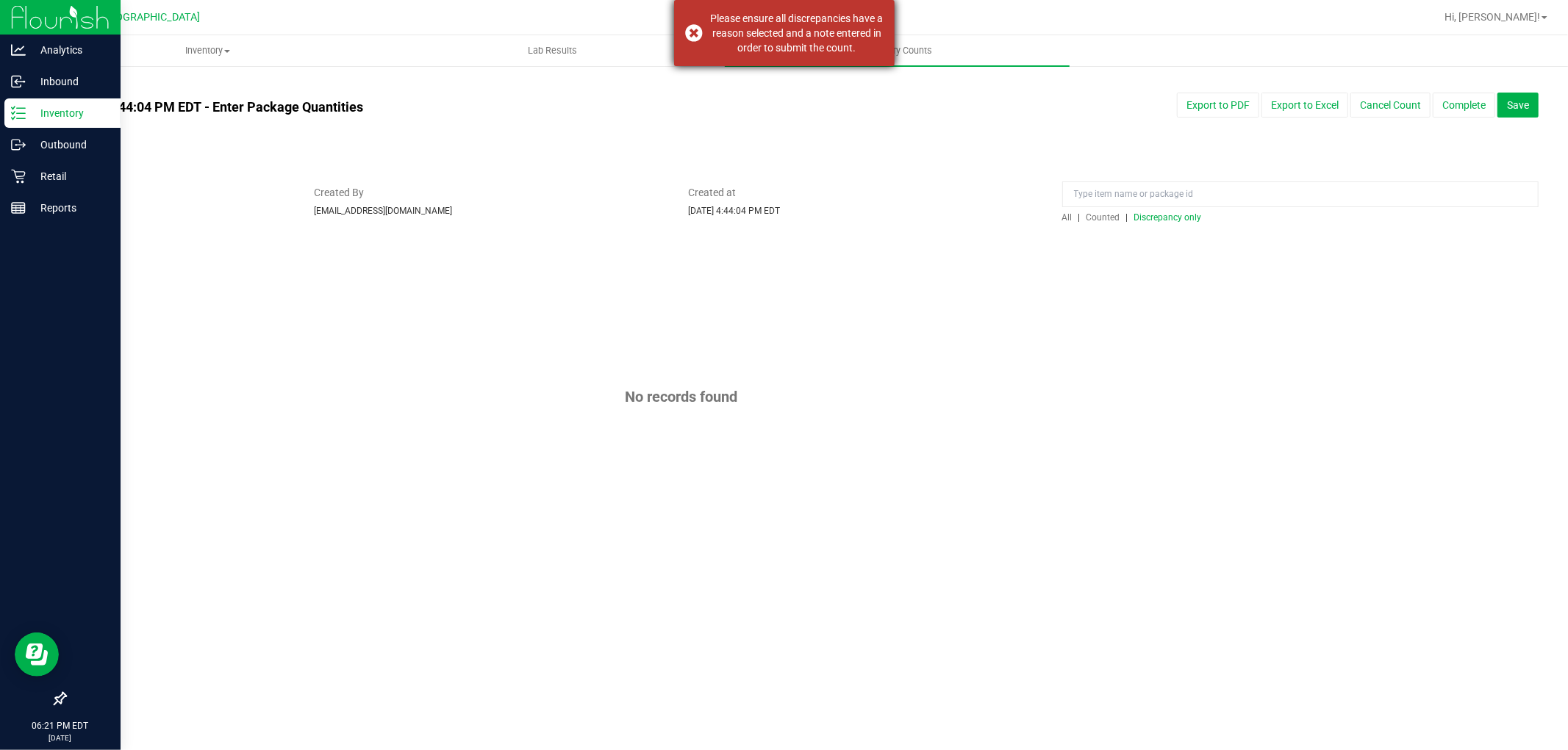
click at [693, 35] on div "Please ensure all discrepancies have a reason selected and a note entered in or…" at bounding box center [784, 33] width 221 height 66
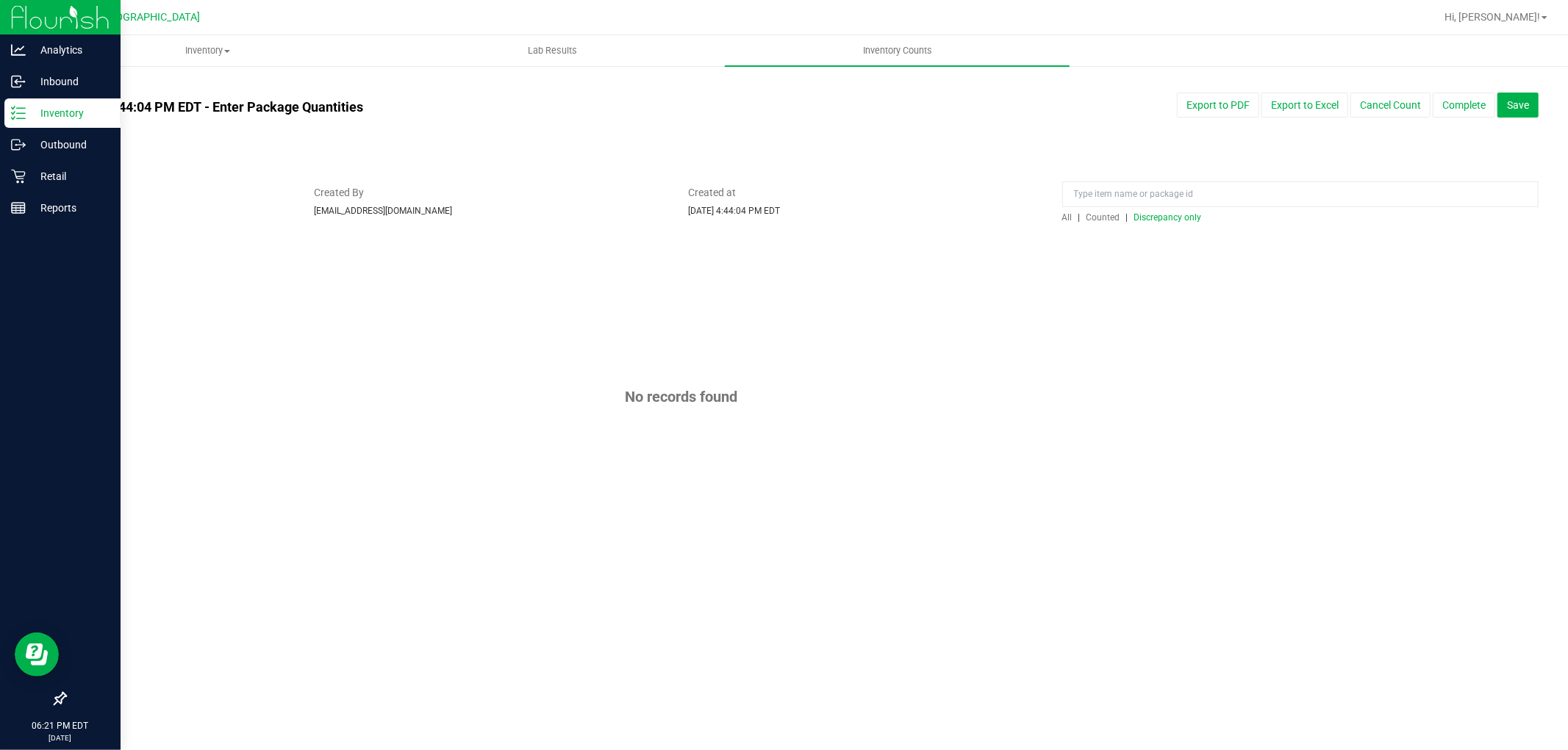
click at [42, 122] on div "Inventory" at bounding box center [62, 113] width 116 height 30
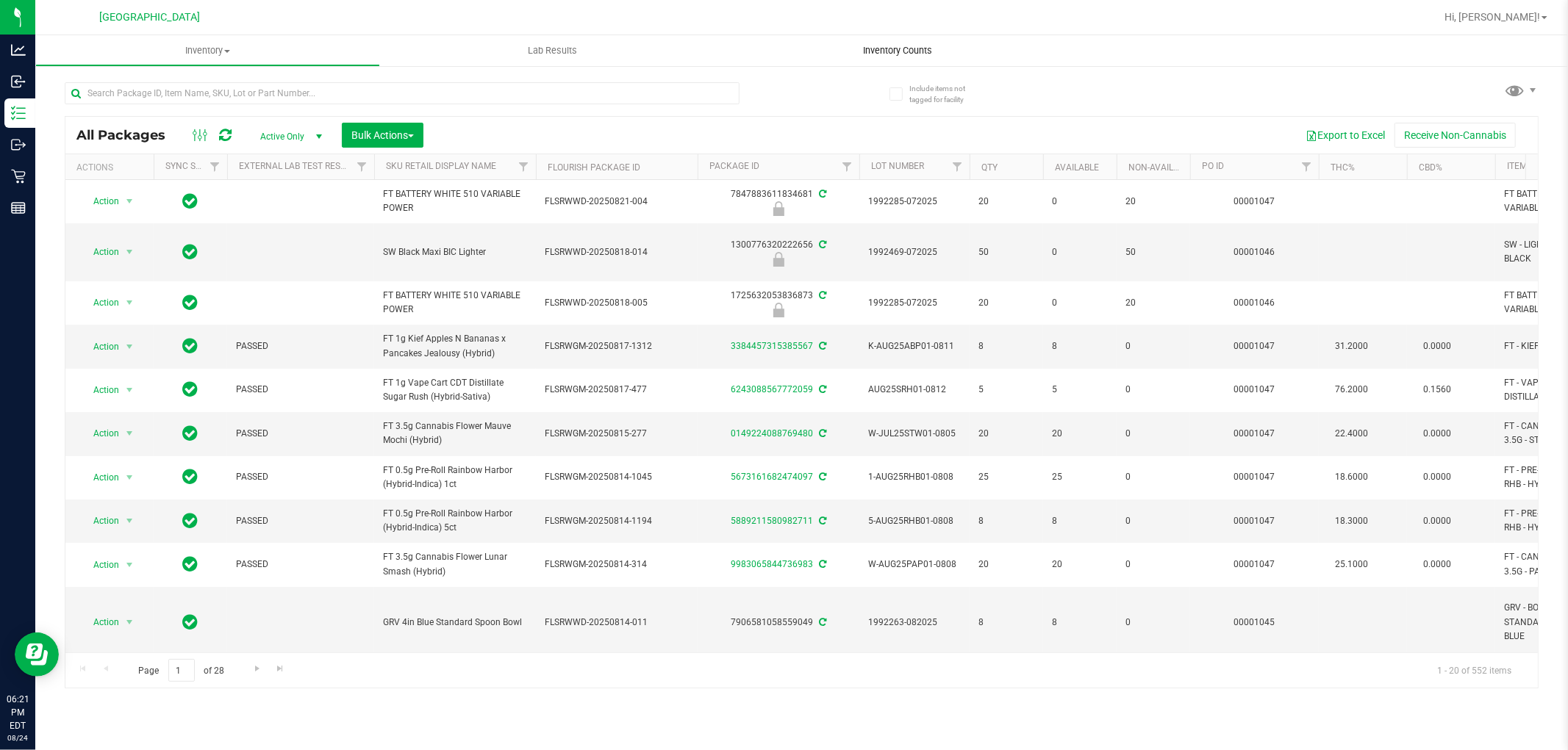
click at [884, 53] on span "Inventory Counts" at bounding box center [896, 50] width 108 height 13
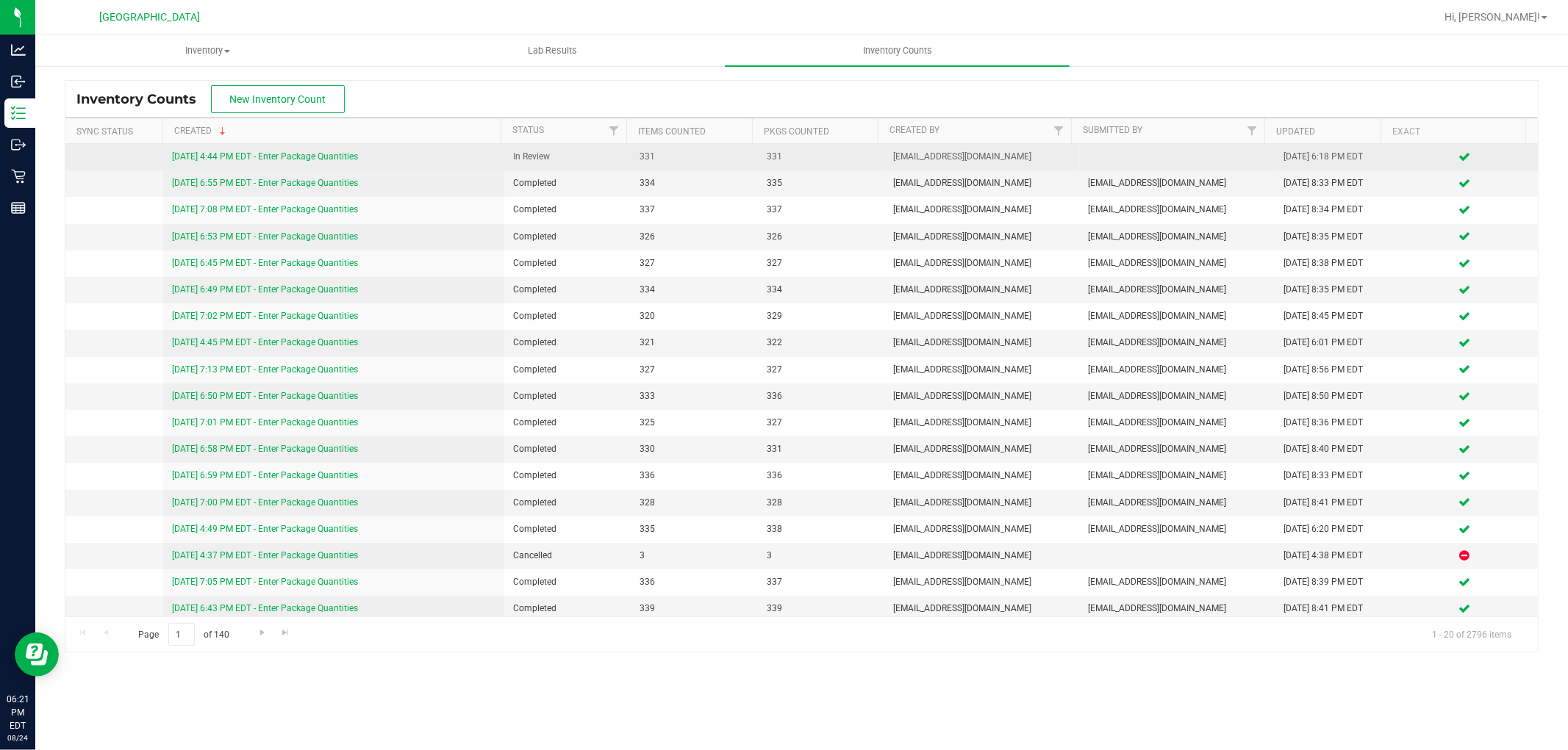
click at [351, 159] on link "[DATE] 4:44 PM EDT - Enter Package Quantities" at bounding box center [265, 156] width 186 height 10
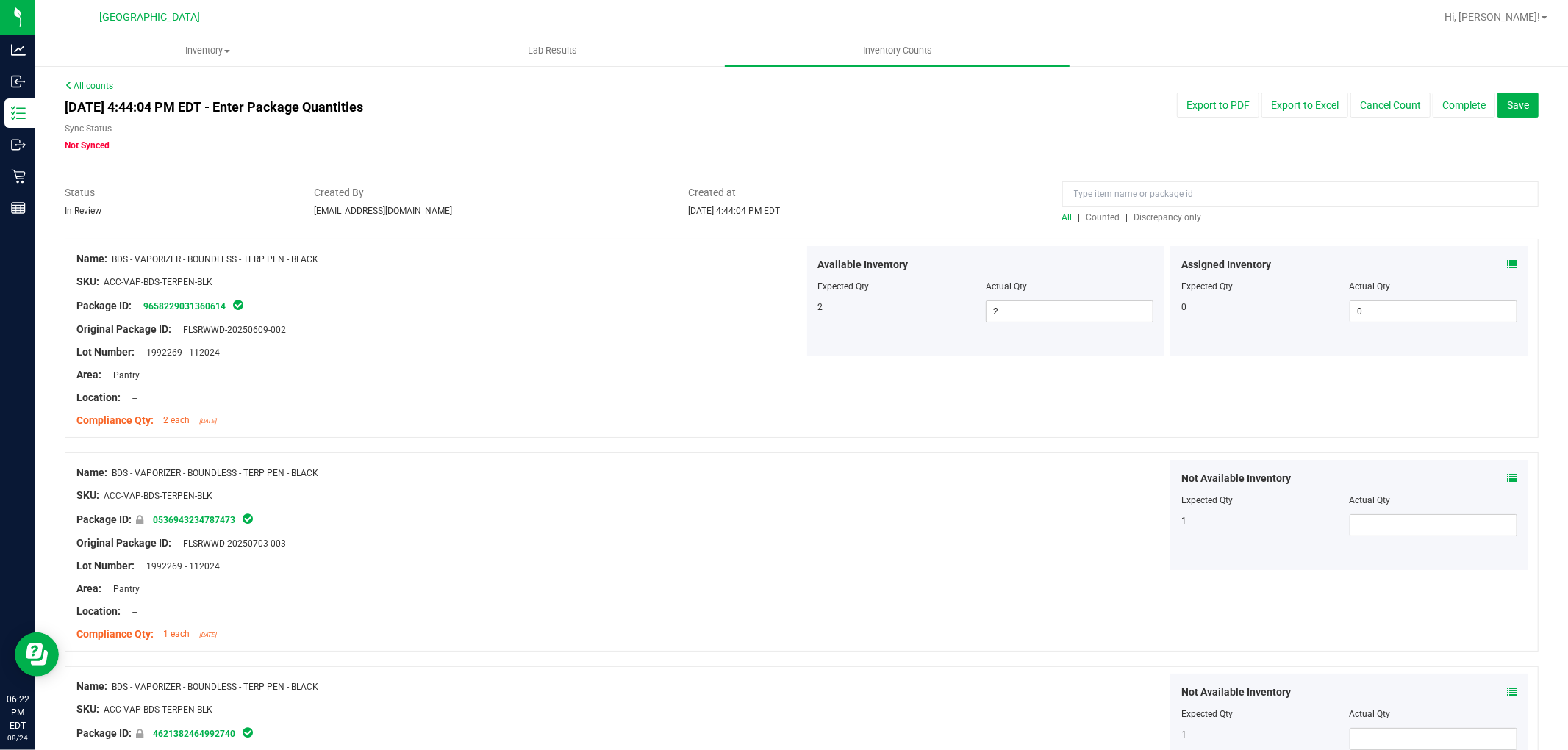
click at [1184, 216] on span "Discrepancy only" at bounding box center [1168, 217] width 68 height 10
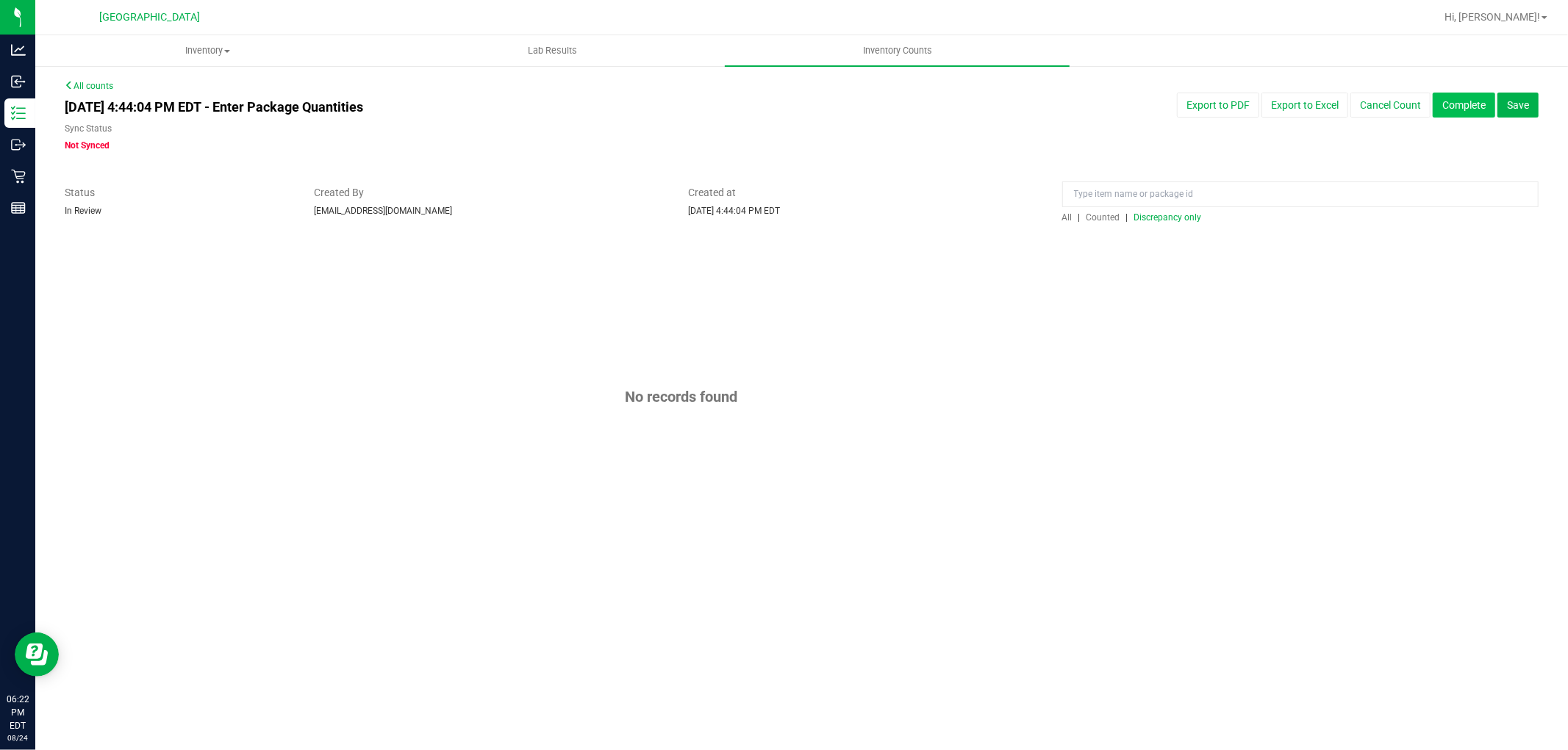
click at [1475, 107] on button "Complete" at bounding box center [1464, 104] width 63 height 25
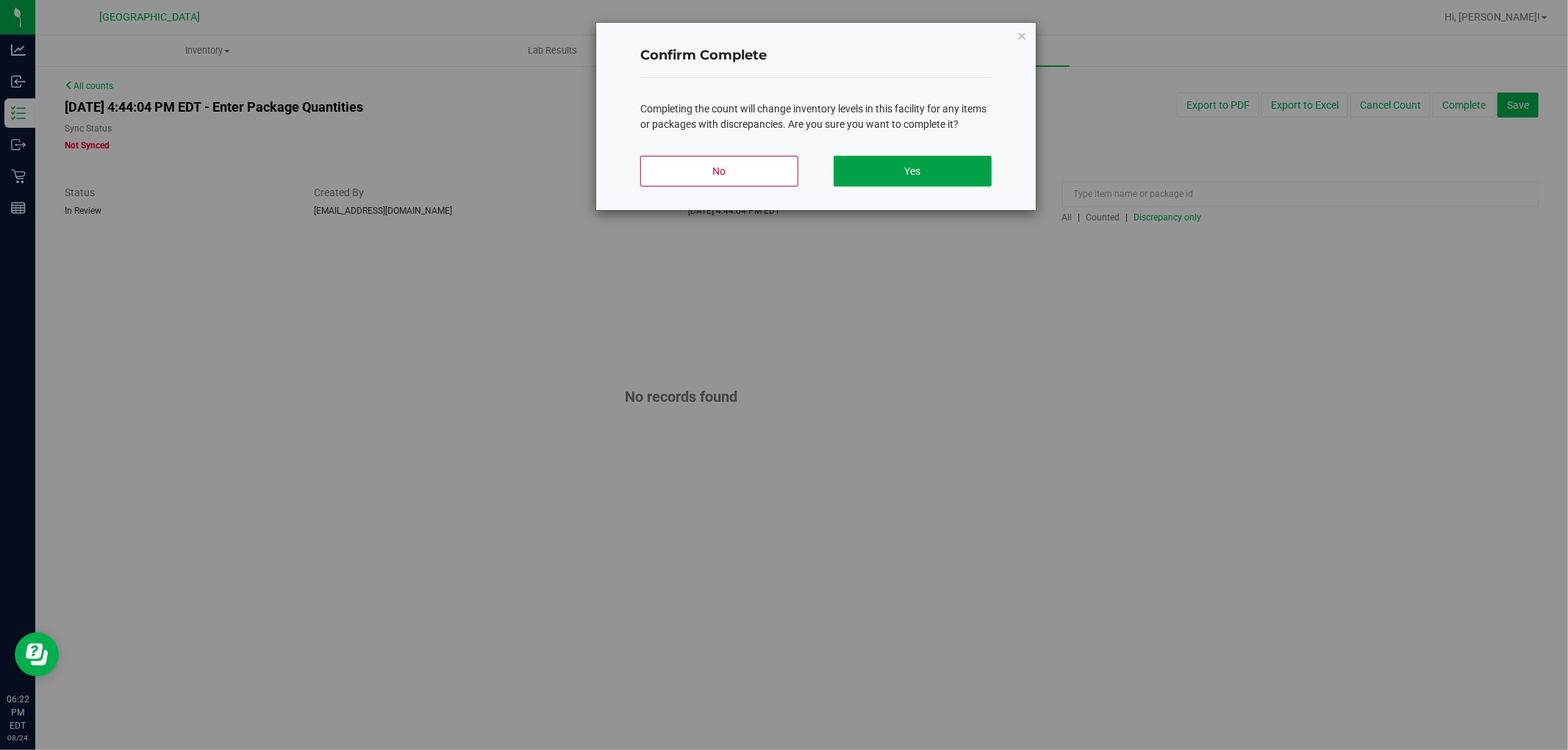
click at [963, 181] on button "Yes" at bounding box center [912, 171] width 158 height 31
